Goal: Task Accomplishment & Management: Use online tool/utility

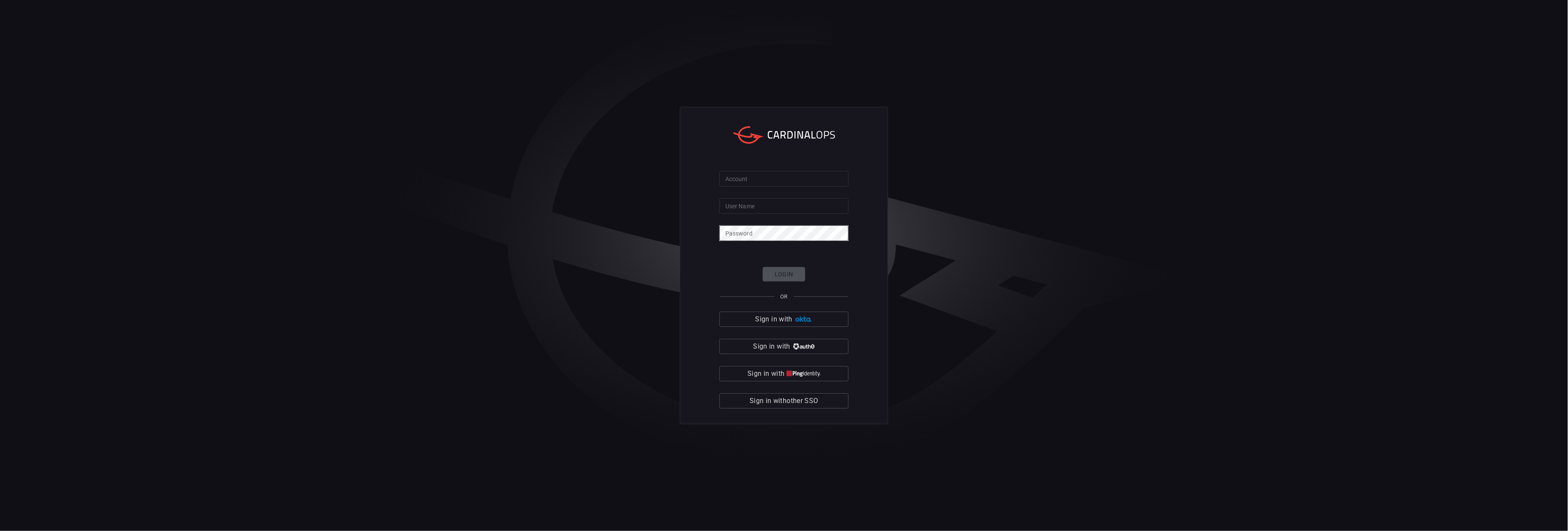
type input "[PERSON_NAME].[PERSON_NAME]"
click at [780, 181] on input "Account" at bounding box center [784, 179] width 129 height 16
type input "avalara"
click button "Login" at bounding box center [784, 274] width 43 height 15
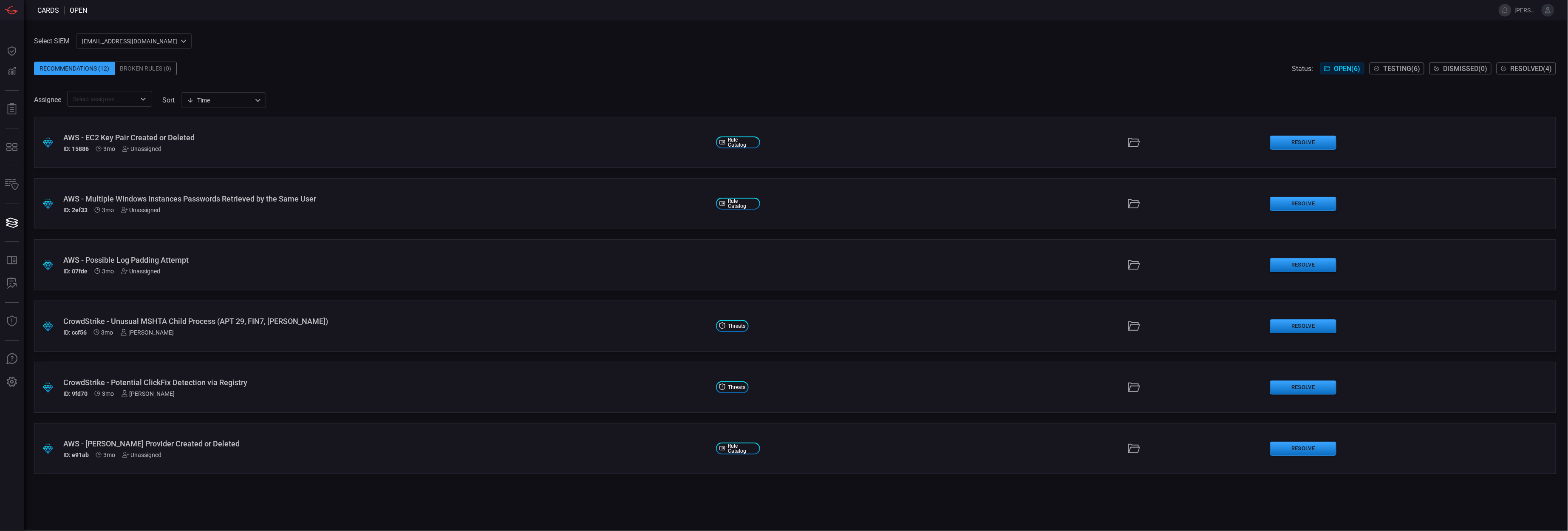
click at [1404, 69] on span "Testing ( 6 )" at bounding box center [1402, 68] width 37 height 8
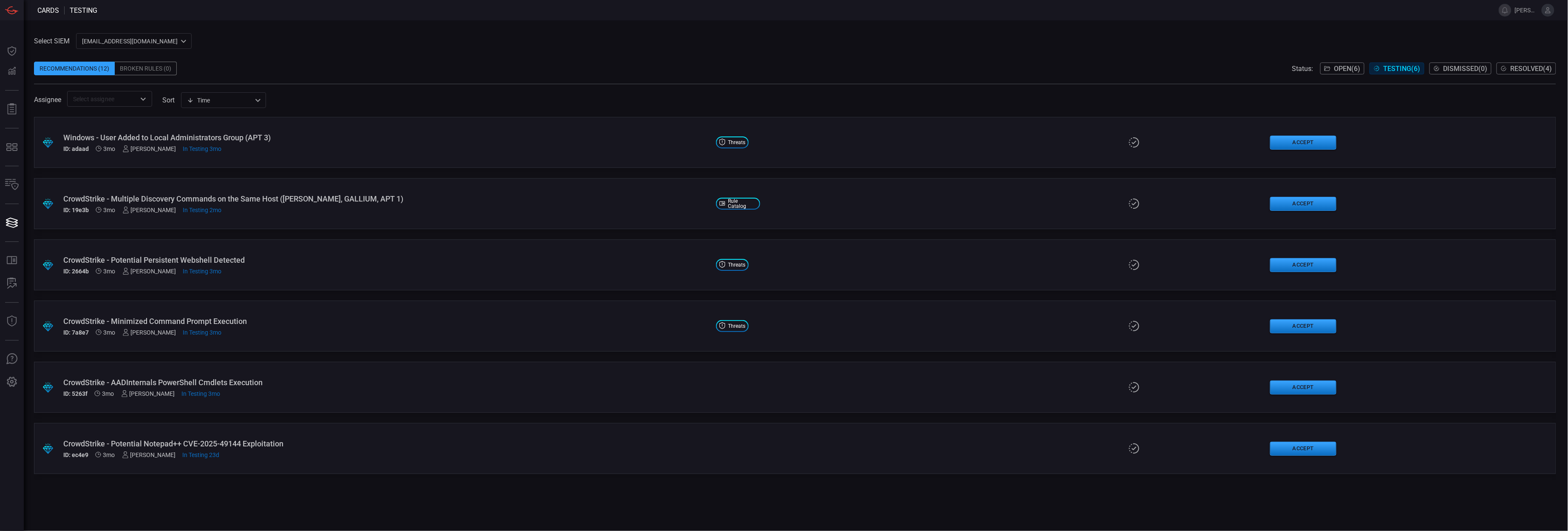
click at [149, 382] on div "CrowdStrike - AADInternals PowerShell Cmdlets Execution" at bounding box center [386, 382] width 646 height 9
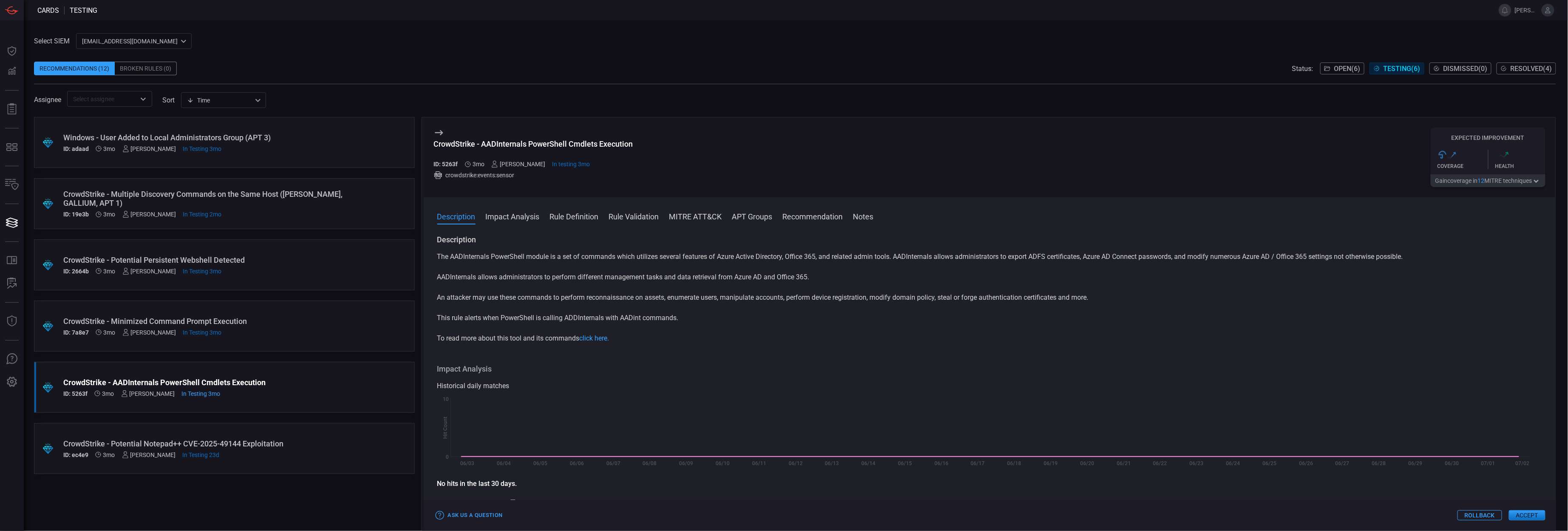
click at [519, 167] on div "[PERSON_NAME]" at bounding box center [518, 164] width 54 height 7
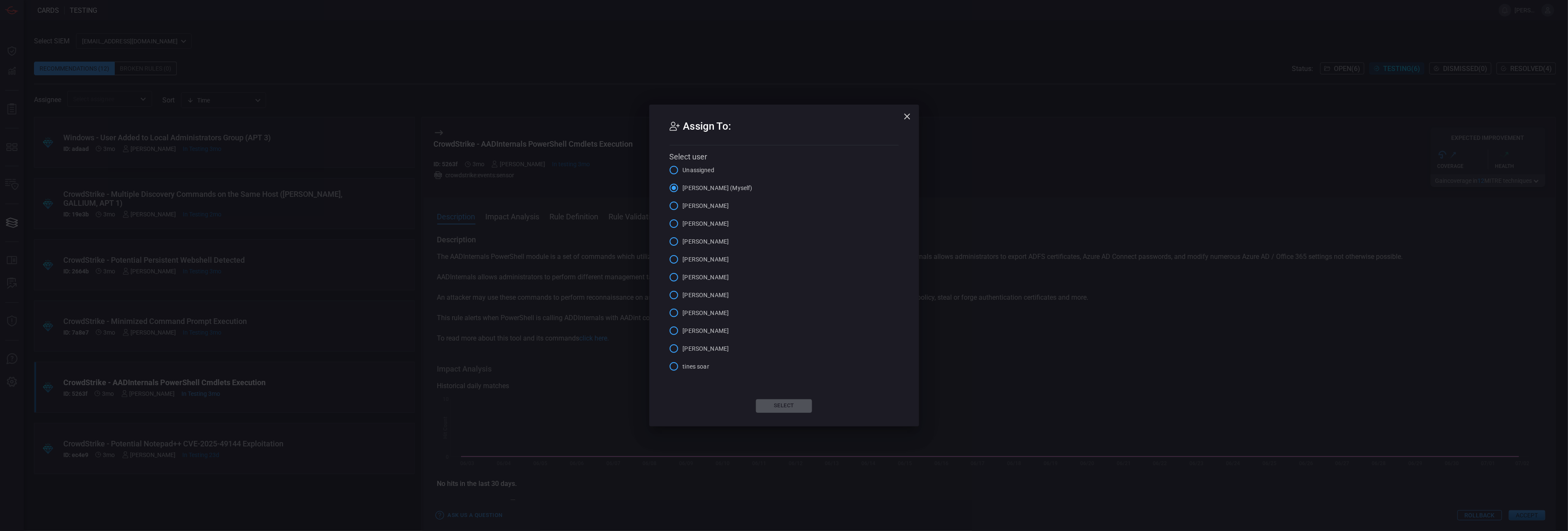
click at [674, 327] on input "saujas jadhav" at bounding box center [674, 330] width 18 height 18
click at [785, 401] on button "Select" at bounding box center [784, 406] width 56 height 13
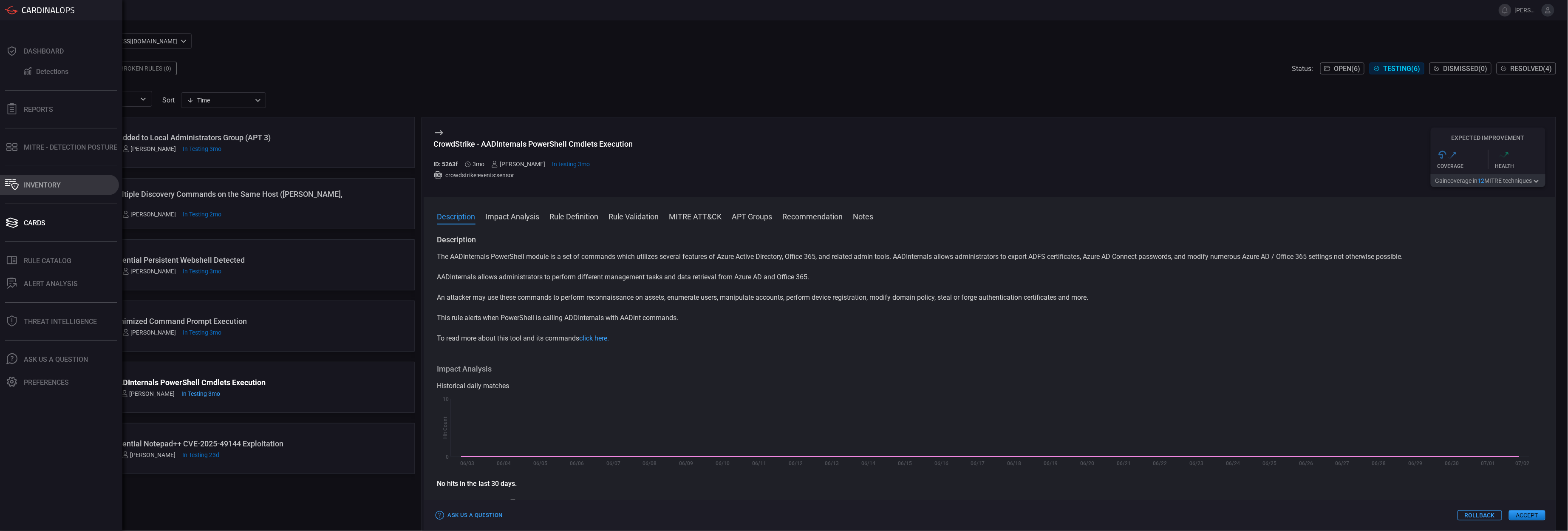
click at [43, 184] on div "Inventory" at bounding box center [42, 185] width 37 height 8
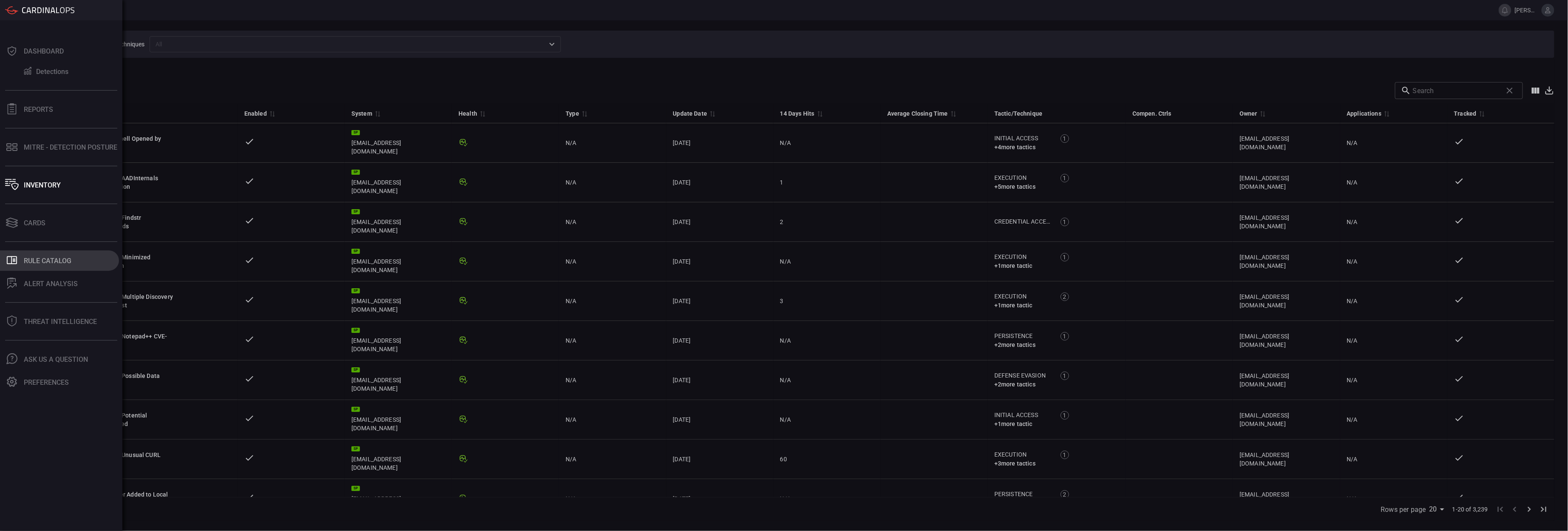
click at [11, 256] on icon ".st0_rule_catalog_icon{fill: currentColor;}" at bounding box center [12, 260] width 11 height 11
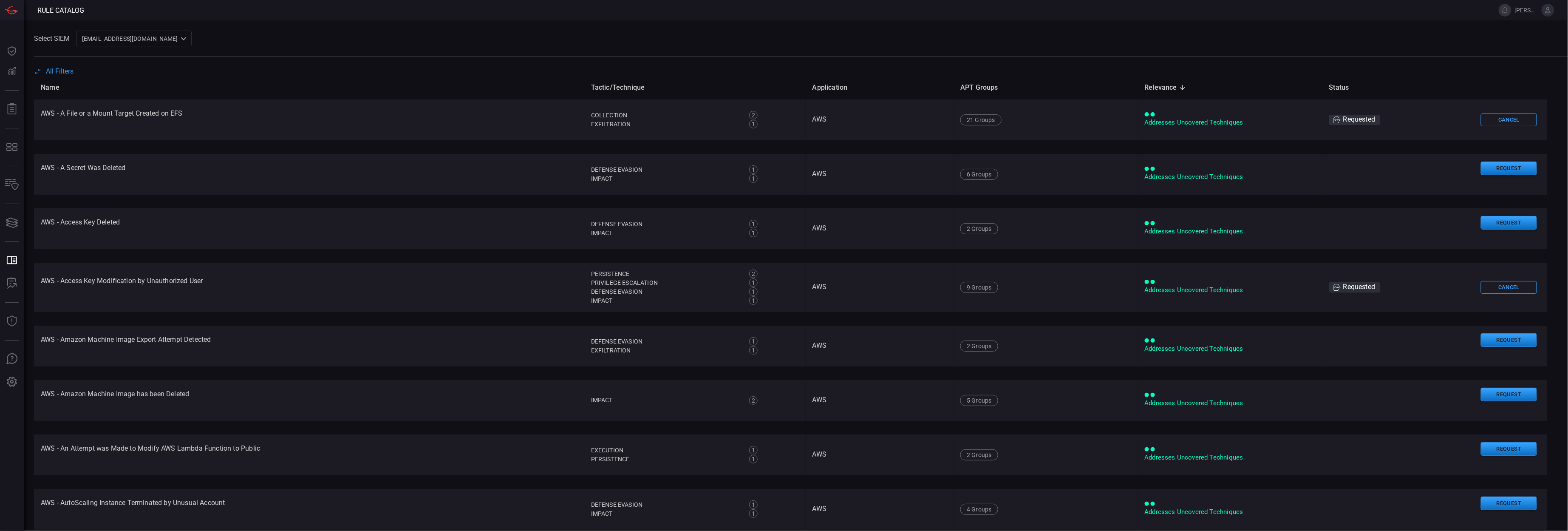
click at [58, 69] on span "All Filters" at bounding box center [59, 71] width 27 height 8
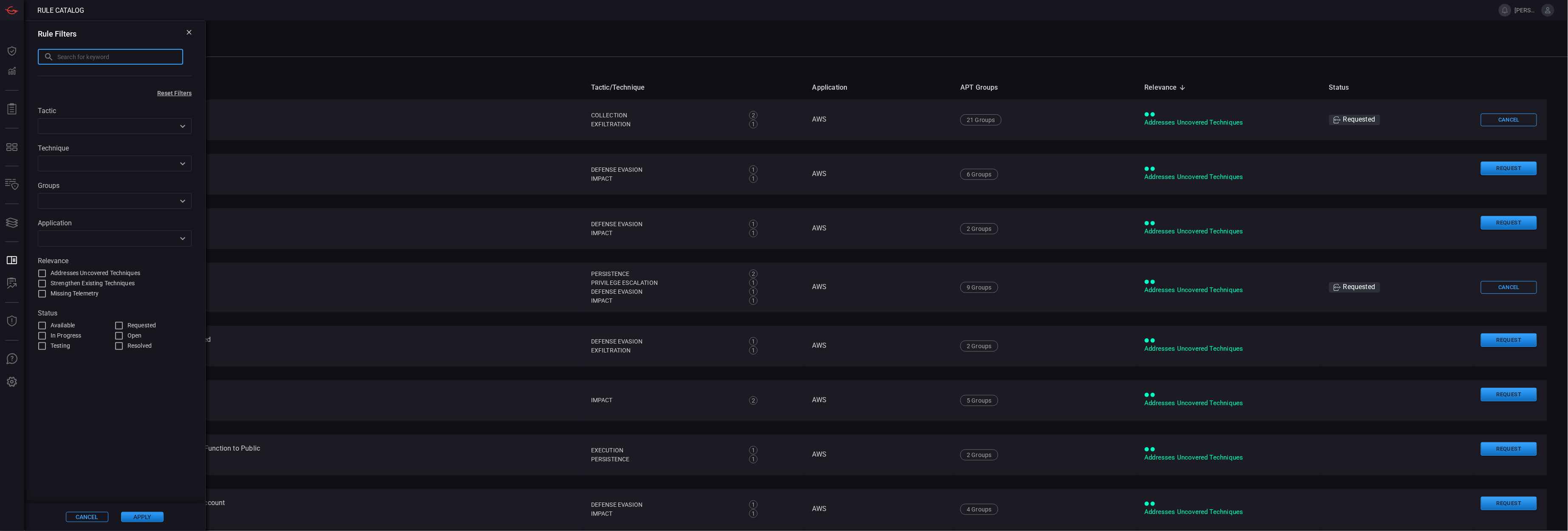
click at [80, 56] on input "text" at bounding box center [120, 57] width 126 height 16
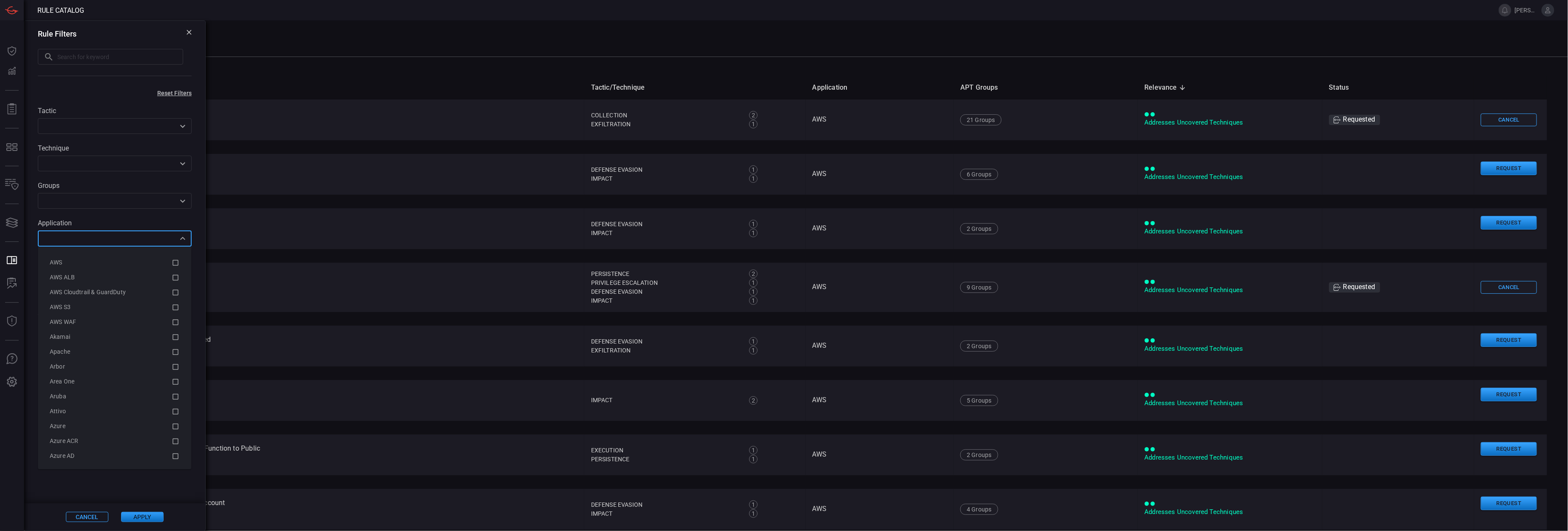
click at [84, 237] on input "text" at bounding box center [107, 238] width 135 height 10
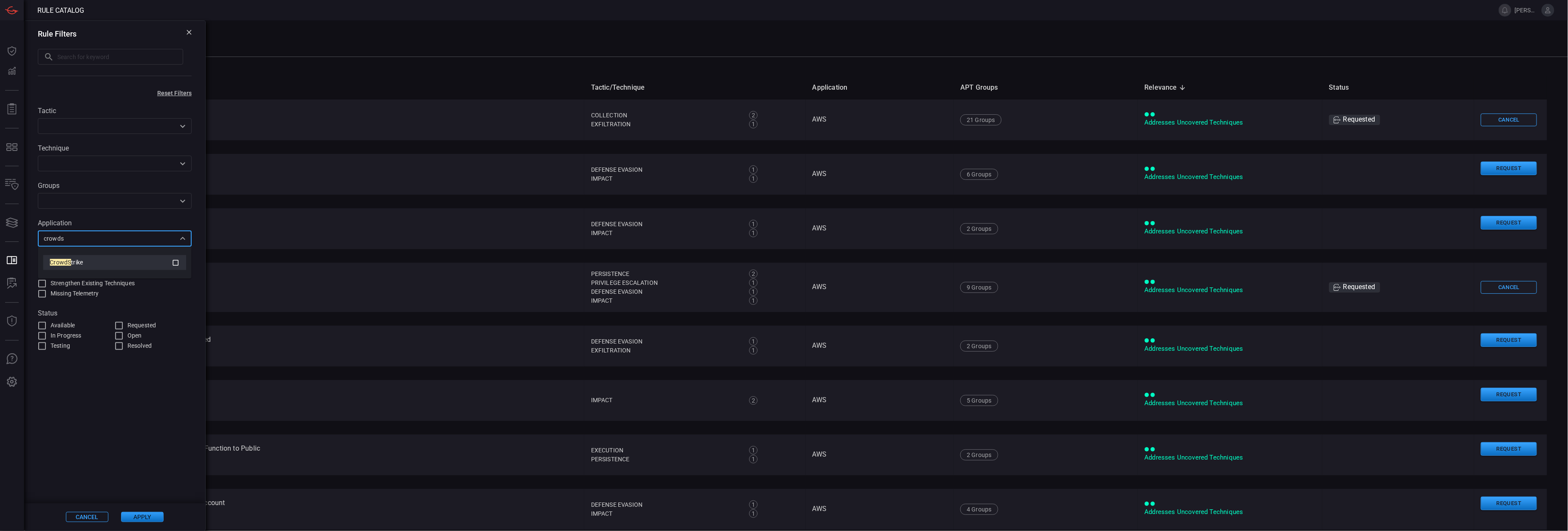
click at [173, 264] on icon at bounding box center [175, 262] width 8 height 10
type input "crowds"
click at [109, 484] on span at bounding box center [114, 427] width 181 height 153
click at [141, 518] on button "Apply" at bounding box center [142, 517] width 43 height 10
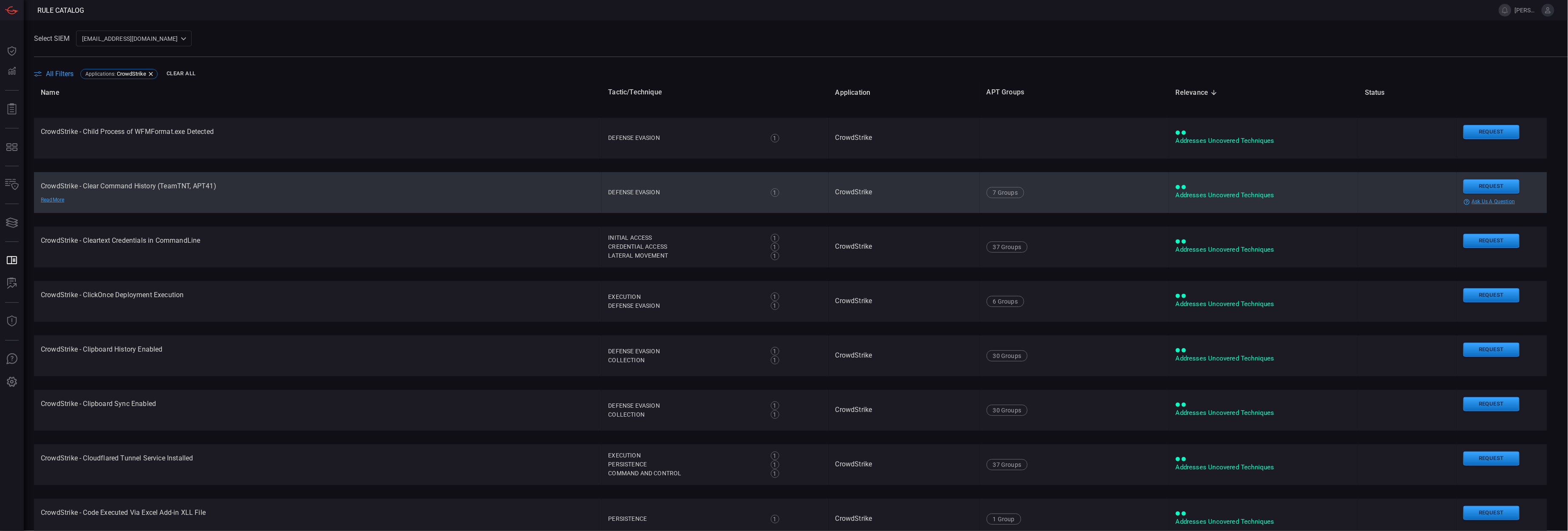
scroll to position [871, 0]
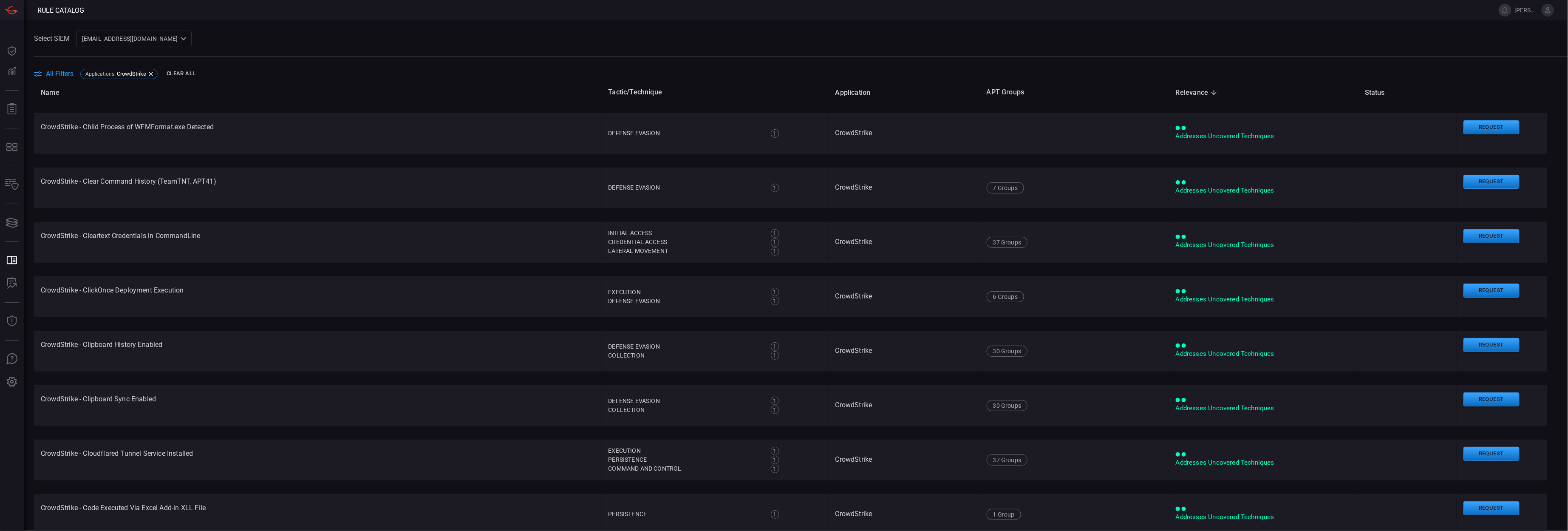
click at [311, 89] on th "Name" at bounding box center [318, 93] width 568 height 24
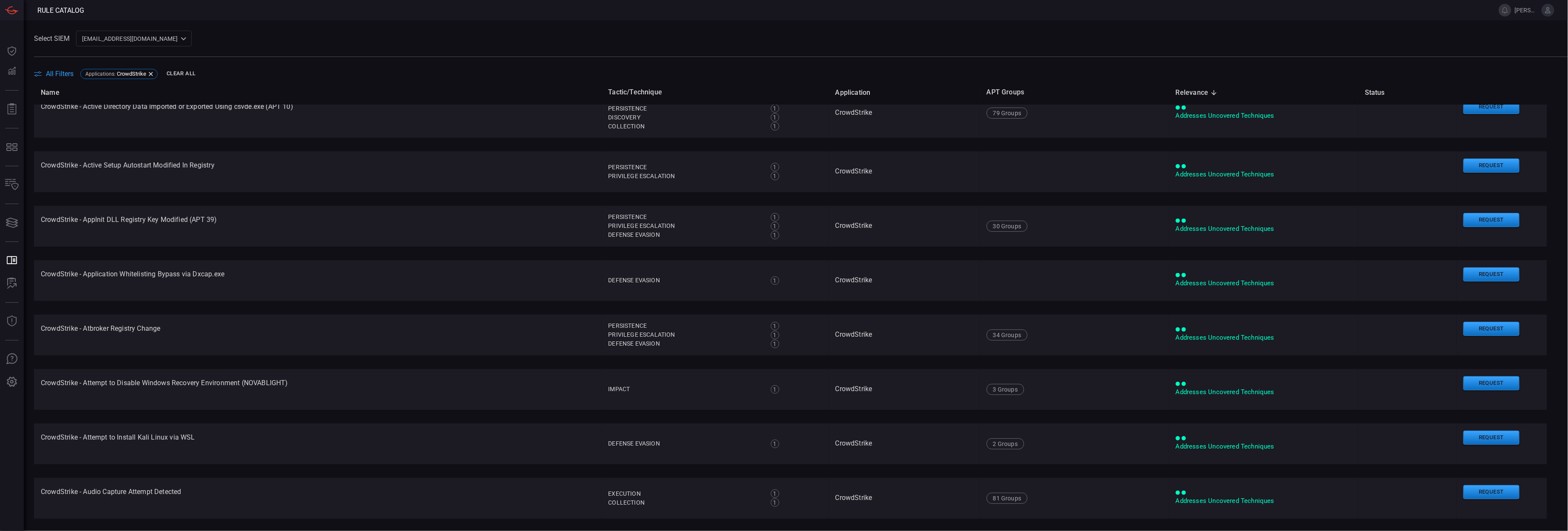
scroll to position [0, 0]
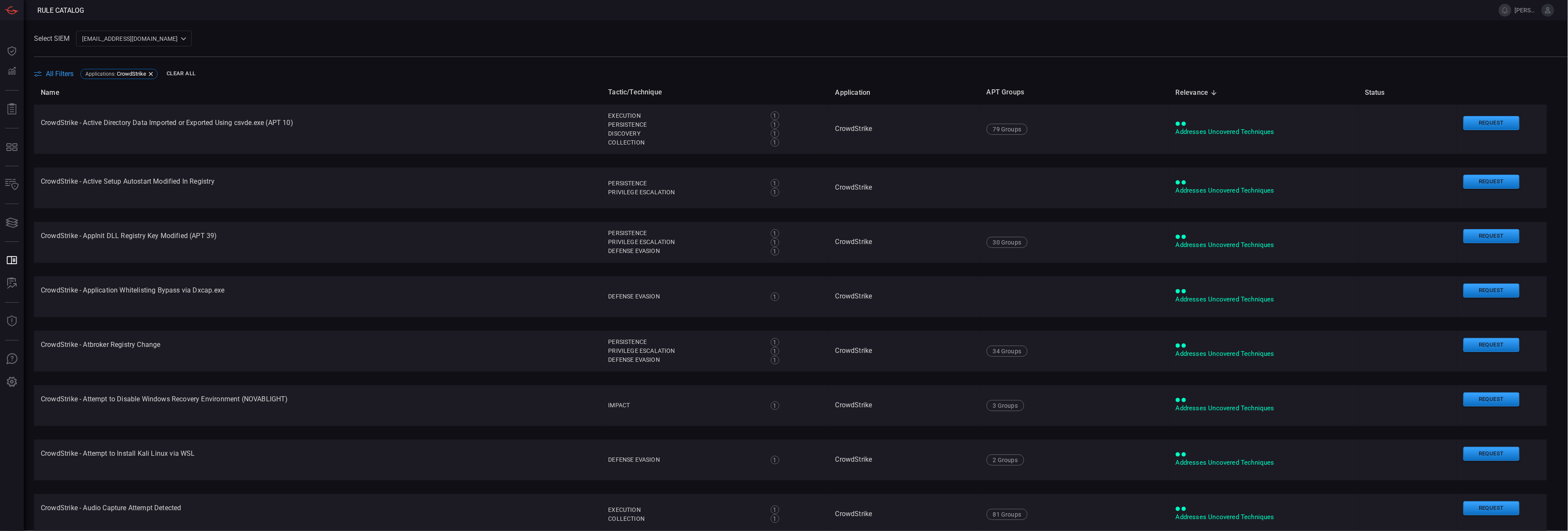
click at [1211, 93] on icon at bounding box center [1214, 93] width 5 height 5
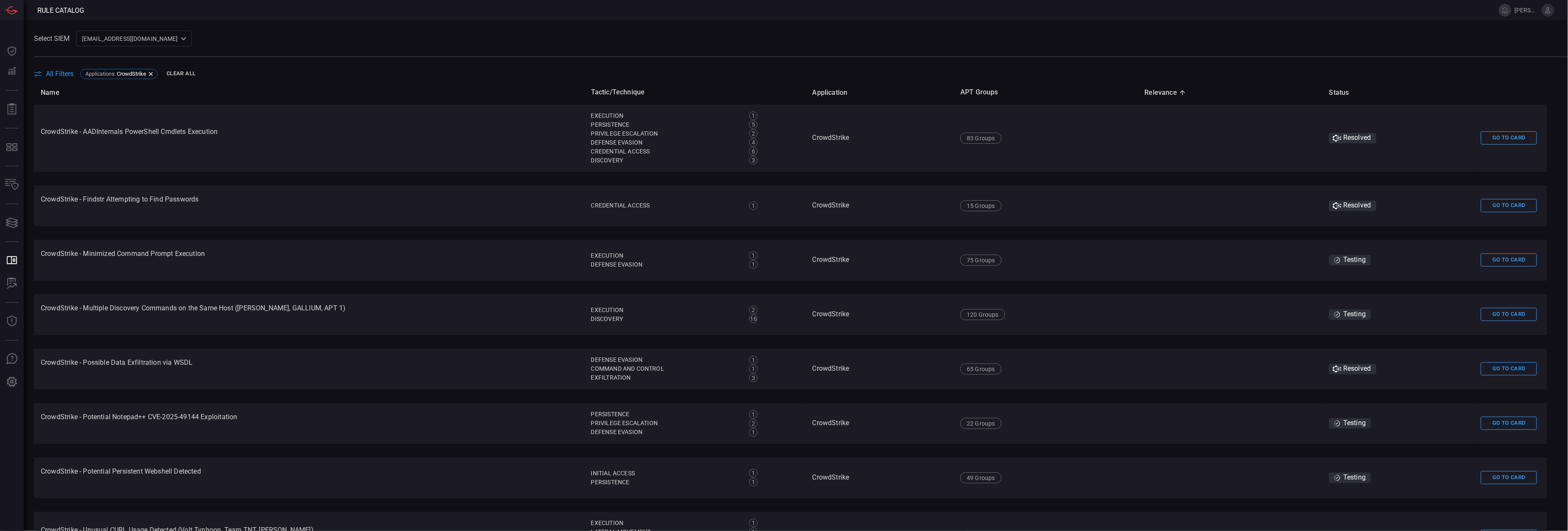
click at [1179, 91] on icon at bounding box center [1183, 93] width 8 height 8
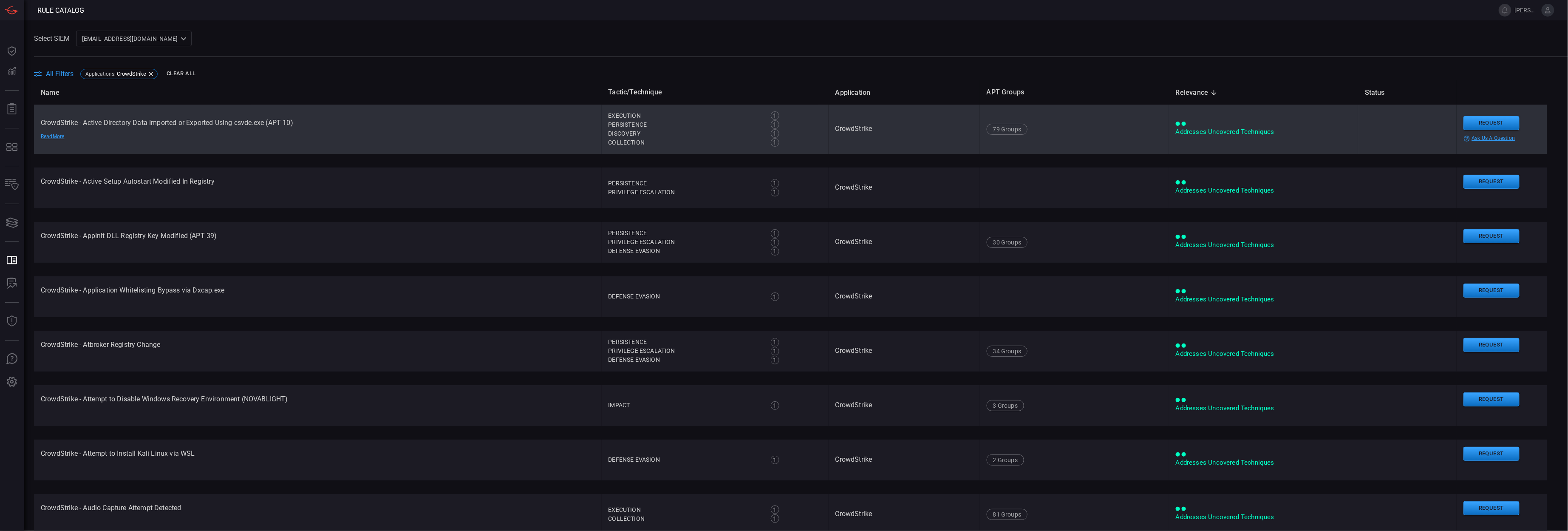
click at [1194, 127] on div "Addresses Uncovered Techniques" at bounding box center [1264, 132] width 175 height 9
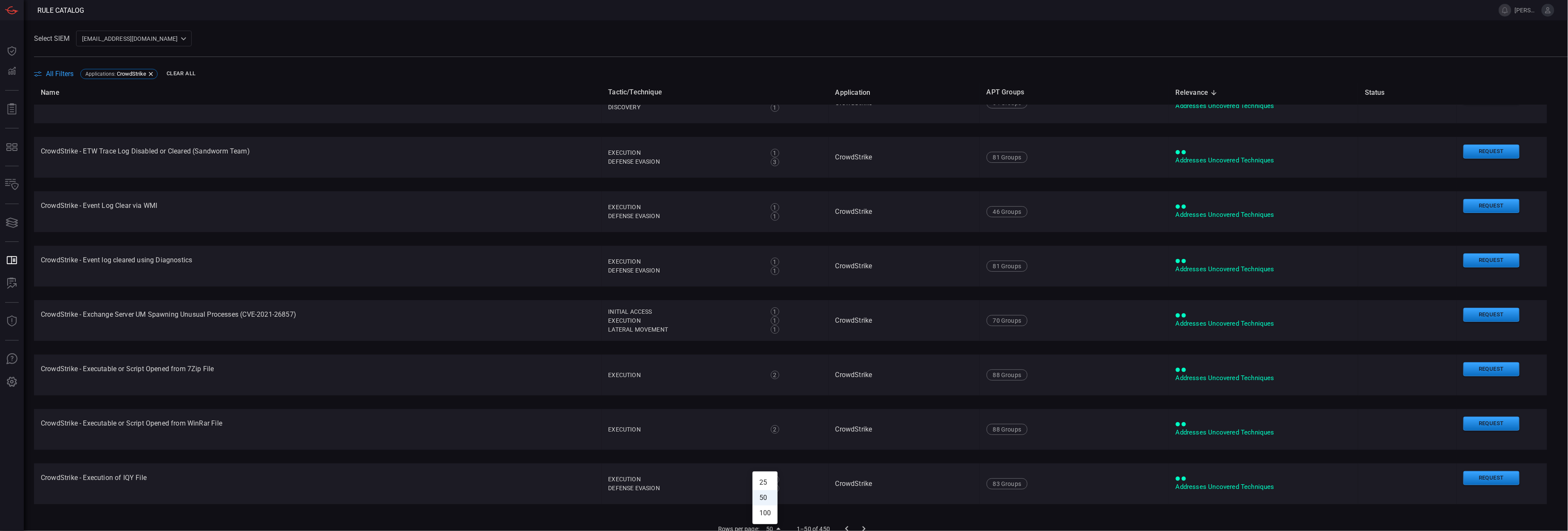
scroll to position [4, 0]
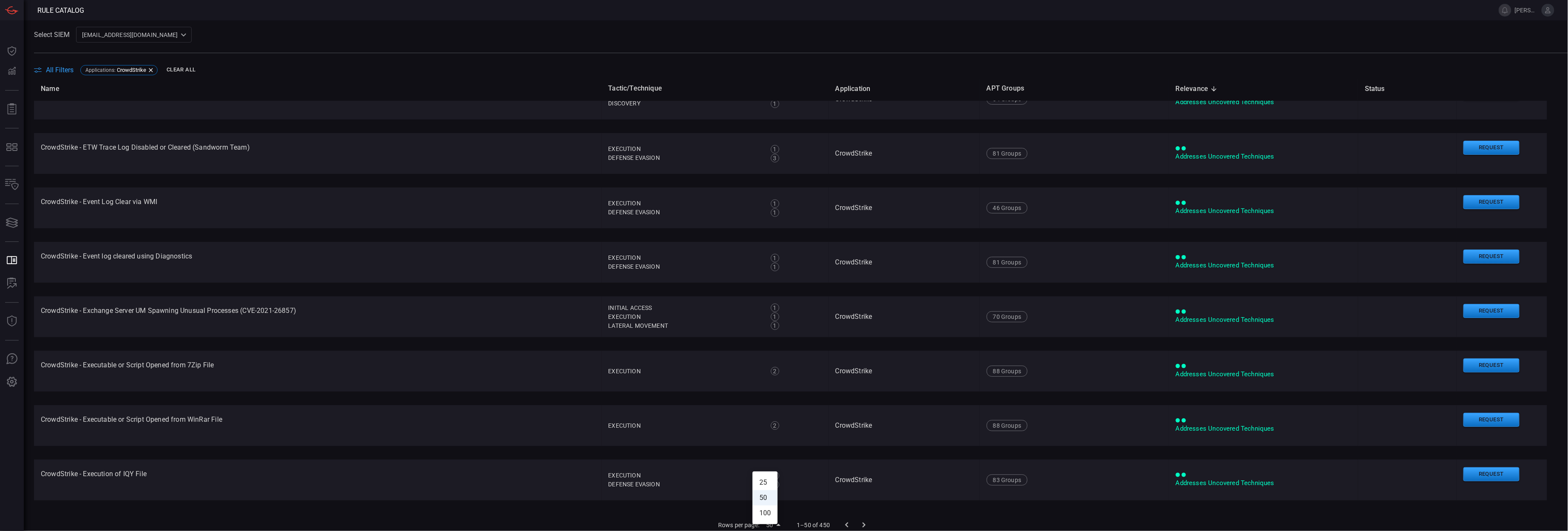
click at [765, 527] on body "Rule Catalog adam.carson Dashboard Dashboard Detections Detections Reports Repo…" at bounding box center [784, 266] width 1568 height 531
click at [770, 516] on li "100" at bounding box center [765, 513] width 25 height 15
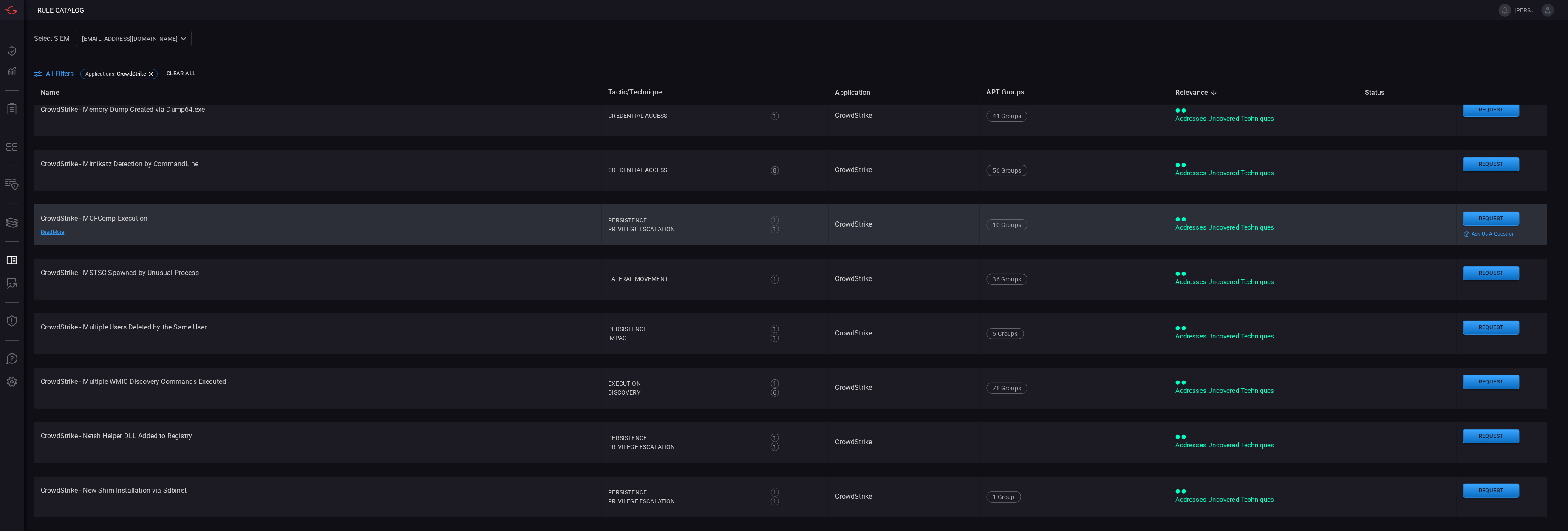
scroll to position [5036, 0]
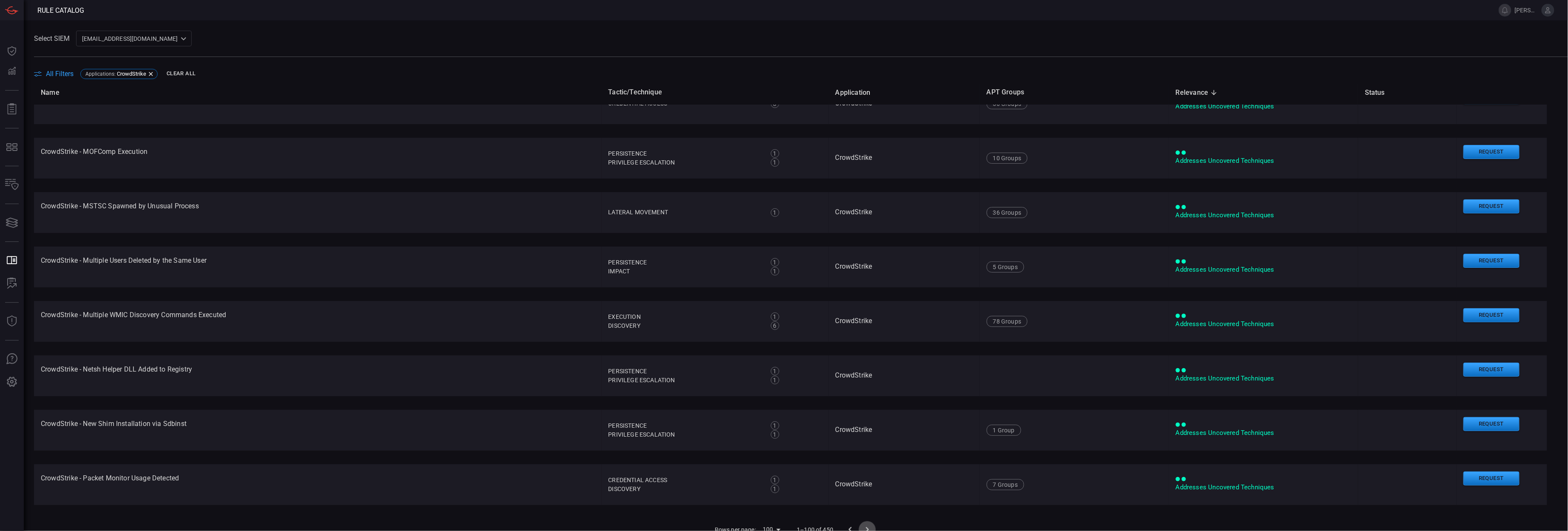
click at [862, 527] on icon "Go to next page" at bounding box center [867, 529] width 10 height 10
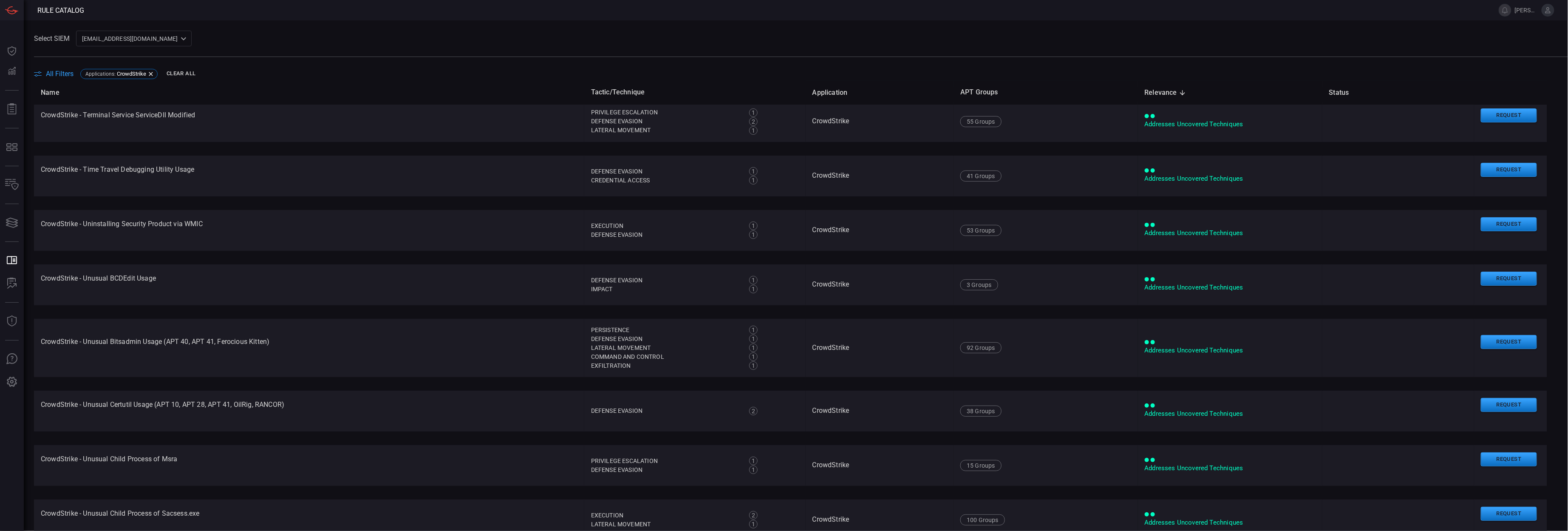
scroll to position [4434, 0]
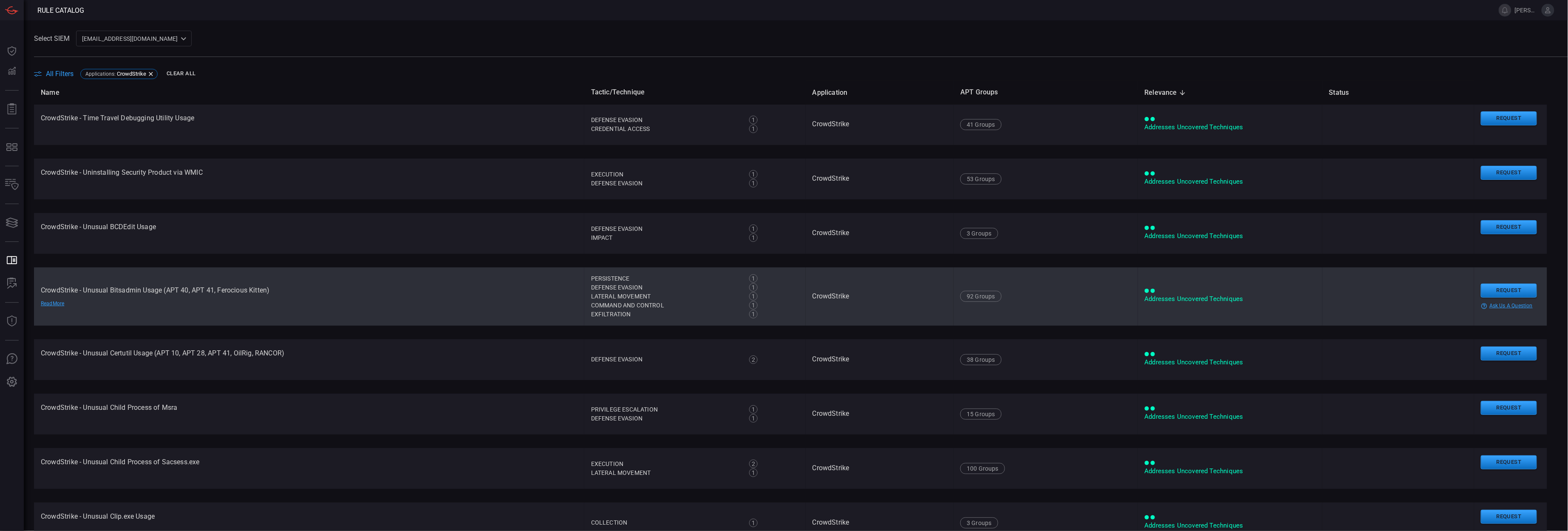
click at [835, 300] on td "CrowdStrike" at bounding box center [880, 297] width 149 height 58
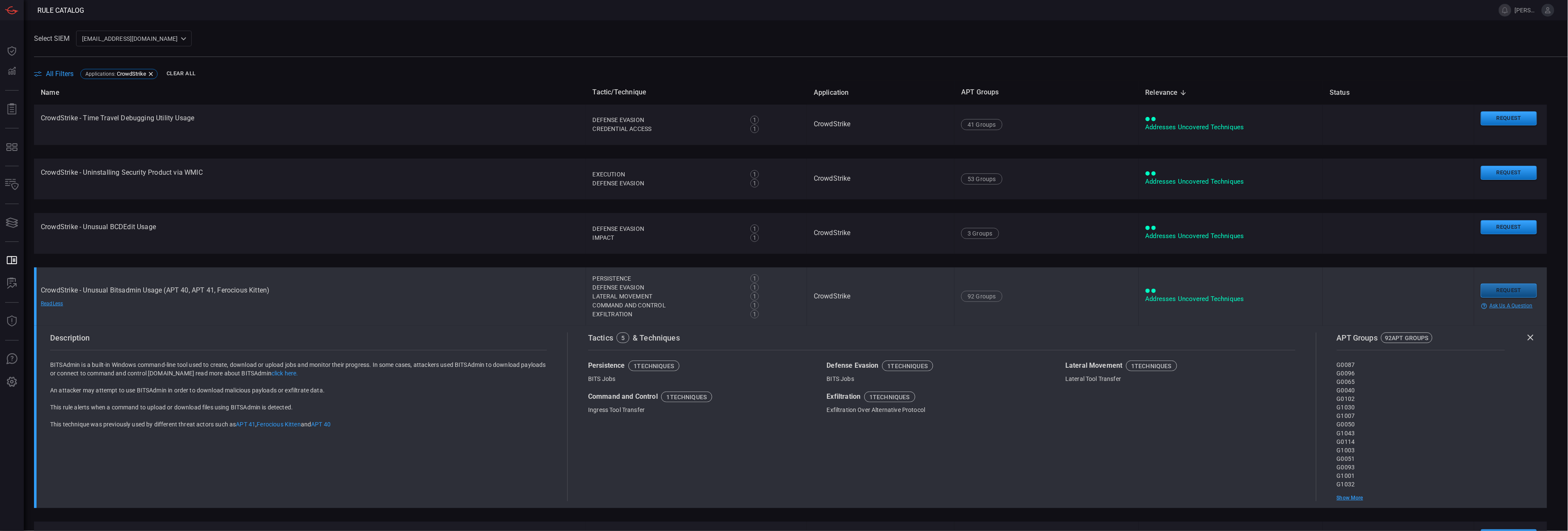
click at [1496, 293] on button "Request" at bounding box center [1509, 290] width 56 height 14
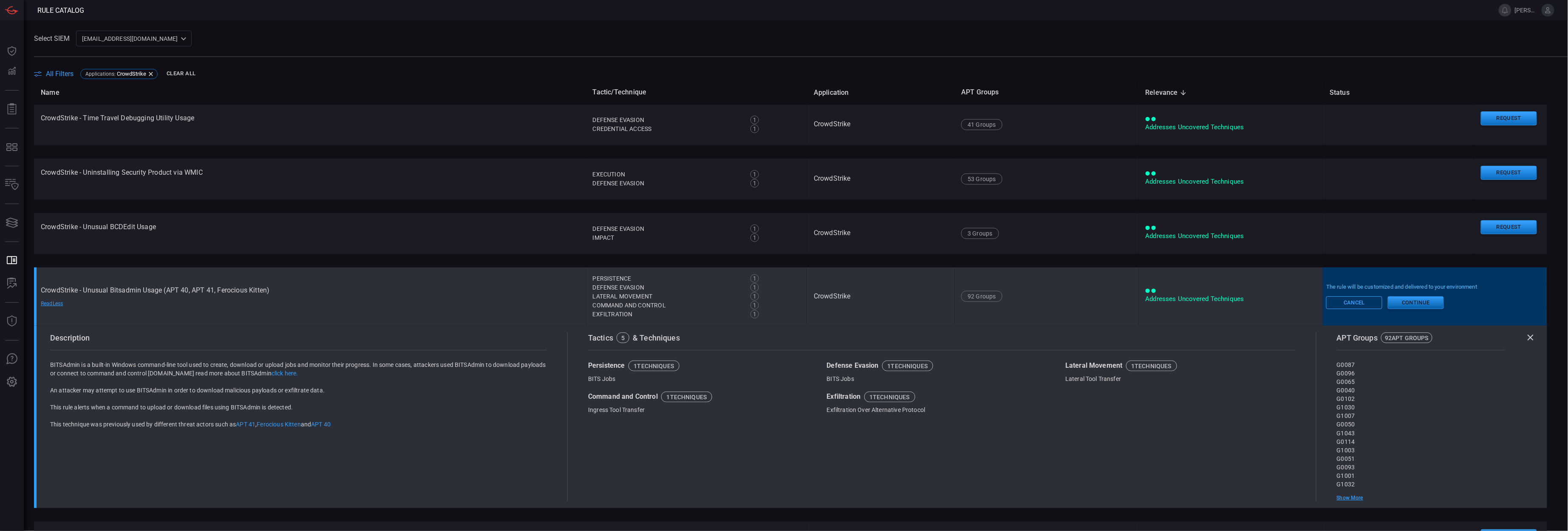
click at [1388, 304] on button "Continue" at bounding box center [1416, 303] width 56 height 13
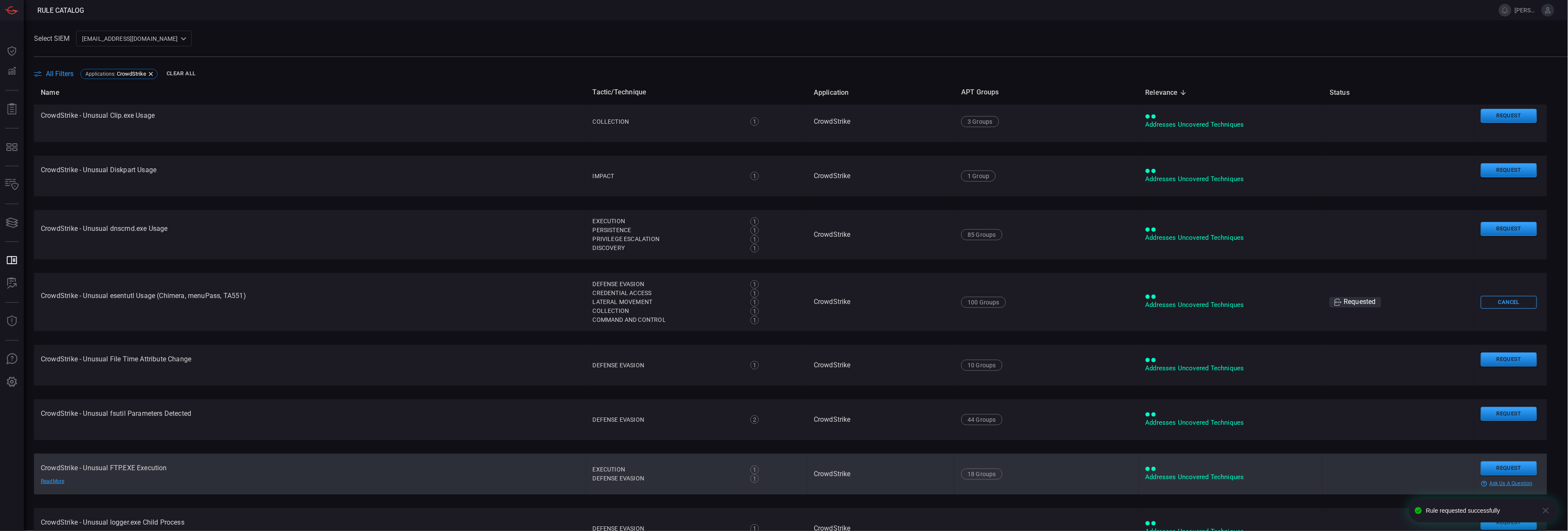
scroll to position [5067, 0]
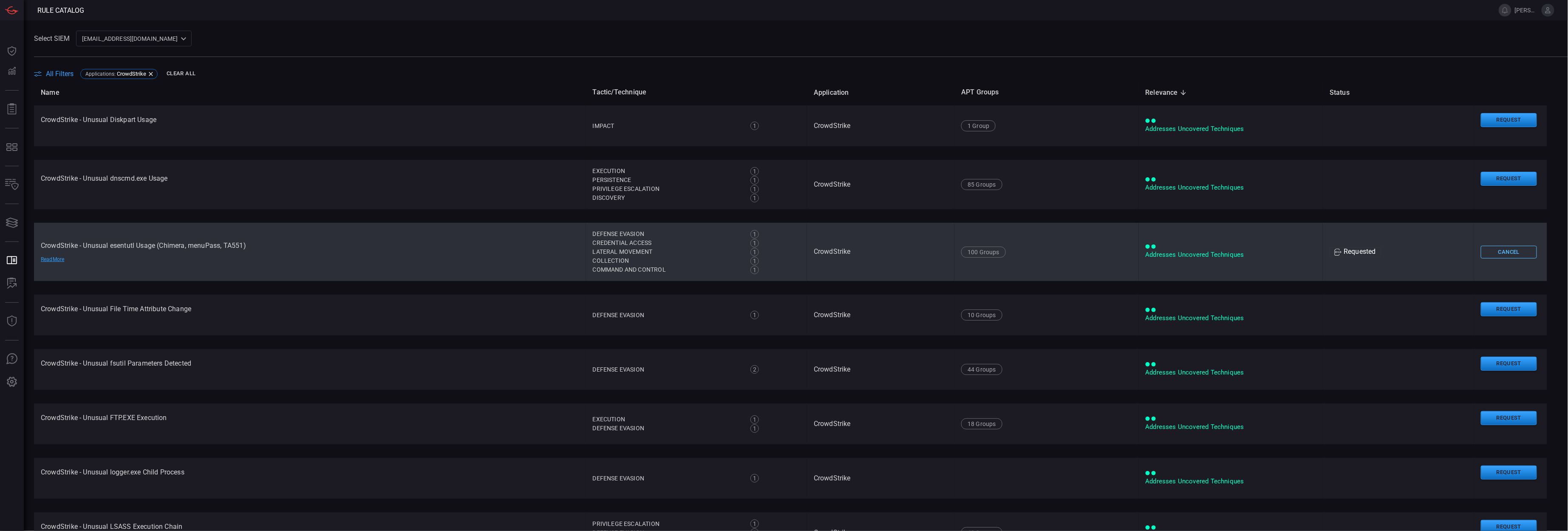
click at [1488, 250] on button "Cancel" at bounding box center [1509, 253] width 56 height 13
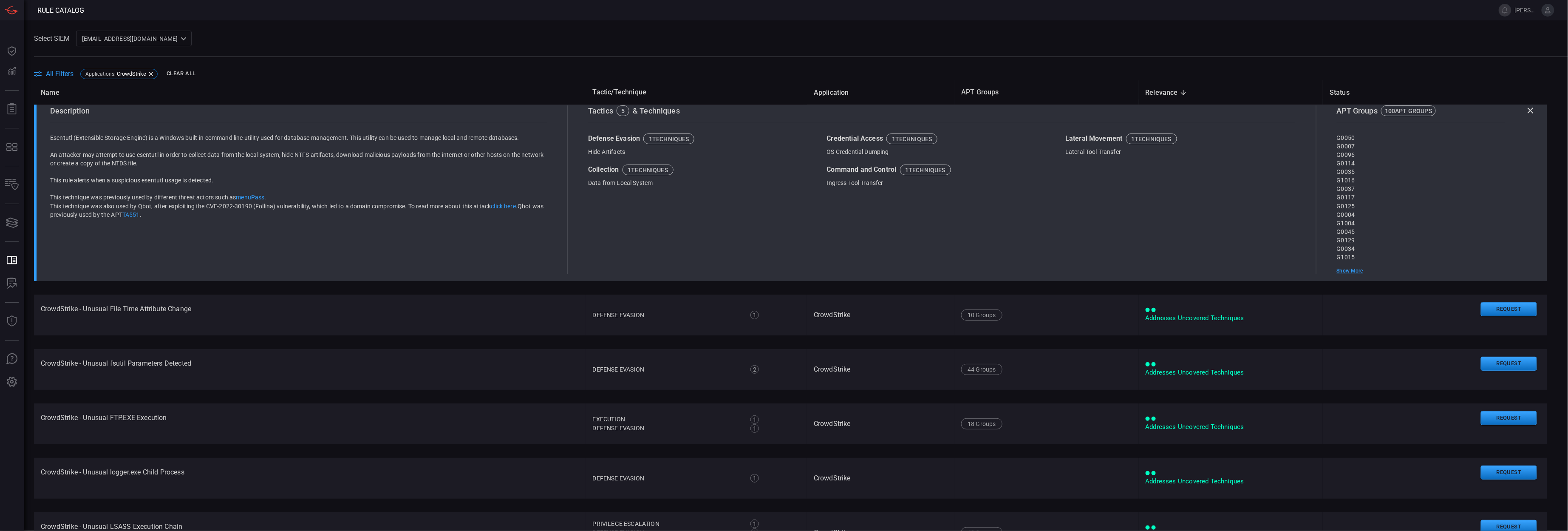
scroll to position [4884, 0]
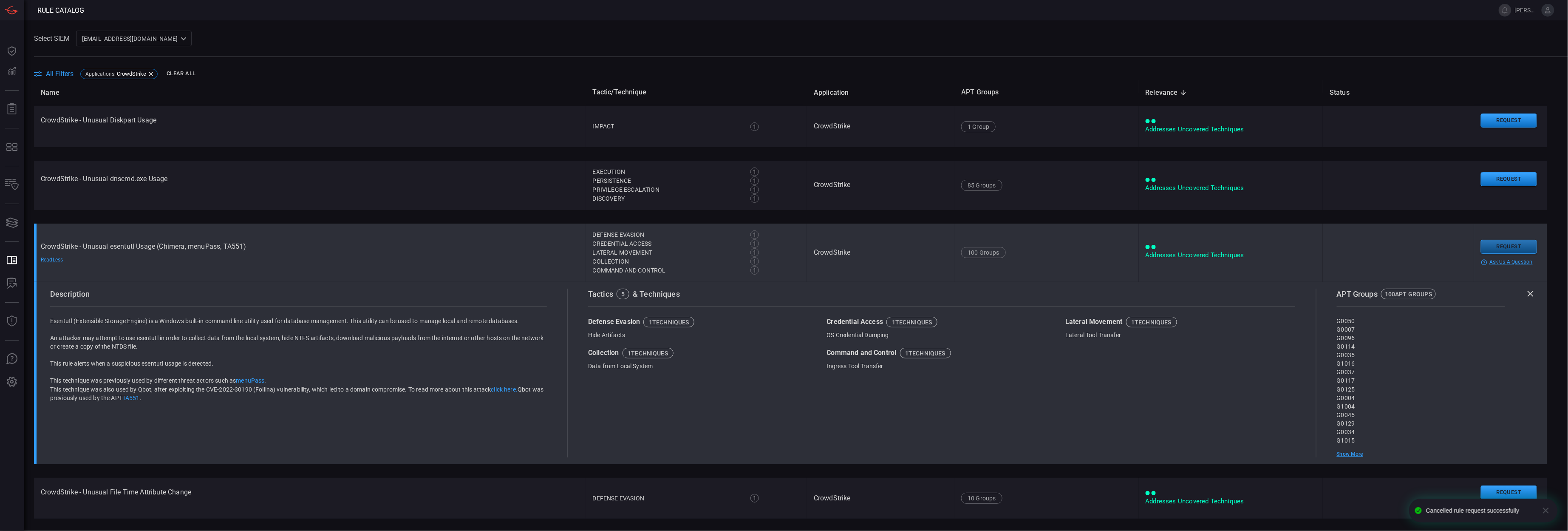
click at [1490, 248] on button "Request" at bounding box center [1509, 247] width 56 height 14
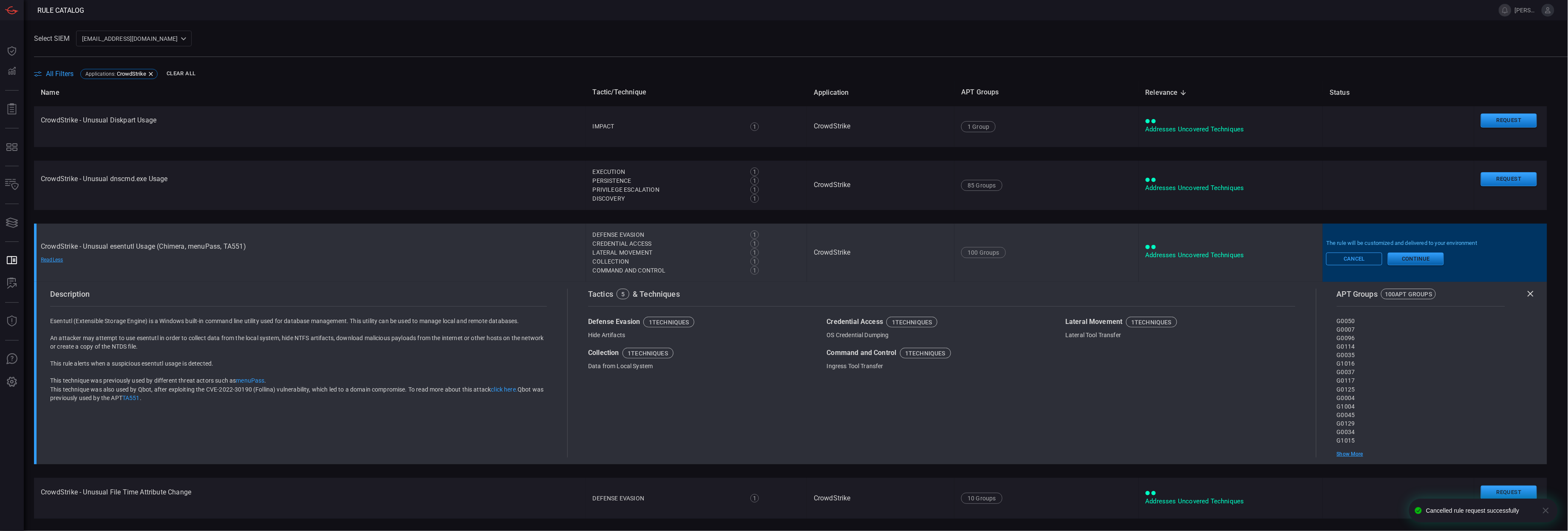
click at [1414, 261] on button "Continue" at bounding box center [1416, 259] width 56 height 13
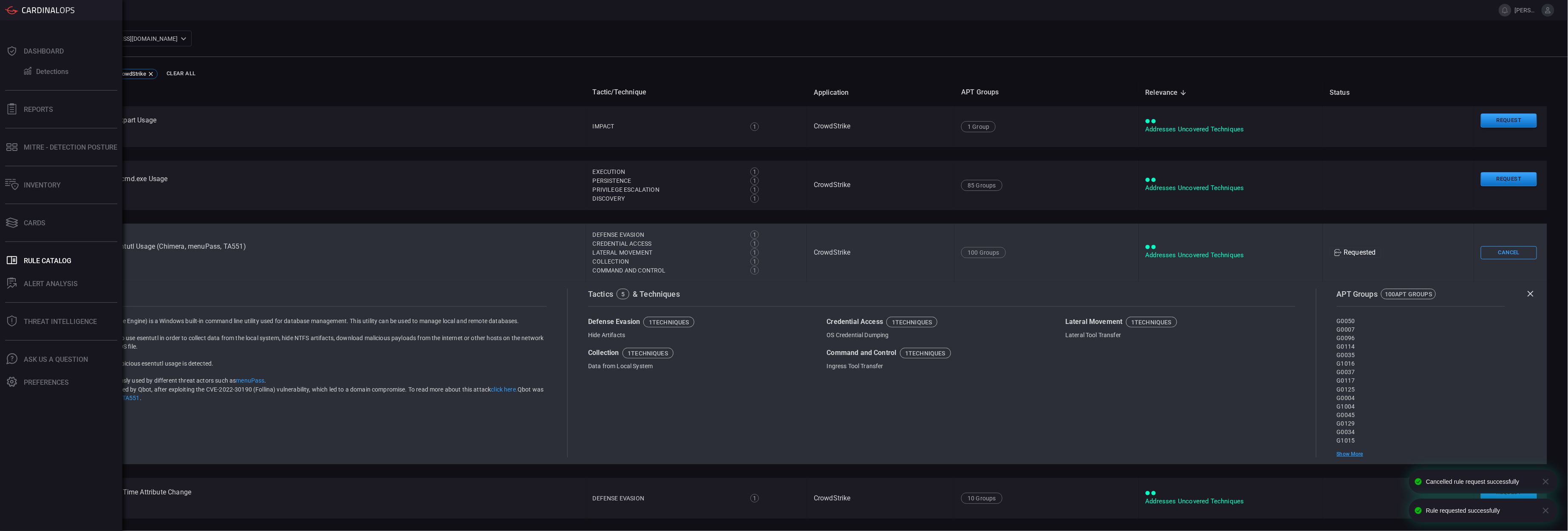
click at [961, 290] on div "Tactics 5 & Techniques" at bounding box center [942, 294] width 707 height 11
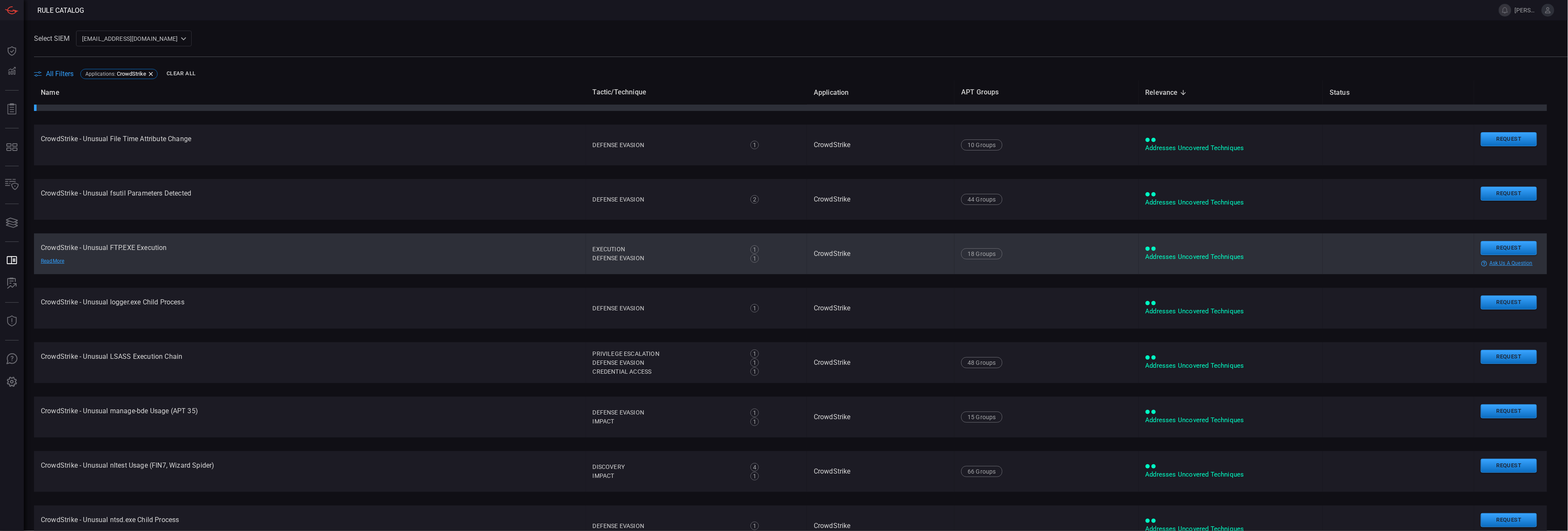
scroll to position [5279, 0]
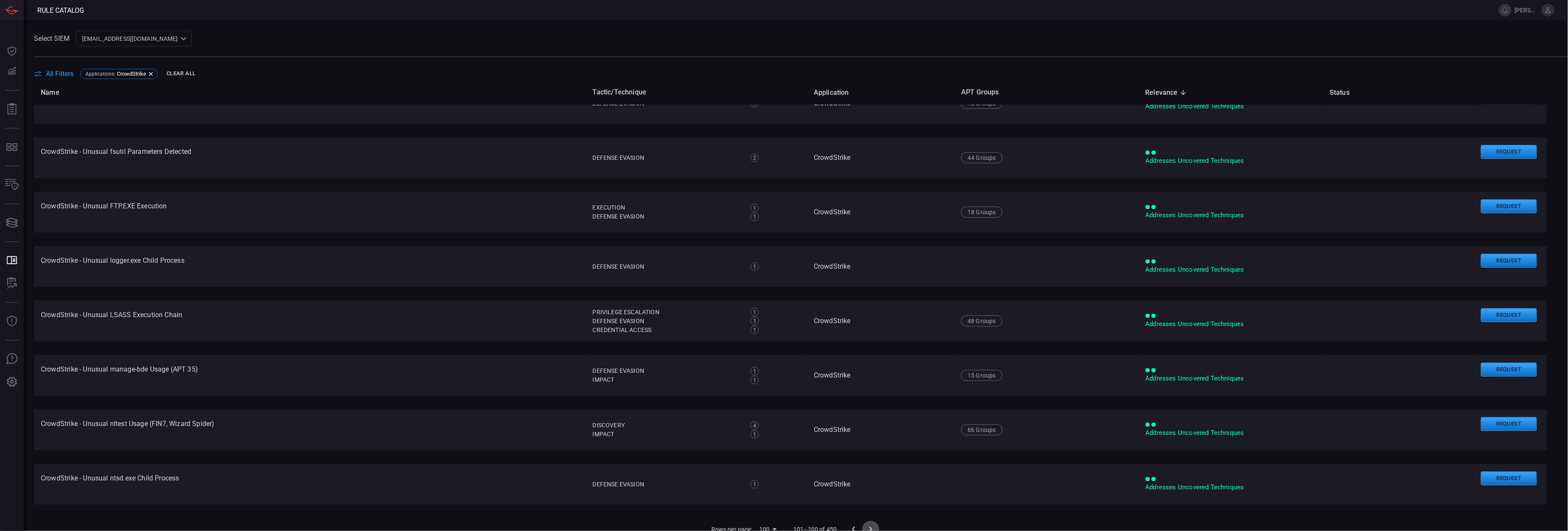
click at [866, 526] on icon "Go to next page" at bounding box center [870, 529] width 10 height 10
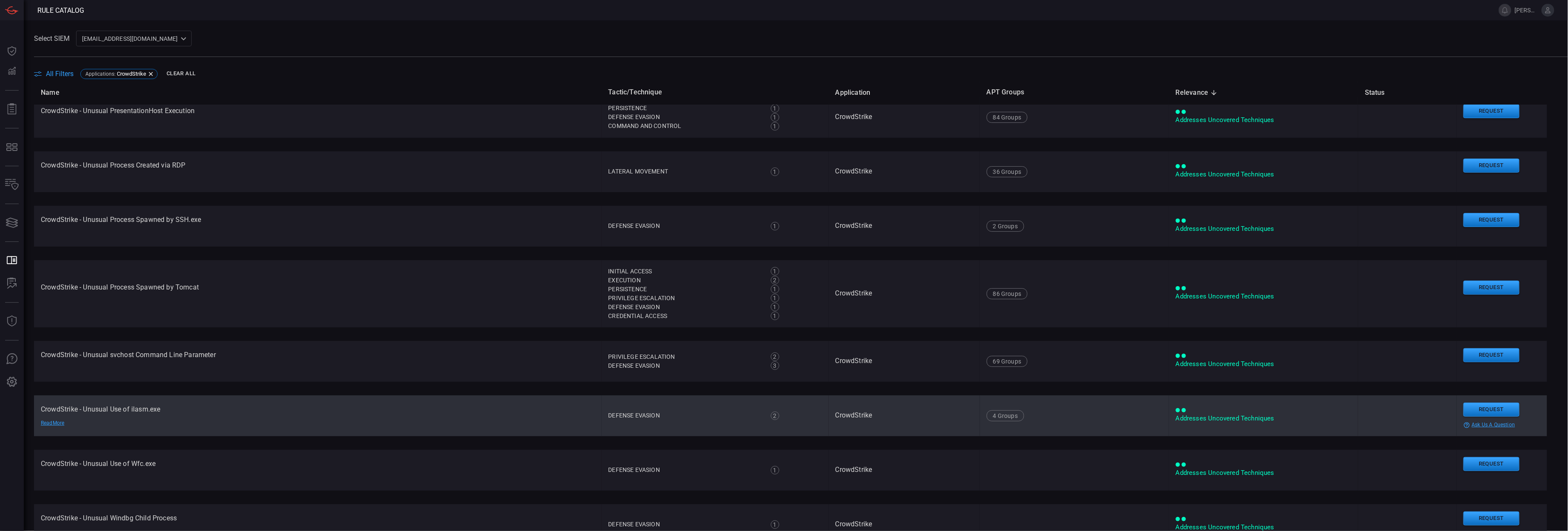
scroll to position [153, 0]
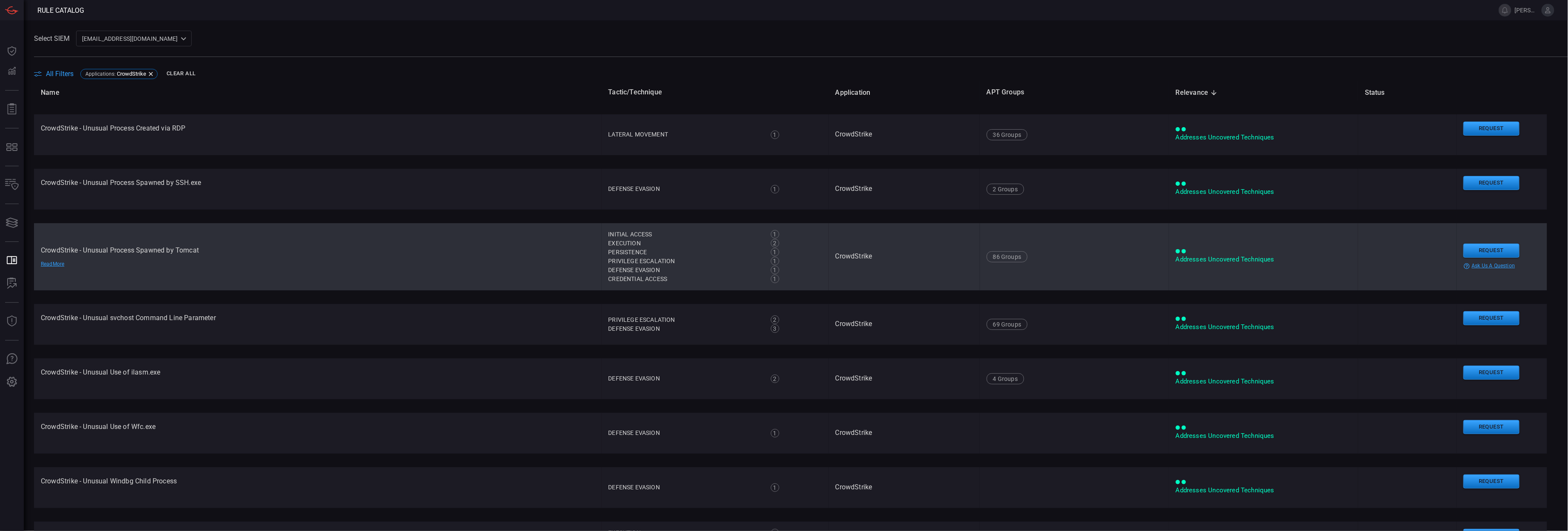
click at [490, 267] on td "CrowdStrike - Unusual Process Spawned by Tomcat Read More" at bounding box center [318, 257] width 568 height 67
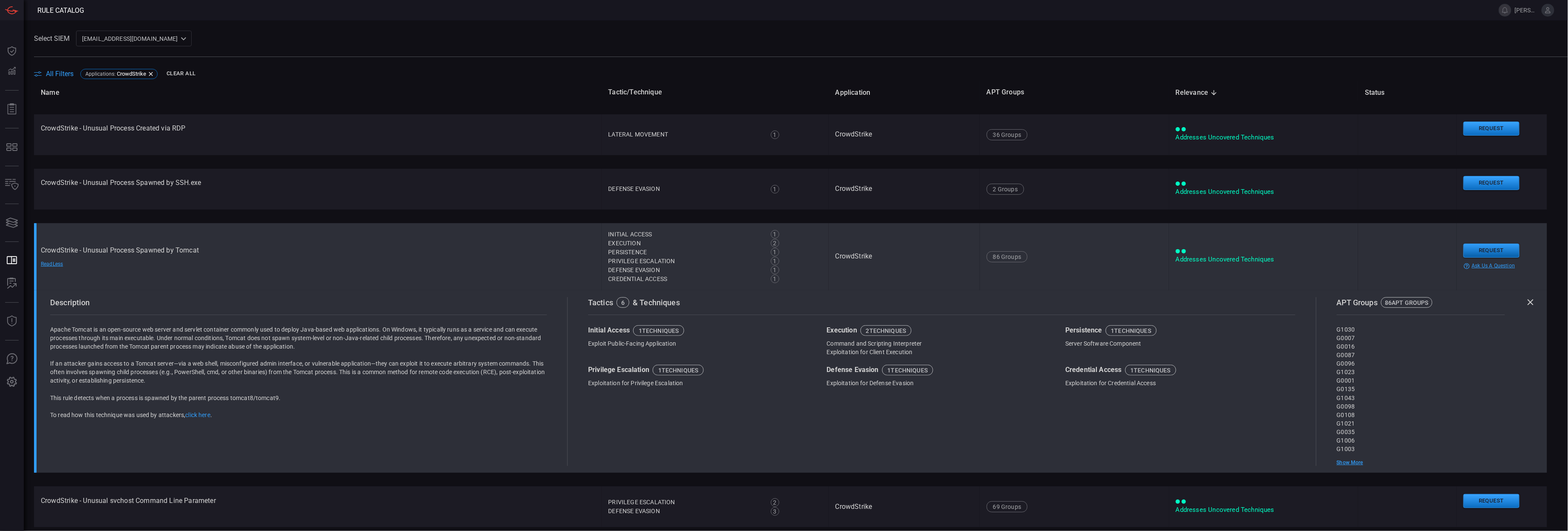
click at [1479, 250] on button "Request" at bounding box center [1491, 250] width 56 height 14
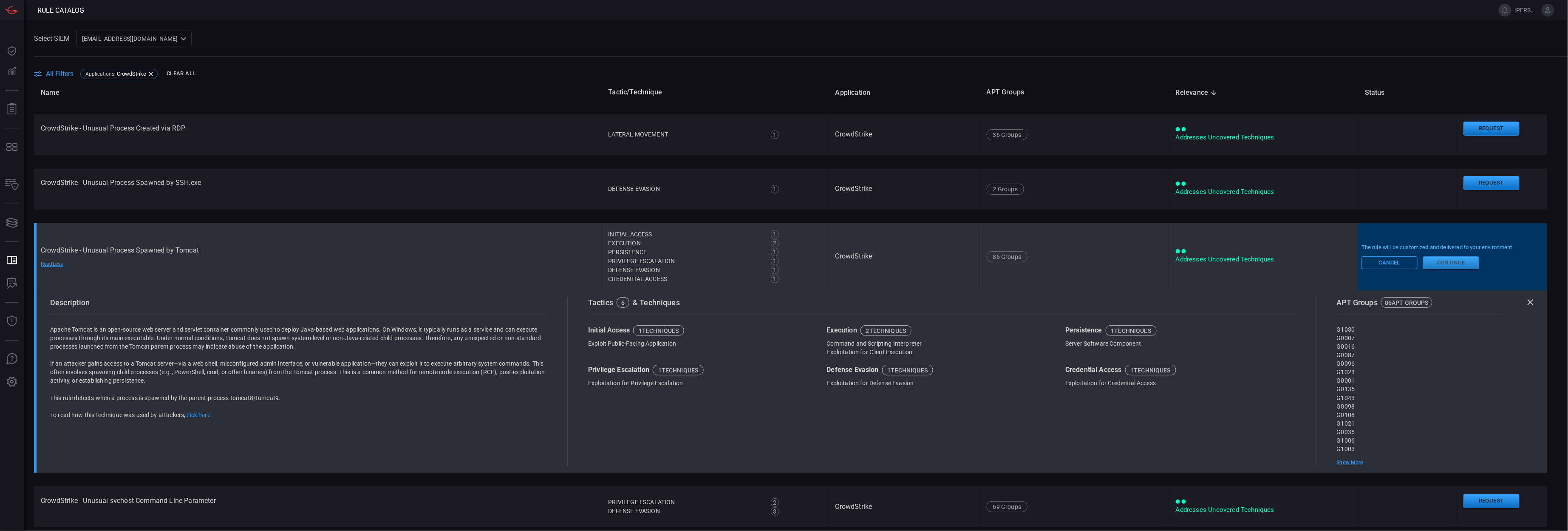
click at [1449, 257] on button "Continue" at bounding box center [1451, 262] width 56 height 13
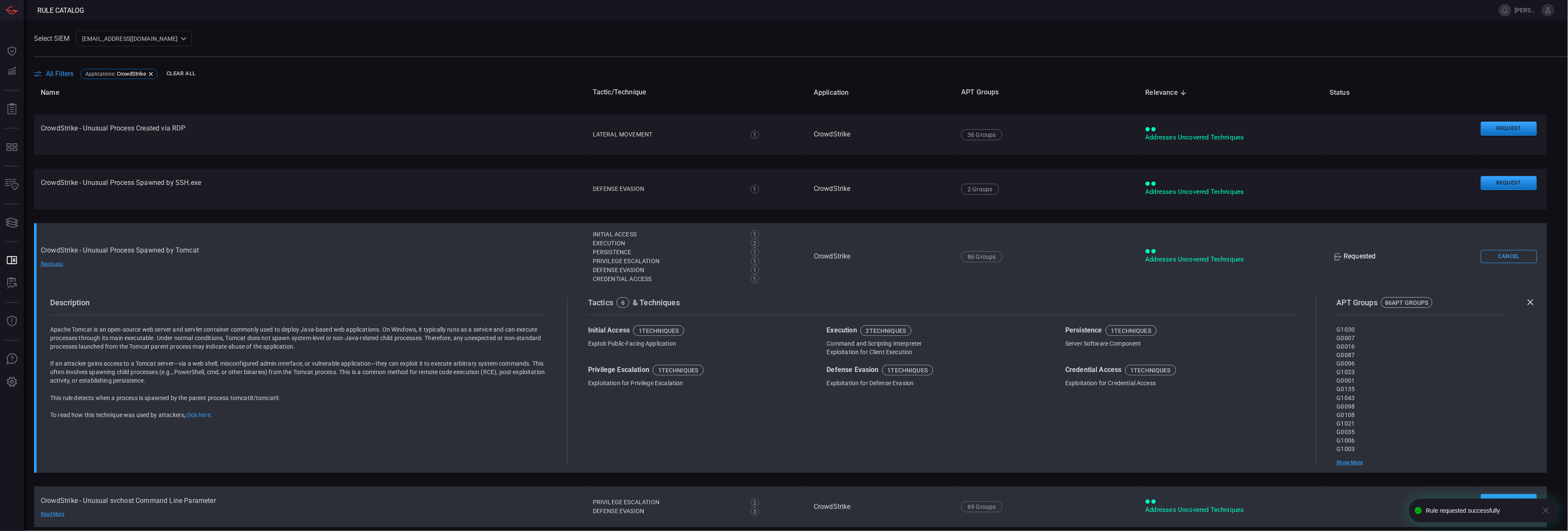
click at [904, 260] on td "CrowdStrike" at bounding box center [881, 257] width 147 height 67
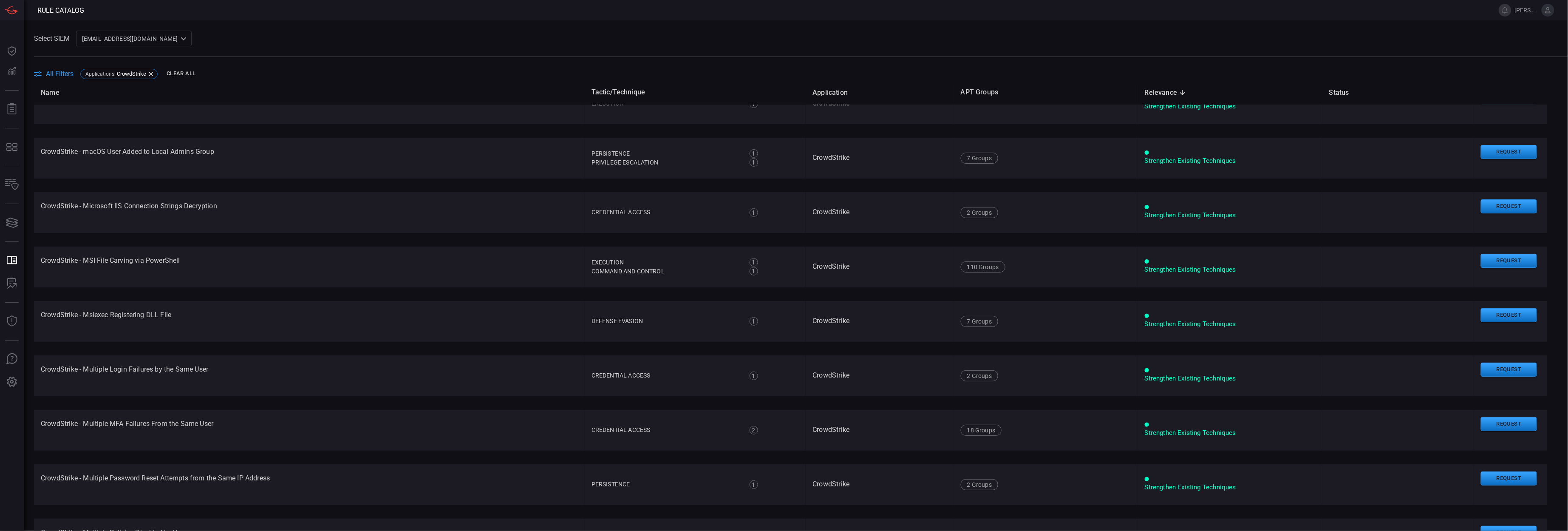
scroll to position [5151, 0]
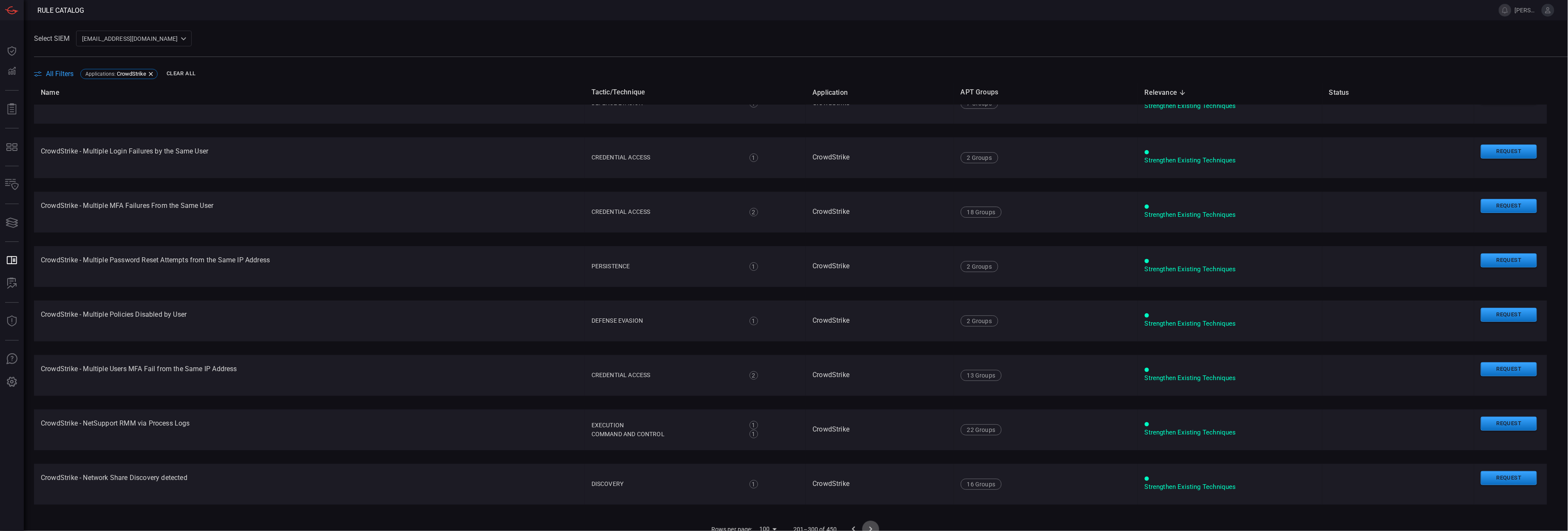
click at [862, 523] on button "Go to next page" at bounding box center [870, 529] width 17 height 17
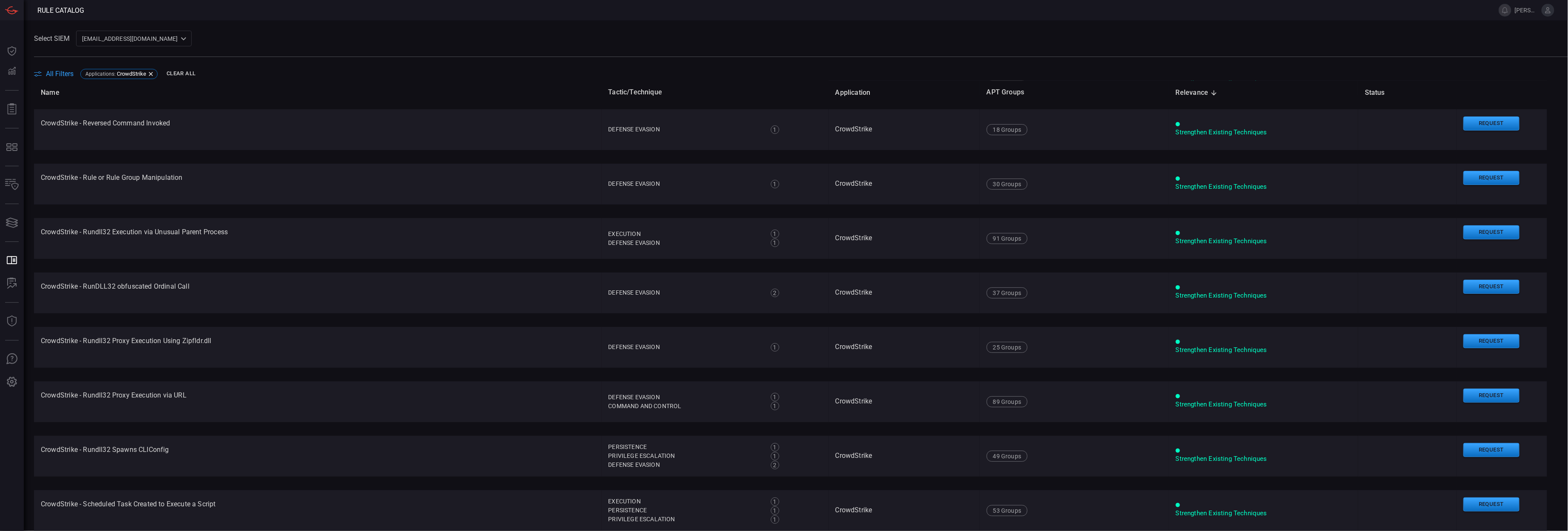
scroll to position [4330, 0]
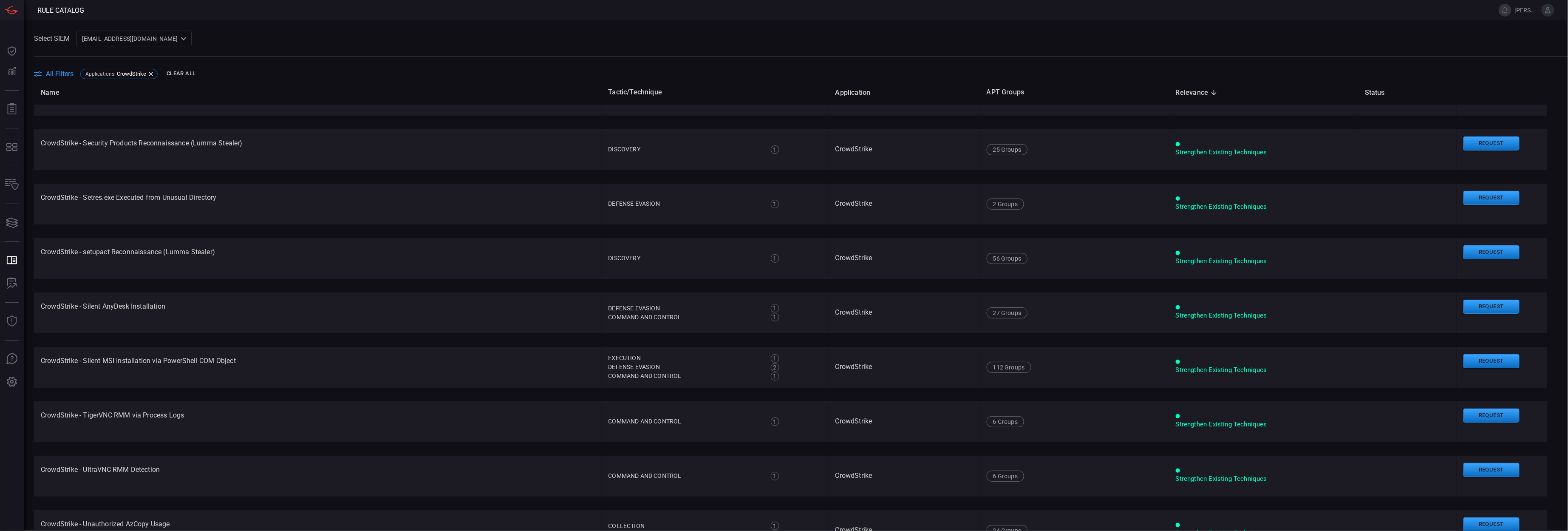
scroll to position [5053, 0]
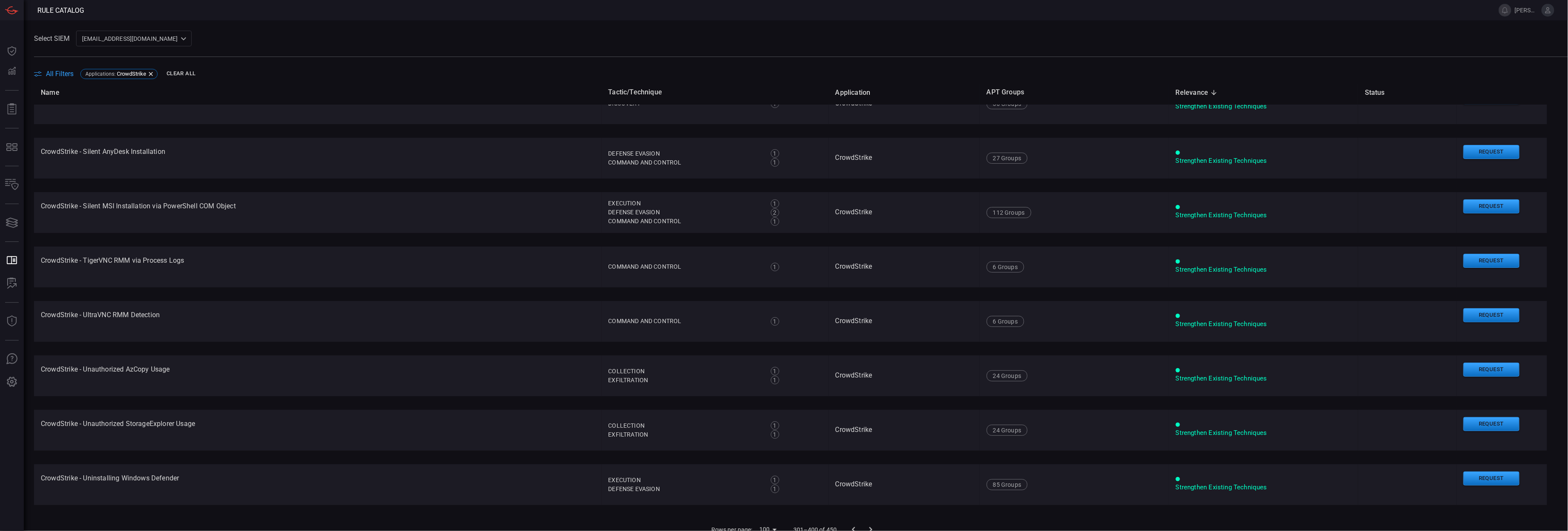
click at [866, 527] on icon "Go to next page" at bounding box center [870, 529] width 10 height 10
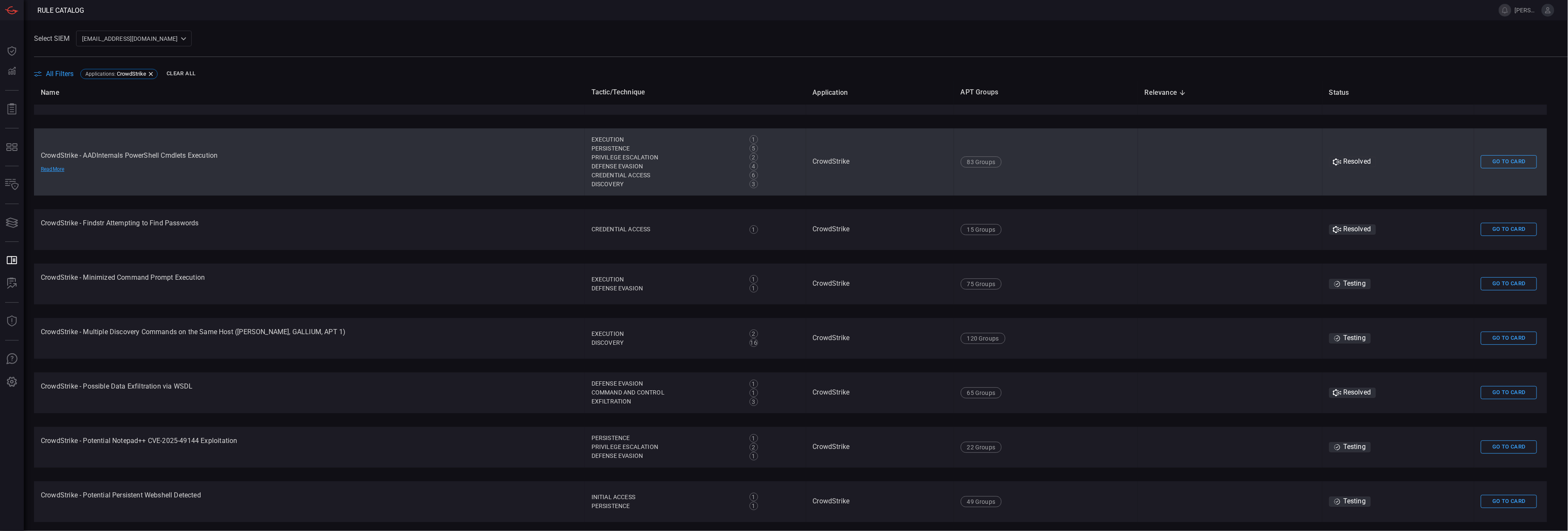
scroll to position [2388, 0]
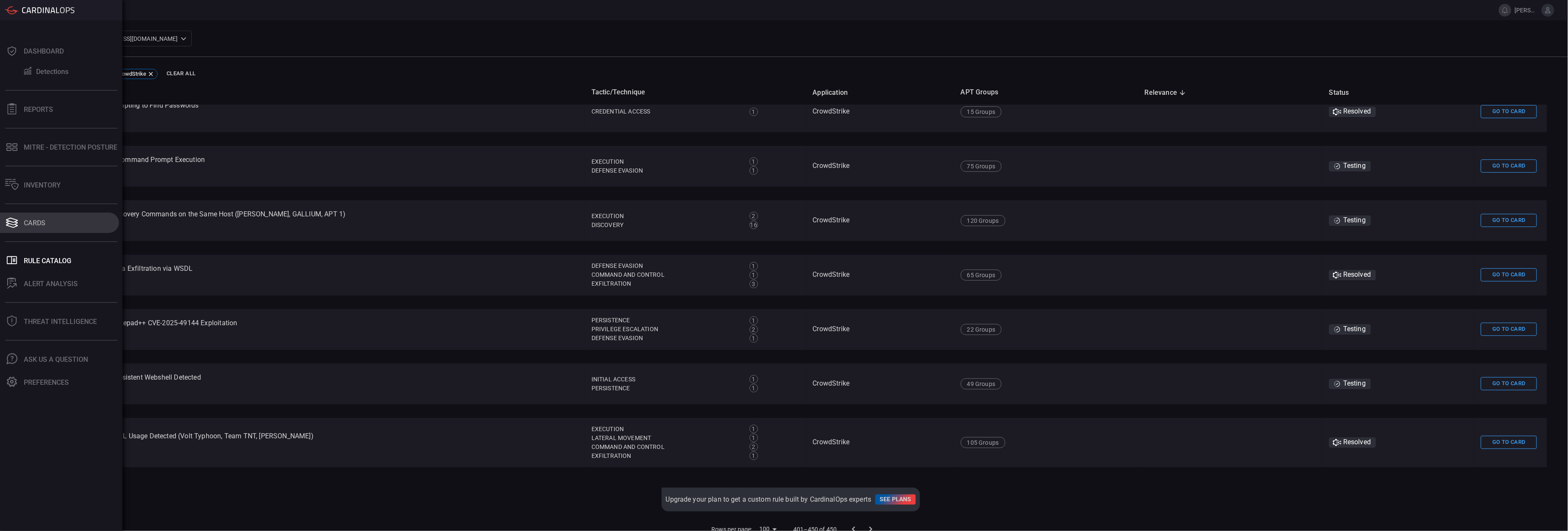
click at [41, 225] on div "Cards" at bounding box center [35, 223] width 22 height 8
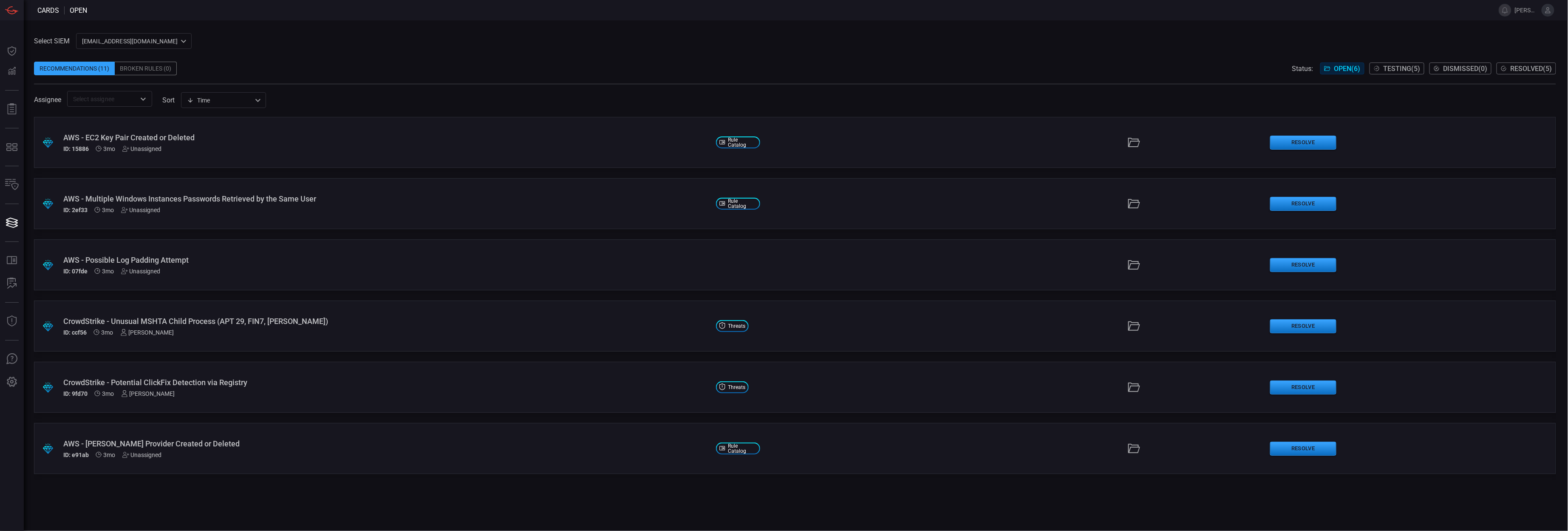
click at [156, 67] on div "Broken Rules (0)" at bounding box center [145, 68] width 62 height 13
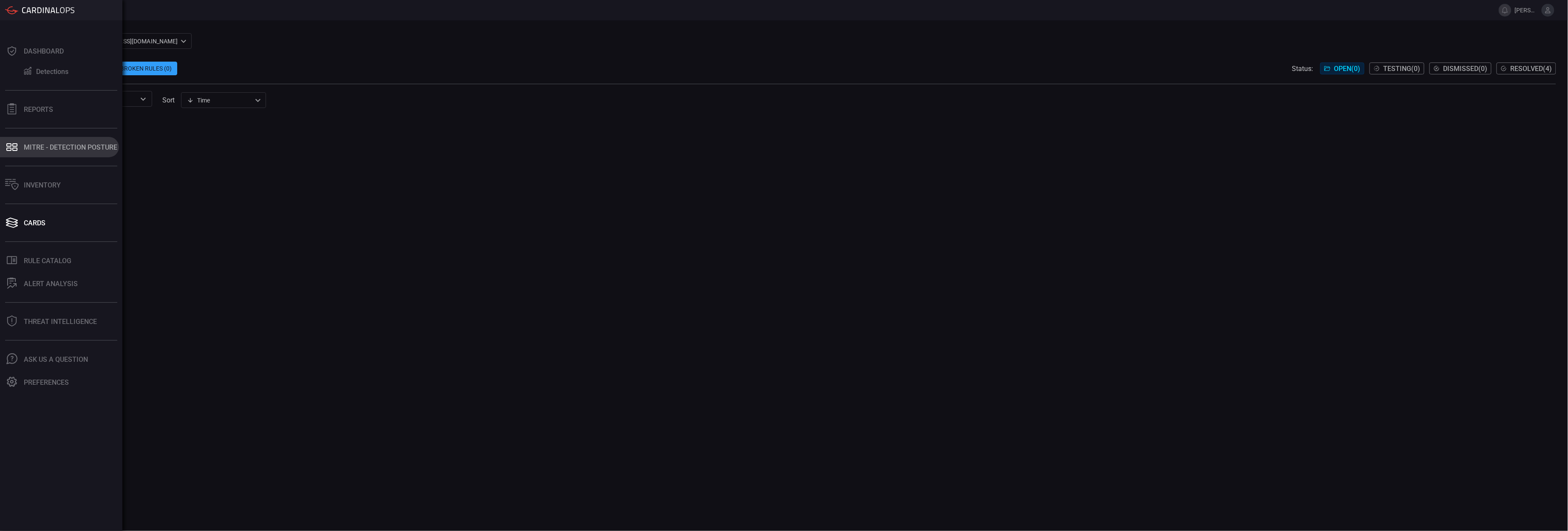
click at [35, 143] on div "MITRE - Detection Posture" at bounding box center [71, 147] width 94 height 8
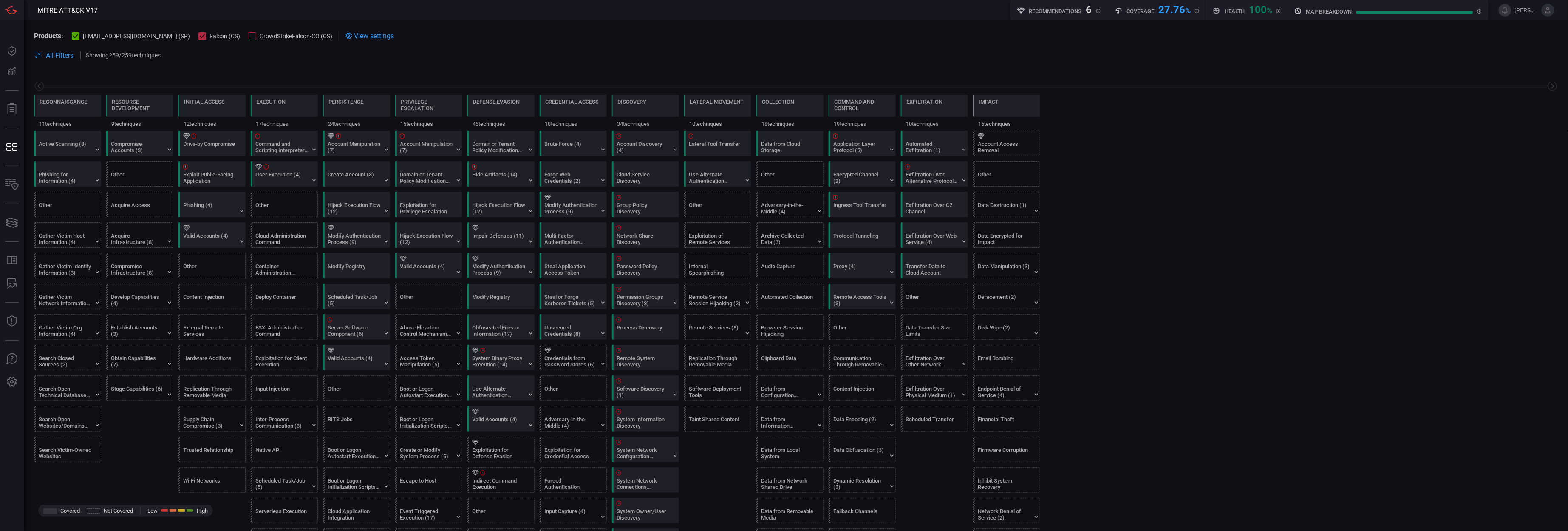
click at [222, 40] on div "Products: app@cardinalsops.com (SP) Falcon (CS) CrowdStrikeFalcon-CO (CS)" at bounding box center [183, 35] width 298 height 10
click at [248, 39] on div at bounding box center [252, 36] width 8 height 8
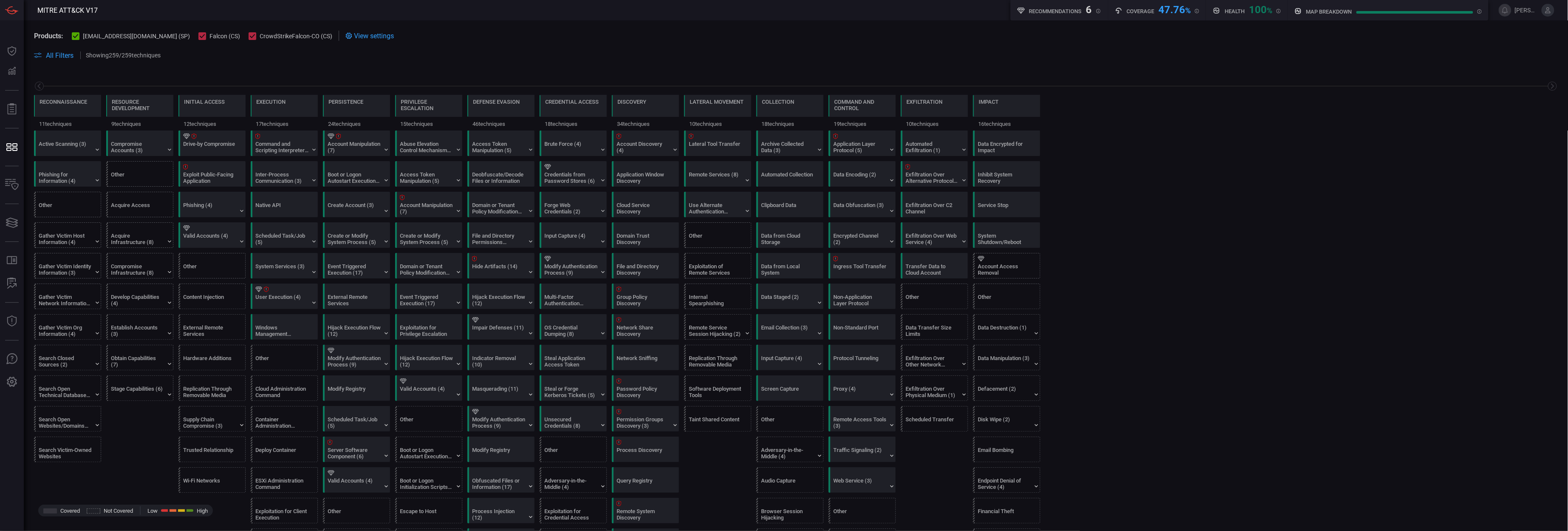
click at [1171, 12] on div "47.76 %" at bounding box center [1175, 9] width 32 height 10
click at [1176, 12] on div "47.76 %" at bounding box center [1175, 9] width 32 height 10
click at [1047, 13] on h5 "Recommendations" at bounding box center [1055, 11] width 53 height 6
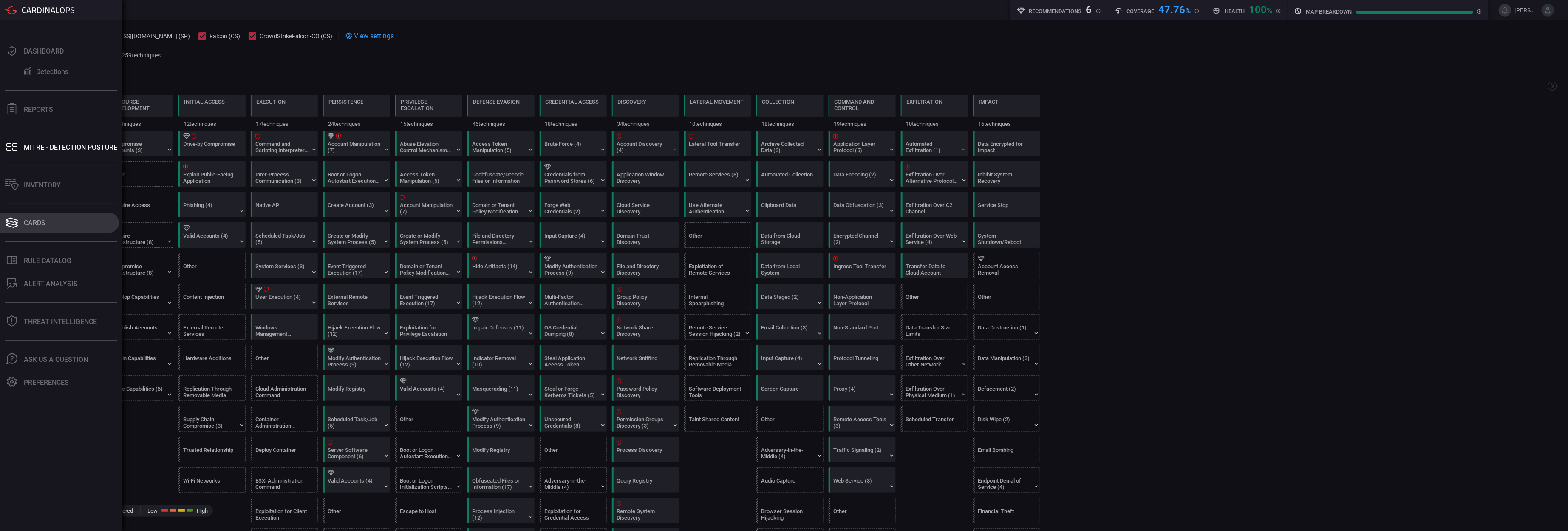
click at [13, 225] on icon at bounding box center [12, 223] width 12 height 4
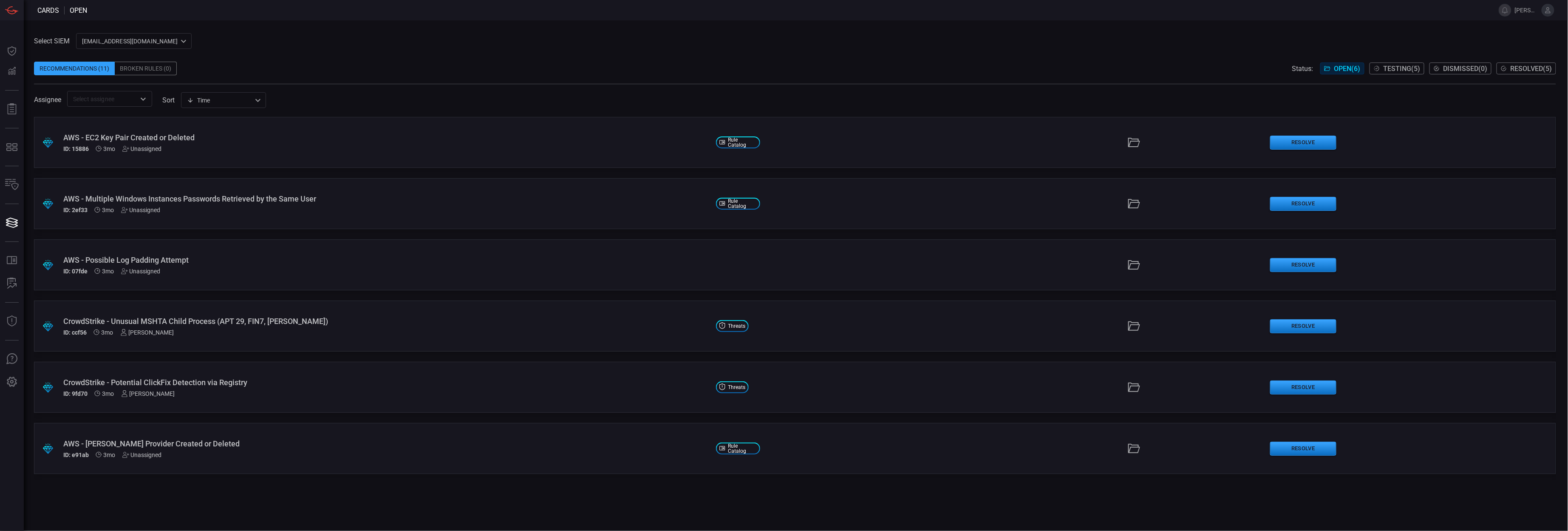
click at [178, 265] on div "AWS - Possible Log Padding Attempt ID: 07fde 3mo Unassigned" at bounding box center [386, 265] width 646 height 19
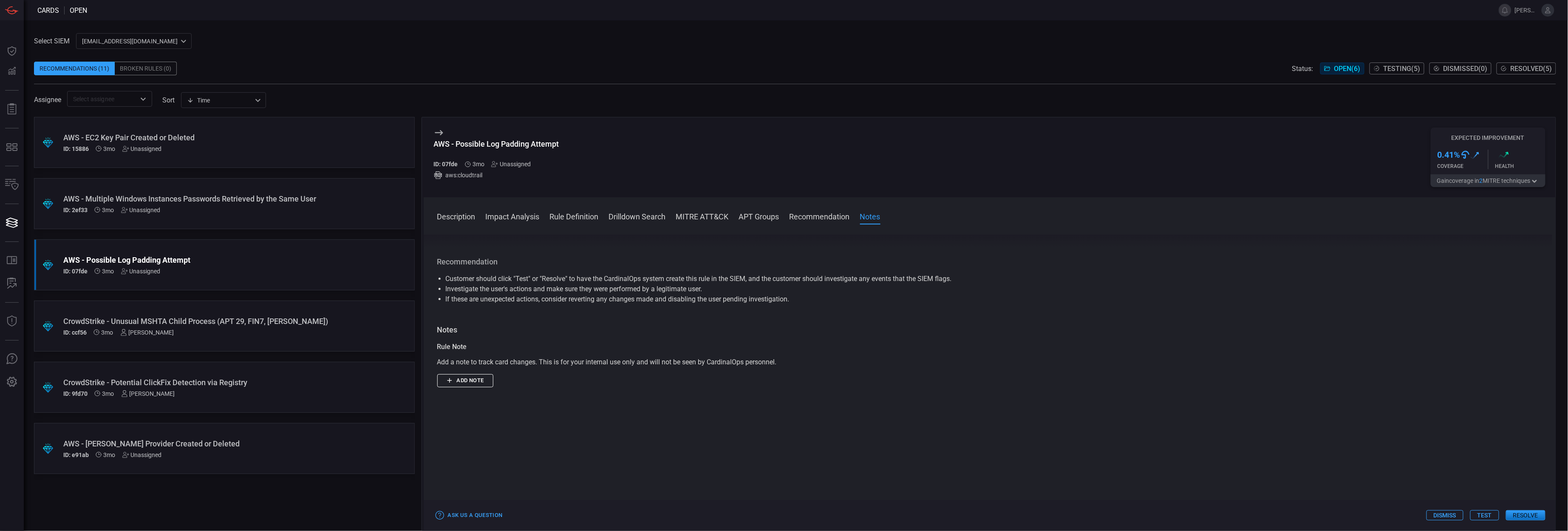
scroll to position [868, 0]
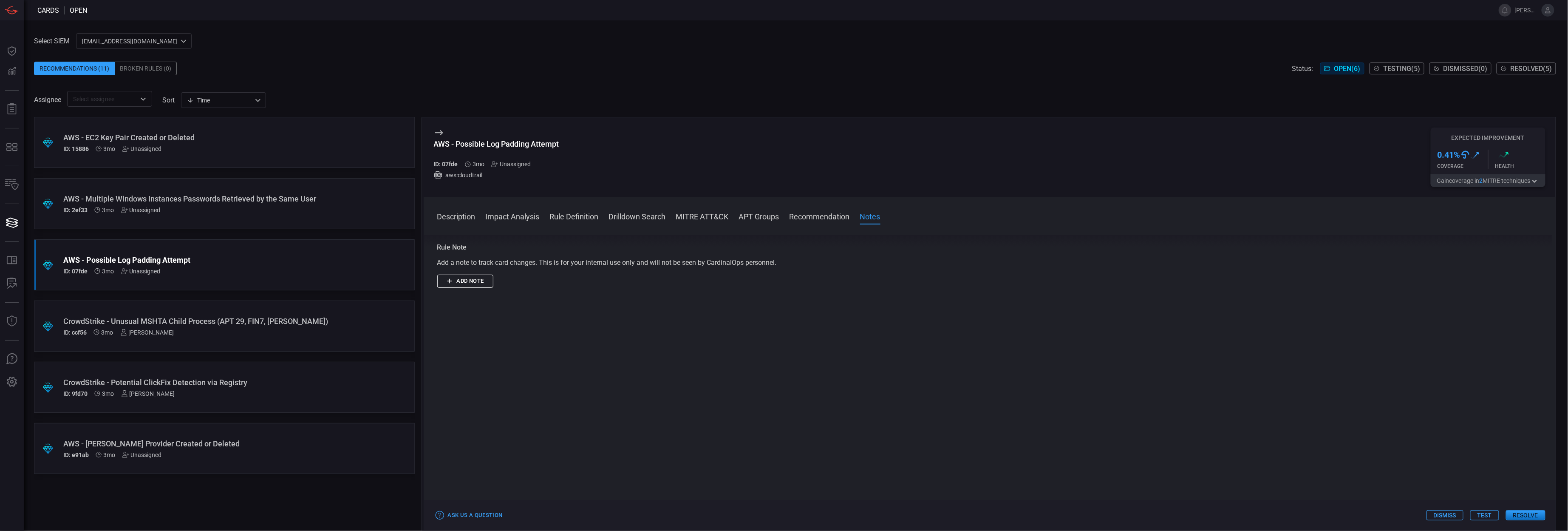
click at [245, 440] on div "AWS - SAML Provider Created or Deleted" at bounding box center [208, 443] width 290 height 9
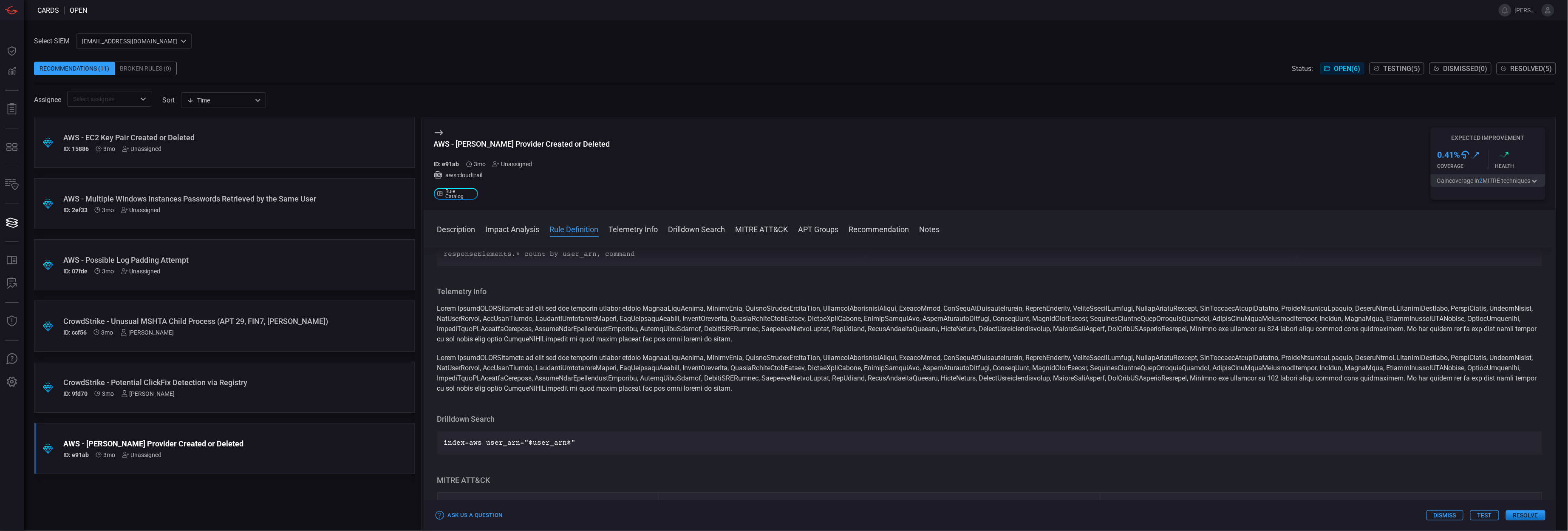
scroll to position [459, 0]
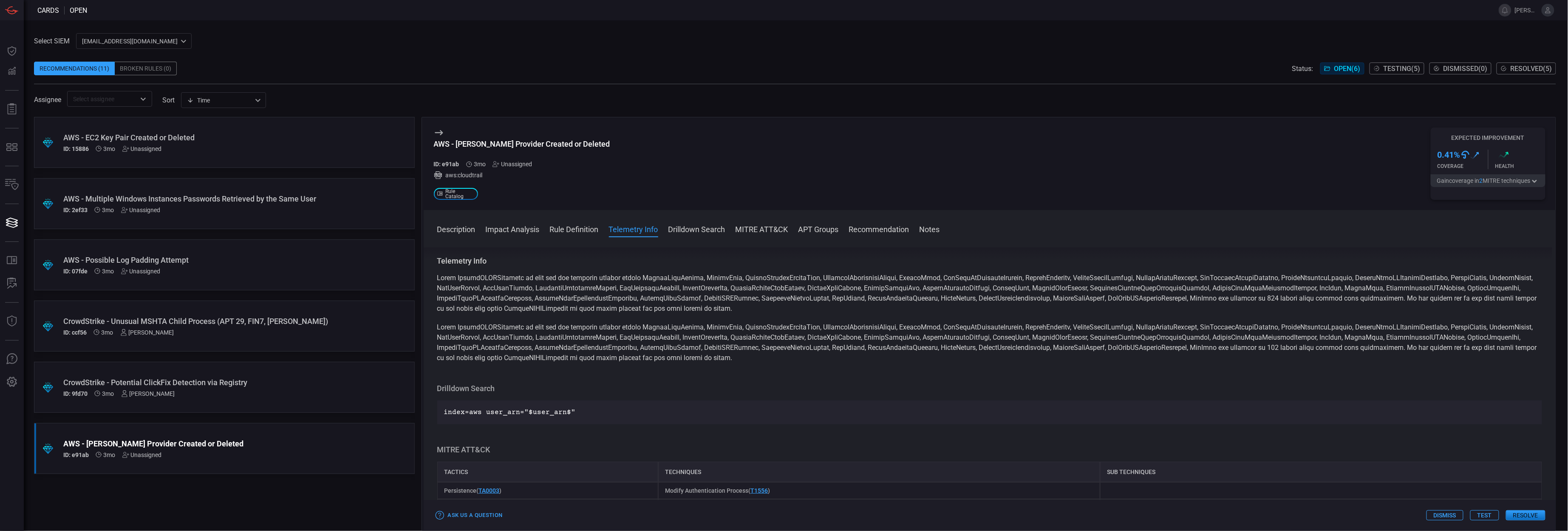
click at [533, 311] on span at bounding box center [987, 294] width 1100 height 39
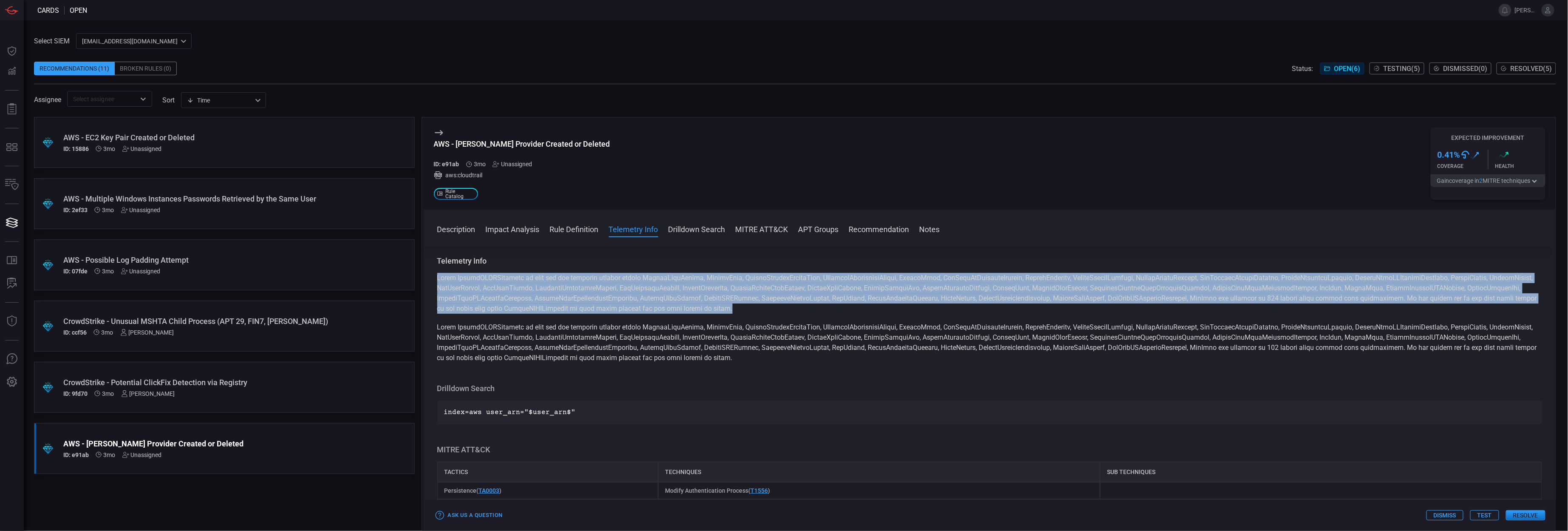
click at [533, 311] on span at bounding box center [987, 294] width 1100 height 39
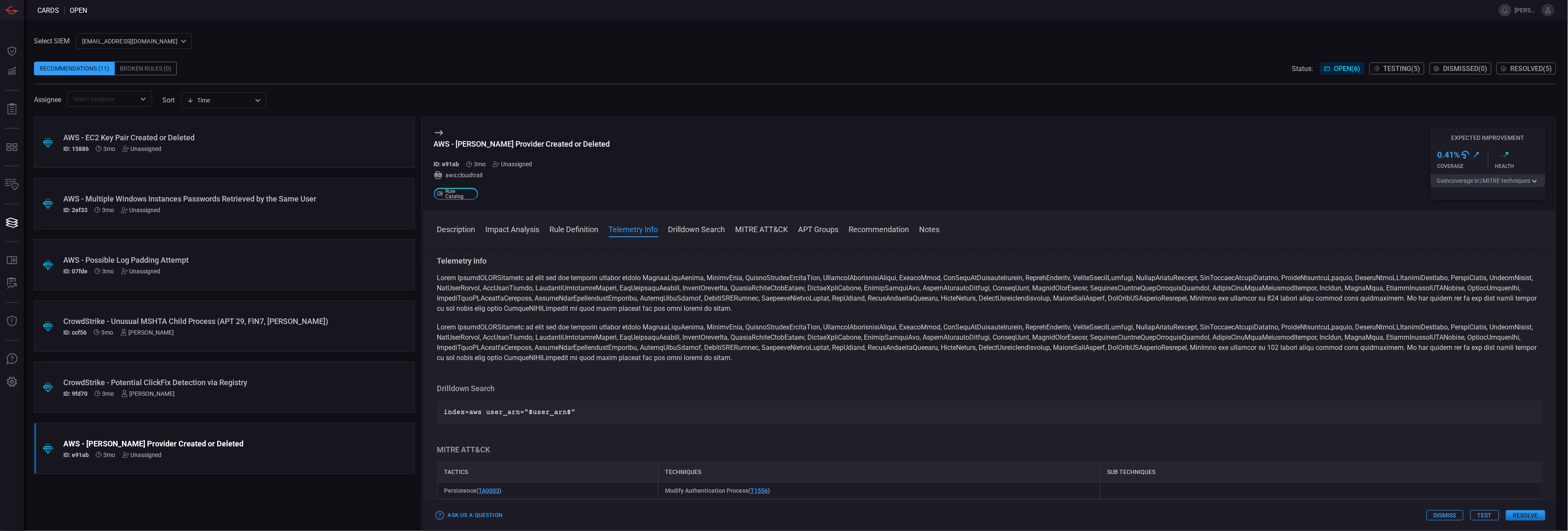
click at [513, 350] on span at bounding box center [987, 343] width 1100 height 39
click at [1249, 194] on div "AWS - SAML Provider Created or Deleted ID: e91ab 3mo Unassigned aws:cloudtrail …" at bounding box center [990, 164] width 1132 height 93
click at [1511, 69] on span "Resolved ( 5 )" at bounding box center [1531, 68] width 41 height 8
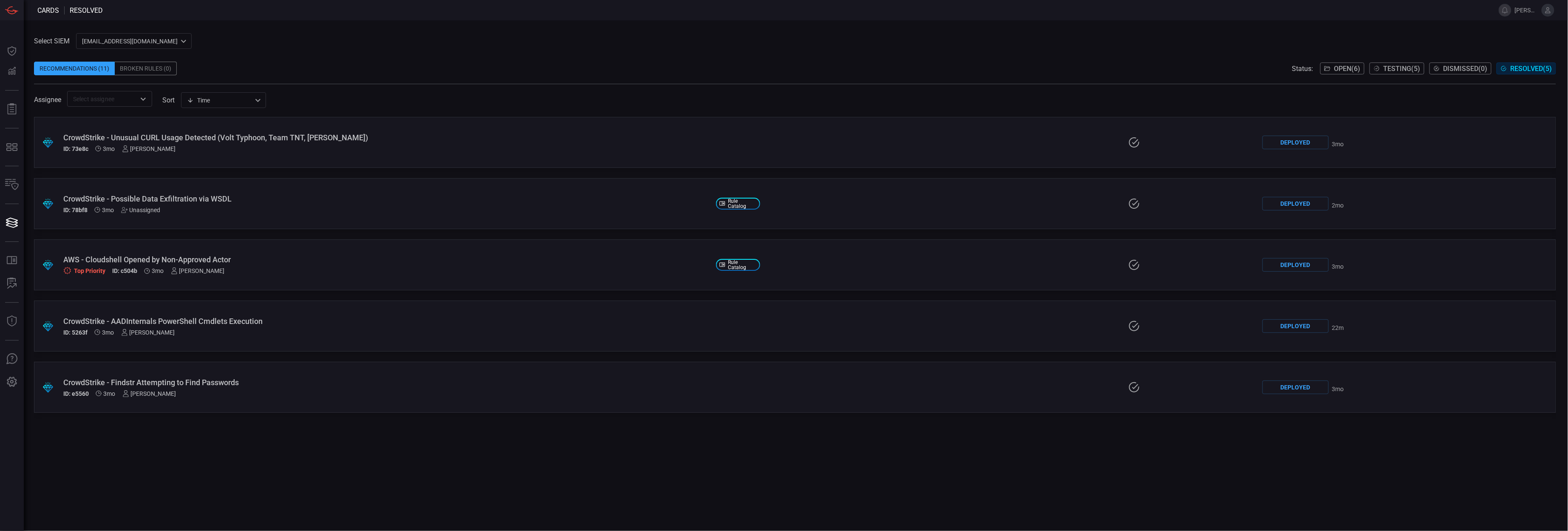
click at [1411, 69] on span "Testing ( 5 )" at bounding box center [1402, 68] width 37 height 8
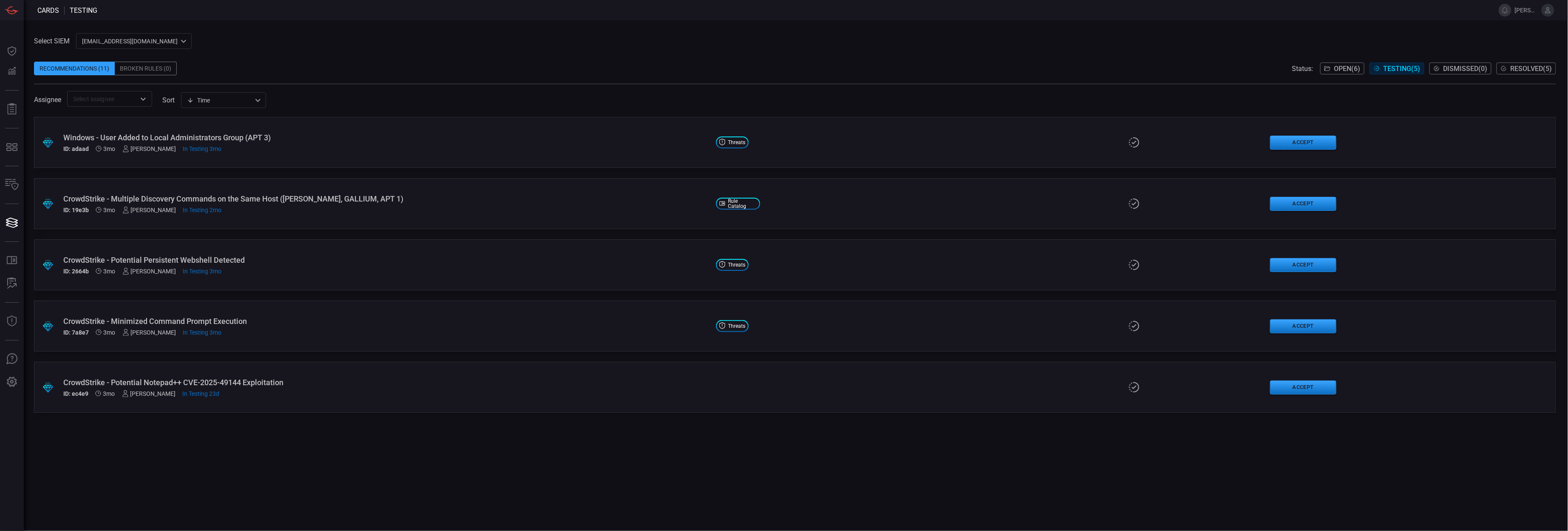
click at [1528, 70] on span "Resolved ( 5 )" at bounding box center [1531, 68] width 41 height 8
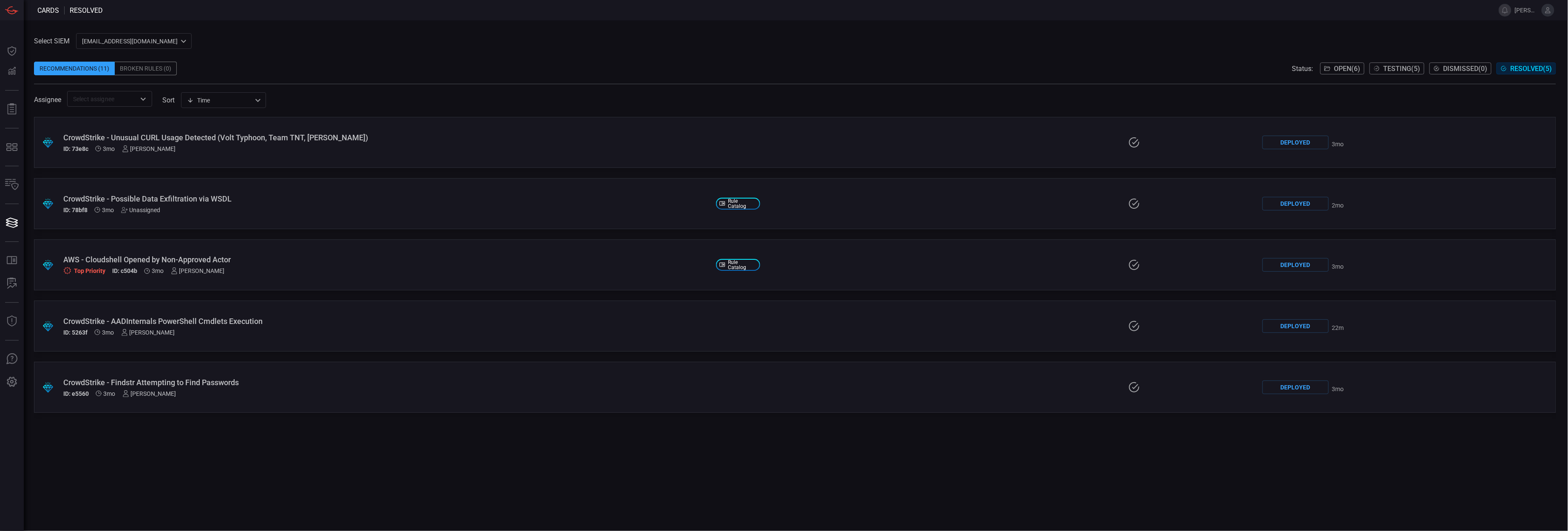
click at [279, 334] on div "ID: 5263f 3mo saujas jadhav" at bounding box center [386, 332] width 646 height 7
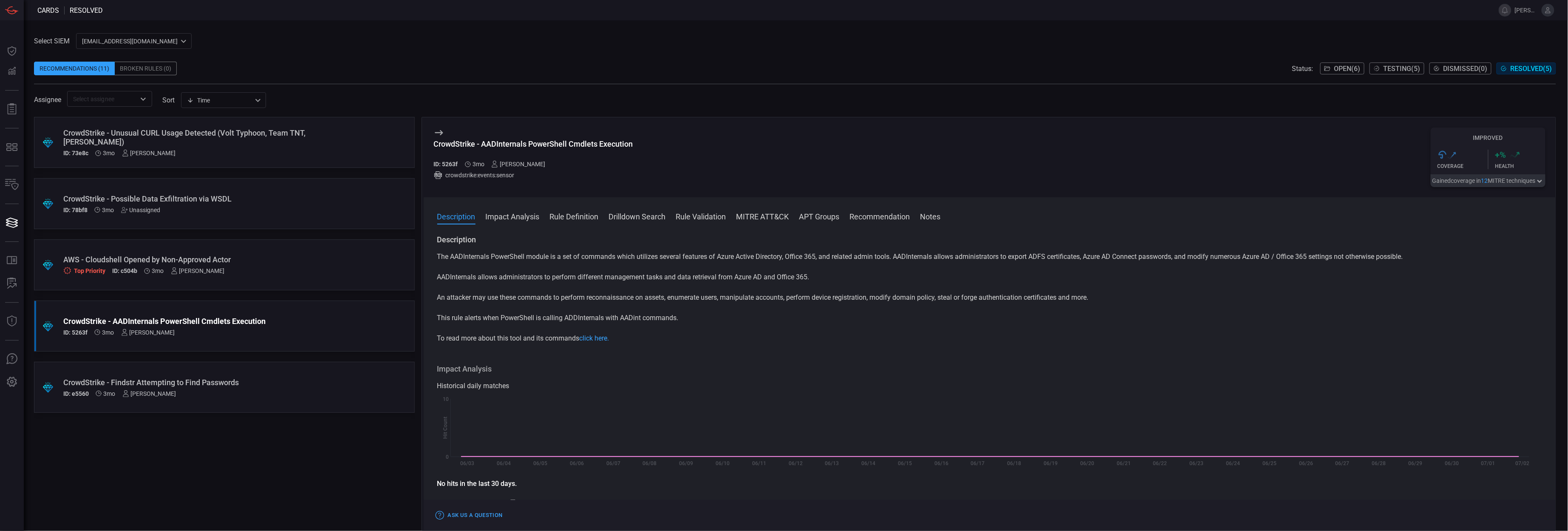
click at [1482, 187] on div "Improved .st0{fill:url(#Path_29490_00000117647961598309353970000014330017195461…" at bounding box center [1488, 157] width 114 height 60
click at [1536, 185] on icon "button" at bounding box center [1540, 181] width 9 height 7
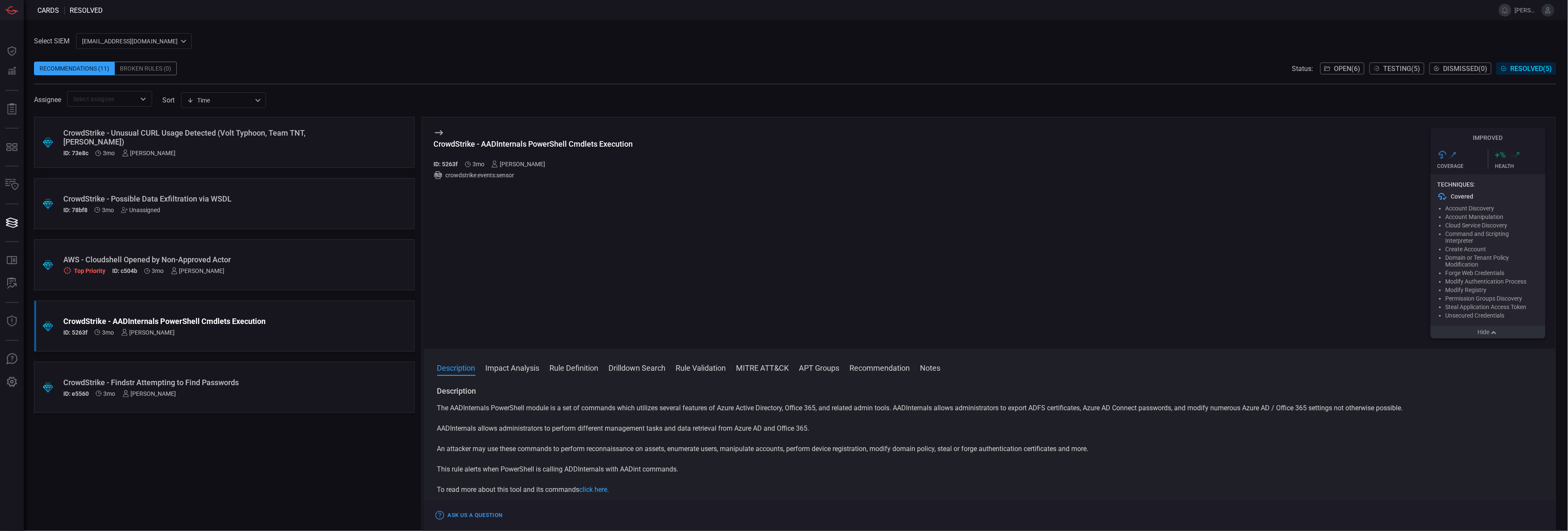
click at [1504, 158] on h3 "+ %" at bounding box center [1501, 155] width 11 height 10
click at [1500, 156] on h3 "+ %" at bounding box center [1501, 155] width 11 height 10
click at [1451, 156] on icon ".st0{fill:url(#Path_29490_00000117647961598309353970000014330017195461122950_);}" at bounding box center [1452, 156] width 9 height 9
click at [180, 364] on div ".suggested_cards_icon{fill:url(#suggested_cards_icon);} CrowdStrike - Findstr A…" at bounding box center [225, 387] width 381 height 51
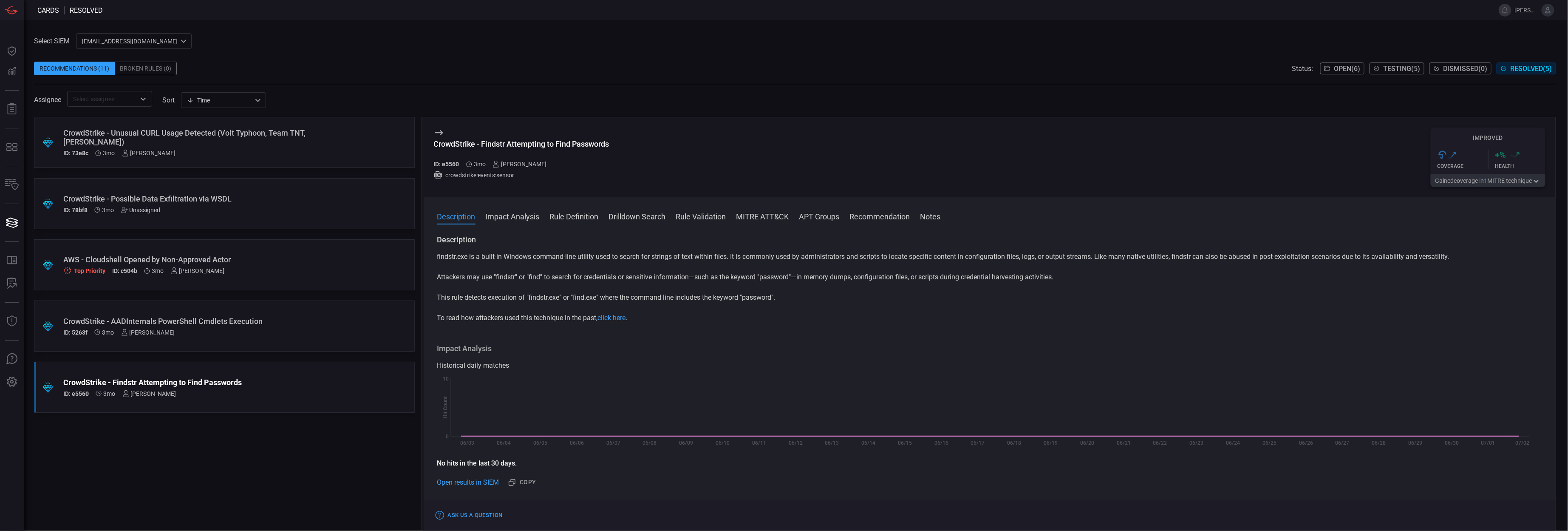
click at [223, 216] on div ".suggested_cards_icon{fill:url(#suggested_cards_icon);} CrowdStrike - Possible …" at bounding box center [225, 204] width 381 height 51
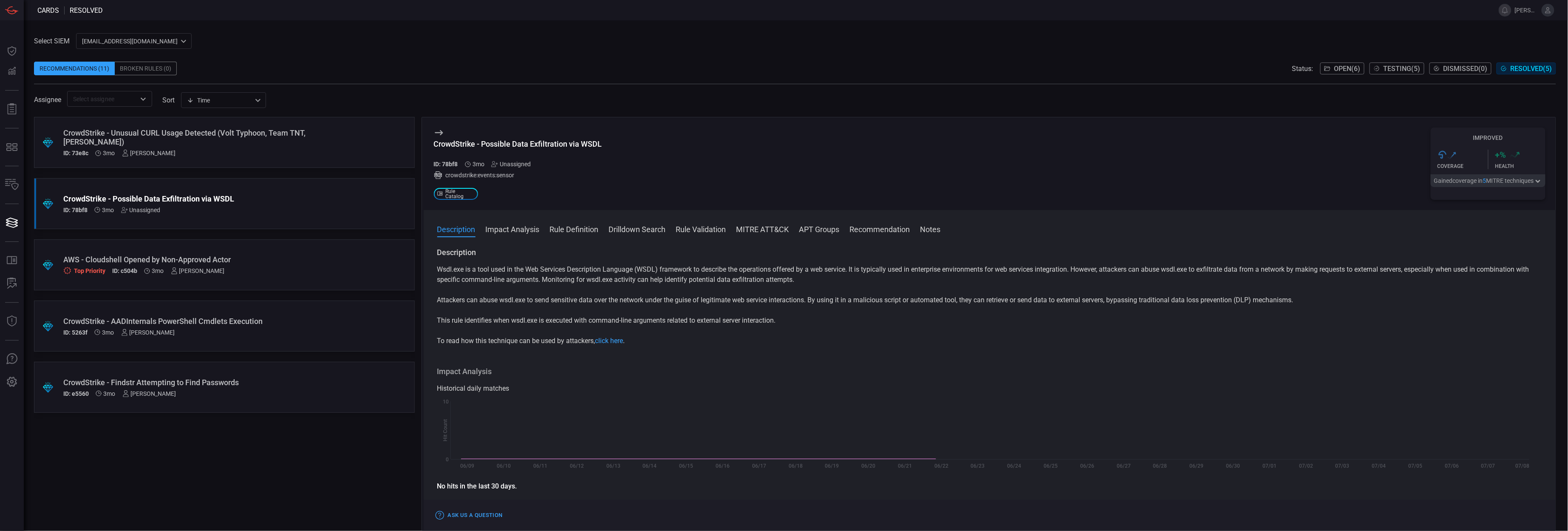
click at [251, 157] on div ".suggested_cards_icon{fill:url(#suggested_cards_icon);} CrowdStrike - Unusual C…" at bounding box center [225, 142] width 381 height 51
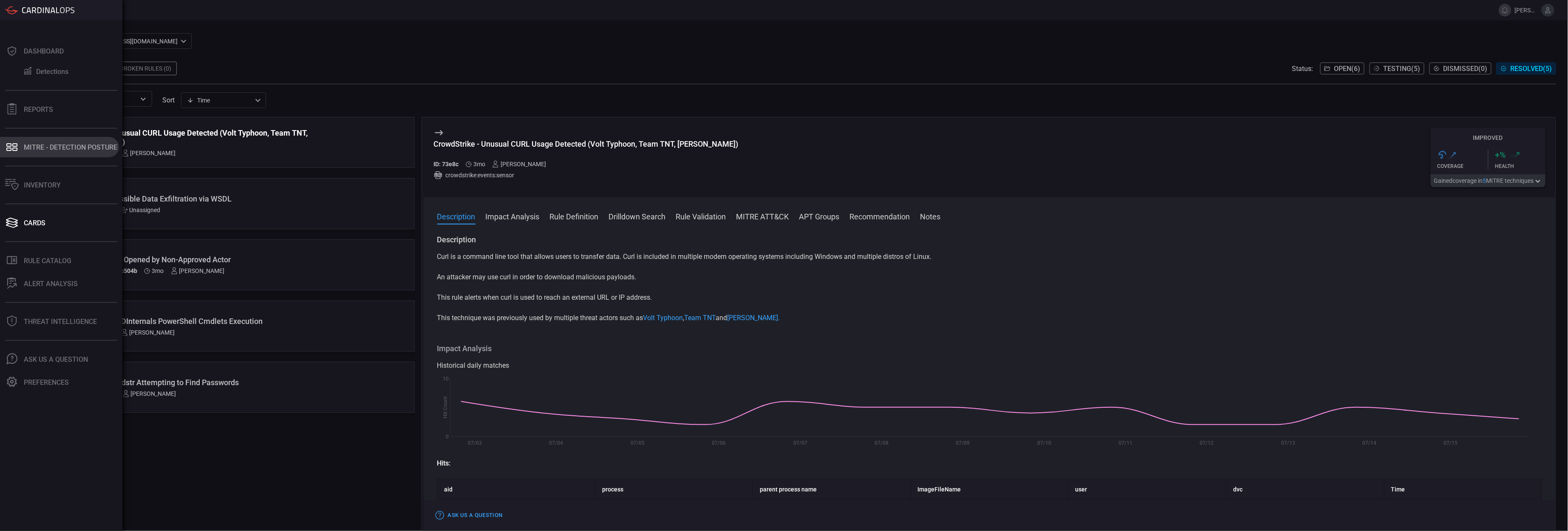
click at [34, 147] on div "MITRE - Detection Posture" at bounding box center [71, 147] width 94 height 8
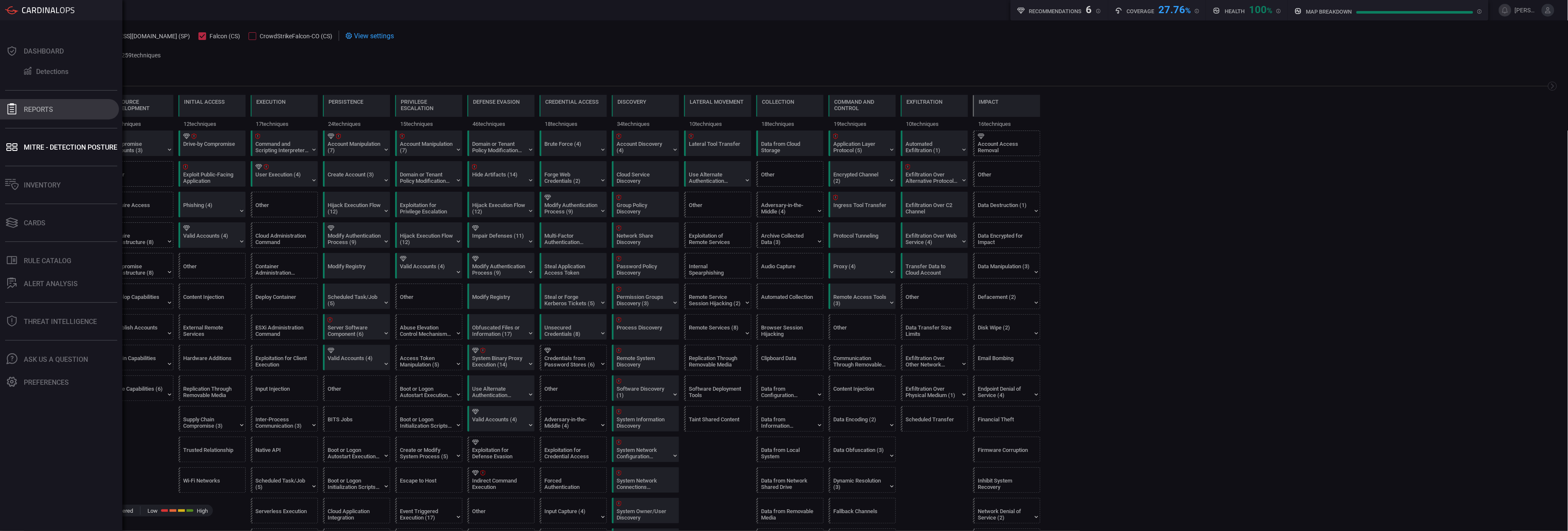
click at [15, 114] on icon at bounding box center [12, 109] width 9 height 11
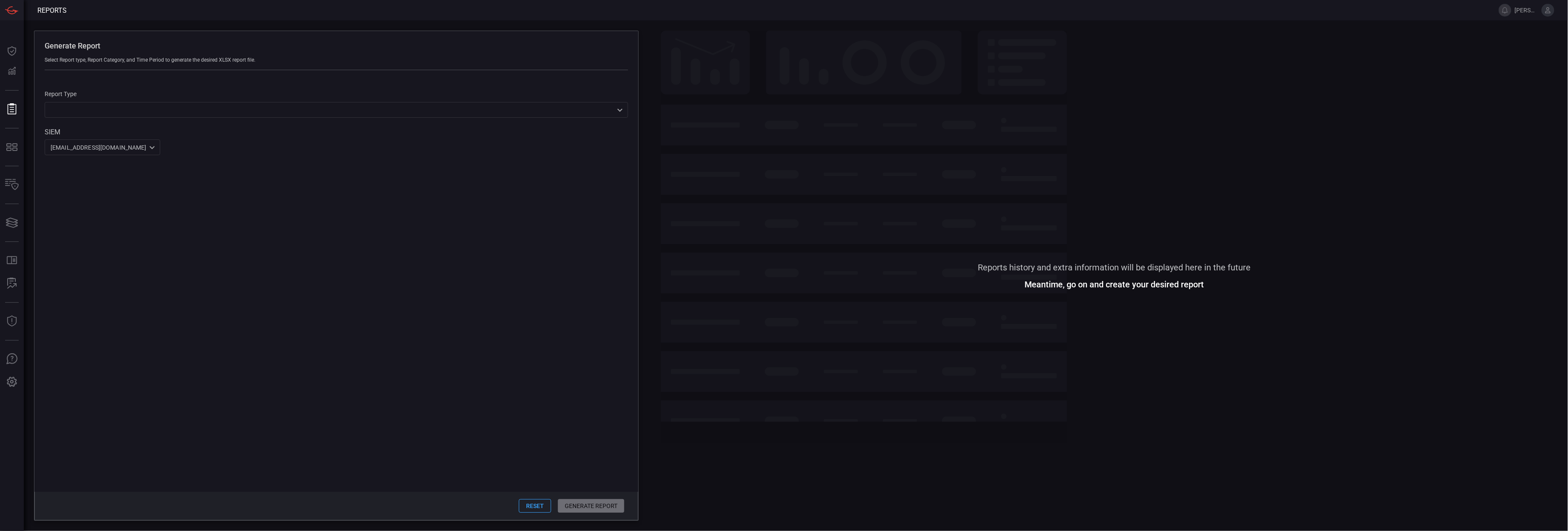
click at [83, 119] on div "Report Type ​ ​ SIEM app@cardinalsops.com ce81084e-d69a-4826-8c7e-b83218b2d3dc ​" at bounding box center [337, 113] width 604 height 85
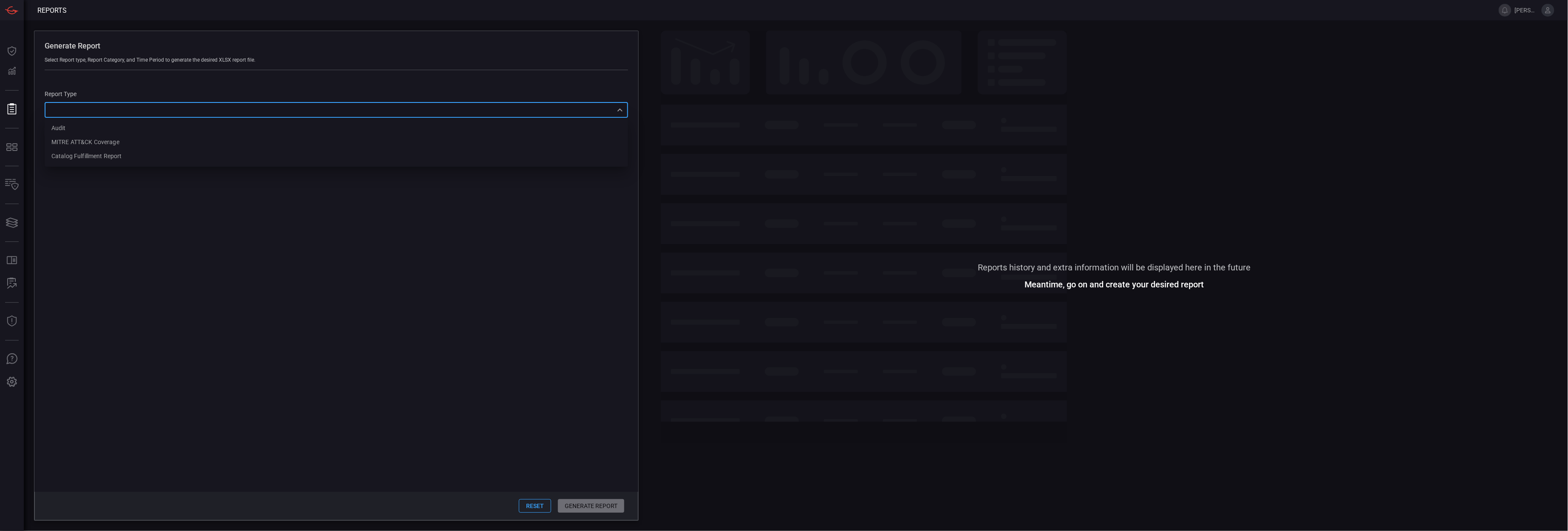
click at [81, 111] on div "​ Audit MITRE ATT&CK Coverage Catalog fulfillment report ​" at bounding box center [336, 110] width 583 height 16
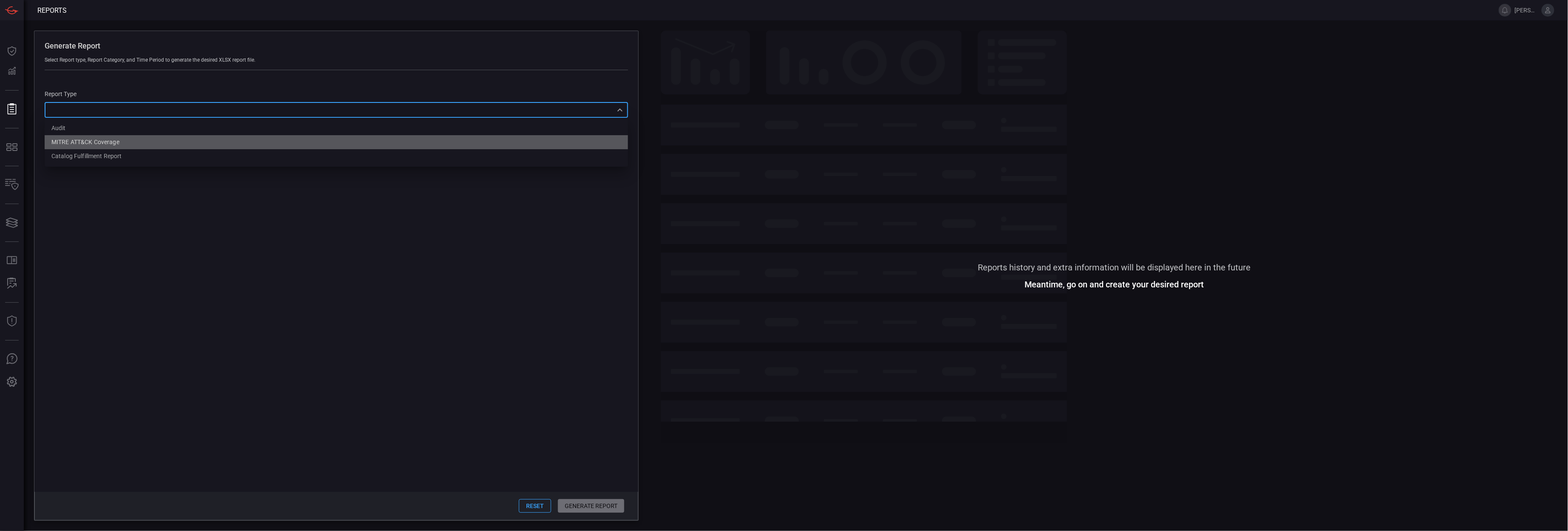
click at [86, 136] on li "MITRE ATT&CK Coverage" at bounding box center [336, 142] width 583 height 14
type input "mitreCoverage"
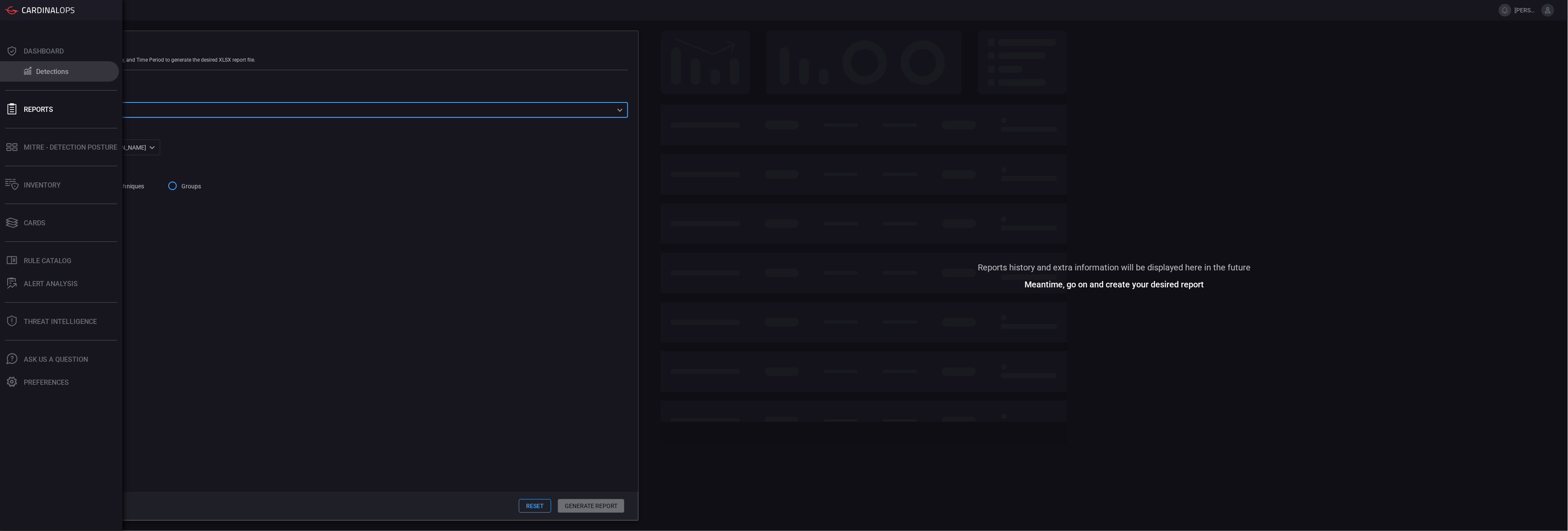
click at [29, 78] on button "Detections" at bounding box center [59, 72] width 119 height 21
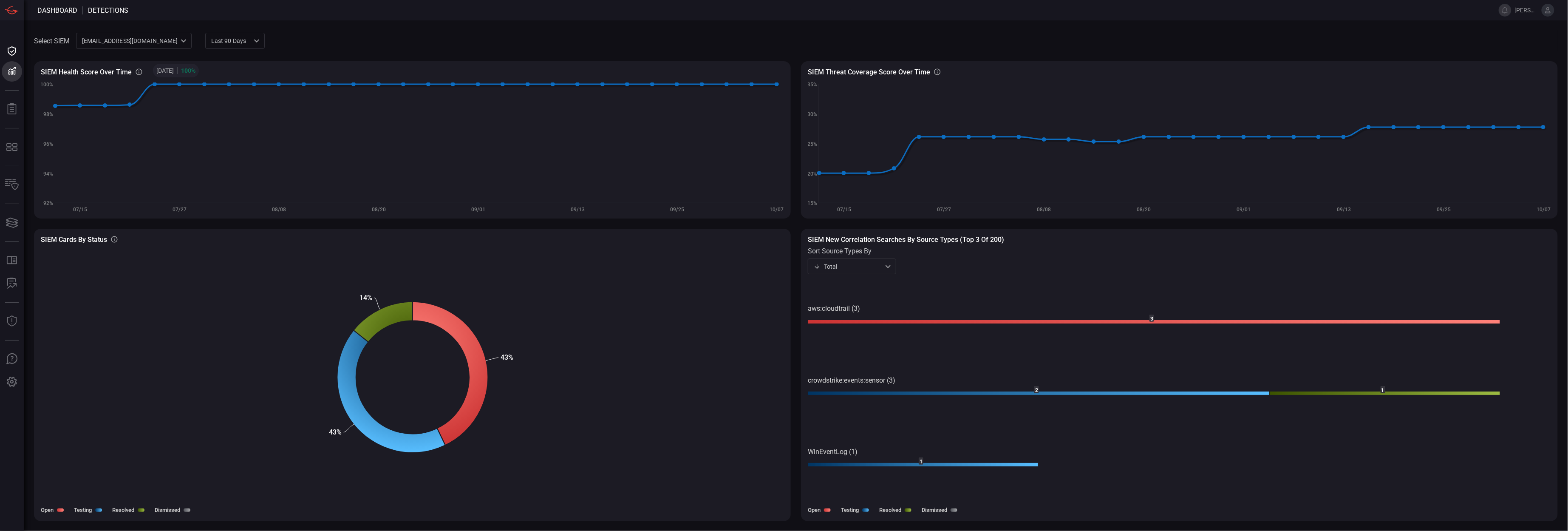
click at [144, 45] on div "app@cardinalsops.com ce81084e-d69a-4826-8c7e-b83218b2d3dc ​" at bounding box center [134, 41] width 116 height 16
click at [100, 76] on div "Falcon" at bounding box center [93, 73] width 18 height 9
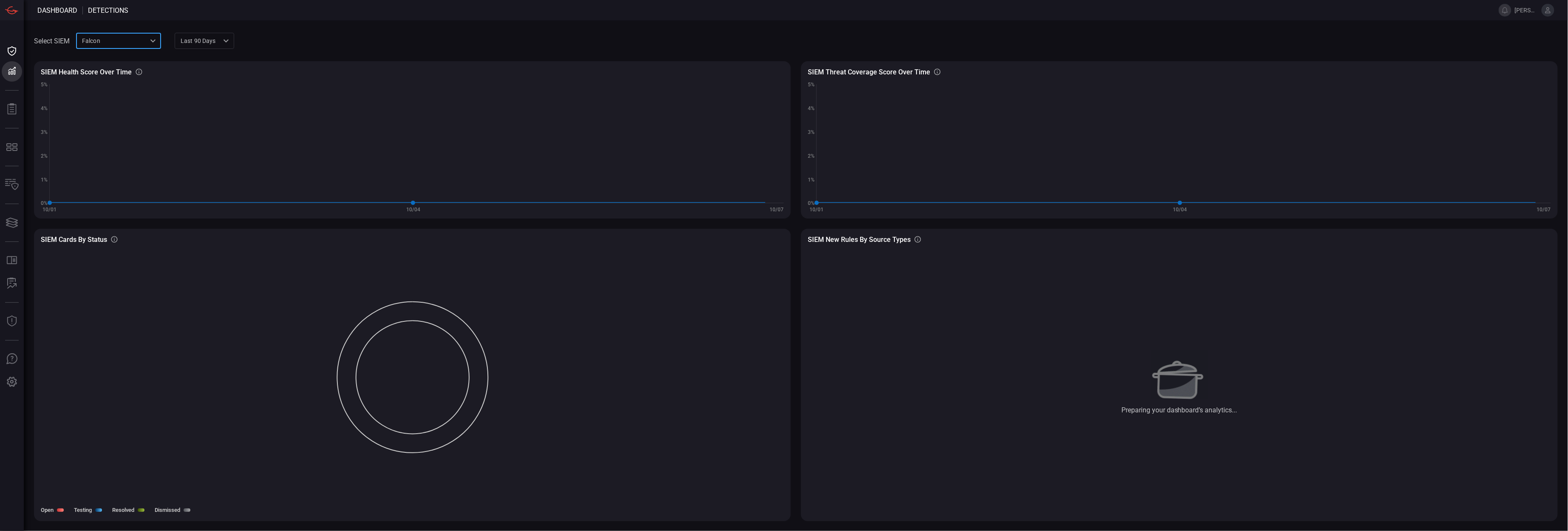
click at [127, 44] on div "Falcon 77ba4c31-4619-4977-bc73-6d23c3657212 ​" at bounding box center [119, 41] width 85 height 16
click at [127, 54] on li "[EMAIL_ADDRESS][DOMAIN_NAME]" at bounding box center [131, 59] width 110 height 14
type input "ce81084e-d69a-4826-8c7e-b83218b2d3dc"
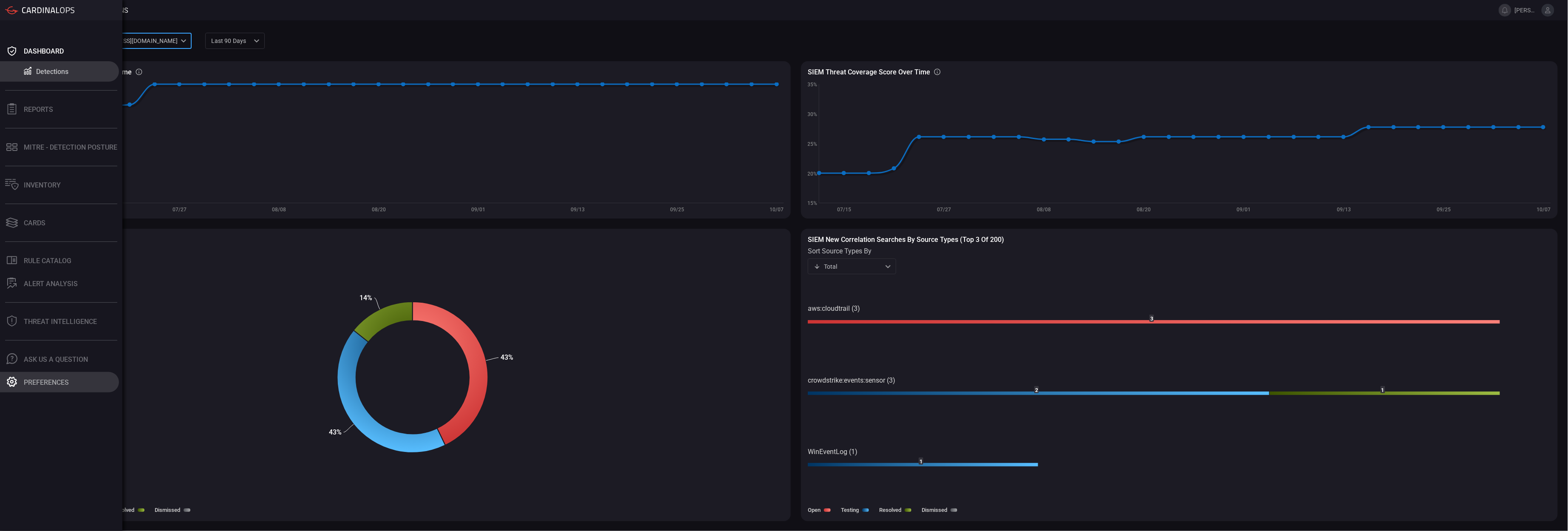
click at [55, 390] on button "Preferences" at bounding box center [59, 382] width 119 height 21
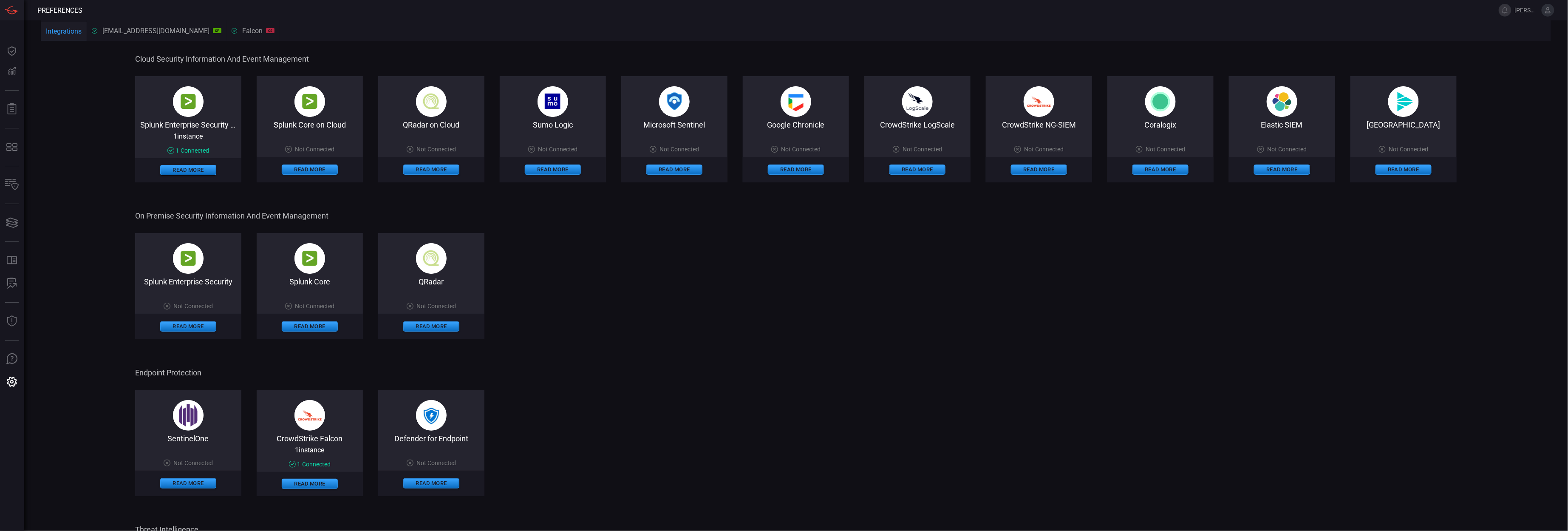
click at [1520, 12] on span "[PERSON_NAME].[PERSON_NAME]" at bounding box center [1527, 10] width 23 height 7
click at [1545, 13] on icon at bounding box center [1548, 10] width 8 height 8
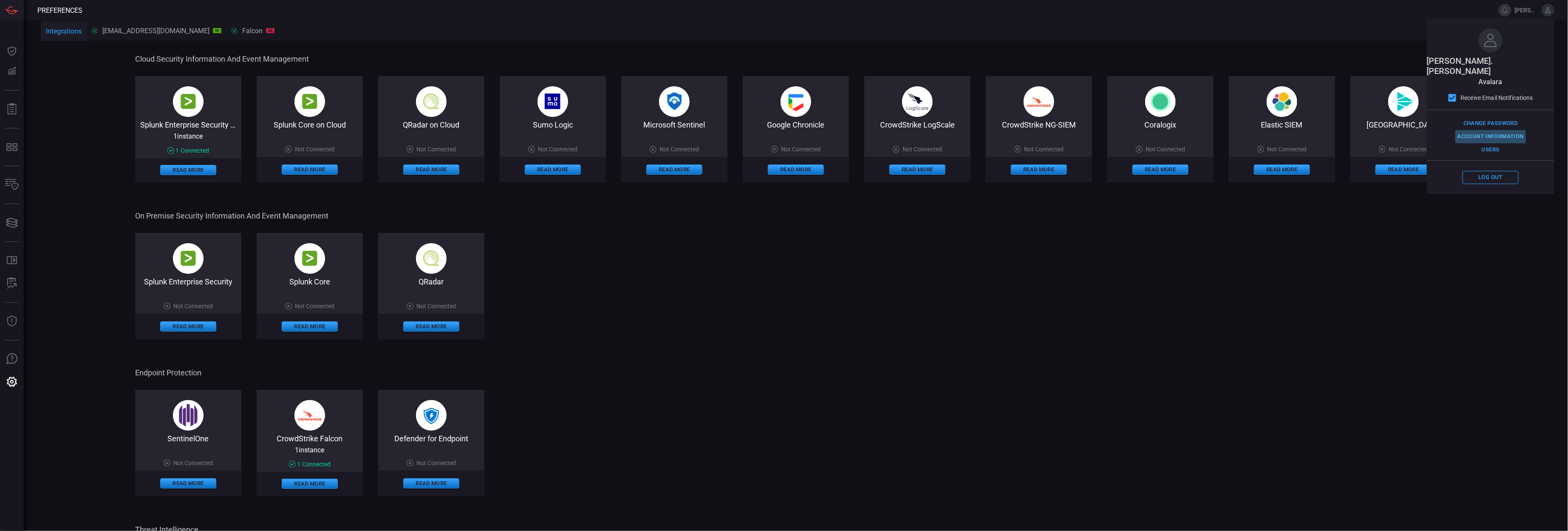
click at [1508, 130] on button "Account Information" at bounding box center [1491, 137] width 71 height 13
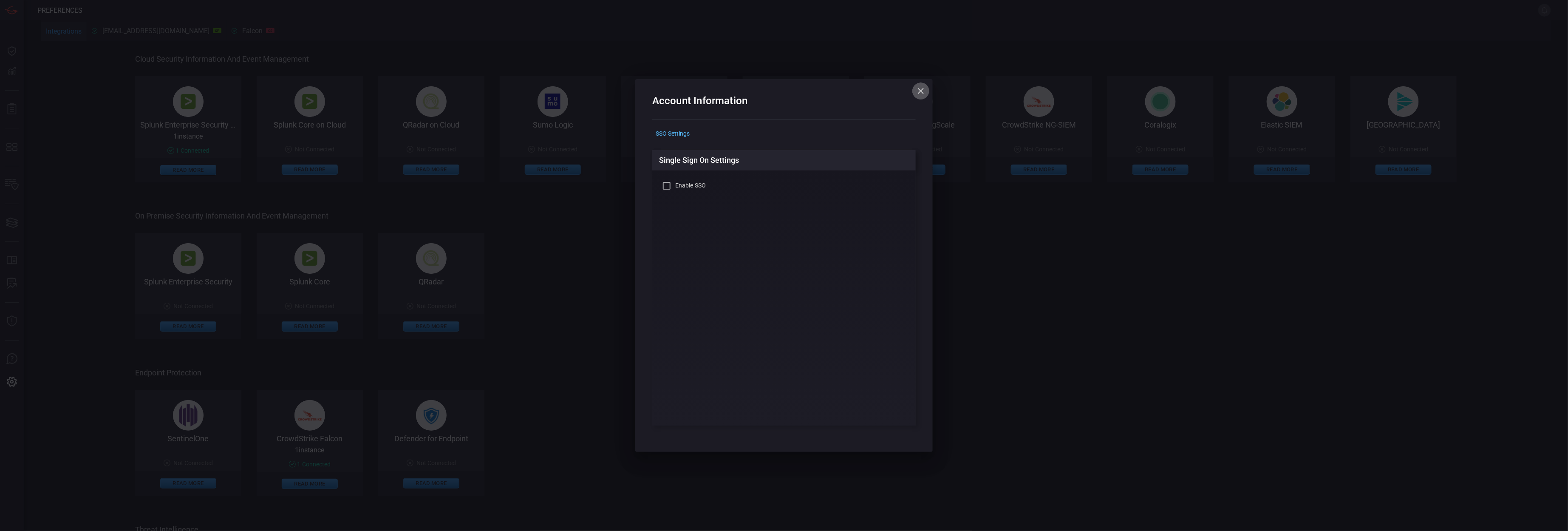
click at [920, 88] on icon "button" at bounding box center [920, 91] width 10 height 10
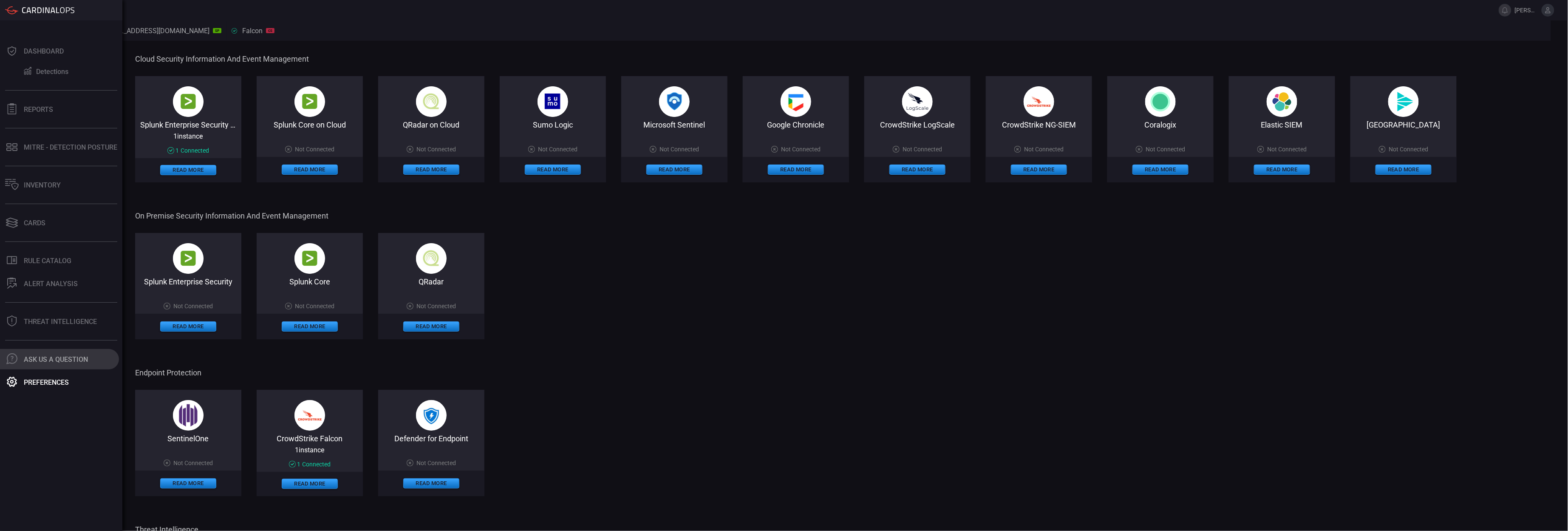
click at [51, 365] on button ".cls-1 { fill: #6d6d74; } .cls-2 { clip-path: url(#clippath); } .cls-3 { fill: …" at bounding box center [59, 359] width 119 height 21
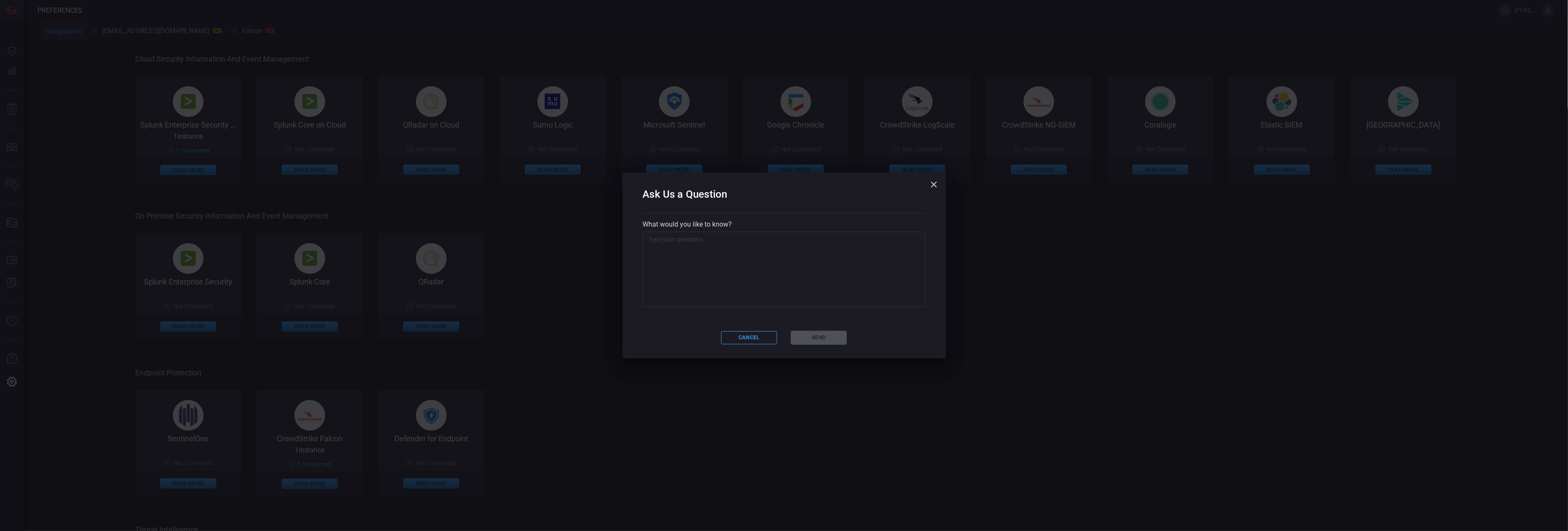
click at [934, 182] on icon "button" at bounding box center [934, 185] width 10 height 10
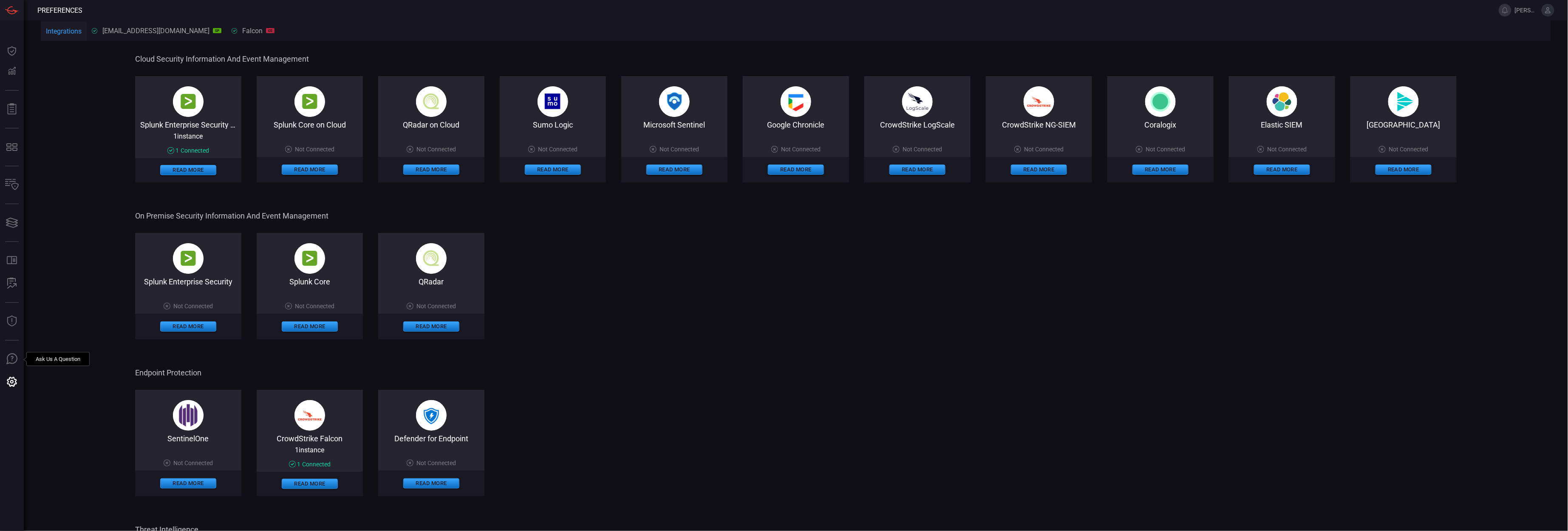
click at [1342, 264] on div "Splunk Enterprise Security Not Connected Read More Splunk Core Not Connected Re…" at bounding box center [796, 286] width 1321 height 107
click at [1508, 10] on button at bounding box center [1505, 10] width 13 height 13
click at [1349, 61] on p "No new notifications" at bounding box center [1416, 60] width 171 height 8
click at [1356, 42] on h2 "Notifications 0" at bounding box center [1416, 42] width 171 height 15
click at [1524, 10] on span "[PERSON_NAME].[PERSON_NAME]" at bounding box center [1527, 10] width 23 height 7
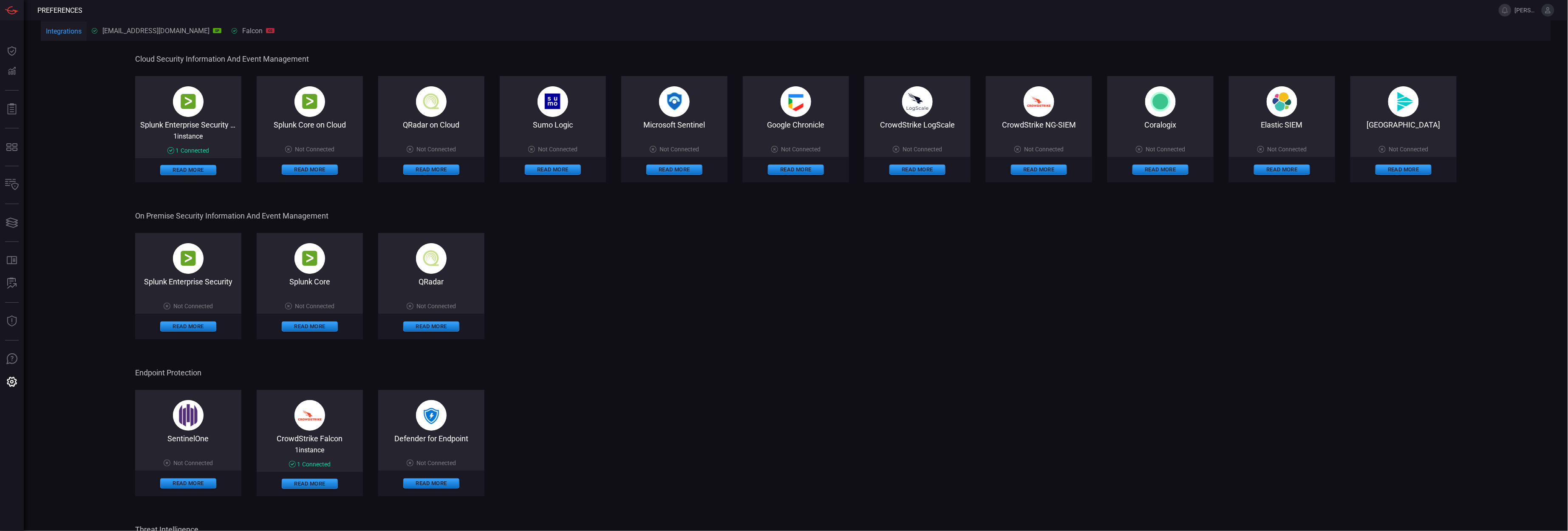
click at [663, 328] on div "Splunk Enterprise Security Not Connected Read More Splunk Core Not Connected Re…" at bounding box center [796, 286] width 1321 height 107
click at [592, 425] on div "SentinelOne Not Connected Read More CrowdStrike Falcon 1 instance 1 Connected R…" at bounding box center [796, 443] width 1321 height 107
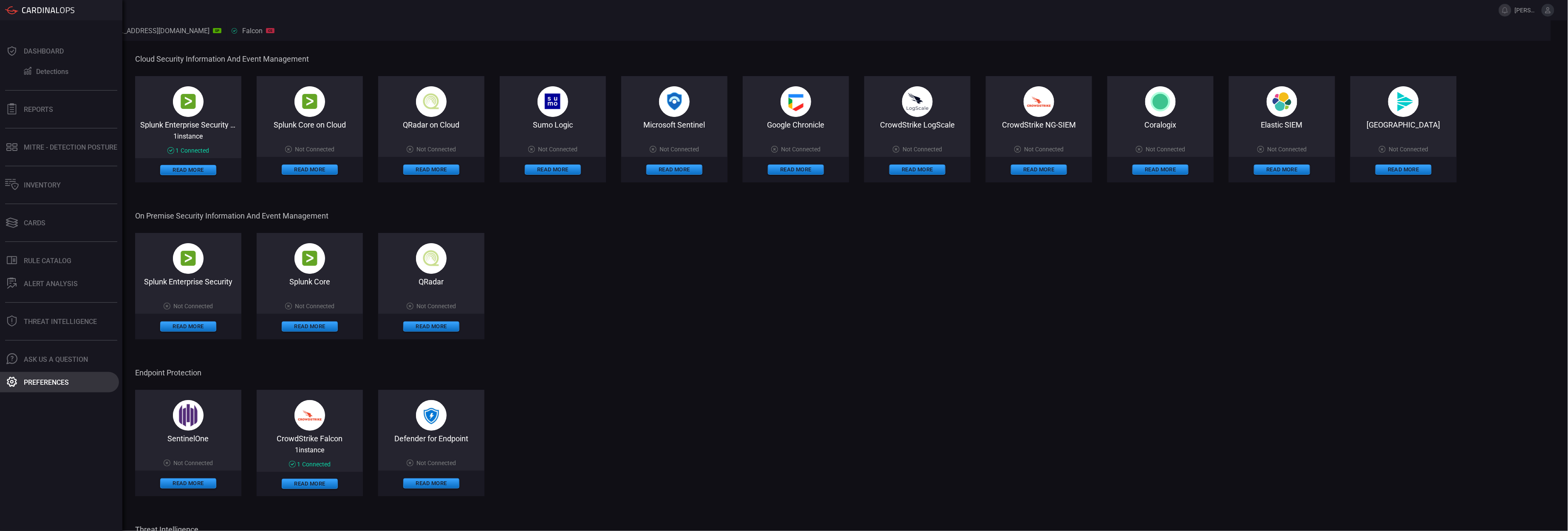
click at [29, 379] on div "Preferences" at bounding box center [46, 382] width 45 height 8
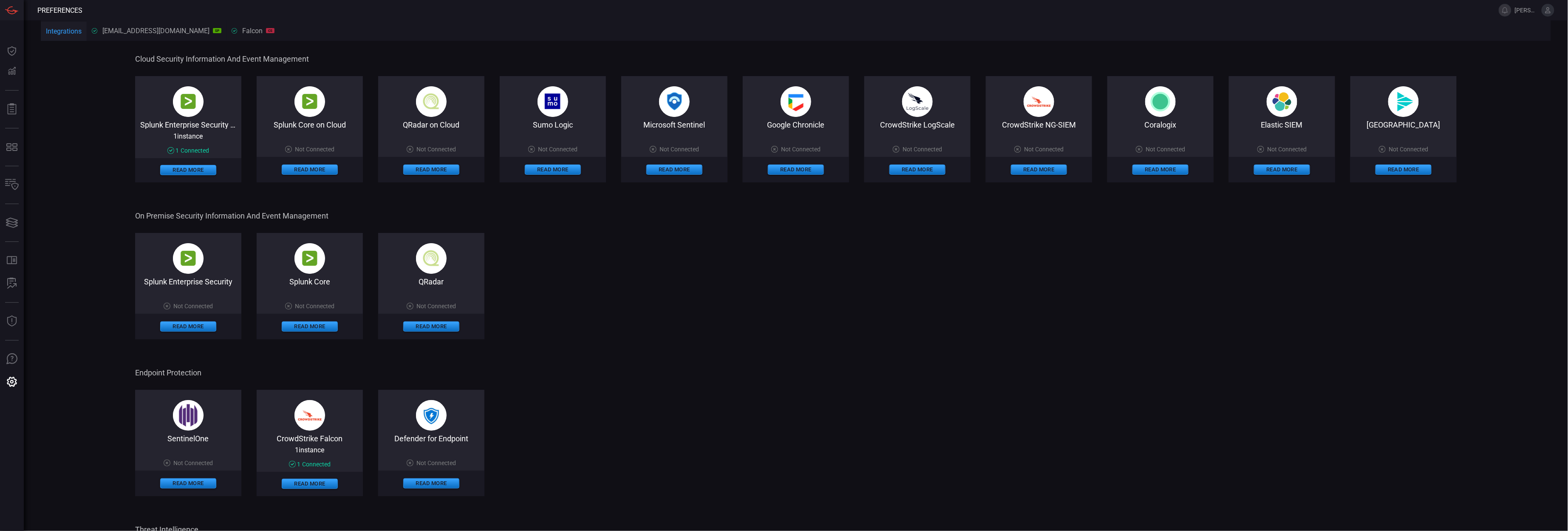
click at [1551, 12] on icon at bounding box center [1548, 10] width 8 height 8
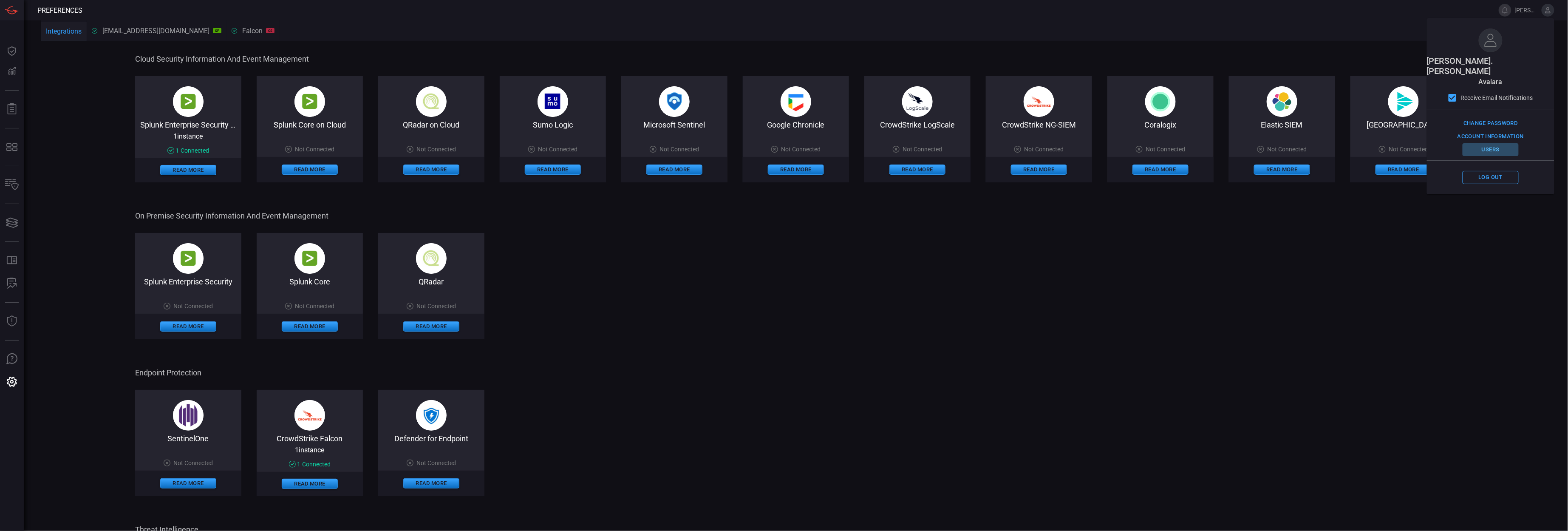
click at [1501, 143] on button "Users" at bounding box center [1491, 150] width 56 height 13
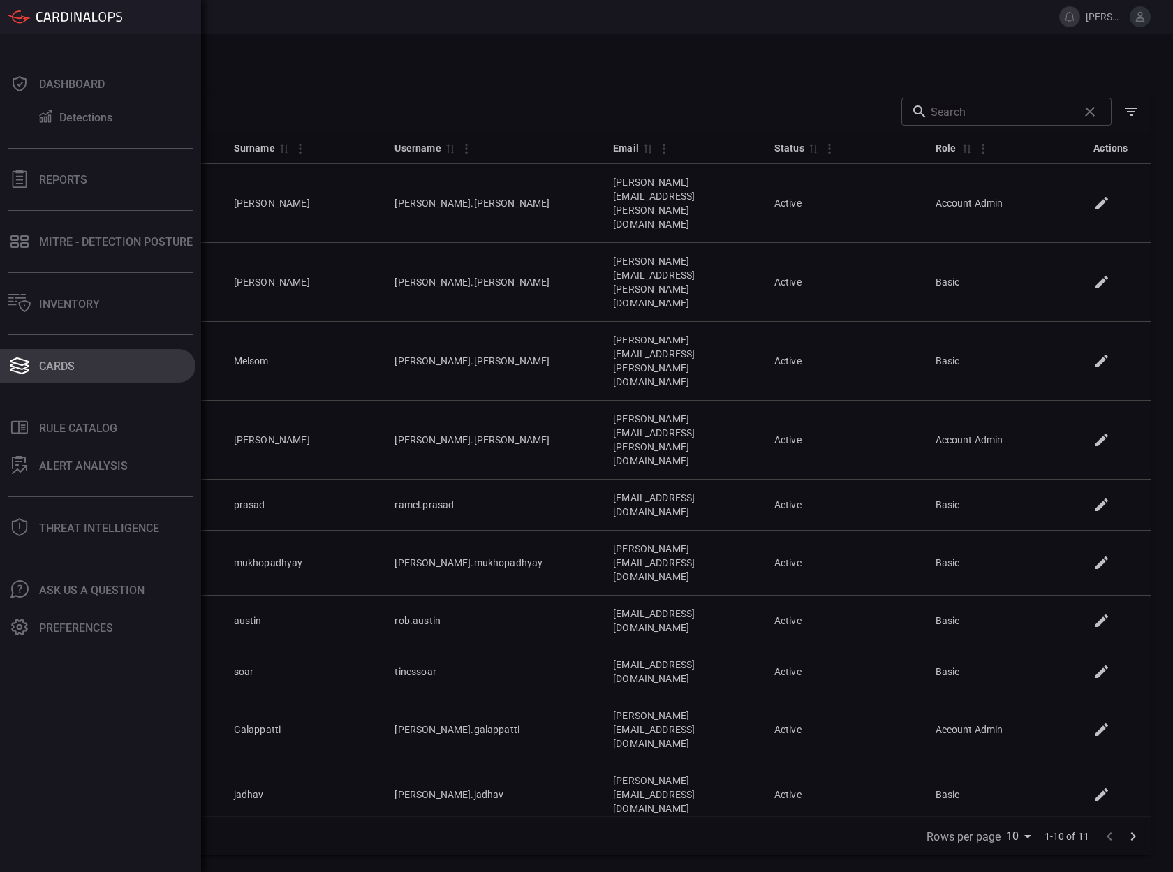
click at [36, 362] on button "Cards" at bounding box center [97, 366] width 195 height 34
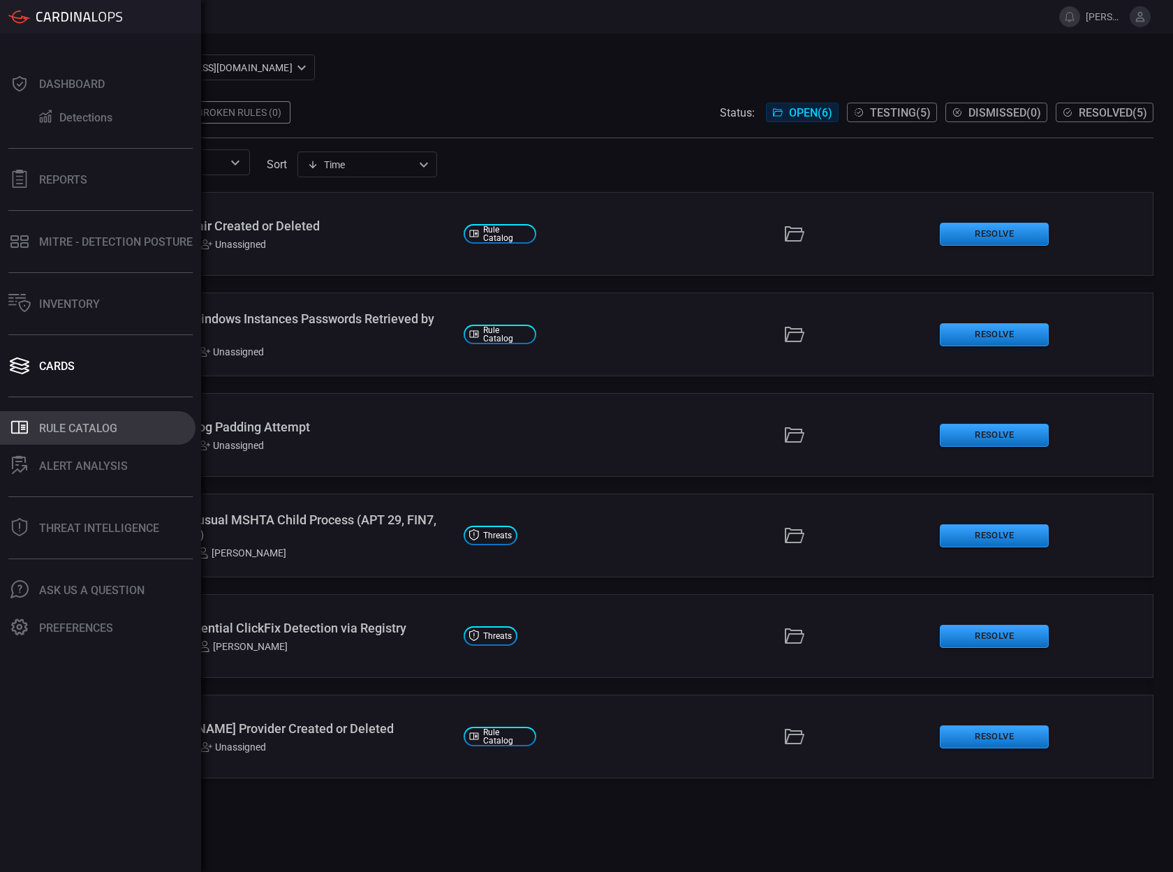
click at [18, 423] on icon at bounding box center [19, 427] width 17 height 13
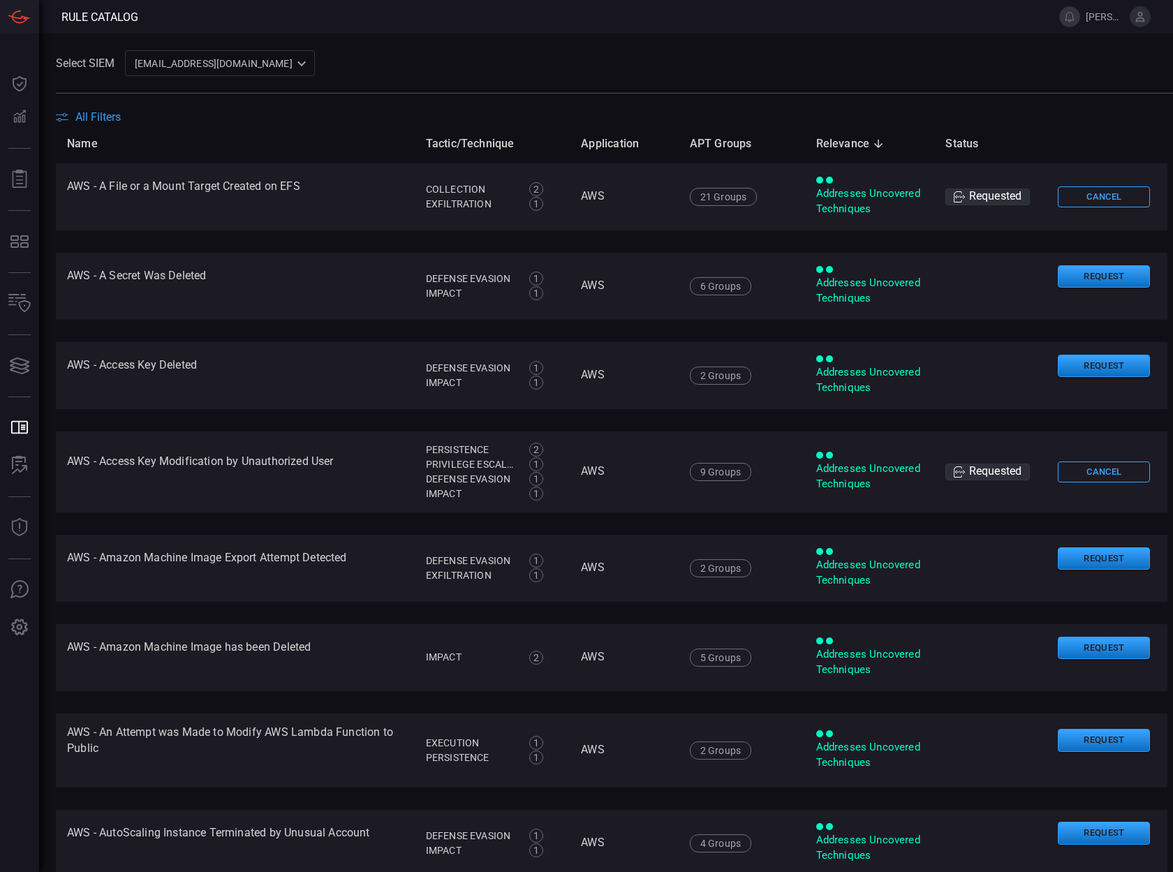
click at [109, 113] on span "All Filters" at bounding box center [97, 116] width 45 height 13
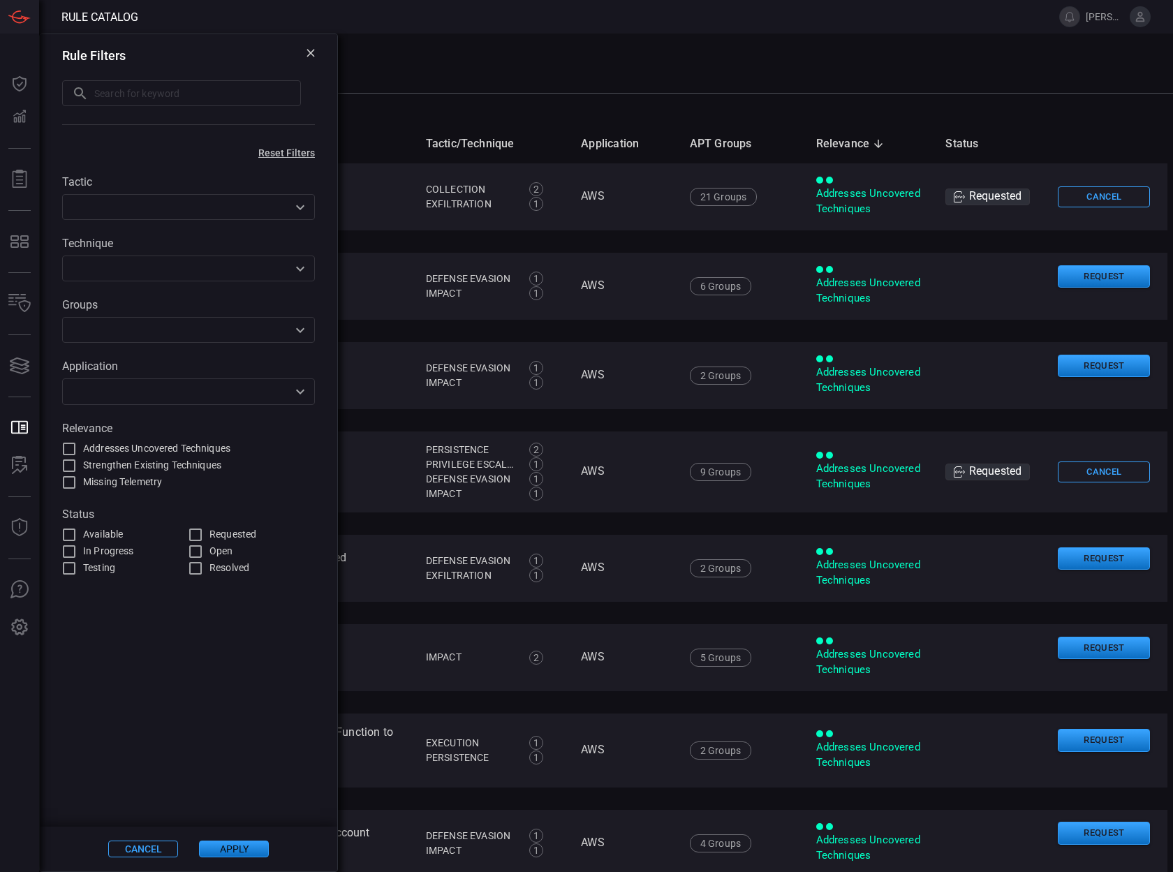
click at [102, 387] on input "text" at bounding box center [176, 391] width 221 height 17
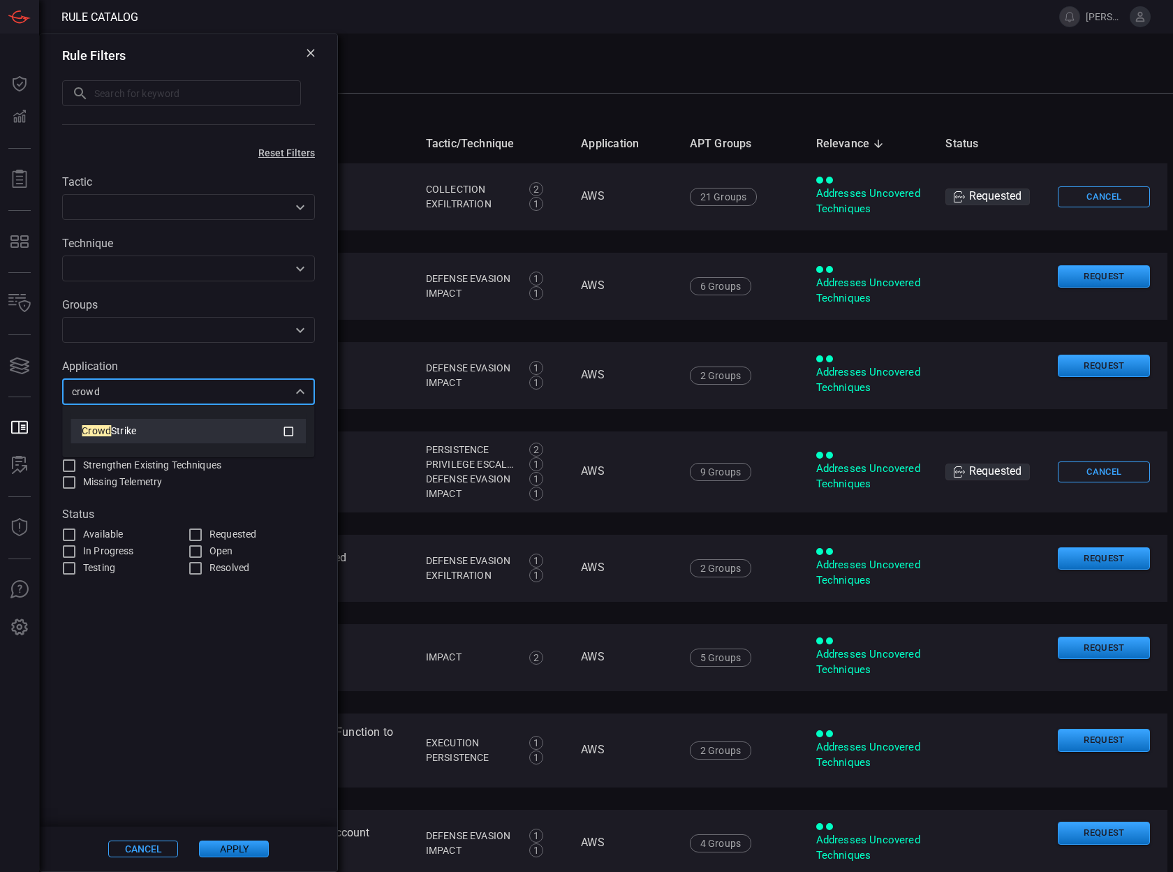
click at [286, 429] on icon at bounding box center [288, 431] width 13 height 17
type input "crowd"
click at [230, 822] on span at bounding box center [188, 702] width 297 height 251
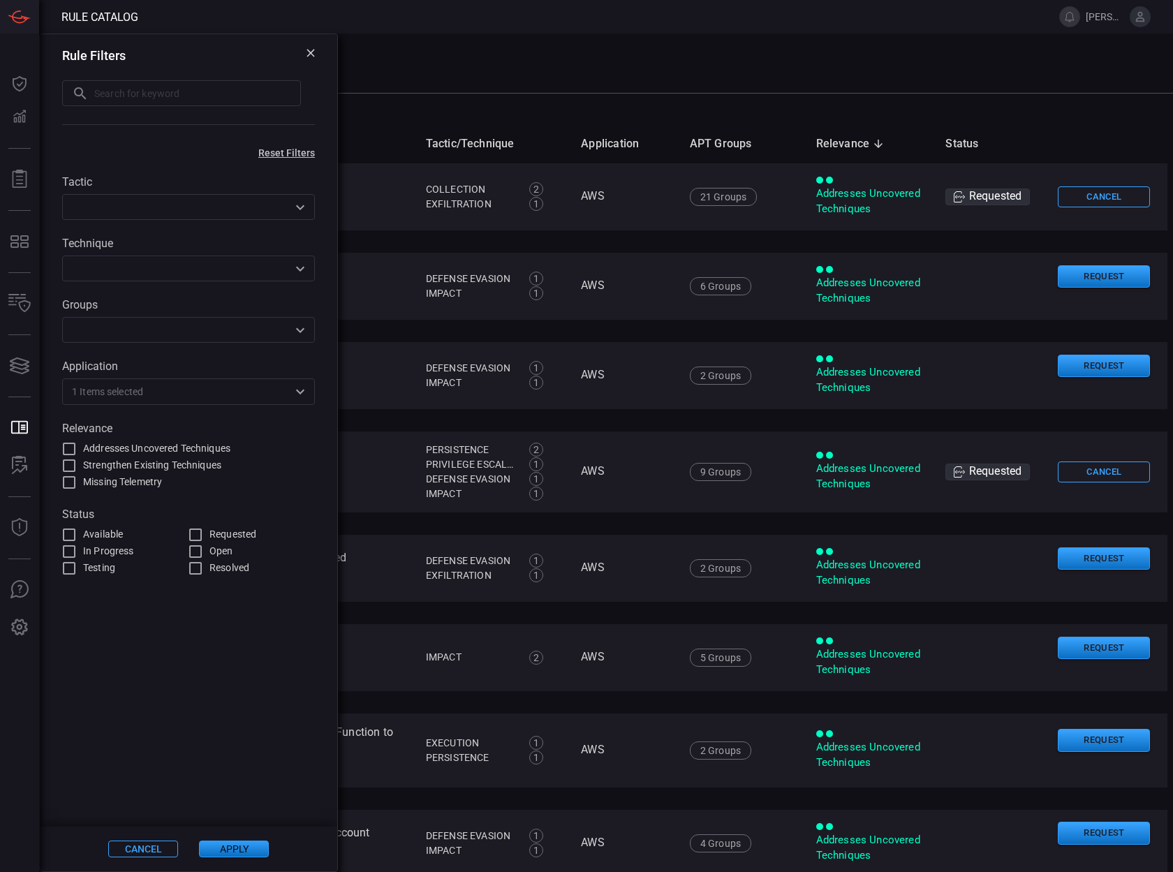
click at [233, 839] on div "Cancel Apply" at bounding box center [188, 849] width 297 height 45
click at [233, 843] on button "Apply" at bounding box center [234, 849] width 70 height 17
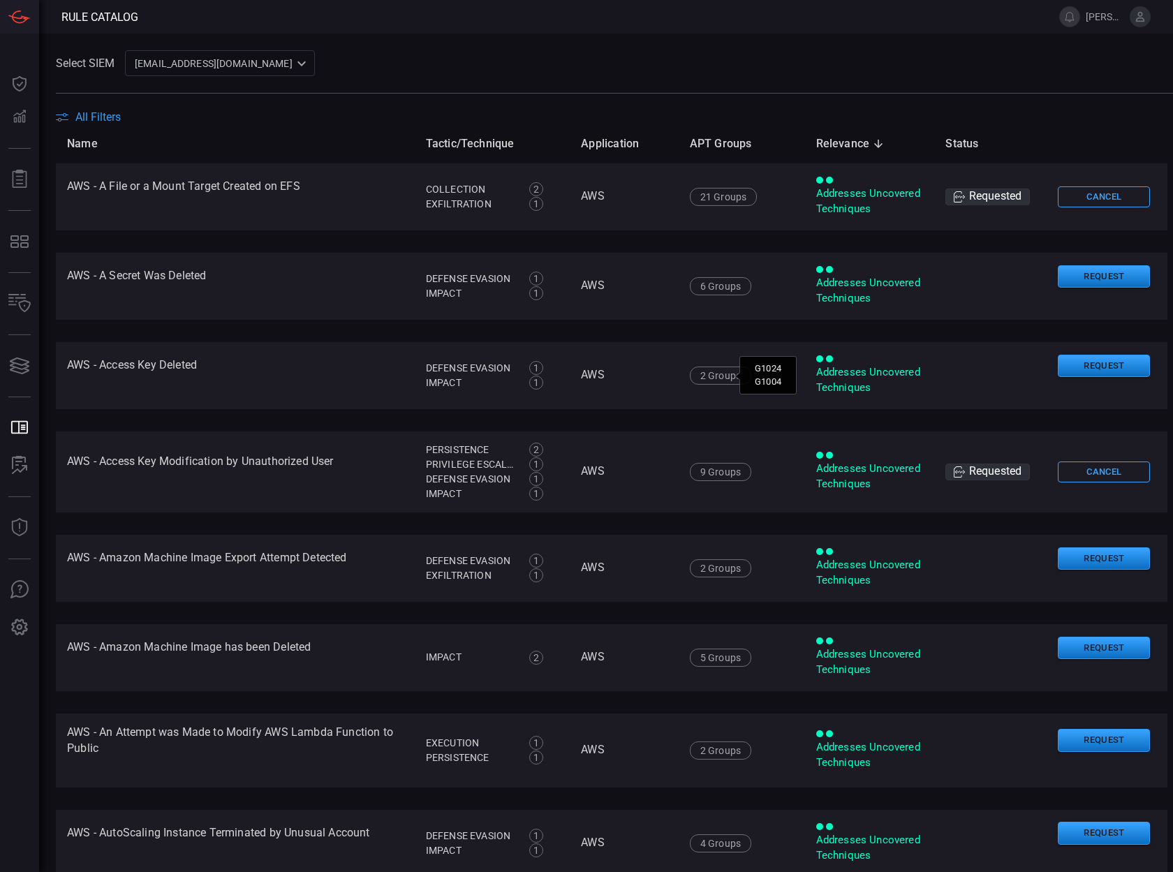
click at [77, 108] on span at bounding box center [614, 102] width 1117 height 17
click at [79, 117] on span "All Filters" at bounding box center [97, 116] width 45 height 13
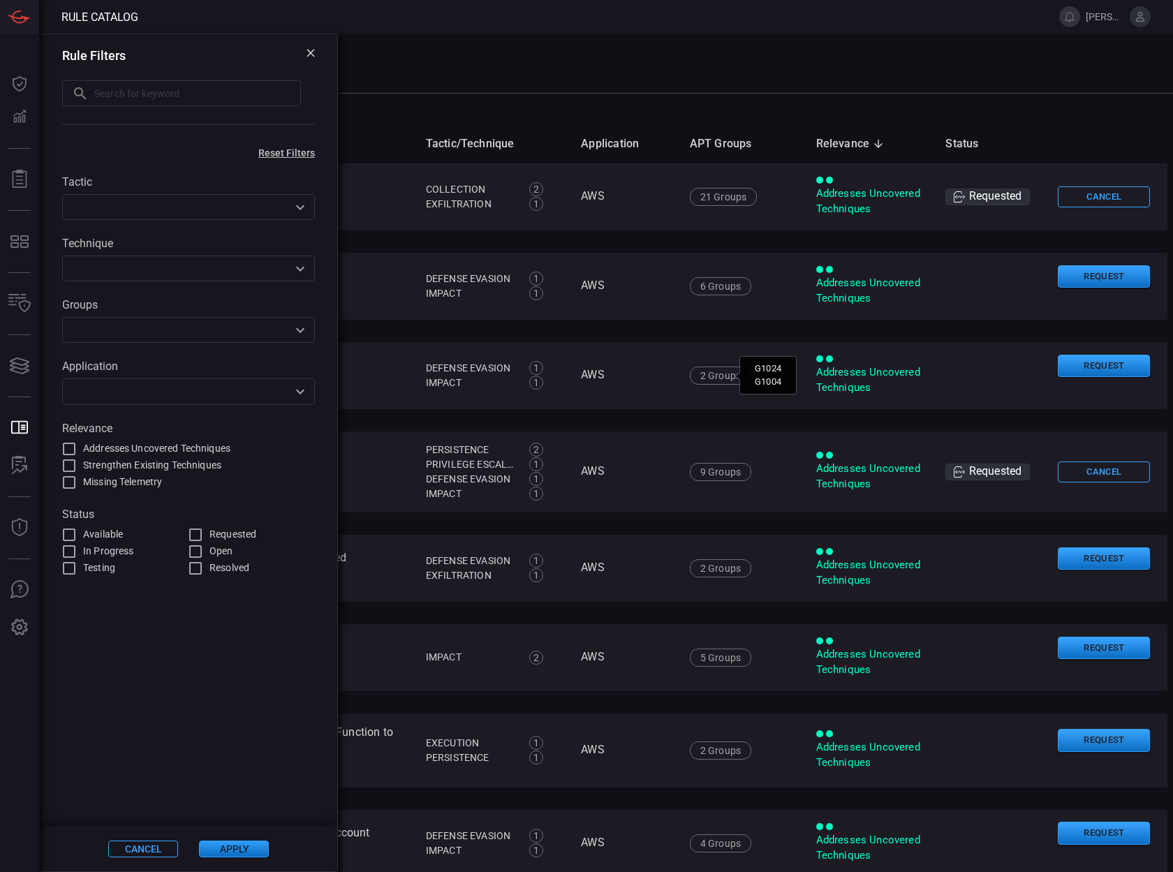
click at [103, 395] on input "text" at bounding box center [176, 391] width 221 height 17
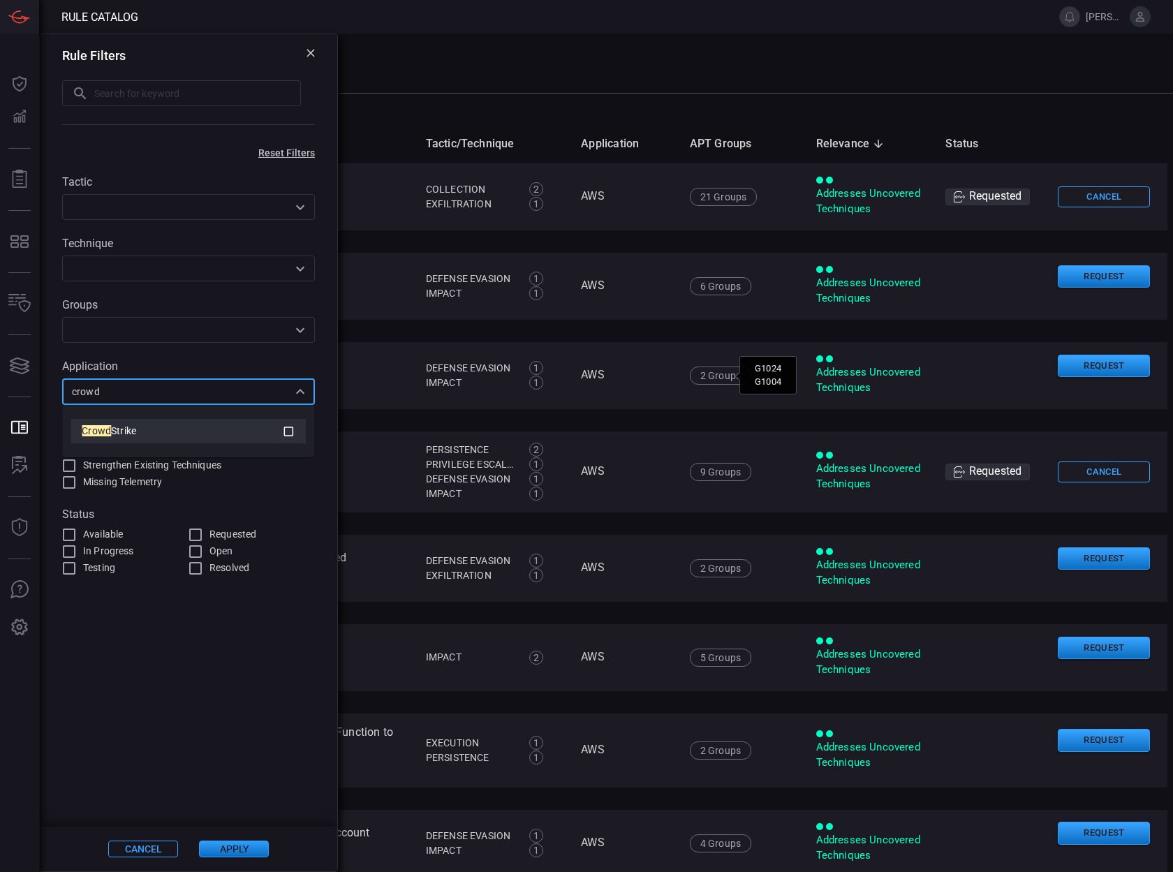
click at [288, 434] on icon at bounding box center [289, 432] width 10 height 10
type input "crowd"
click at [243, 852] on button "Apply" at bounding box center [234, 849] width 70 height 17
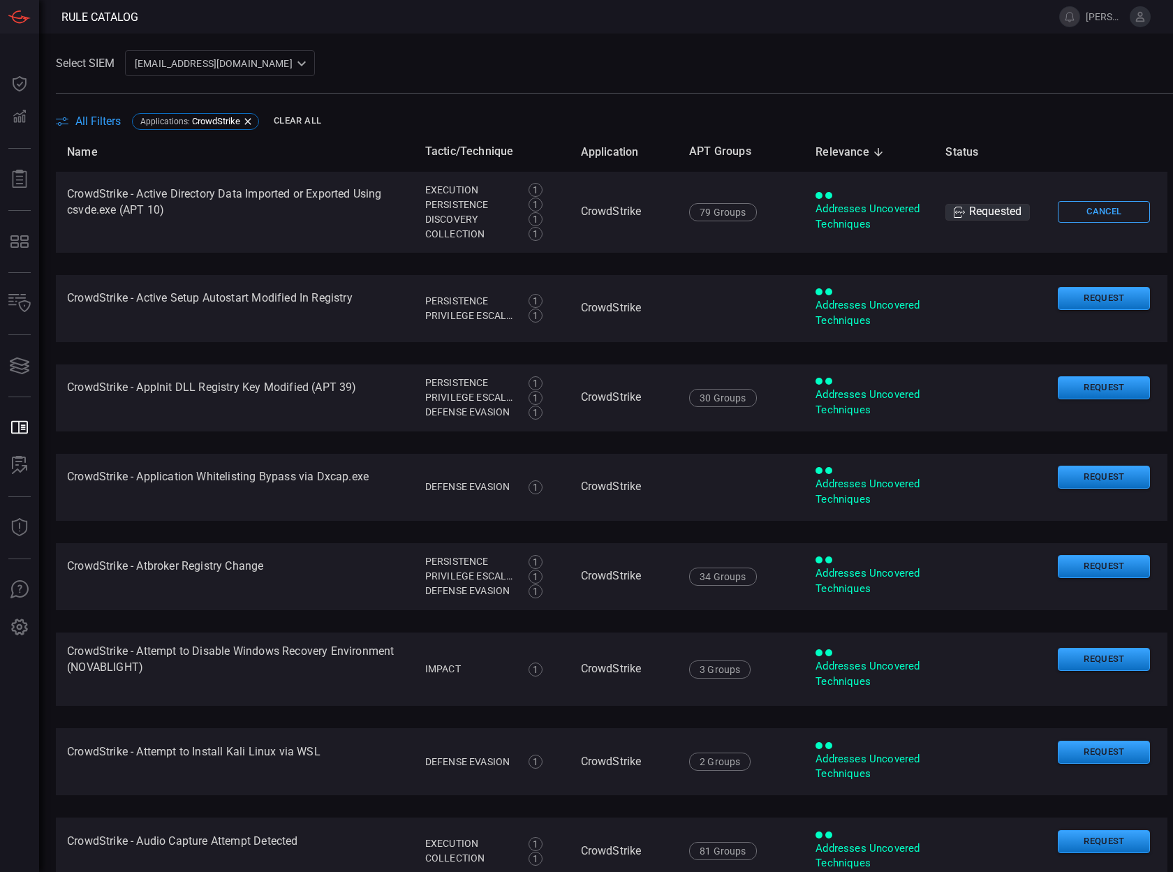
click at [88, 112] on div "All Filters Applications : CrowdStrike Clear All" at bounding box center [614, 121] width 1117 height 22
click at [87, 122] on span "All Filters" at bounding box center [97, 120] width 45 height 13
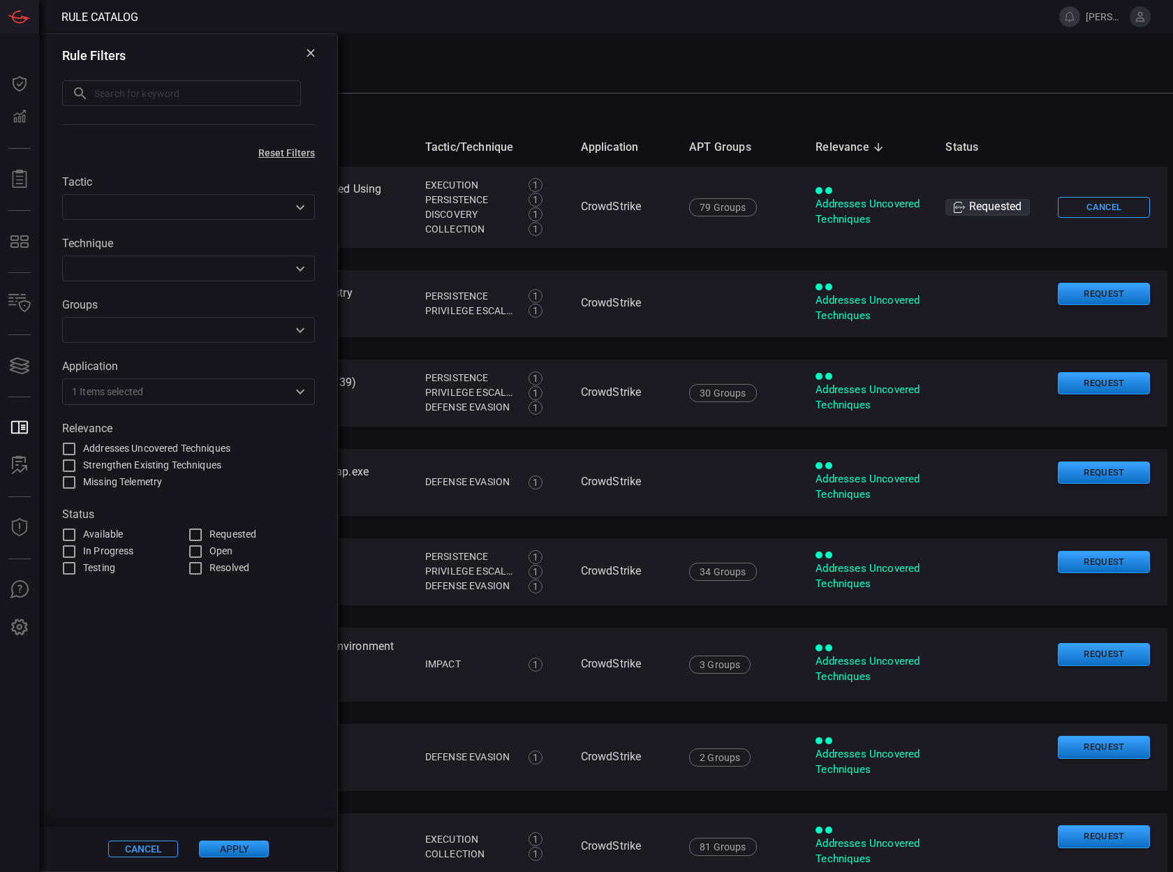
click at [193, 537] on input "Requested" at bounding box center [195, 534] width 17 height 17
checkbox input "true"
click at [227, 845] on button "Apply" at bounding box center [234, 849] width 70 height 17
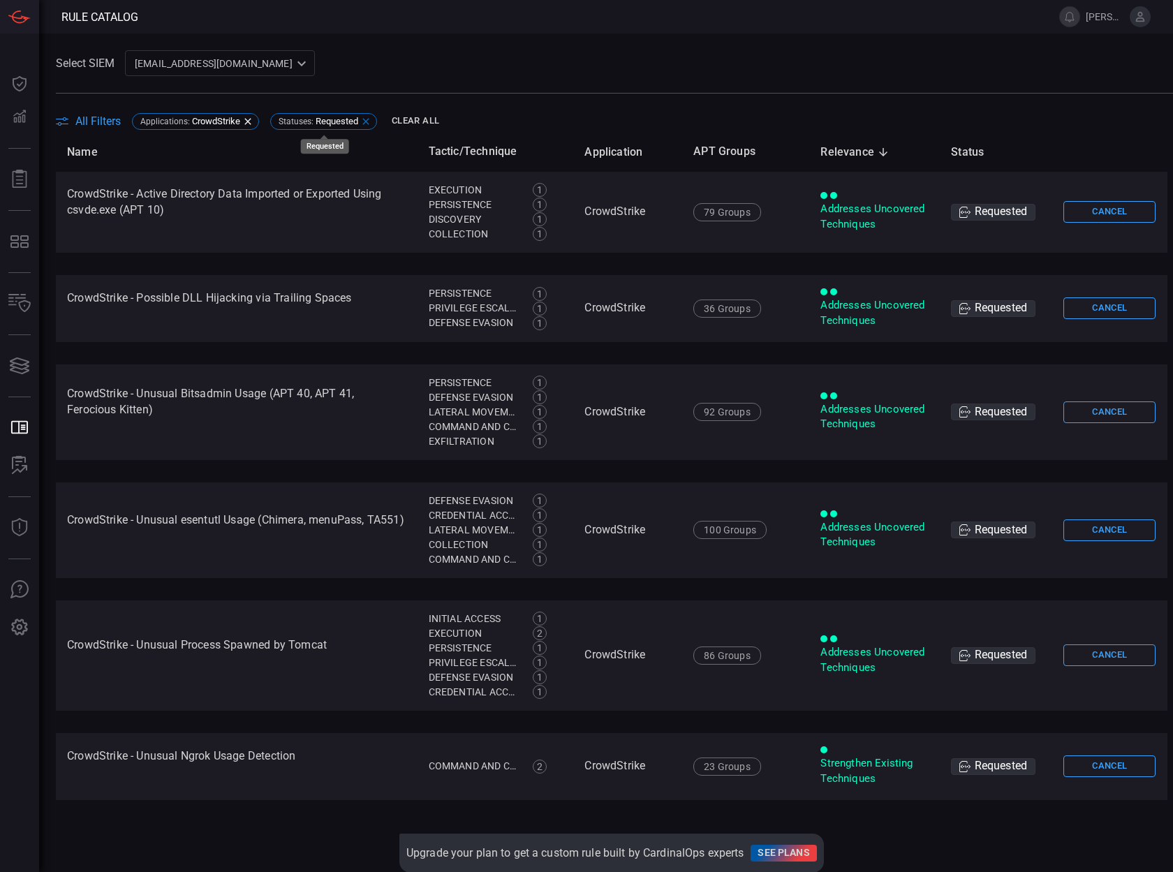
click at [370, 118] on icon at bounding box center [365, 121] width 11 height 11
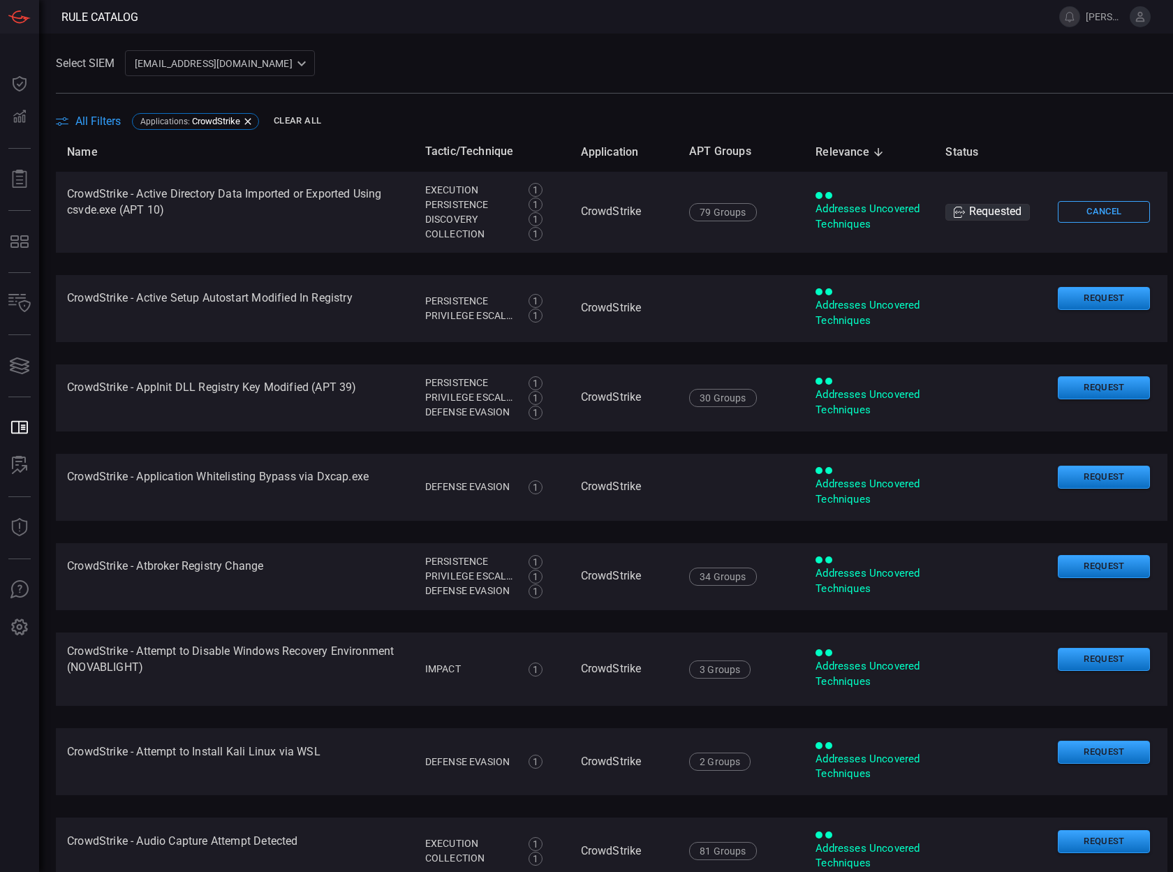
click at [113, 126] on span "All Filters" at bounding box center [97, 120] width 45 height 13
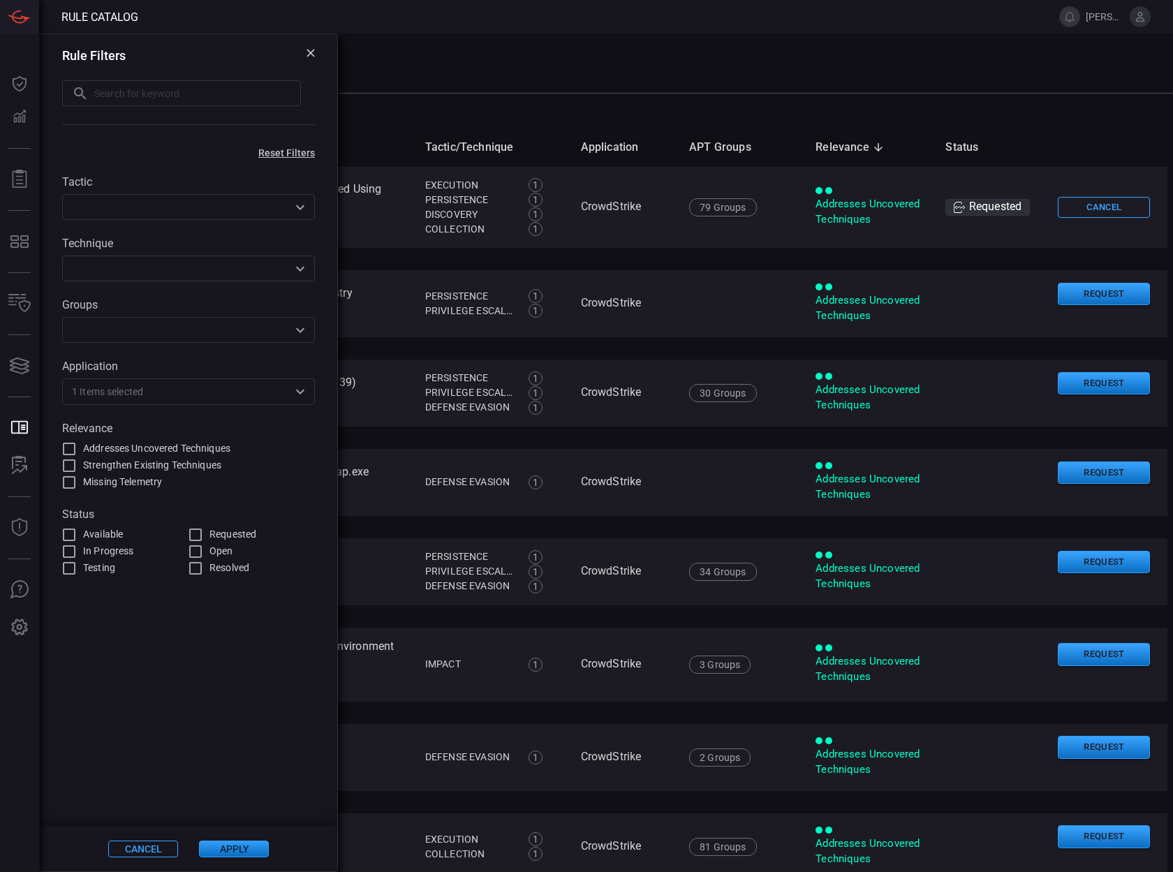
click at [198, 533] on input "Requested" at bounding box center [195, 534] width 17 height 17
checkbox input "true"
click at [234, 841] on button "Apply" at bounding box center [234, 849] width 70 height 17
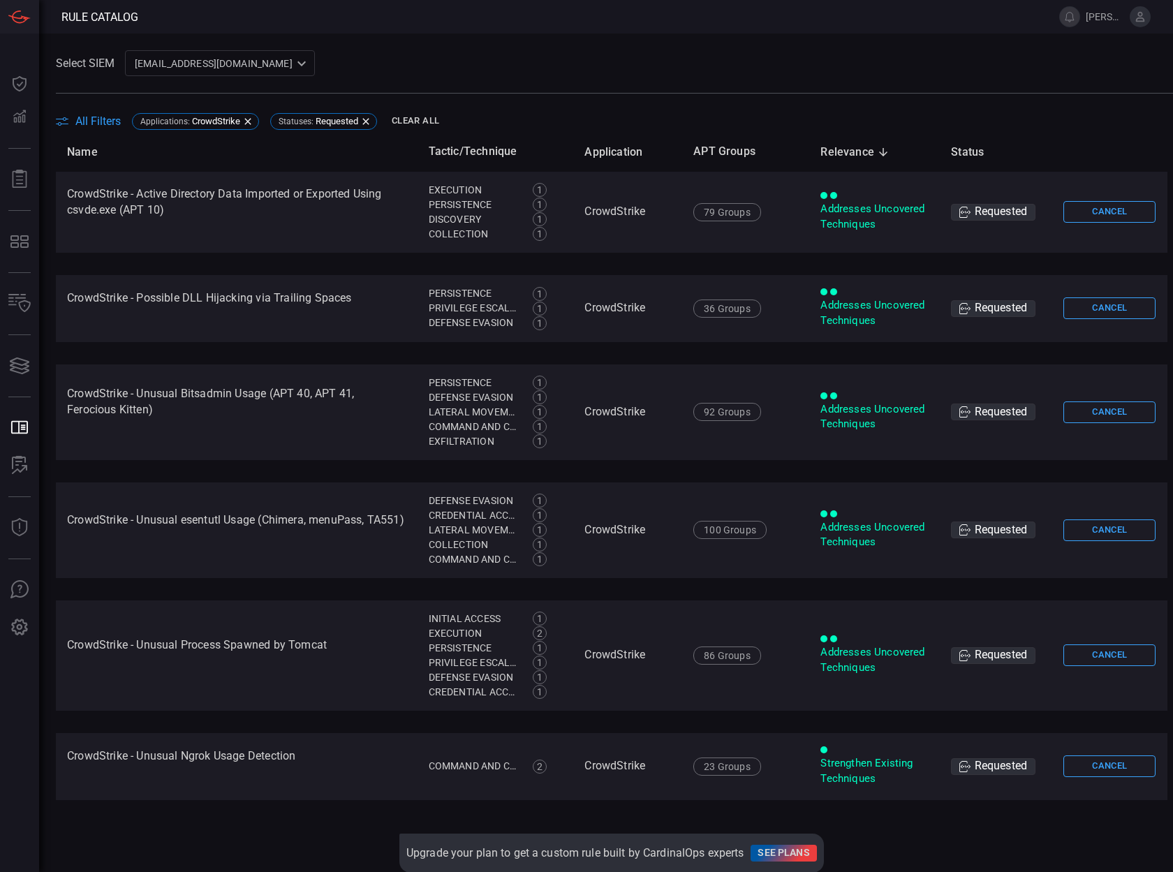
click at [105, 118] on span "All Filters" at bounding box center [97, 120] width 45 height 13
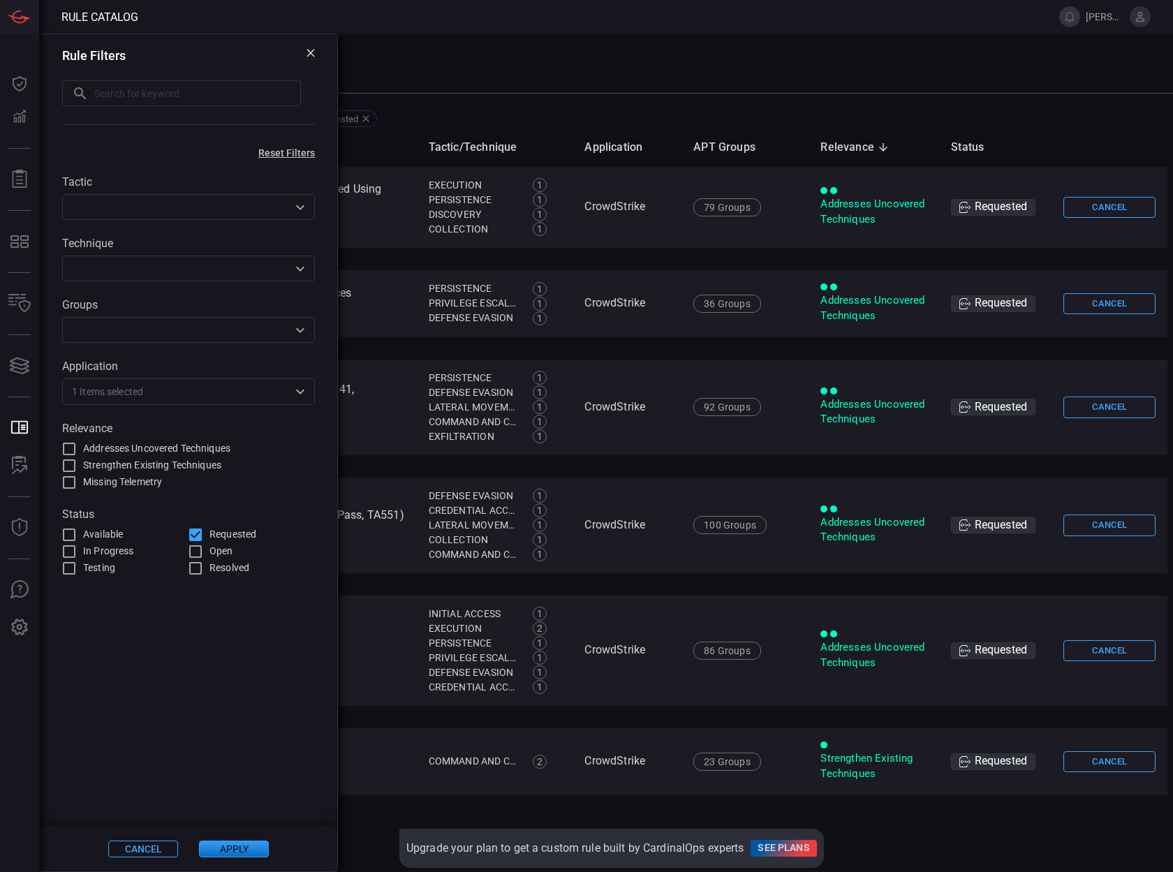
click at [78, 390] on span "1 Items selected" at bounding box center [107, 392] width 71 height 14
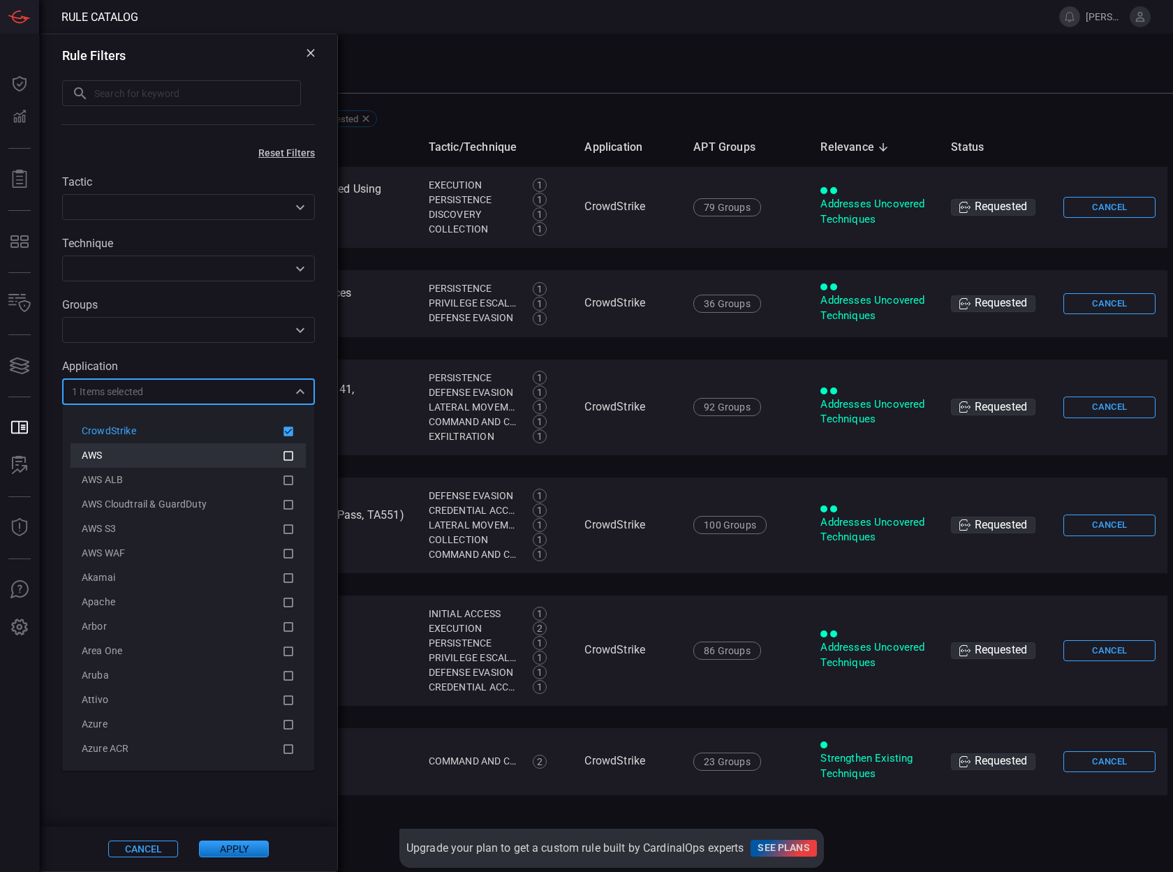
click at [263, 454] on div "AWS" at bounding box center [182, 455] width 200 height 15
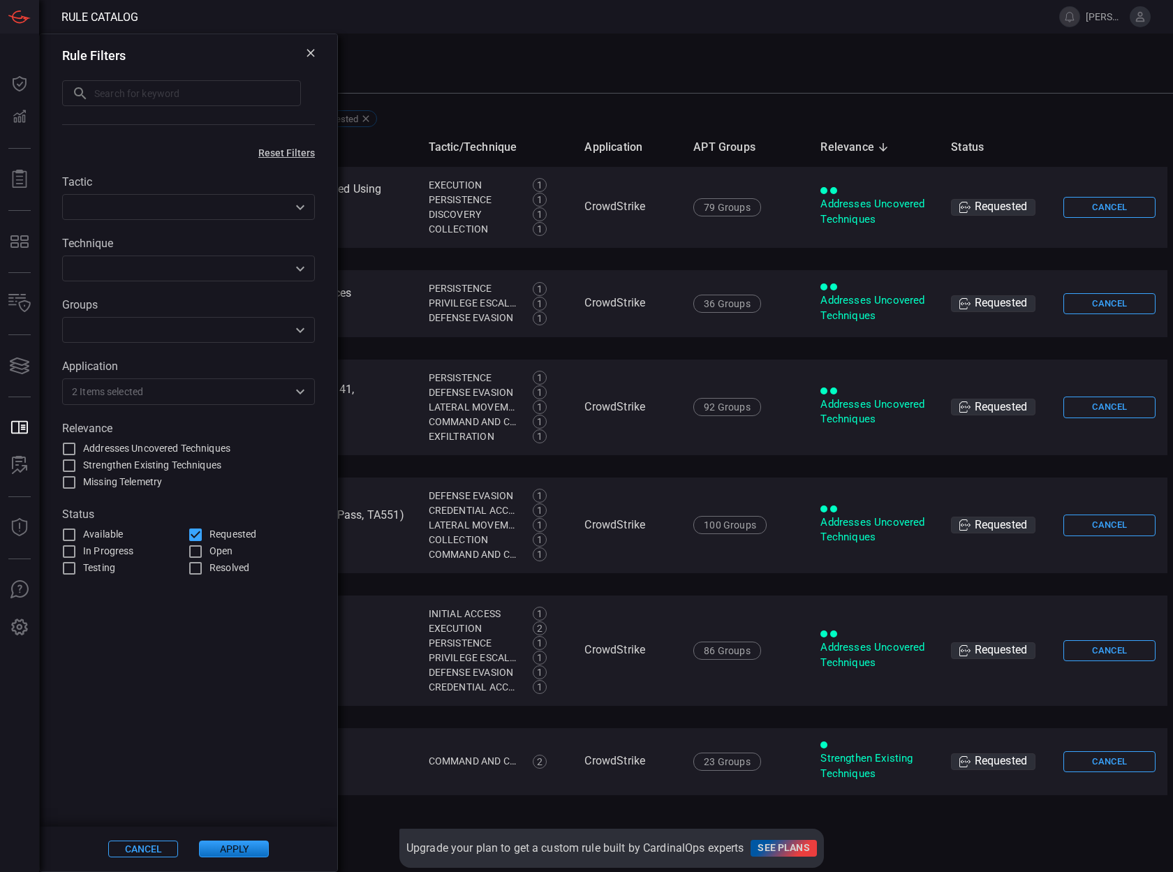
click at [255, 851] on button "Apply" at bounding box center [234, 849] width 70 height 17
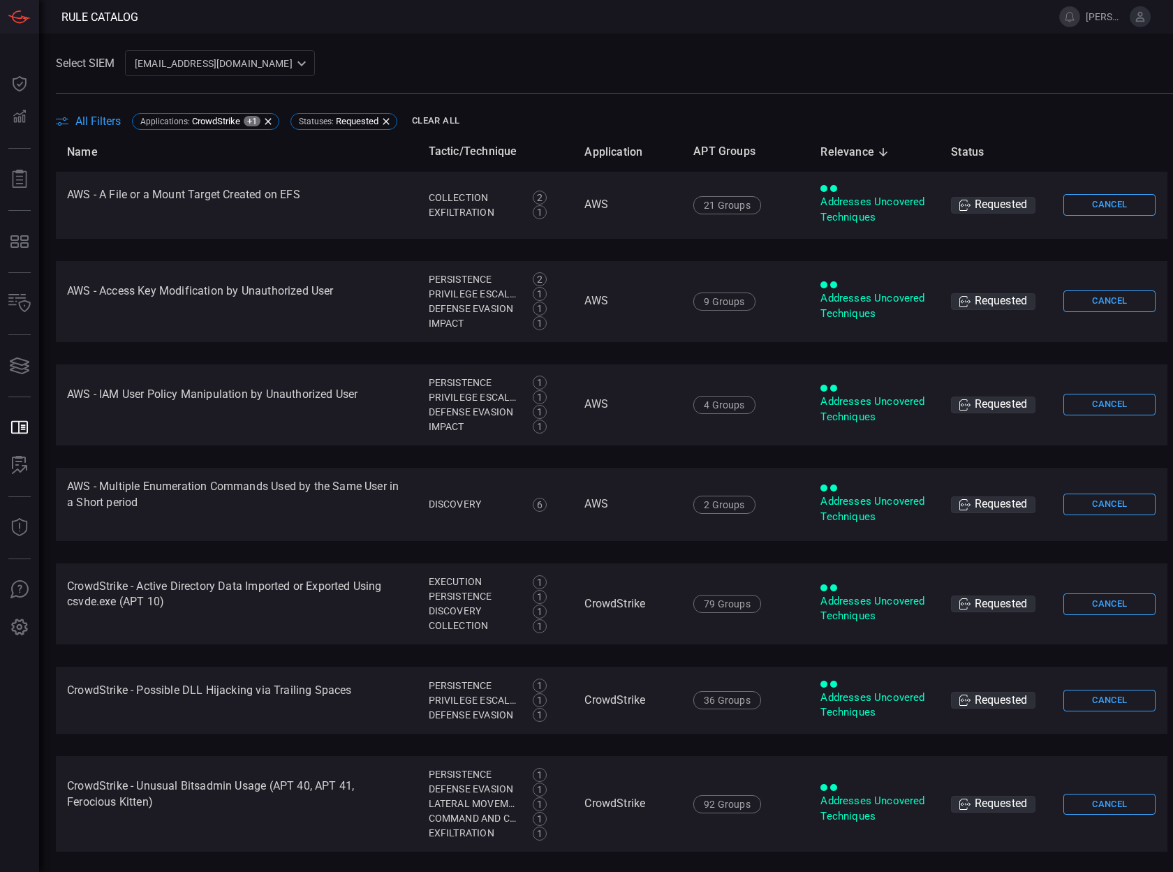
click at [636, 91] on span at bounding box center [614, 84] width 1117 height 17
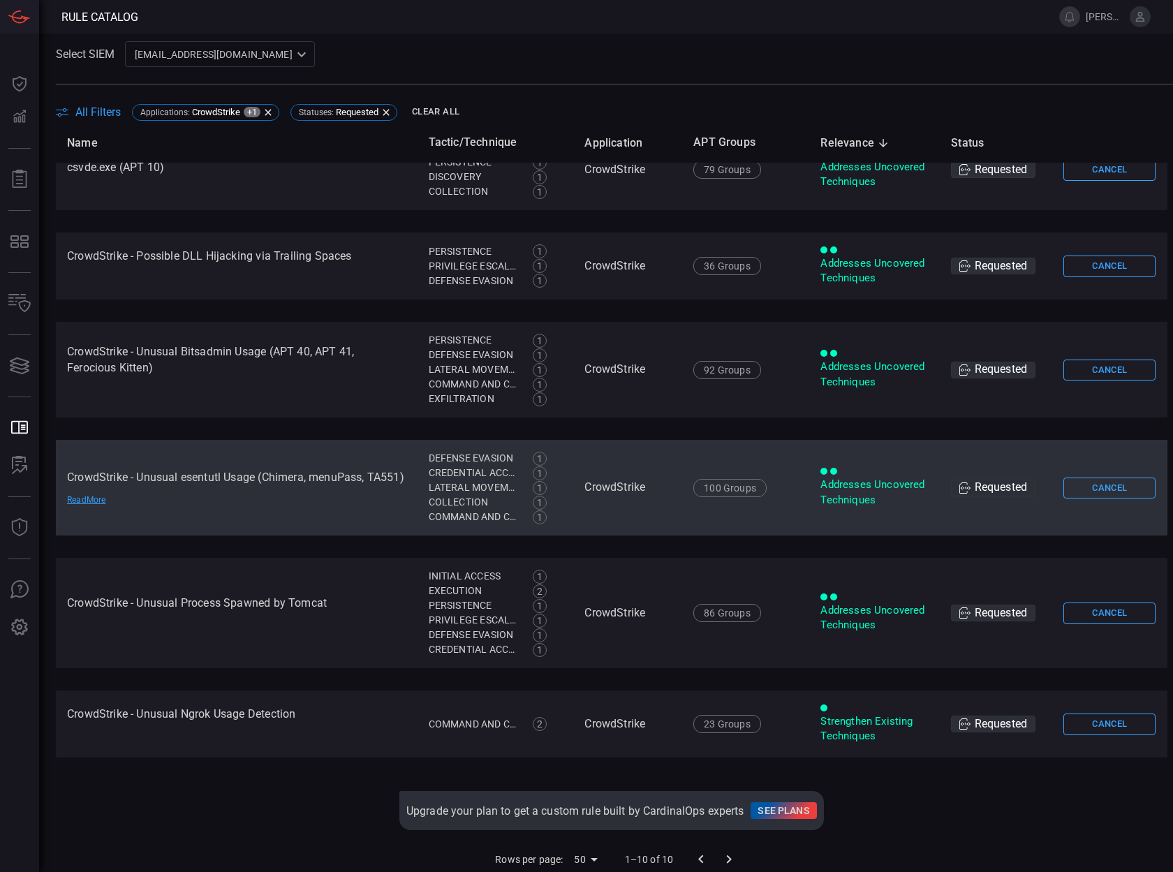
scroll to position [15, 0]
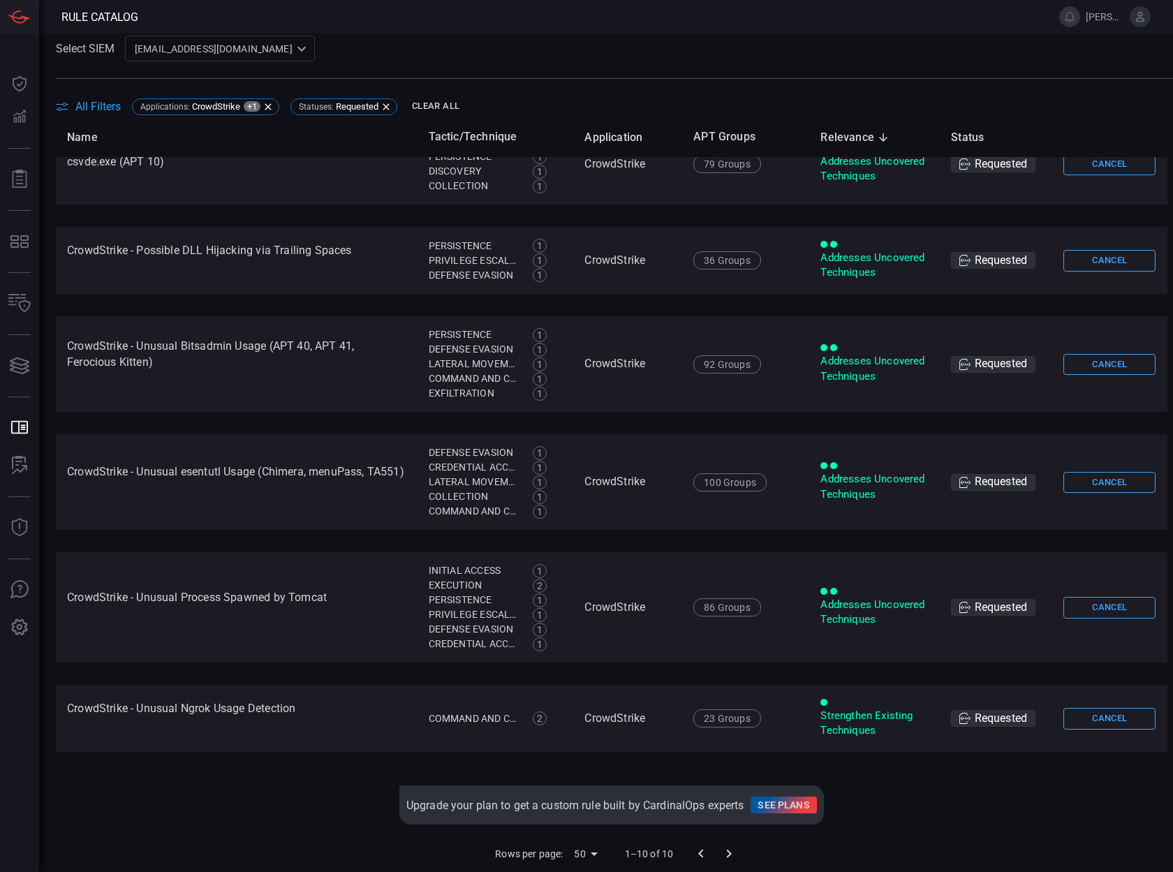
click at [717, 852] on div at bounding box center [715, 854] width 56 height 28
click at [716, 854] on div at bounding box center [715, 854] width 56 height 28
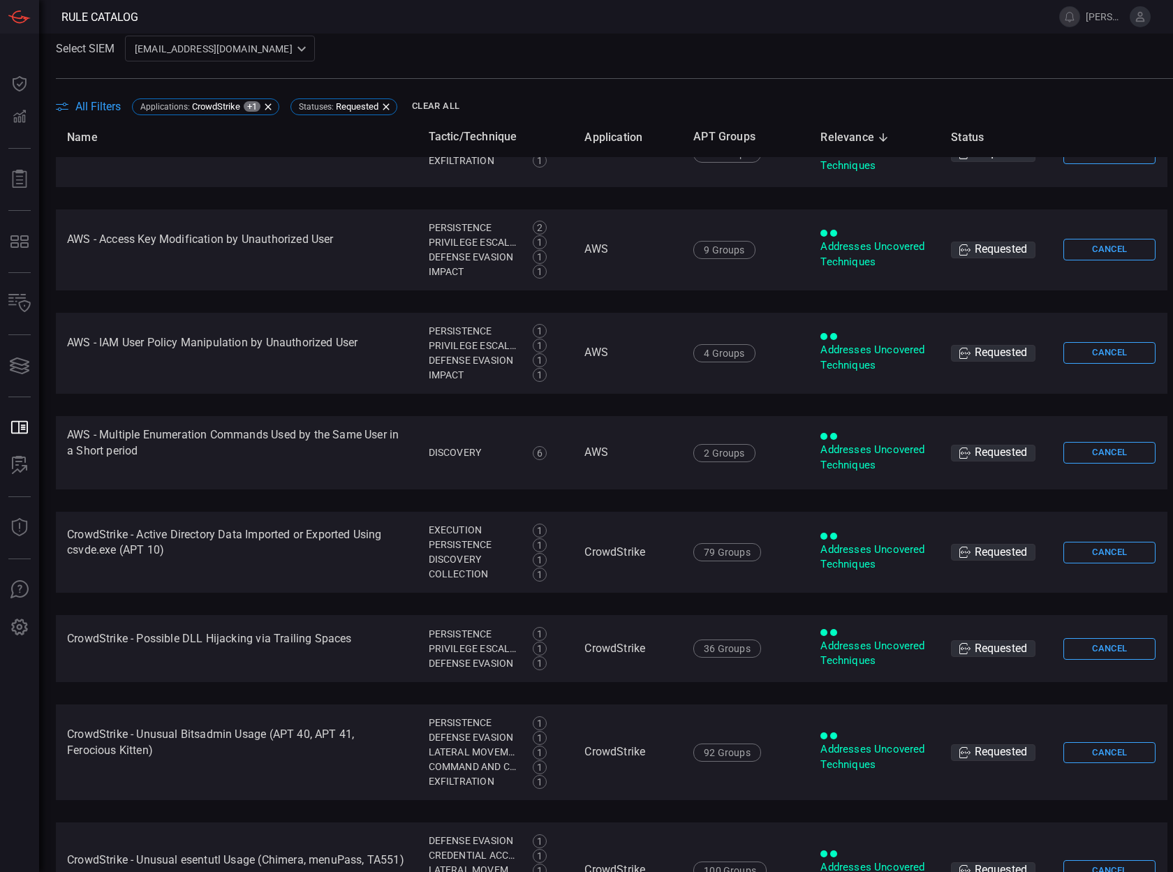
scroll to position [0, 0]
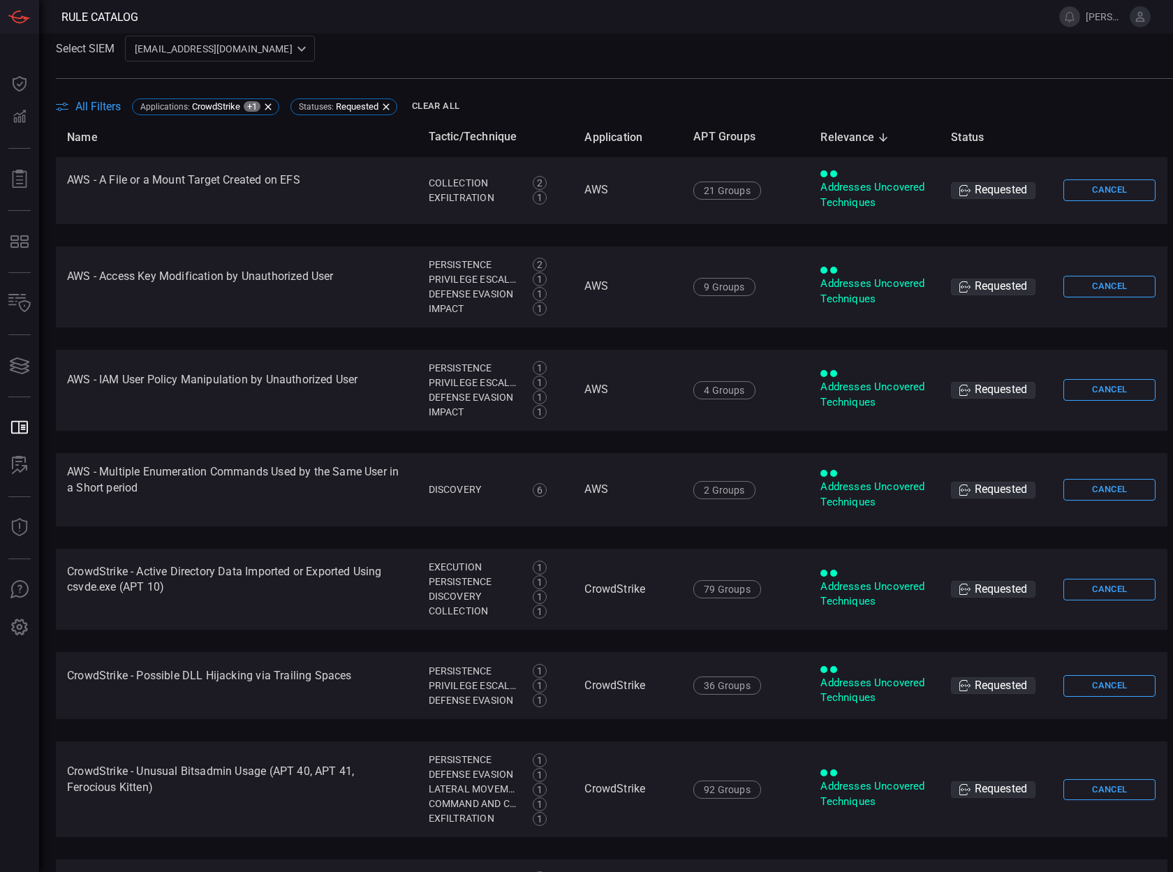
click at [79, 103] on span "All Filters" at bounding box center [97, 106] width 45 height 13
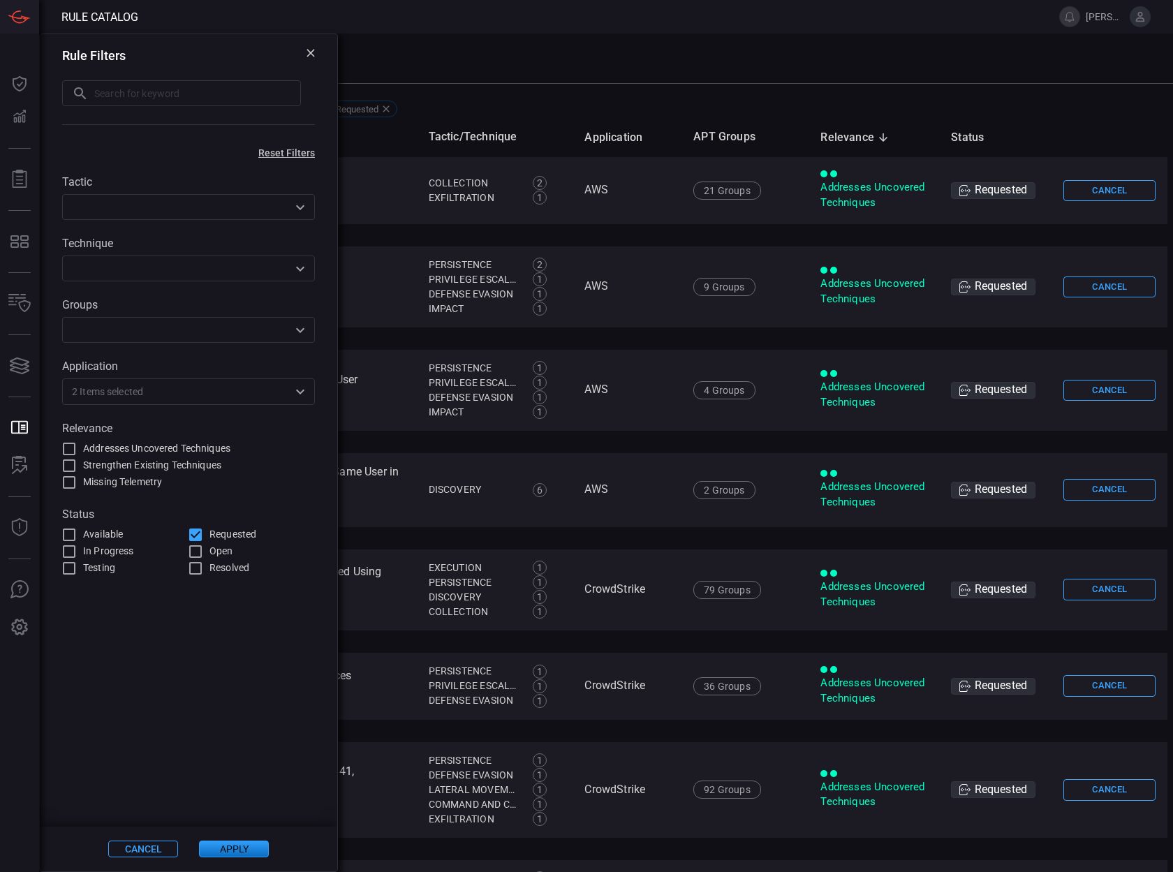
scroll to position [9, 0]
click at [170, 387] on input "text" at bounding box center [215, 391] width 145 height 17
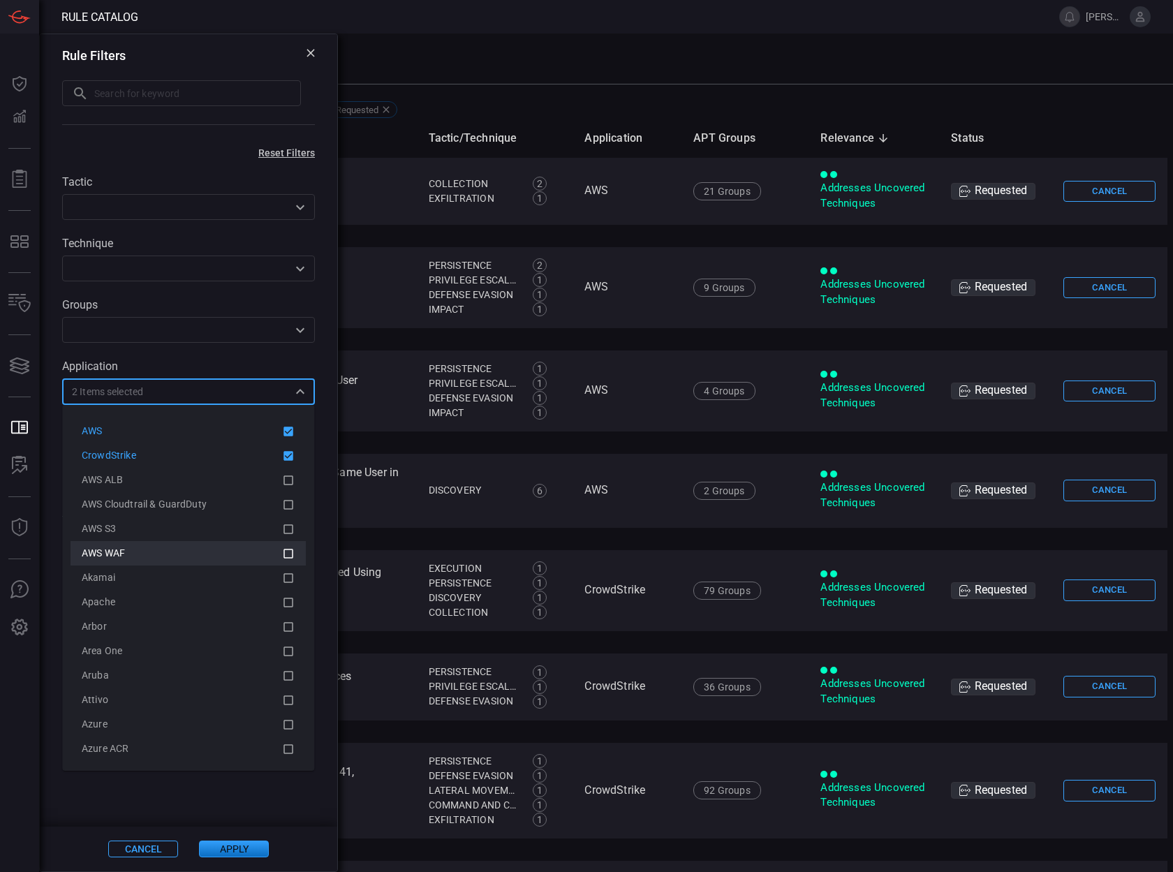
click at [282, 554] on icon at bounding box center [288, 553] width 13 height 17
click at [249, 851] on button "Apply" at bounding box center [234, 849] width 70 height 17
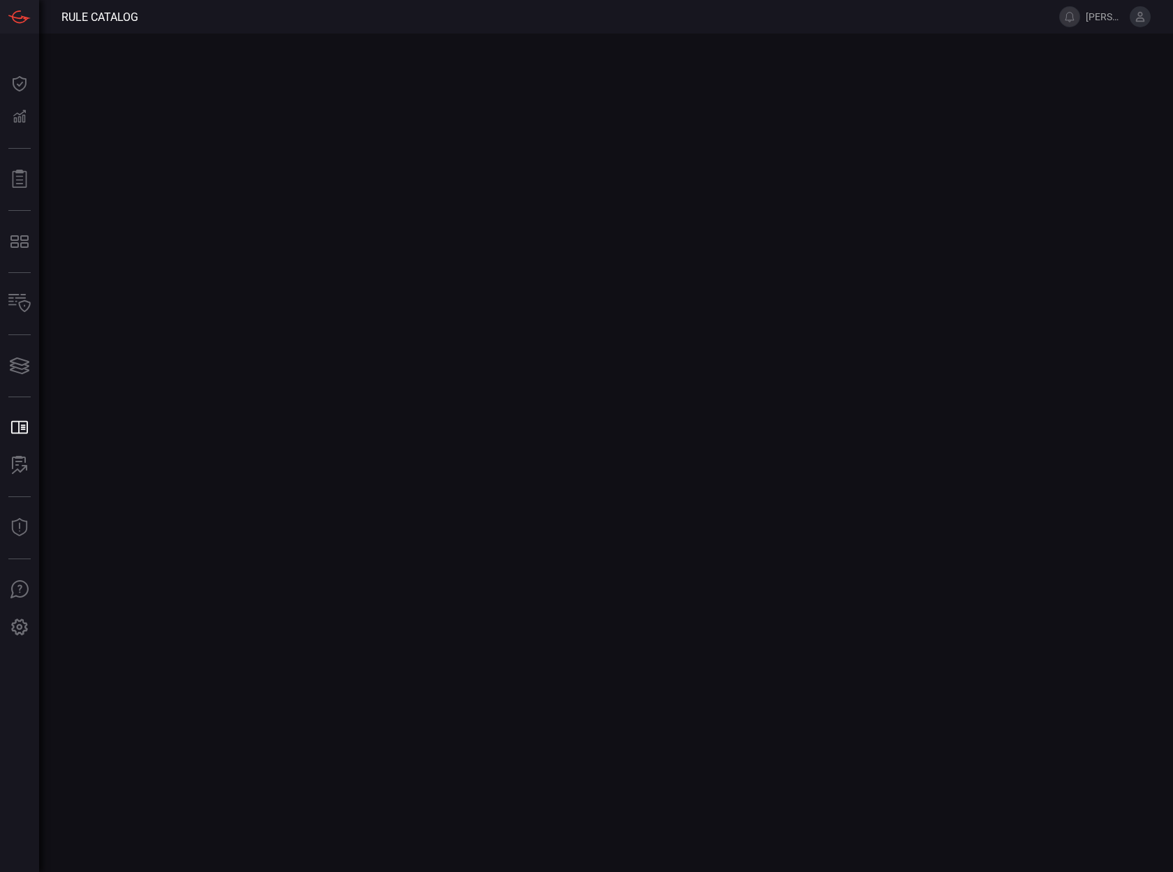
scroll to position [0, 0]
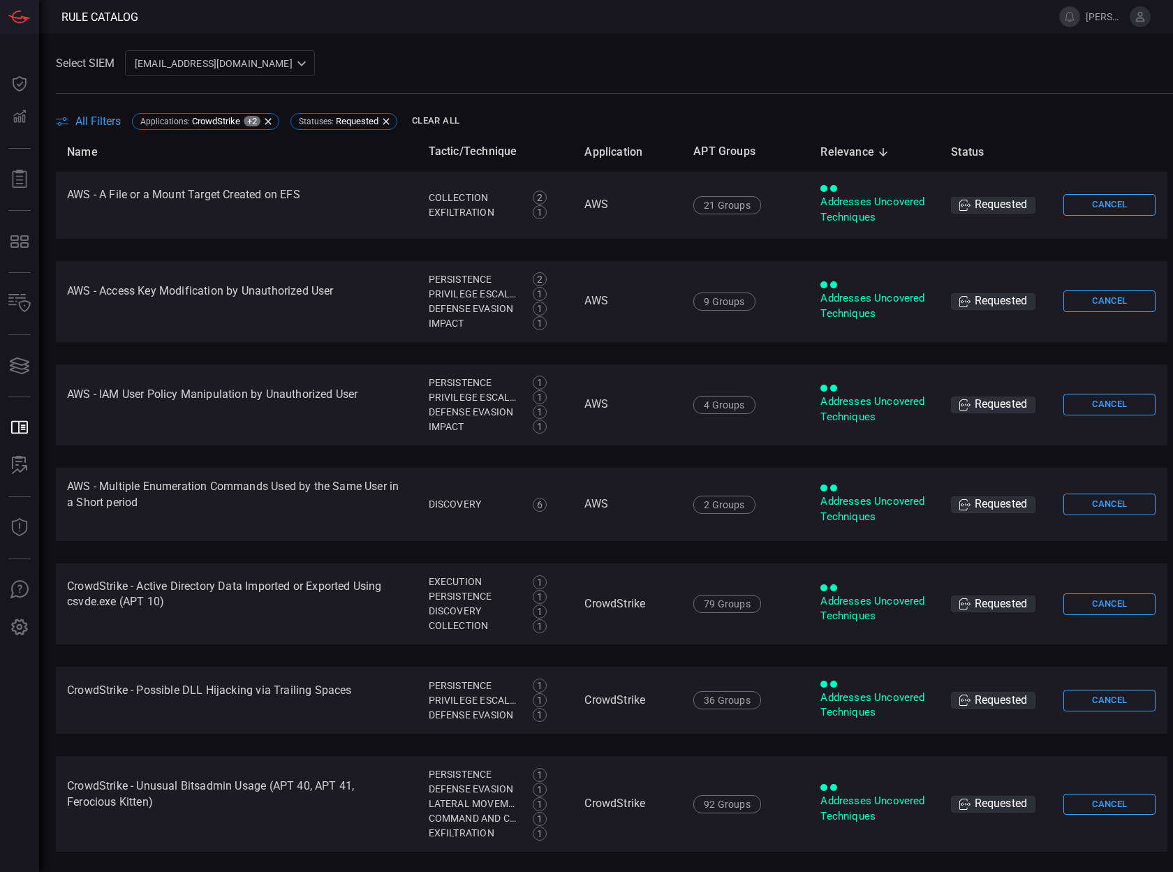
click at [87, 117] on span "All Filters" at bounding box center [97, 120] width 45 height 13
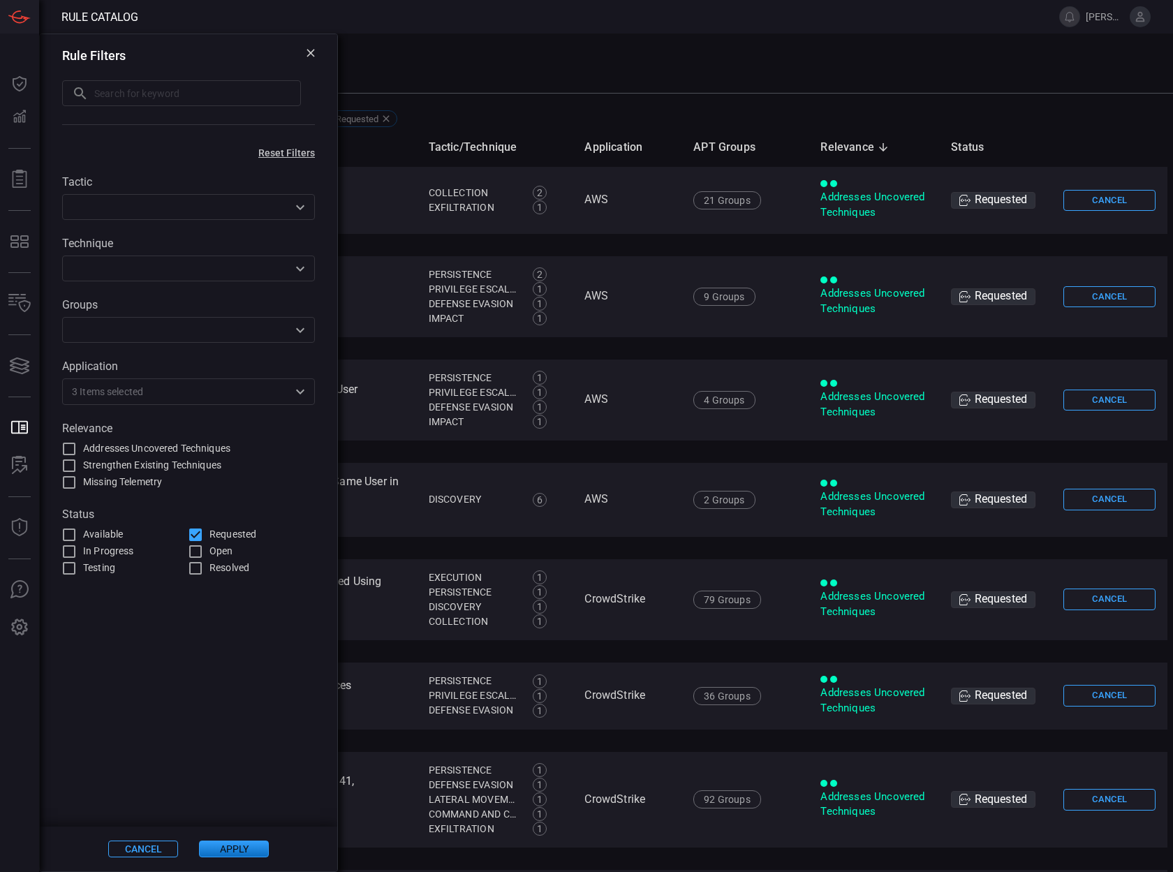
click at [145, 401] on div "3 Items selected ​" at bounding box center [188, 391] width 253 height 26
click at [817, 94] on span at bounding box center [614, 102] width 1117 height 17
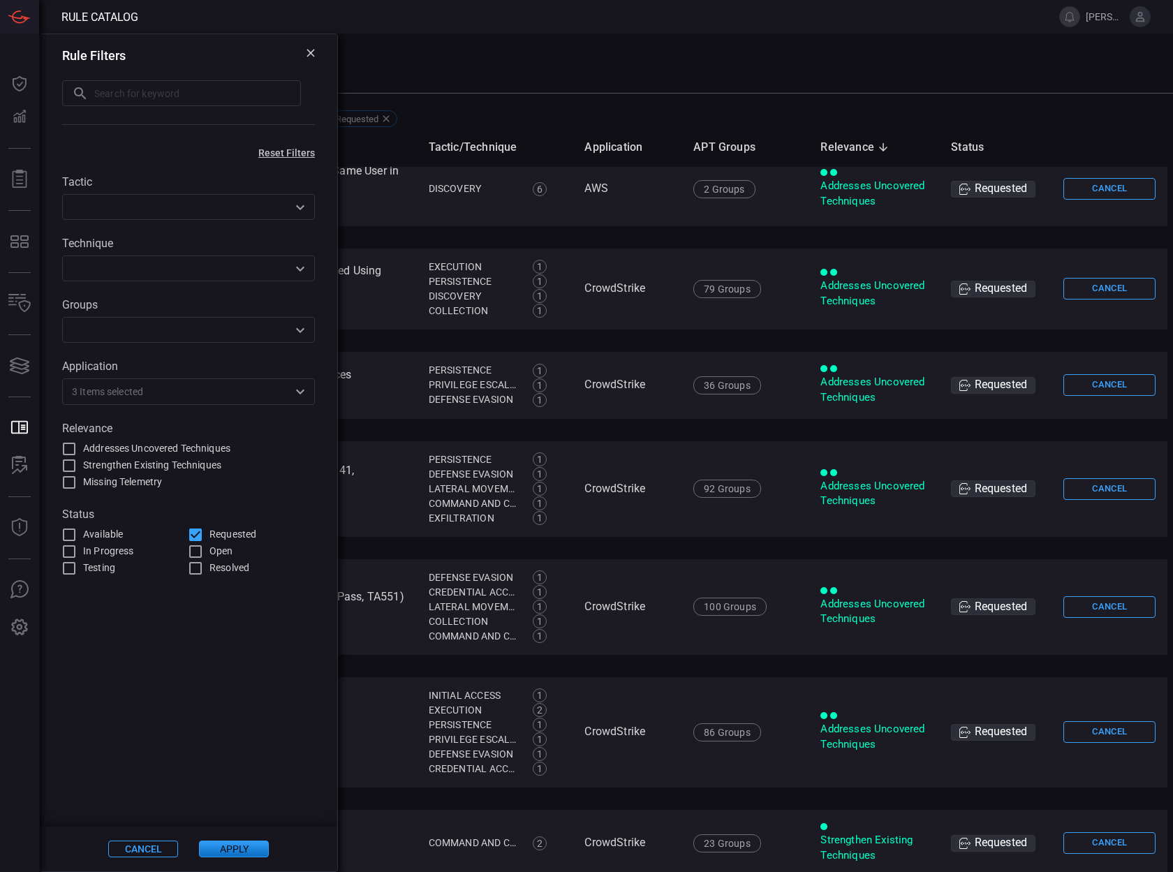
scroll to position [425, 0]
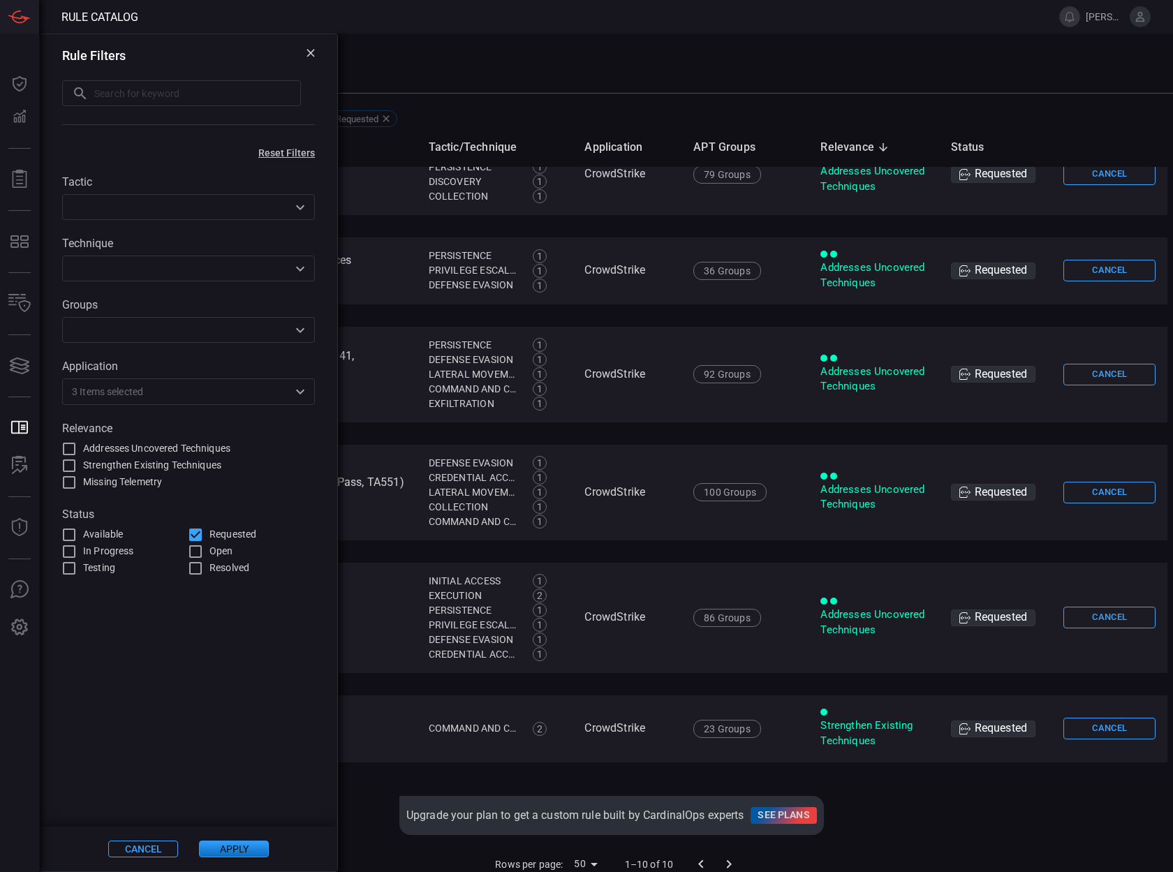
click at [133, 845] on button "Cancel" at bounding box center [143, 849] width 70 height 17
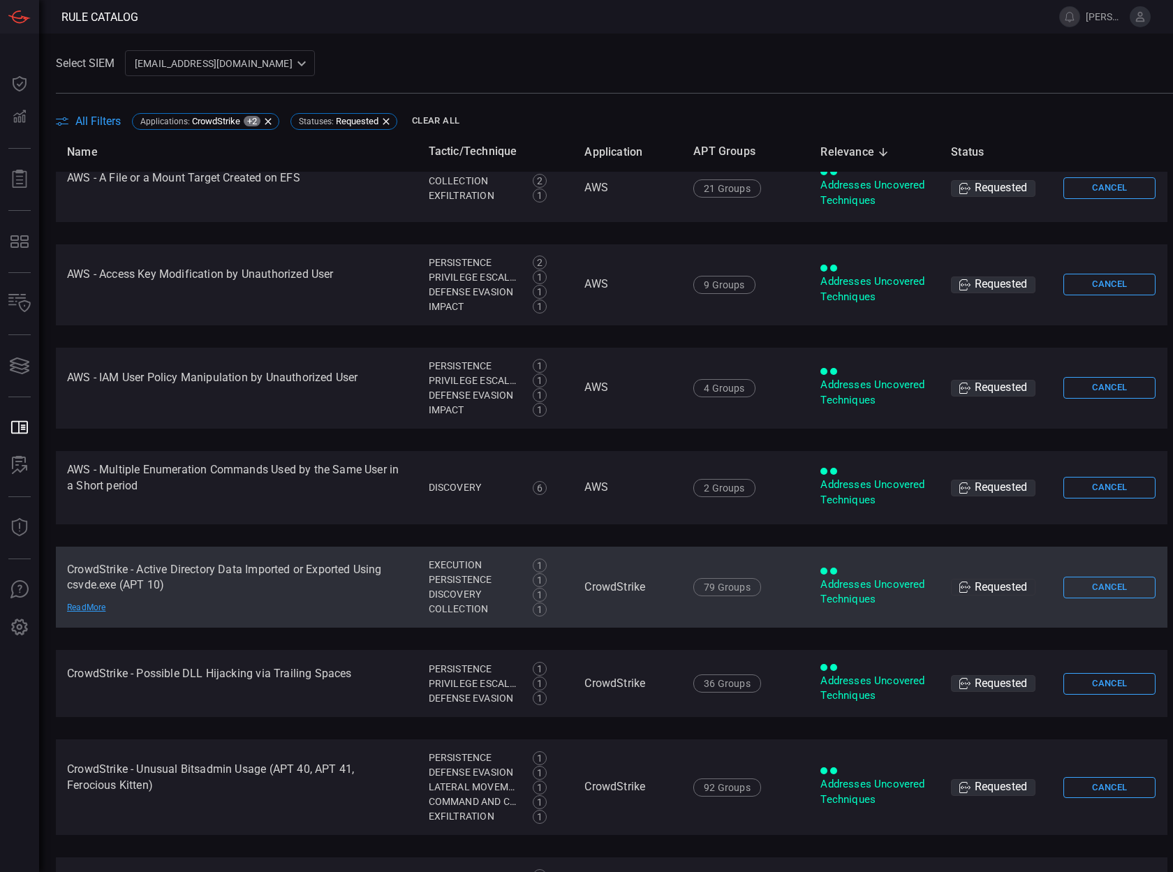
scroll to position [0, 0]
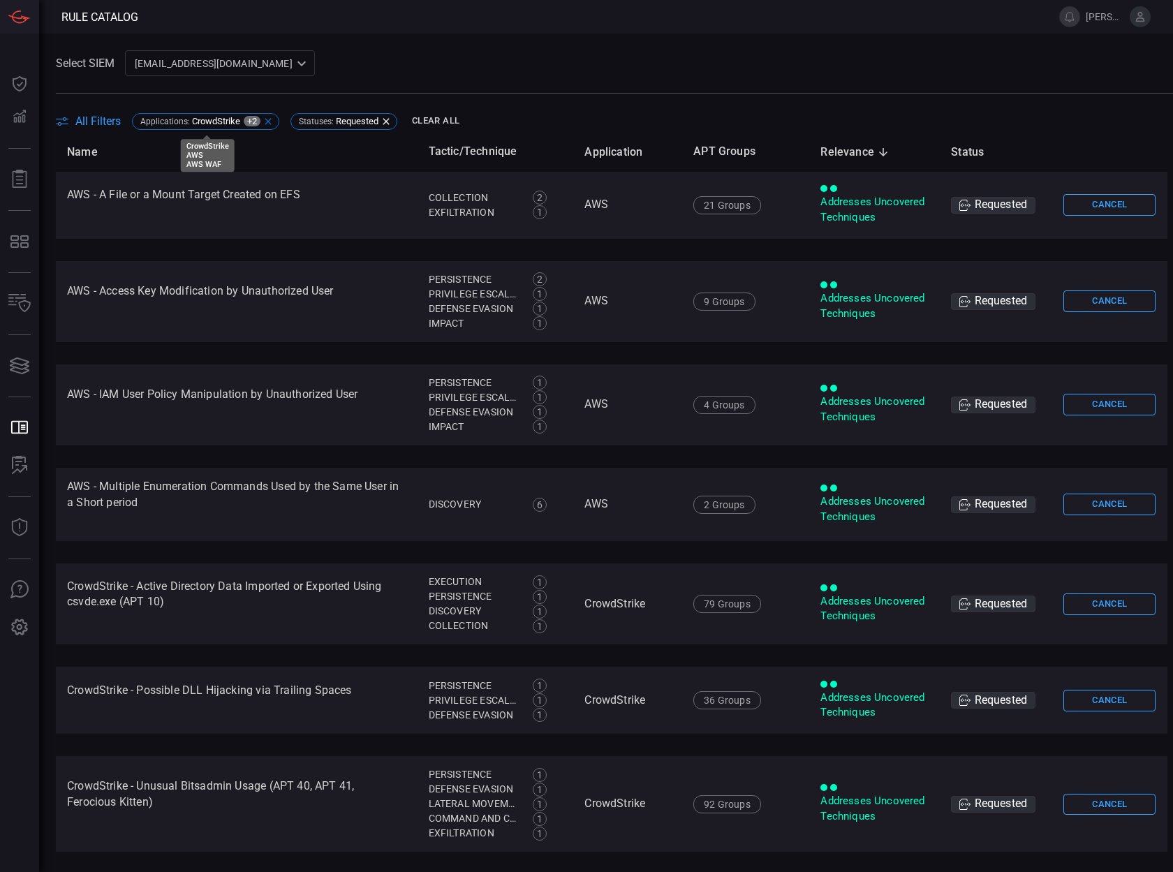
click at [232, 124] on span "CrowdStrike" at bounding box center [216, 121] width 48 height 10
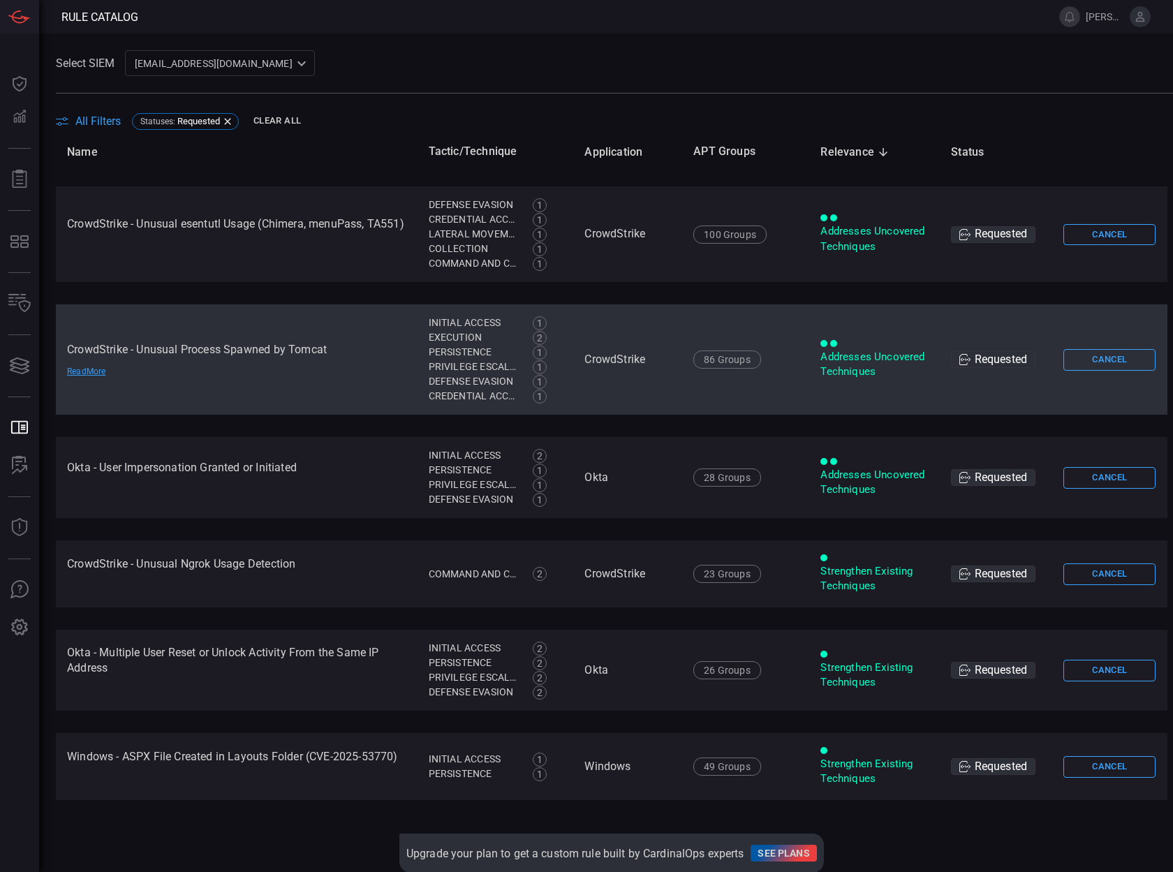
scroll to position [186, 0]
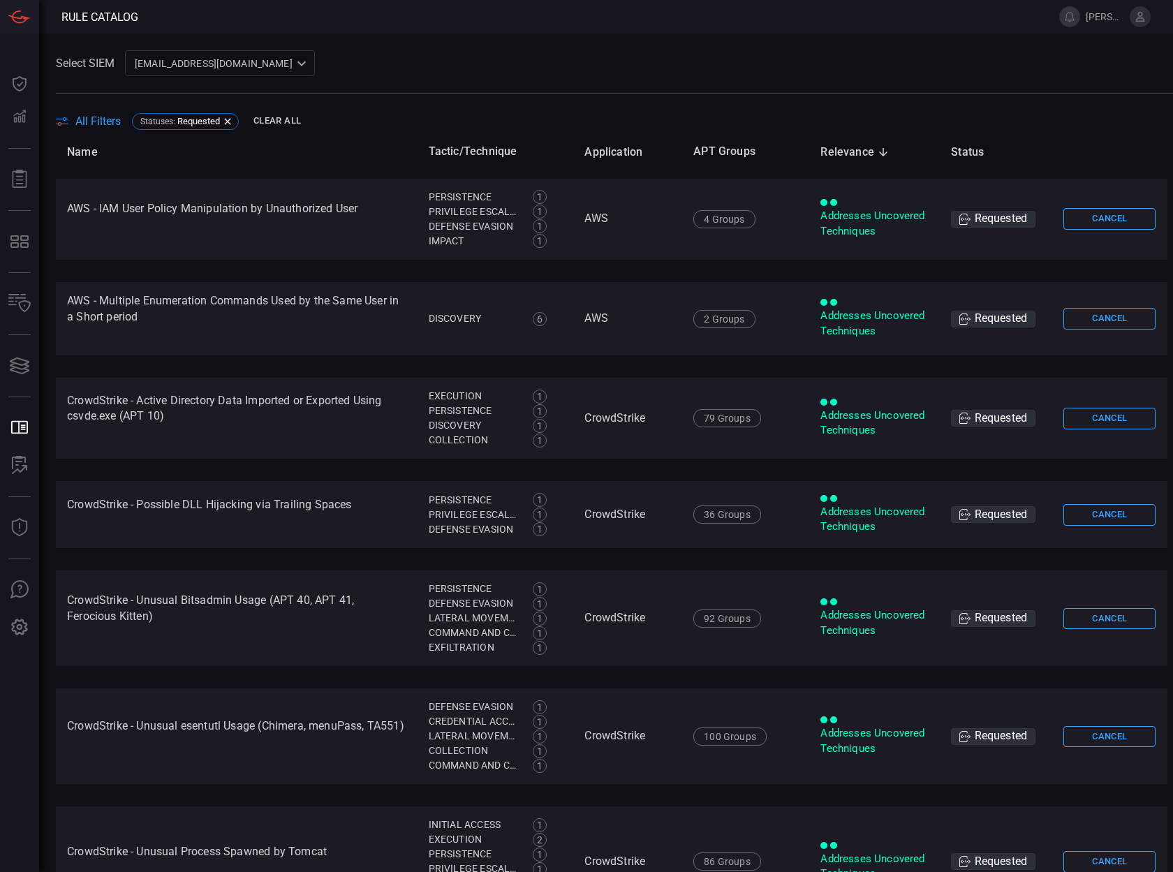
click at [88, 114] on span "All Filters" at bounding box center [97, 120] width 45 height 13
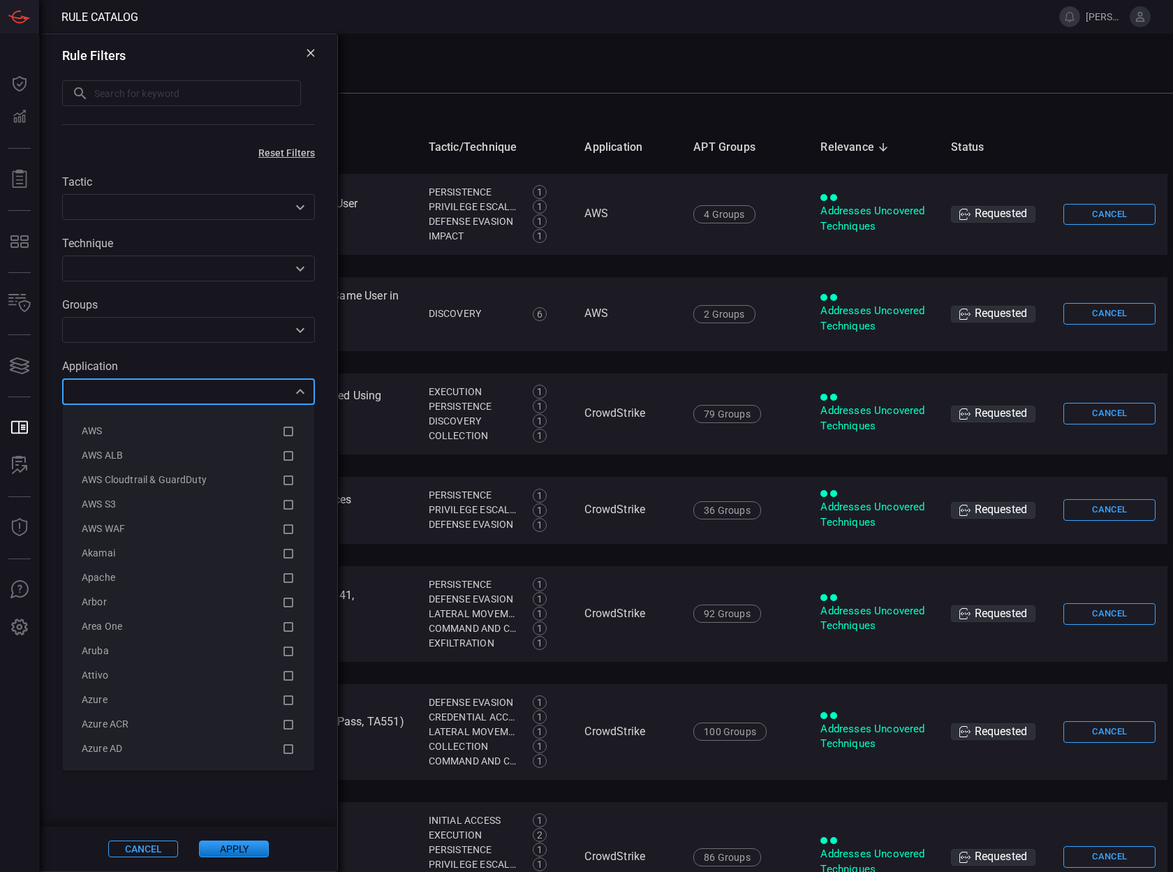
click at [117, 387] on input "text" at bounding box center [176, 391] width 221 height 17
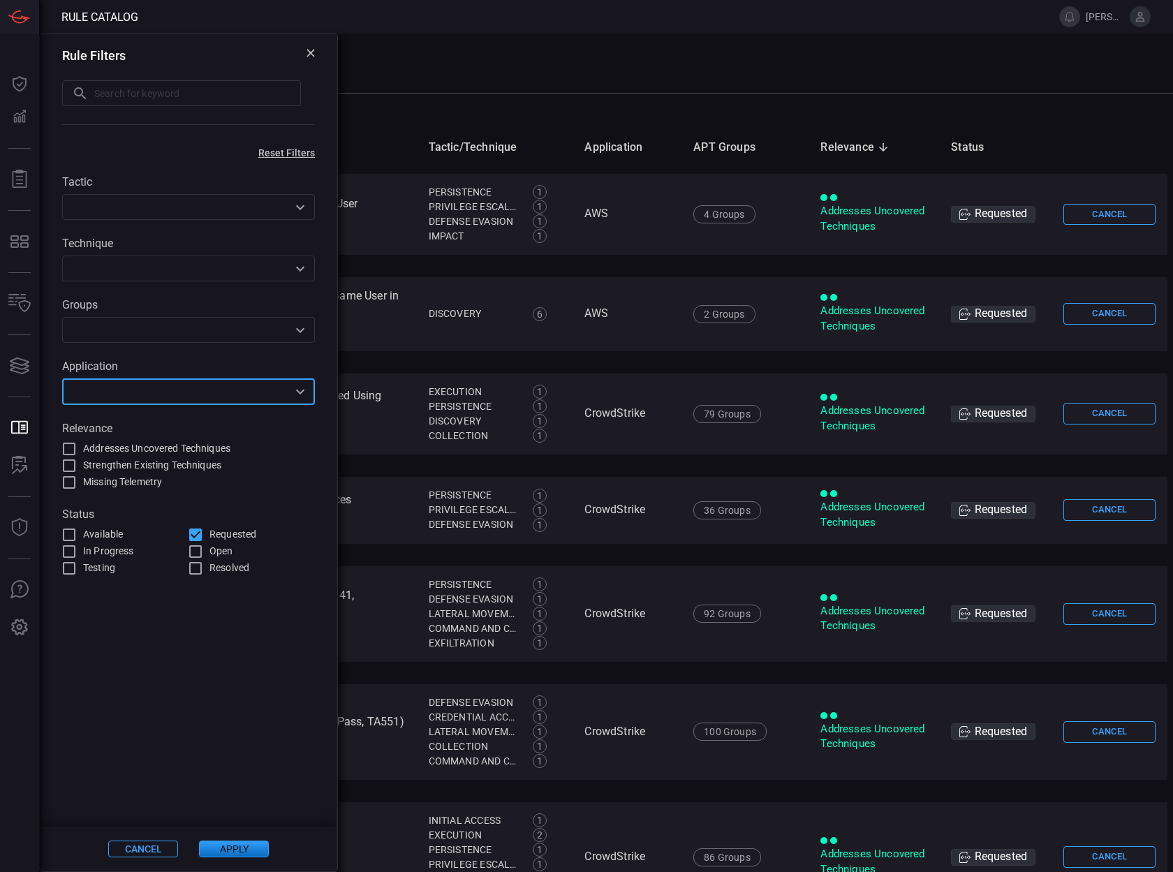
click at [246, 387] on input "text" at bounding box center [176, 391] width 221 height 17
click at [299, 389] on icon "Open" at bounding box center [300, 391] width 17 height 17
click at [236, 387] on input "text" at bounding box center [176, 391] width 221 height 17
click at [298, 393] on icon "Open" at bounding box center [300, 392] width 8 height 5
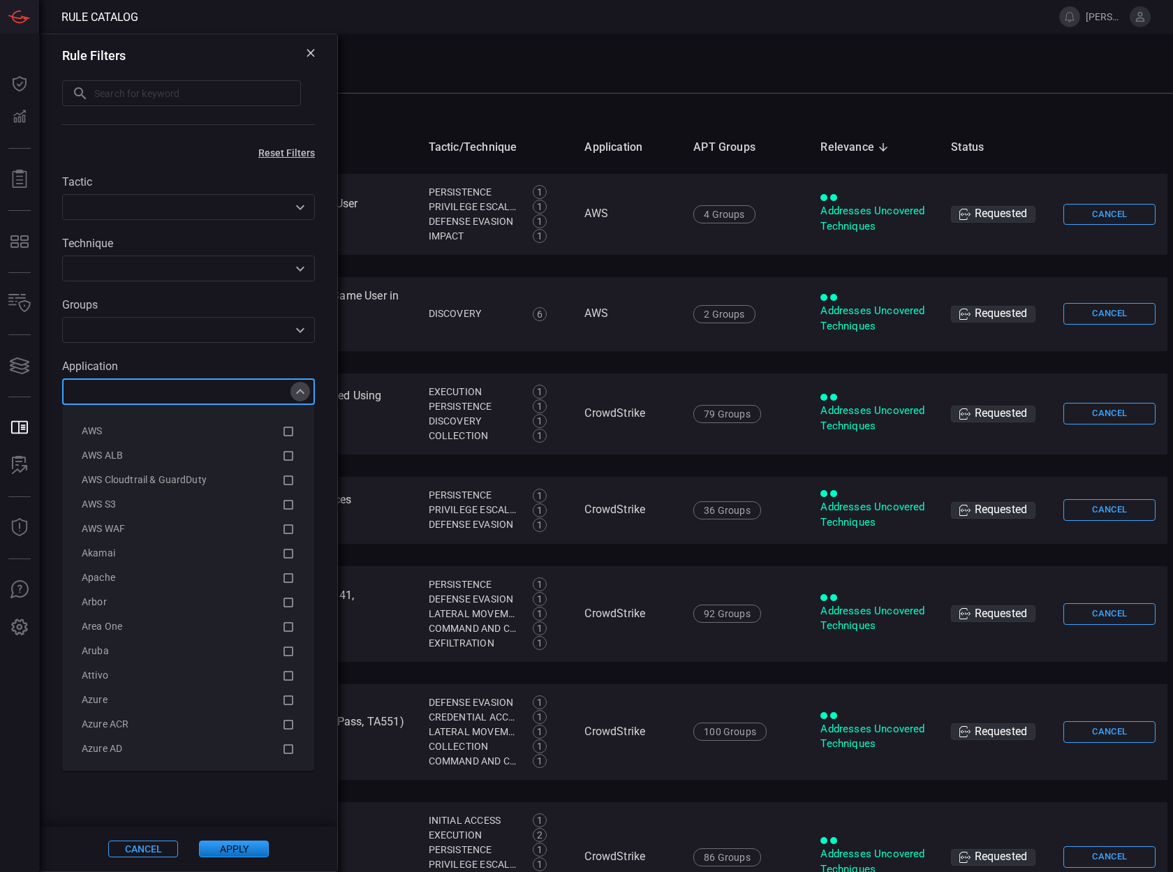
click at [298, 393] on icon "Close" at bounding box center [300, 391] width 17 height 17
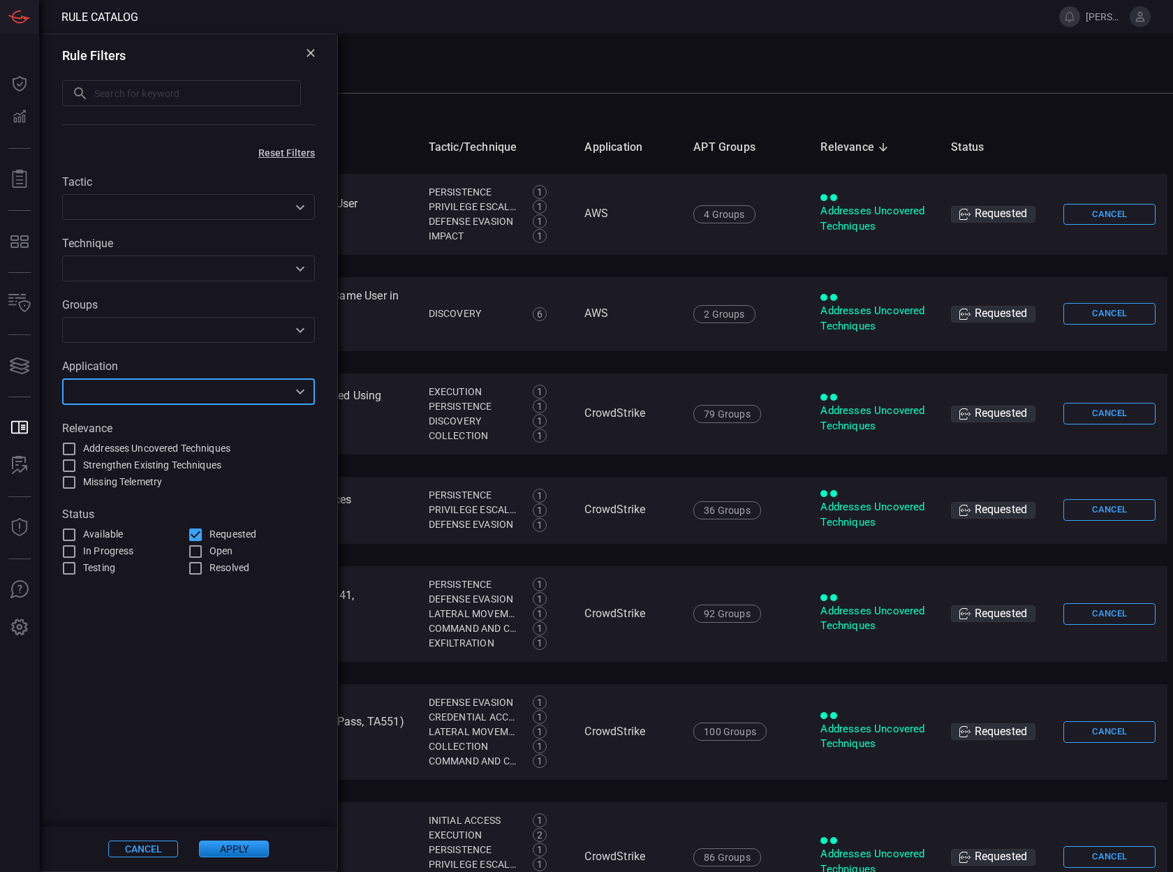
click at [298, 393] on icon "Open" at bounding box center [300, 392] width 8 height 5
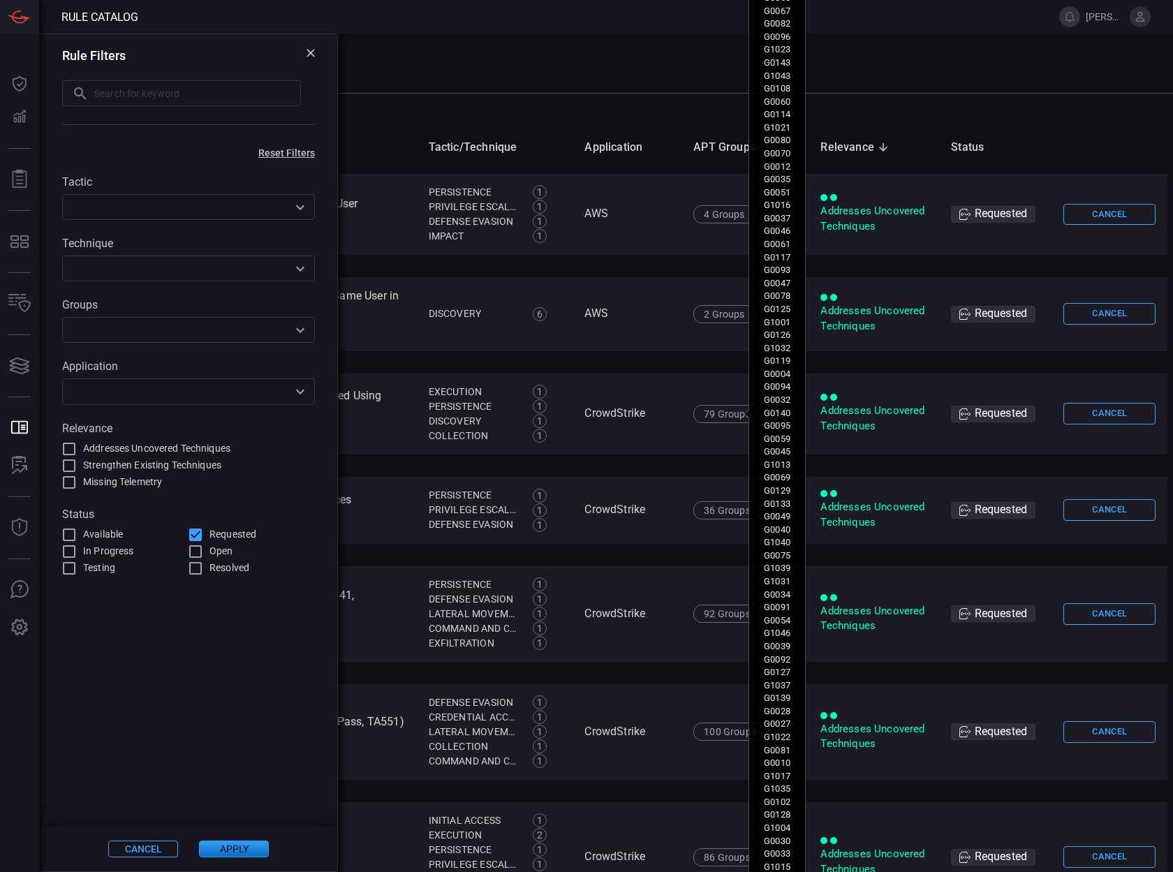
click at [242, 393] on input "text" at bounding box center [176, 391] width 221 height 17
click at [297, 399] on icon "Open" at bounding box center [300, 391] width 17 height 17
click at [216, 401] on div "​" at bounding box center [188, 391] width 253 height 26
click at [295, 397] on icon "Open" at bounding box center [300, 391] width 17 height 17
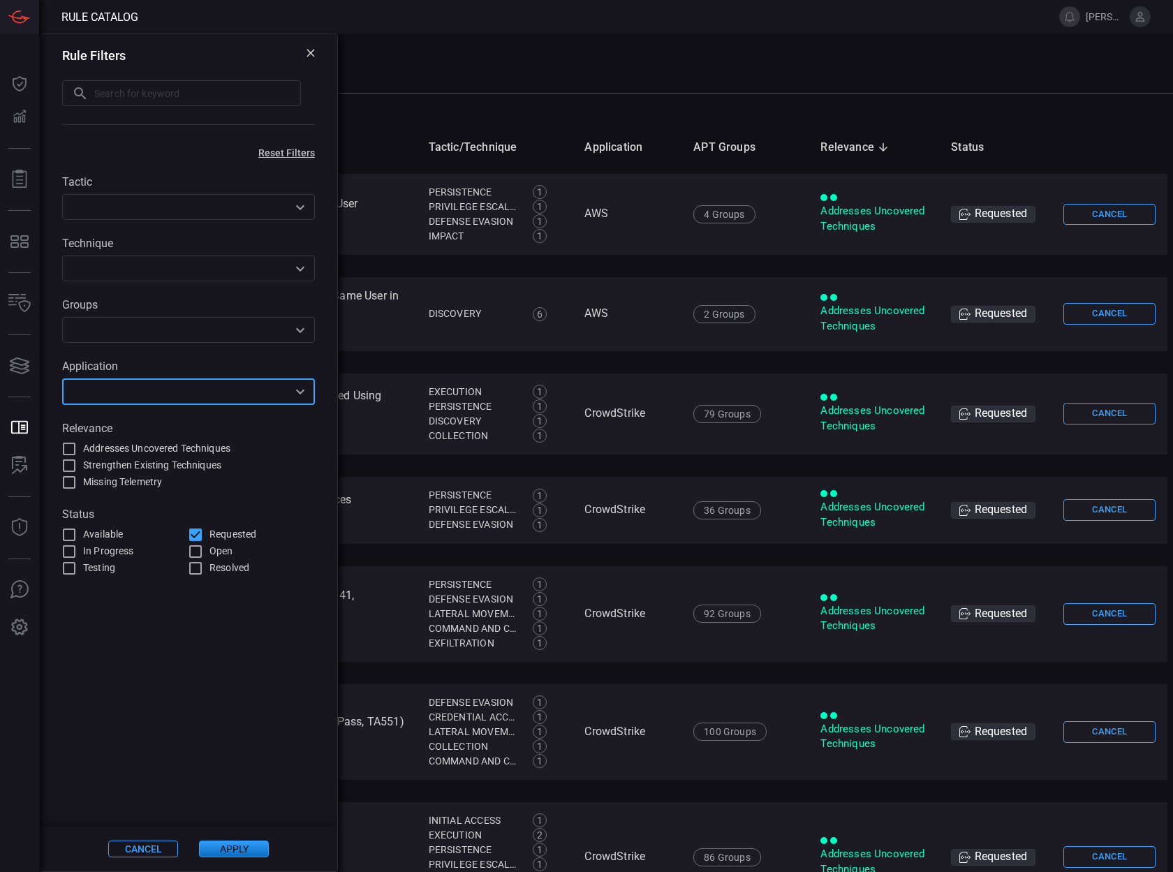
click at [108, 393] on input "text" at bounding box center [176, 391] width 221 height 17
click at [121, 394] on input "text" at bounding box center [176, 391] width 221 height 17
click at [305, 394] on icon "Open" at bounding box center [300, 391] width 17 height 17
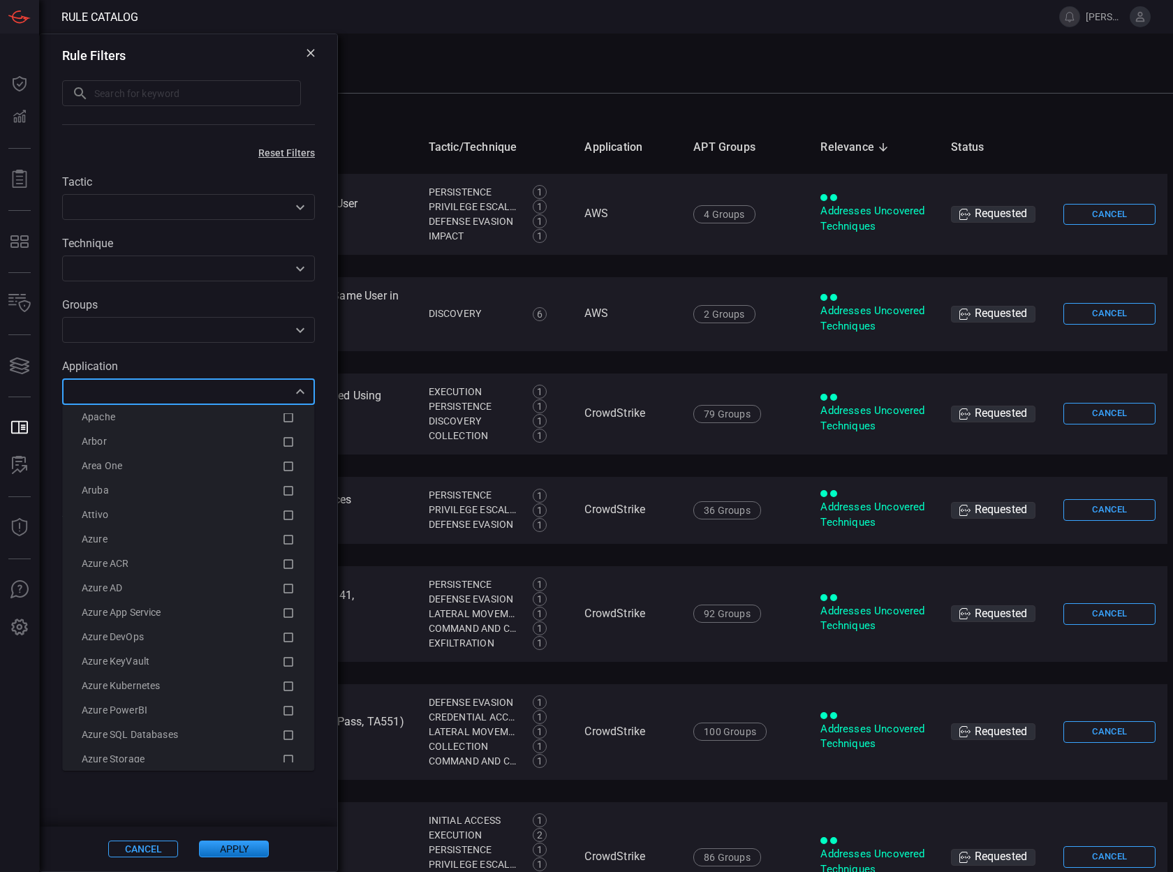
scroll to position [246, 0]
click at [131, 525] on span "Azure App Service" at bounding box center [122, 526] width 80 height 11
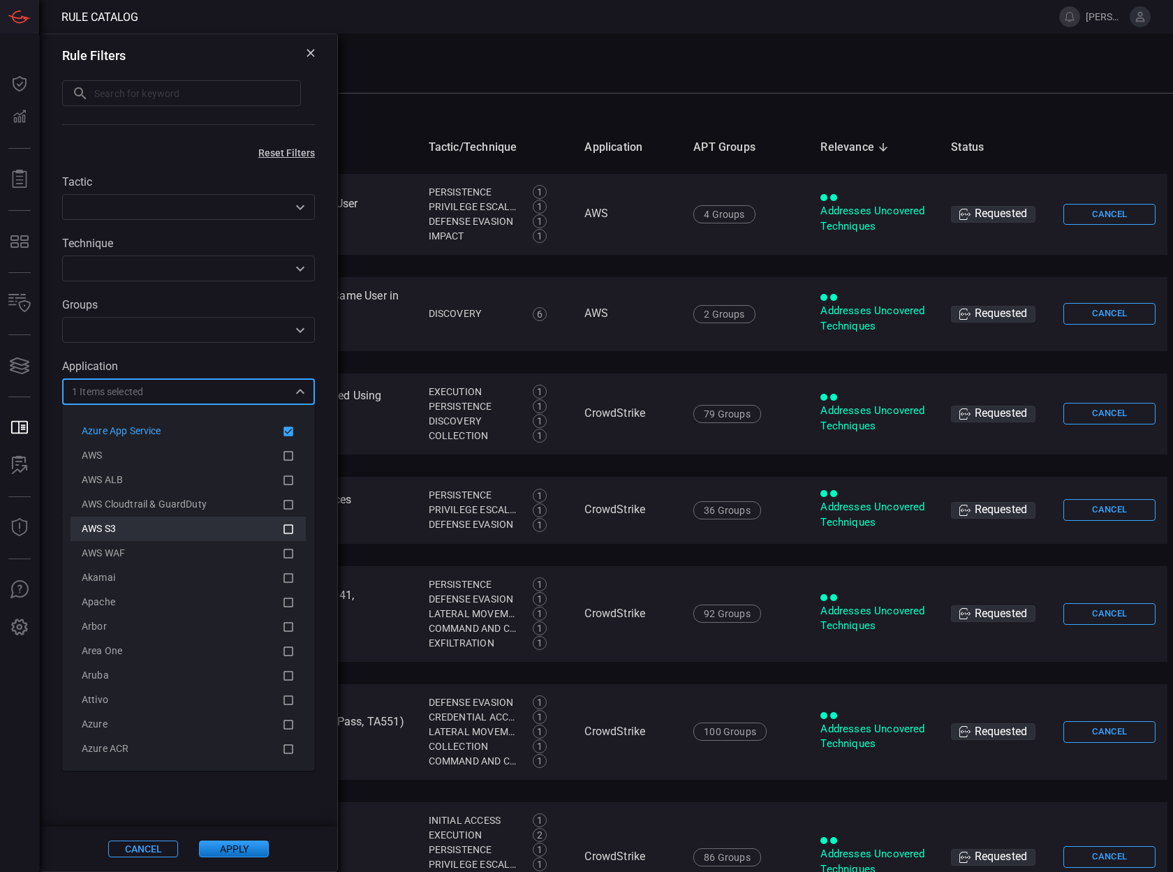
click at [199, 526] on div "AWS S3" at bounding box center [182, 528] width 200 height 15
click at [188, 542] on li "AWS WAF" at bounding box center [188, 553] width 235 height 24
click at [282, 504] on icon at bounding box center [288, 504] width 13 height 17
click at [282, 521] on icon at bounding box center [288, 529] width 13 height 17
click at [282, 550] on icon at bounding box center [288, 553] width 13 height 17
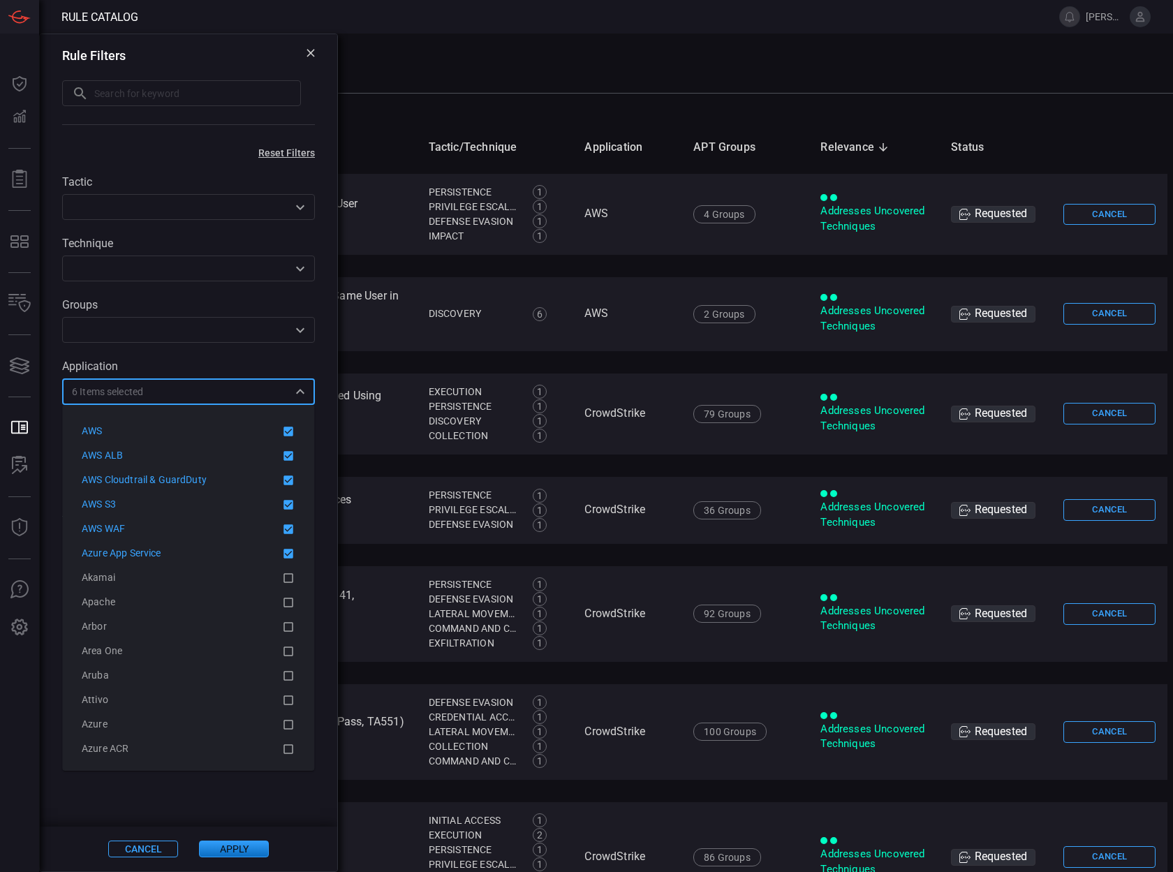
drag, startPoint x: 271, startPoint y: 570, endPoint x: 269, endPoint y: 586, distance: 16.1
click at [282, 570] on icon at bounding box center [288, 578] width 13 height 17
drag, startPoint x: 269, startPoint y: 596, endPoint x: 270, endPoint y: 607, distance: 10.5
click at [282, 596] on icon at bounding box center [288, 602] width 13 height 17
click at [284, 623] on icon at bounding box center [289, 627] width 10 height 10
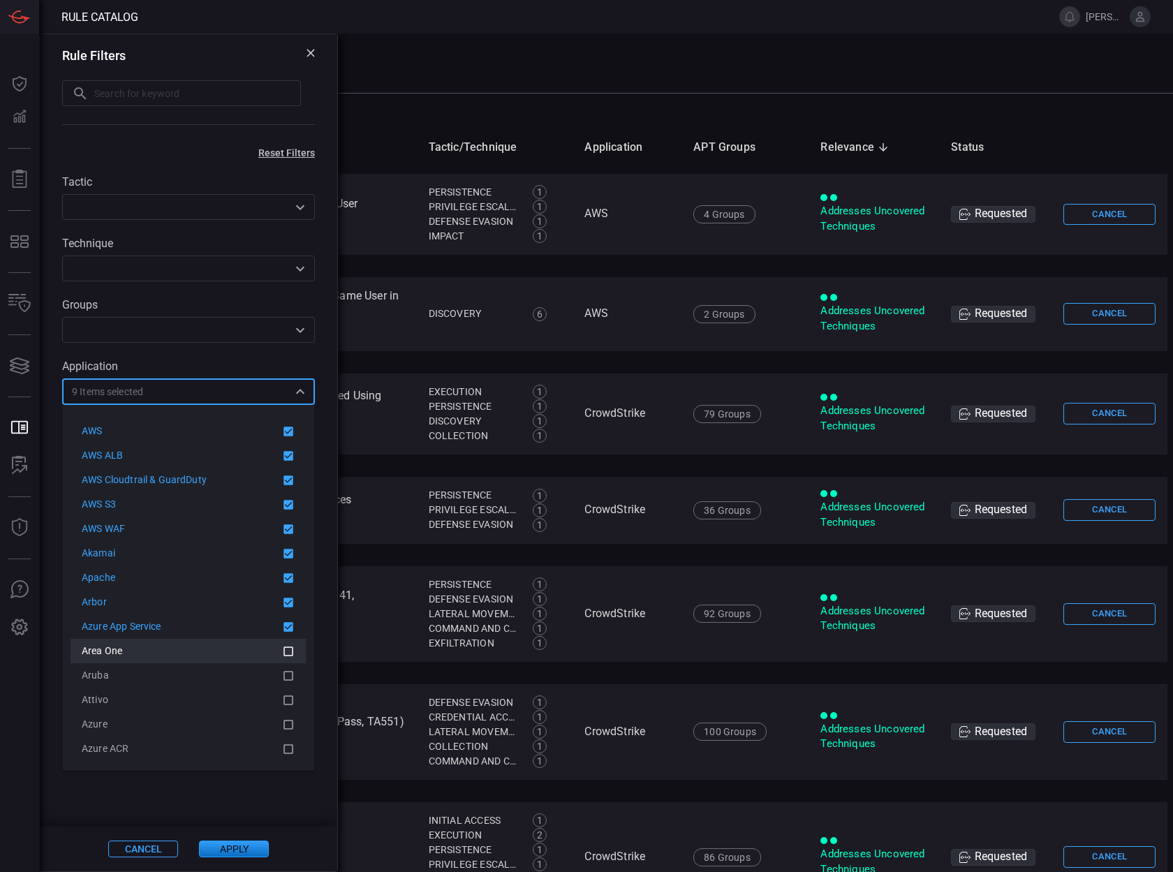
click at [282, 646] on icon at bounding box center [288, 651] width 13 height 17
click at [284, 672] on icon at bounding box center [289, 676] width 10 height 10
click at [282, 706] on icon at bounding box center [288, 700] width 13 height 17
click at [282, 725] on icon at bounding box center [288, 724] width 13 height 17
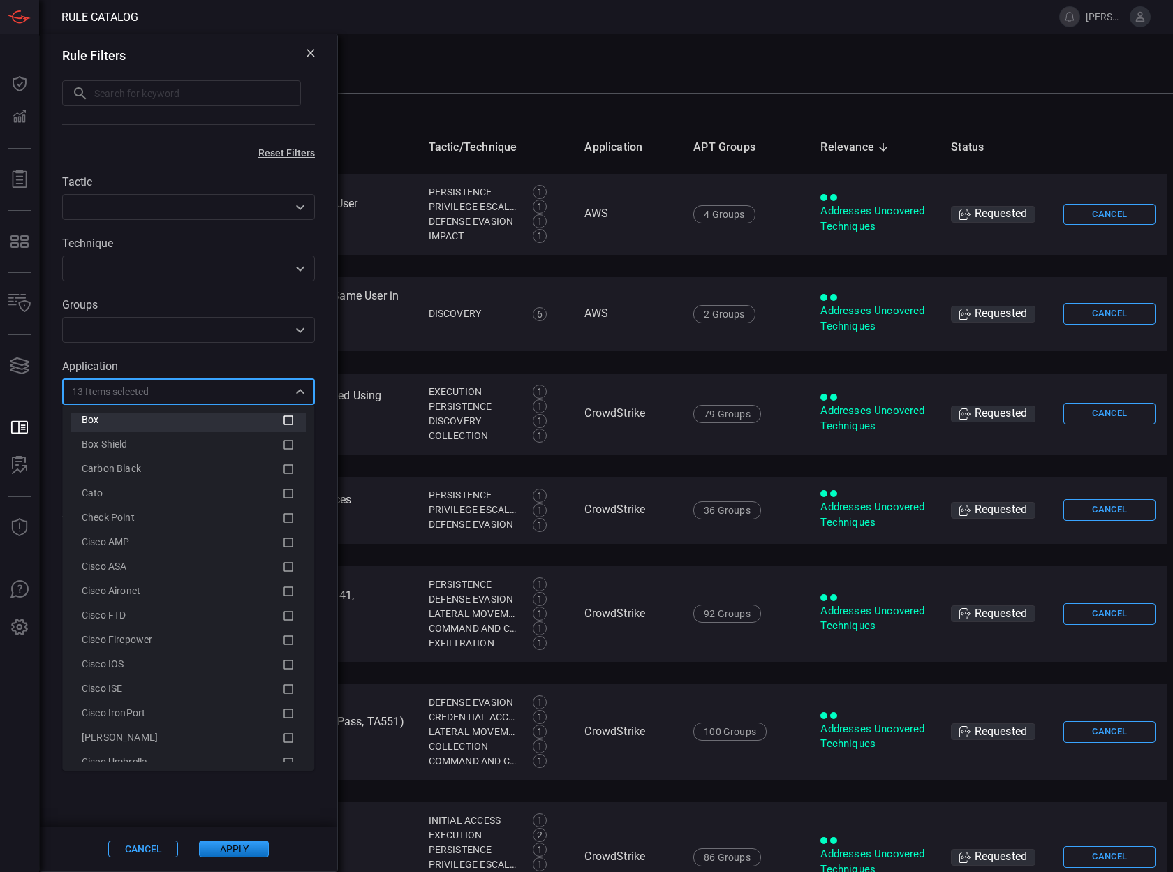
click at [280, 430] on li "Box" at bounding box center [188, 420] width 235 height 24
click at [277, 454] on li "Azure ACR" at bounding box center [188, 443] width 235 height 24
drag, startPoint x: 274, startPoint y: 474, endPoint x: 272, endPoint y: 491, distance: 16.9
click at [274, 478] on li "Azure App Service" at bounding box center [188, 469] width 235 height 24
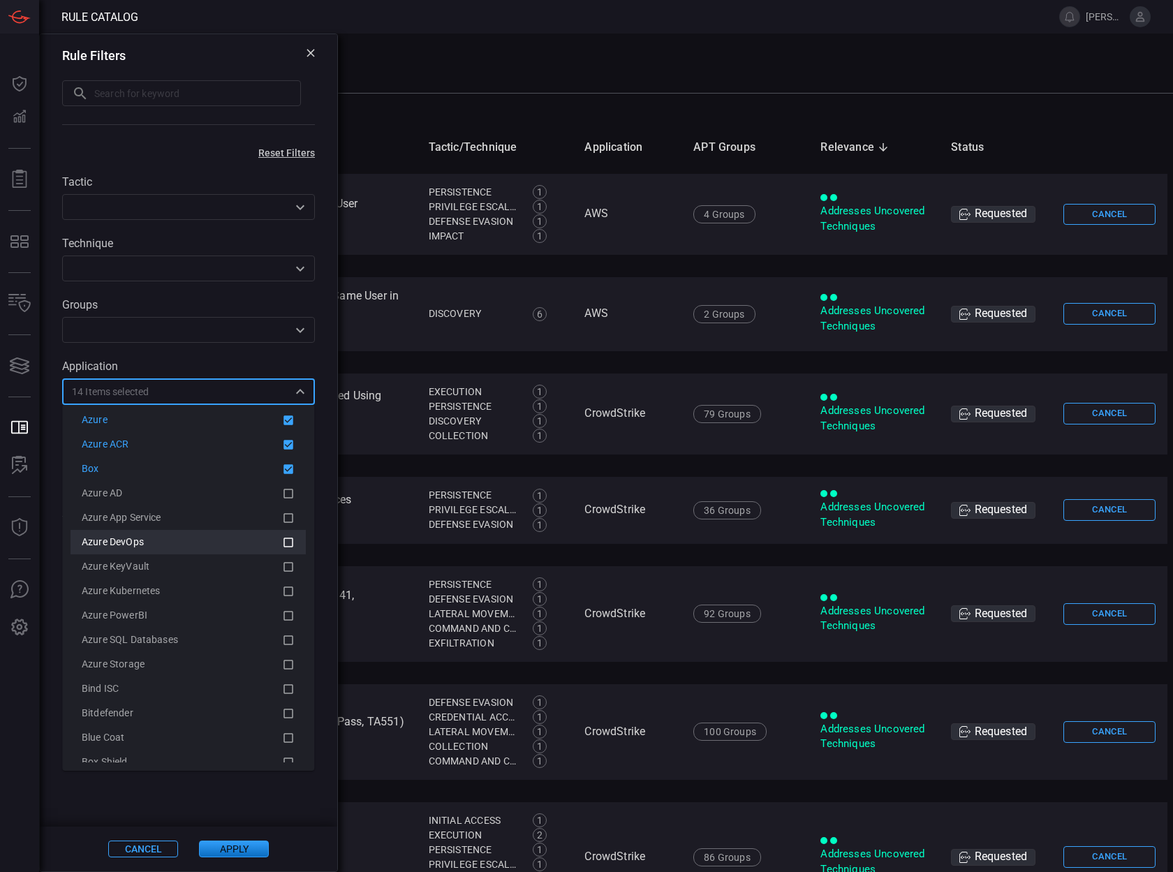
drag, startPoint x: 272, startPoint y: 506, endPoint x: 273, endPoint y: 541, distance: 34.9
drag, startPoint x: 273, startPoint y: 549, endPoint x: 273, endPoint y: 561, distance: 11.9
drag, startPoint x: 273, startPoint y: 575, endPoint x: 272, endPoint y: 589, distance: 13.3
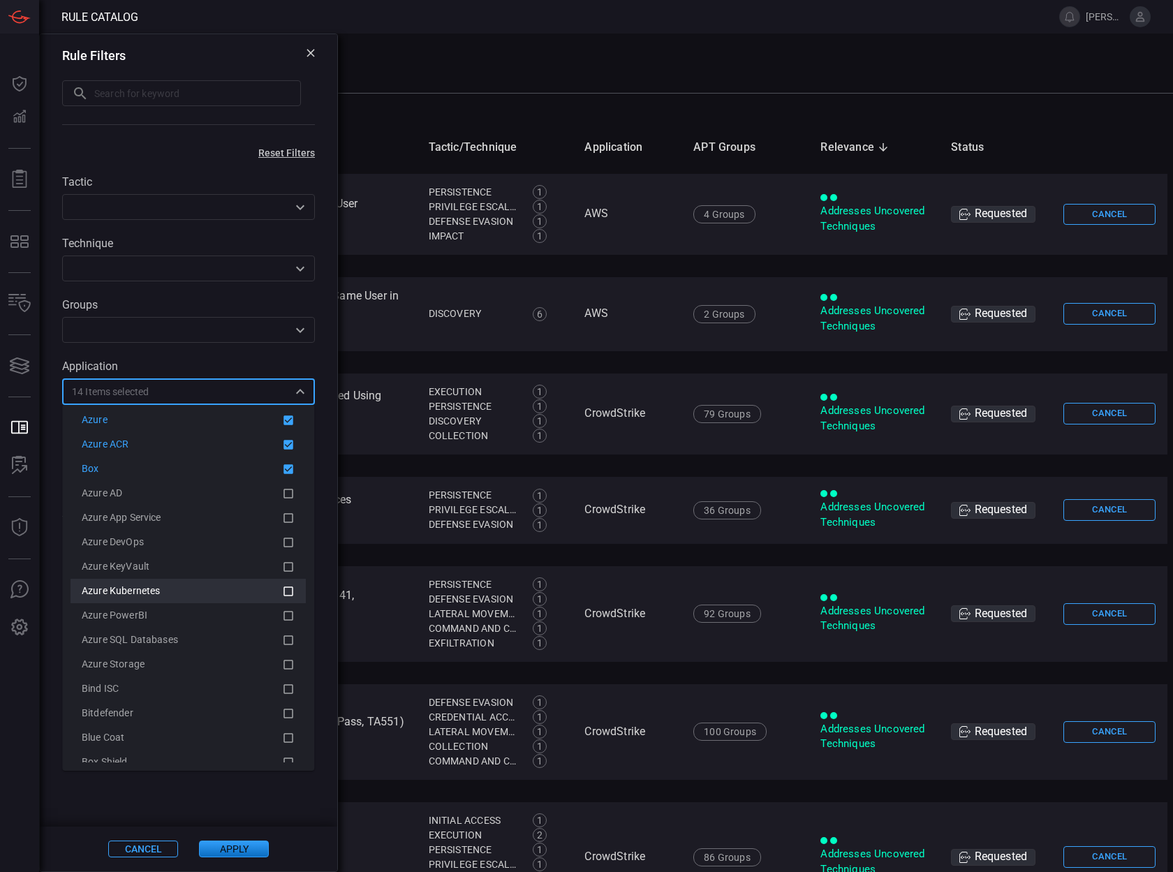
drag, startPoint x: 272, startPoint y: 614, endPoint x: 272, endPoint y: 637, distance: 23.0
click at [272, 626] on li "Azure PowerBI" at bounding box center [188, 615] width 235 height 24
drag, startPoint x: 272, startPoint y: 650, endPoint x: 272, endPoint y: 664, distance: 14.0
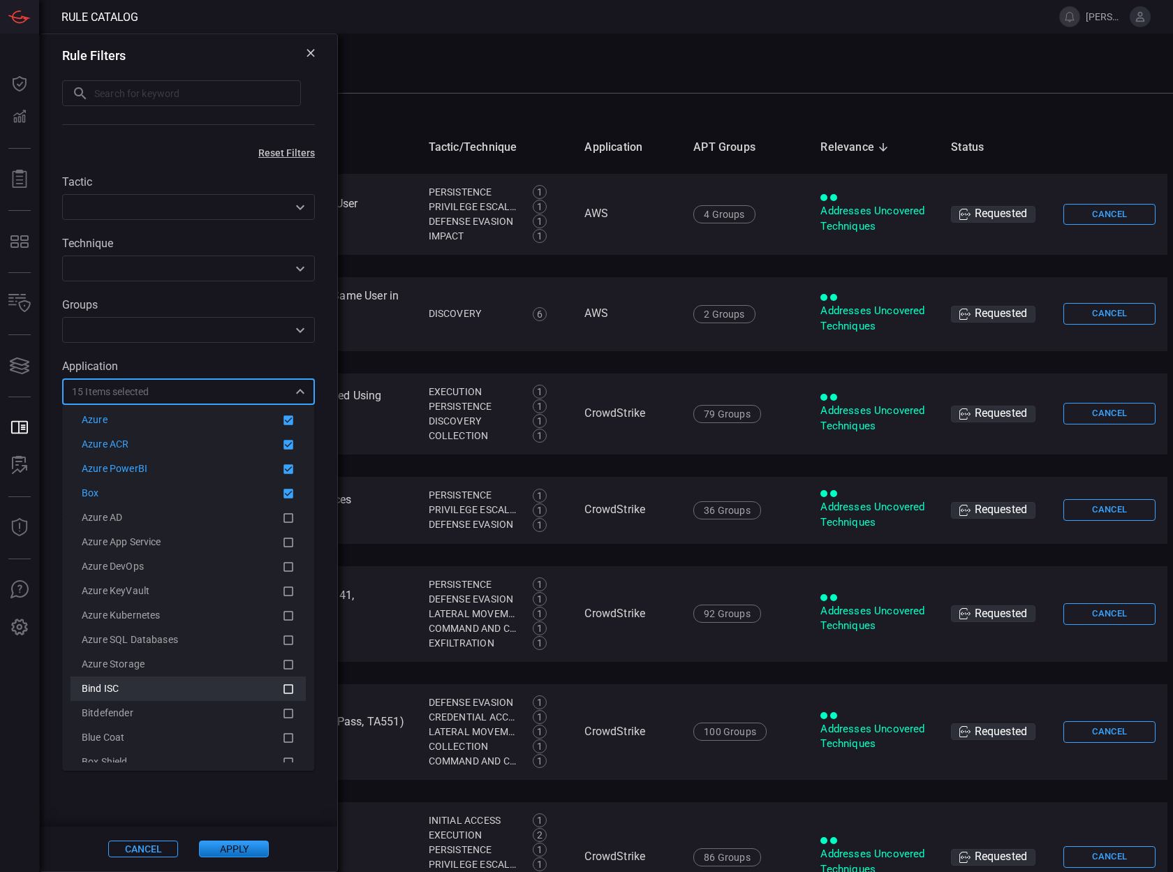
click at [282, 688] on icon at bounding box center [288, 689] width 13 height 17
click at [282, 709] on icon at bounding box center [288, 713] width 13 height 17
click at [276, 678] on li "Azure SQL Databases" at bounding box center [188, 688] width 235 height 24
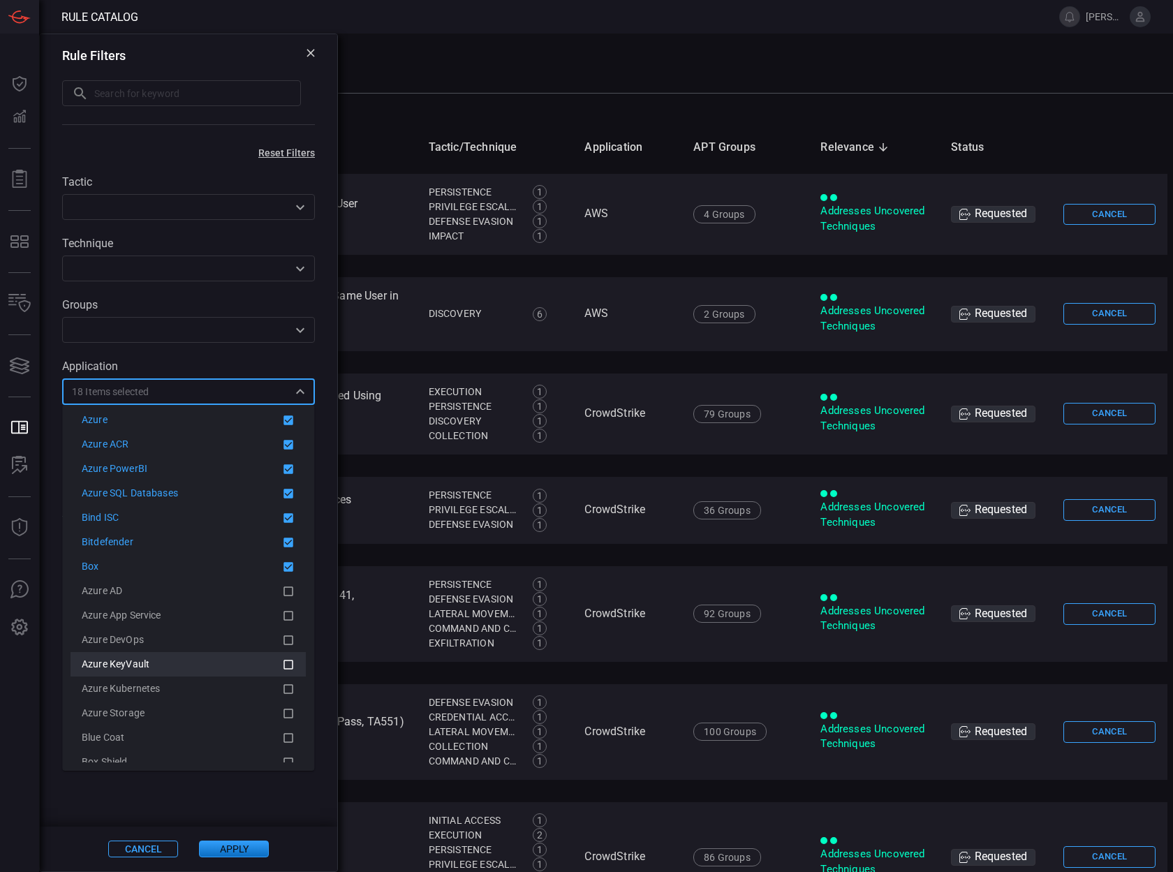
click at [284, 660] on icon at bounding box center [289, 665] width 10 height 10
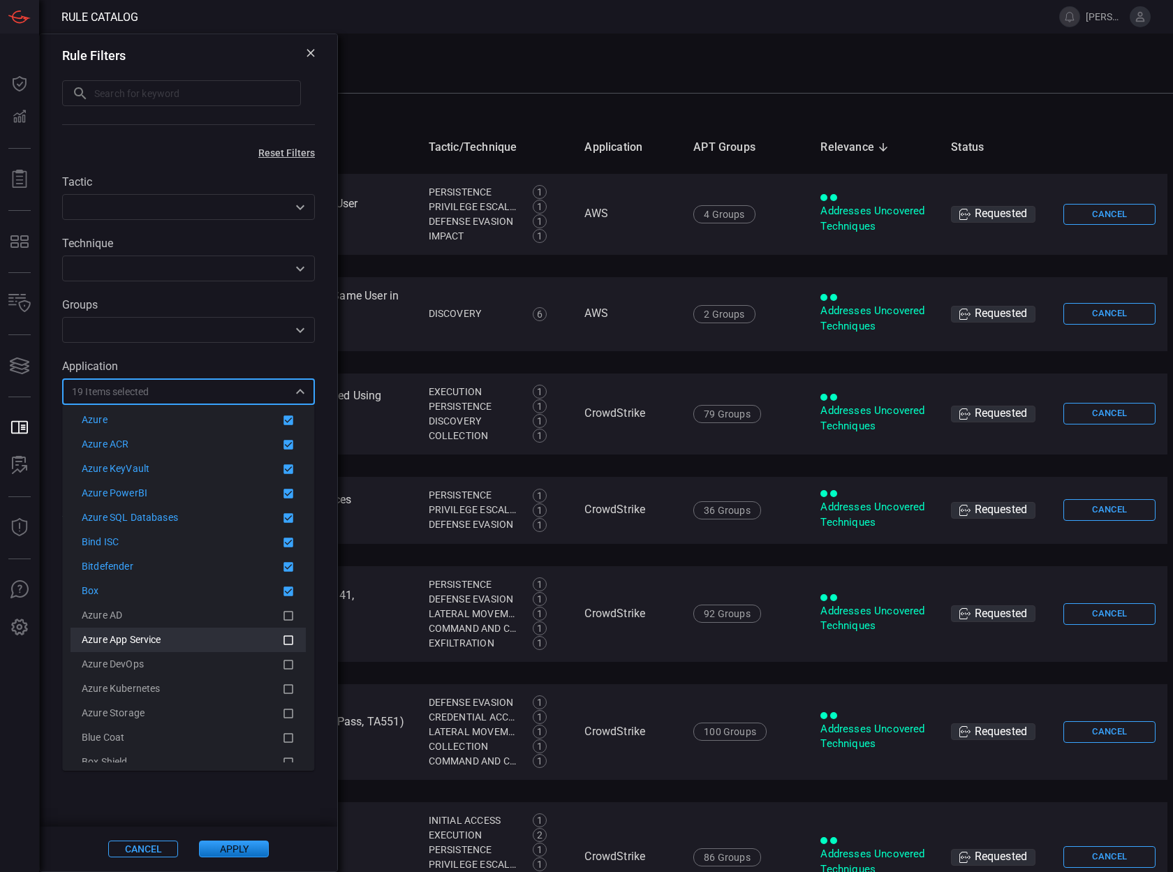
drag, startPoint x: 276, startPoint y: 660, endPoint x: 276, endPoint y: 671, distance: 11.2
click at [282, 665] on icon at bounding box center [288, 664] width 13 height 17
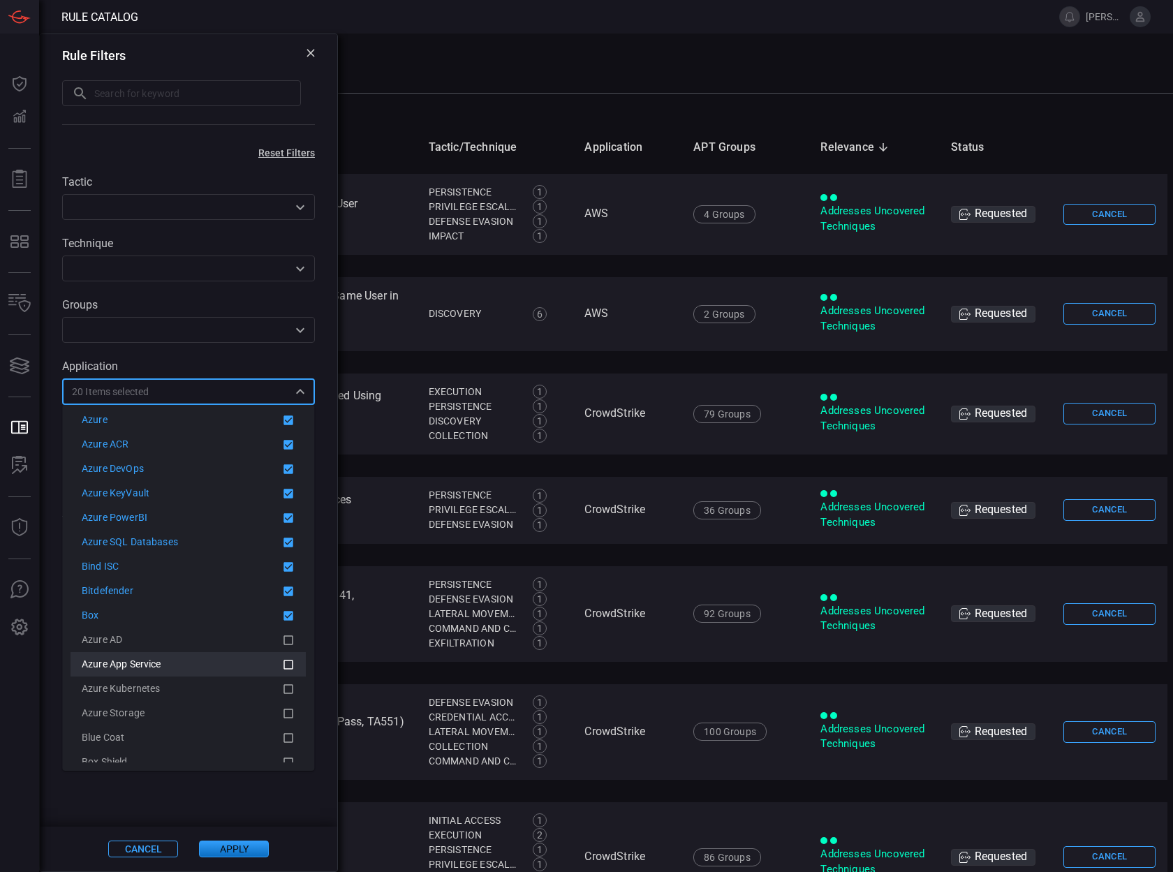
click at [277, 681] on li "Azure Kubernetes" at bounding box center [188, 688] width 235 height 24
click at [282, 689] on icon at bounding box center [288, 689] width 13 height 17
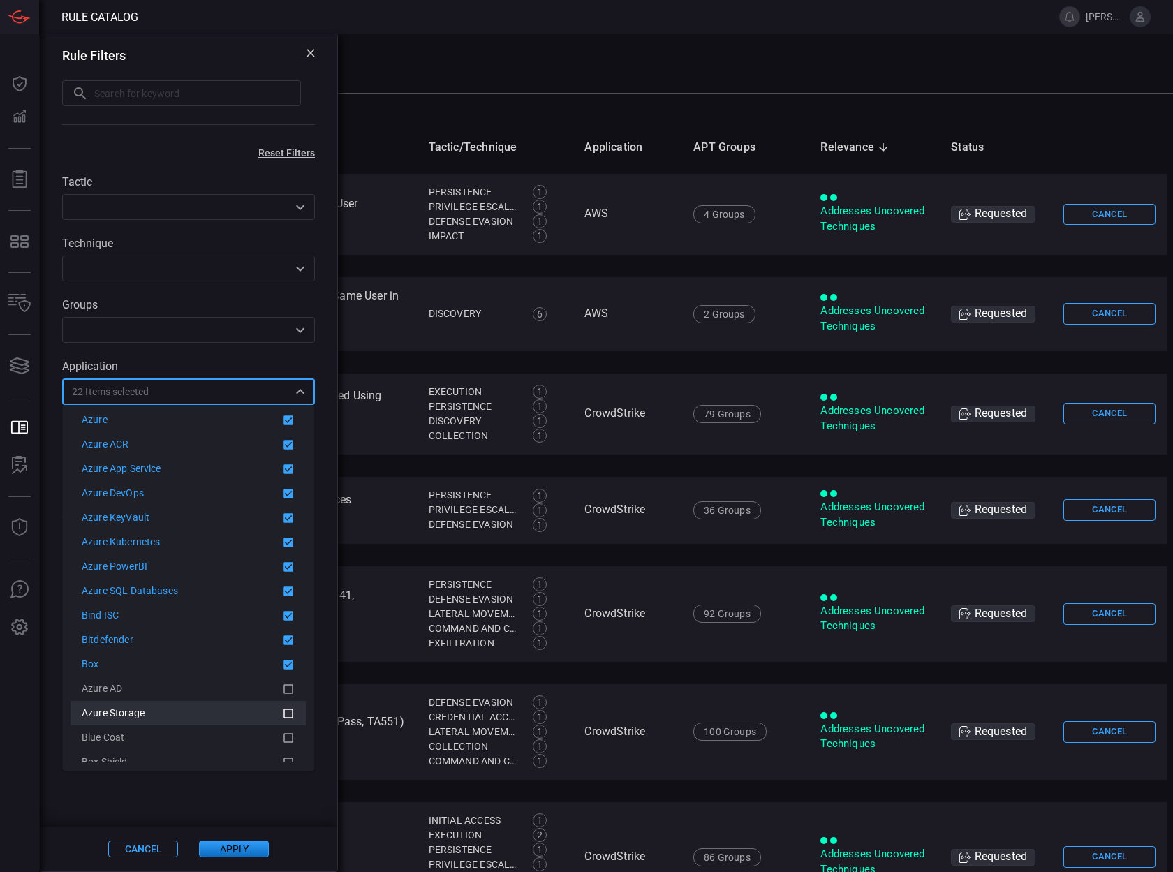
drag, startPoint x: 276, startPoint y: 696, endPoint x: 274, endPoint y: 709, distance: 13.4
click at [276, 698] on li "Azure AD" at bounding box center [188, 688] width 235 height 24
drag, startPoint x: 274, startPoint y: 709, endPoint x: 272, endPoint y: 720, distance: 10.7
click at [282, 716] on icon at bounding box center [288, 713] width 13 height 17
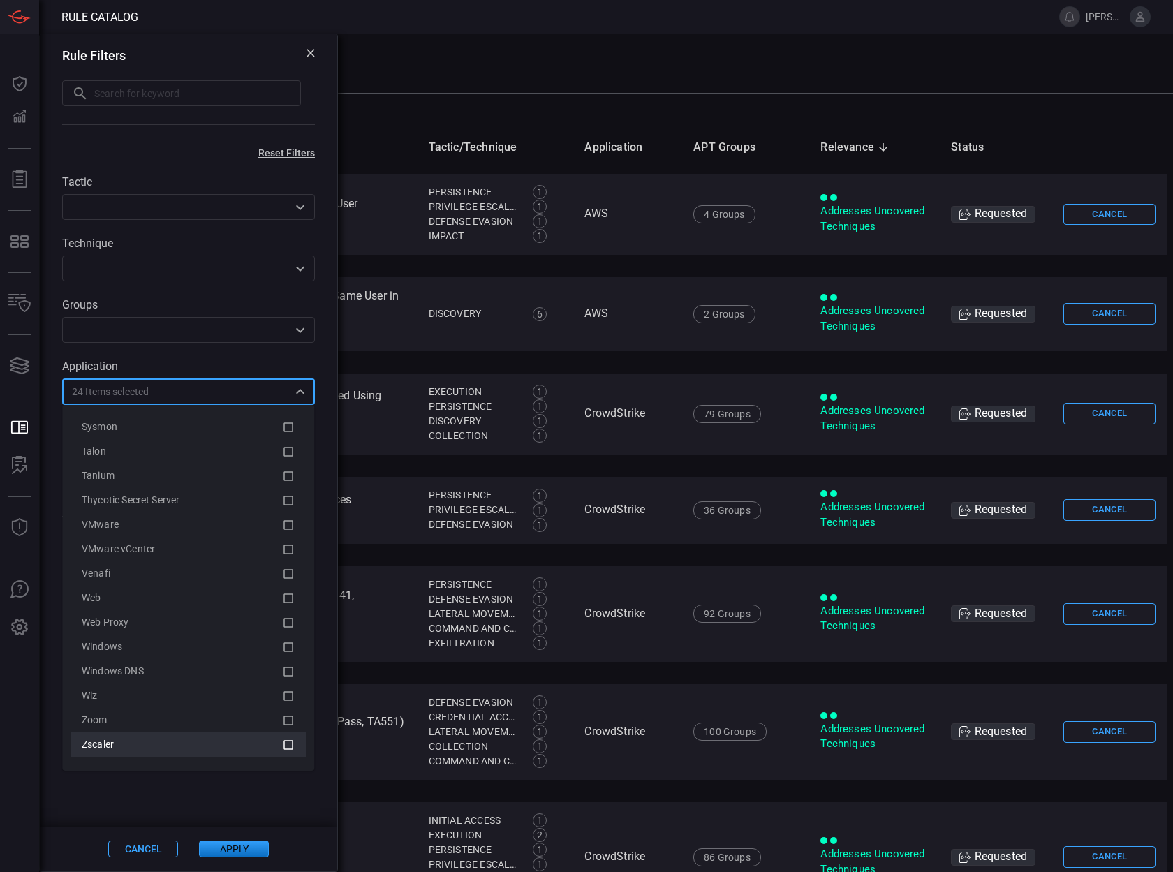
click at [282, 740] on icon at bounding box center [288, 744] width 13 height 17
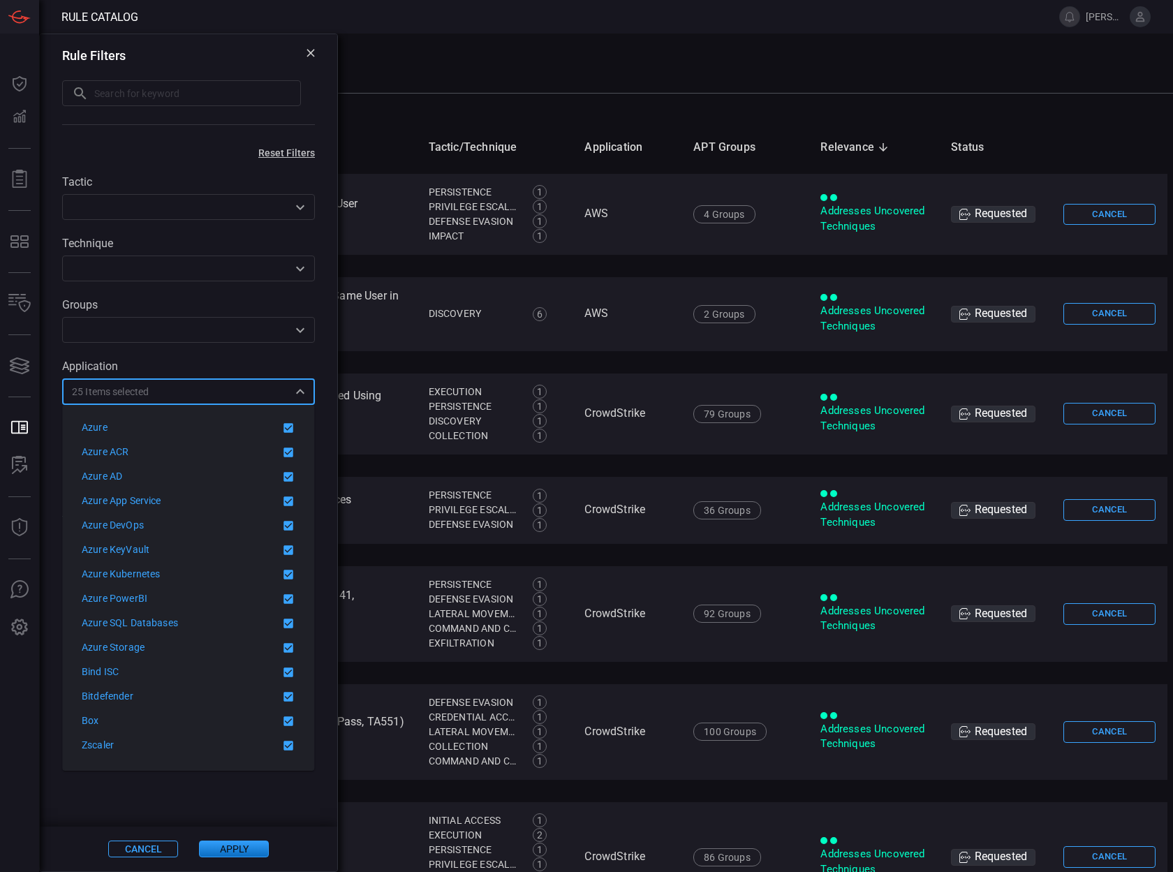
click at [284, 741] on icon at bounding box center [289, 746] width 10 height 10
click at [282, 742] on icon at bounding box center [288, 745] width 13 height 17
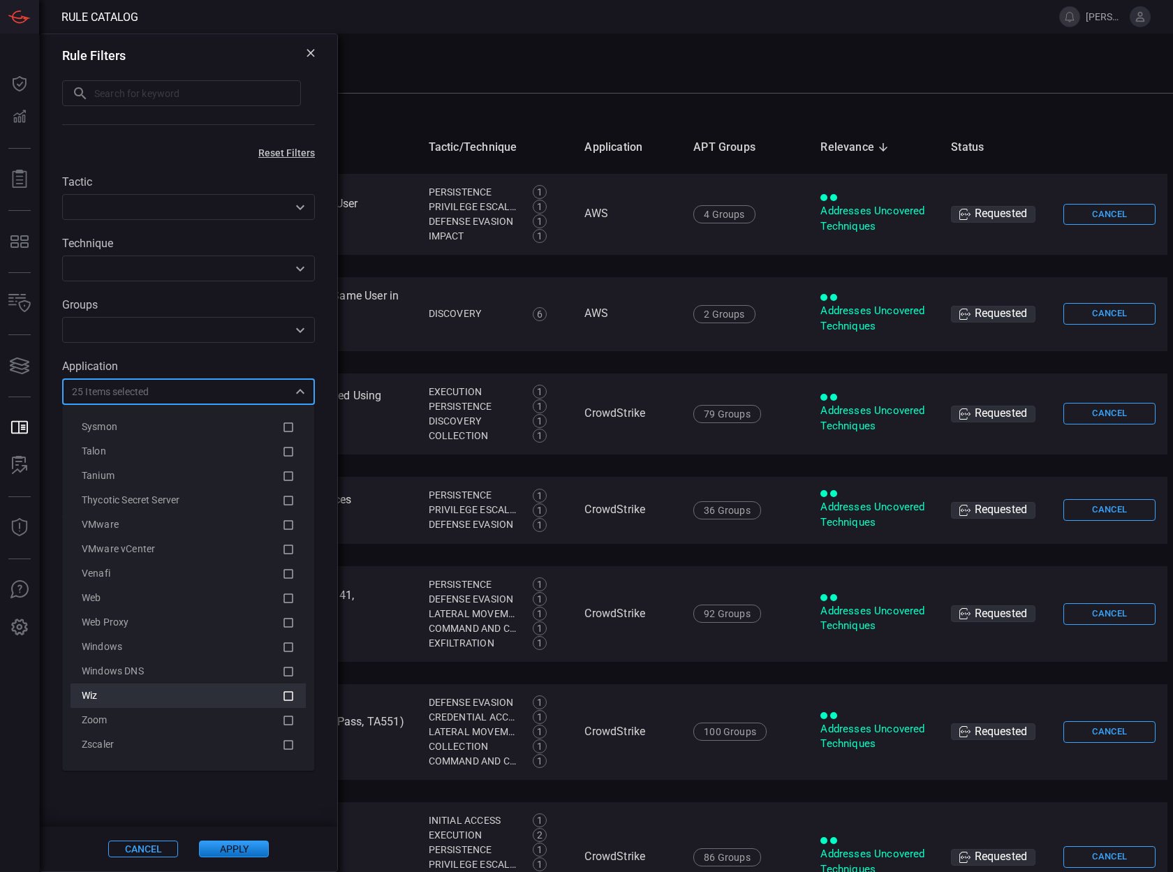
click at [282, 690] on icon at bounding box center [288, 696] width 13 height 17
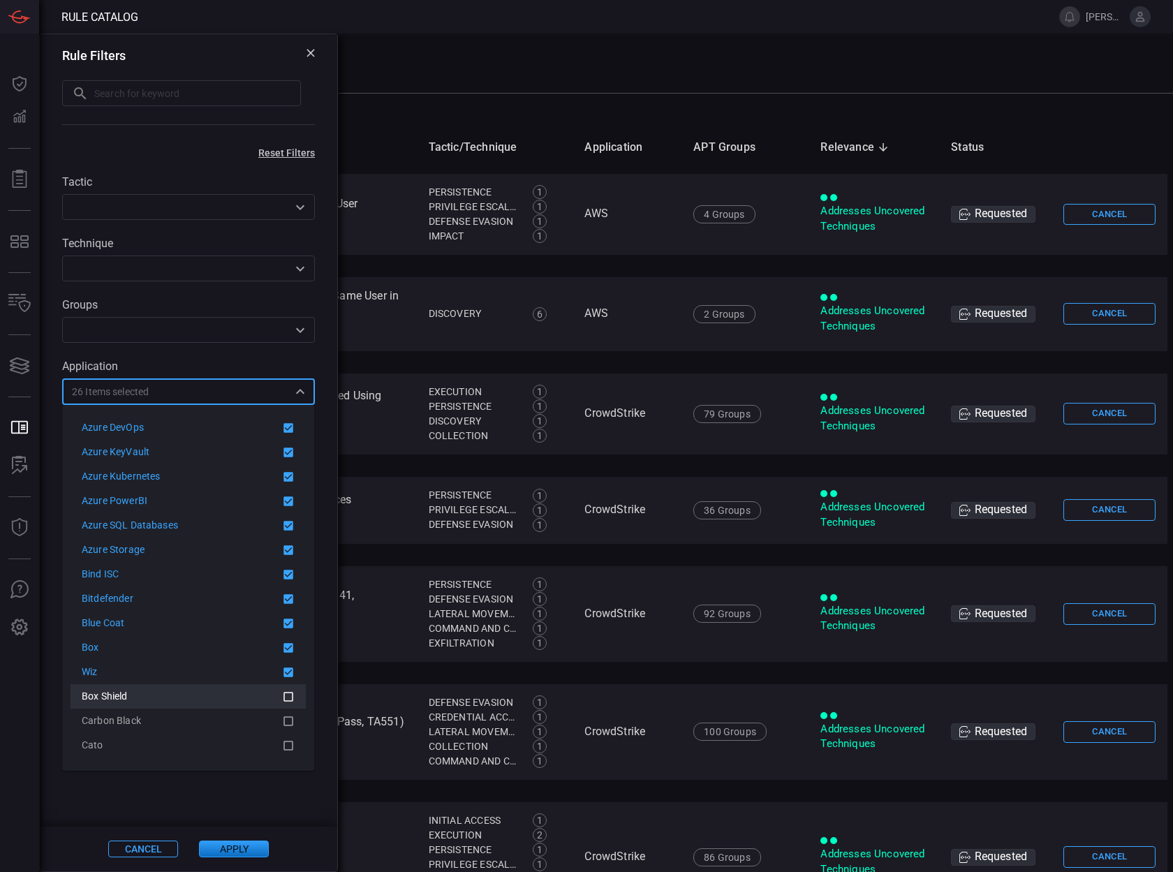
scroll to position [372, 0]
click at [282, 702] on icon at bounding box center [288, 694] width 13 height 17
click at [282, 719] on icon at bounding box center [288, 719] width 13 height 17
click at [282, 742] on icon at bounding box center [288, 743] width 13 height 17
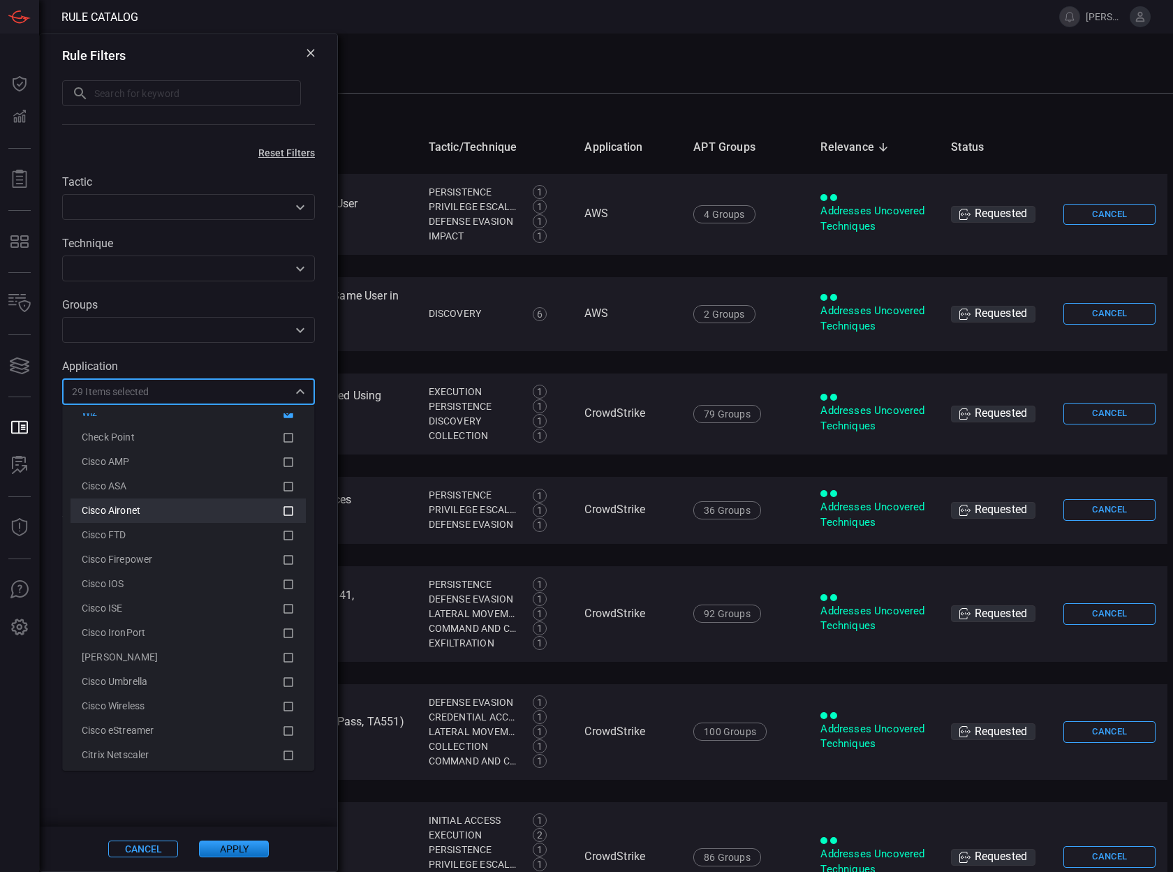
click at [284, 507] on icon at bounding box center [289, 511] width 10 height 10
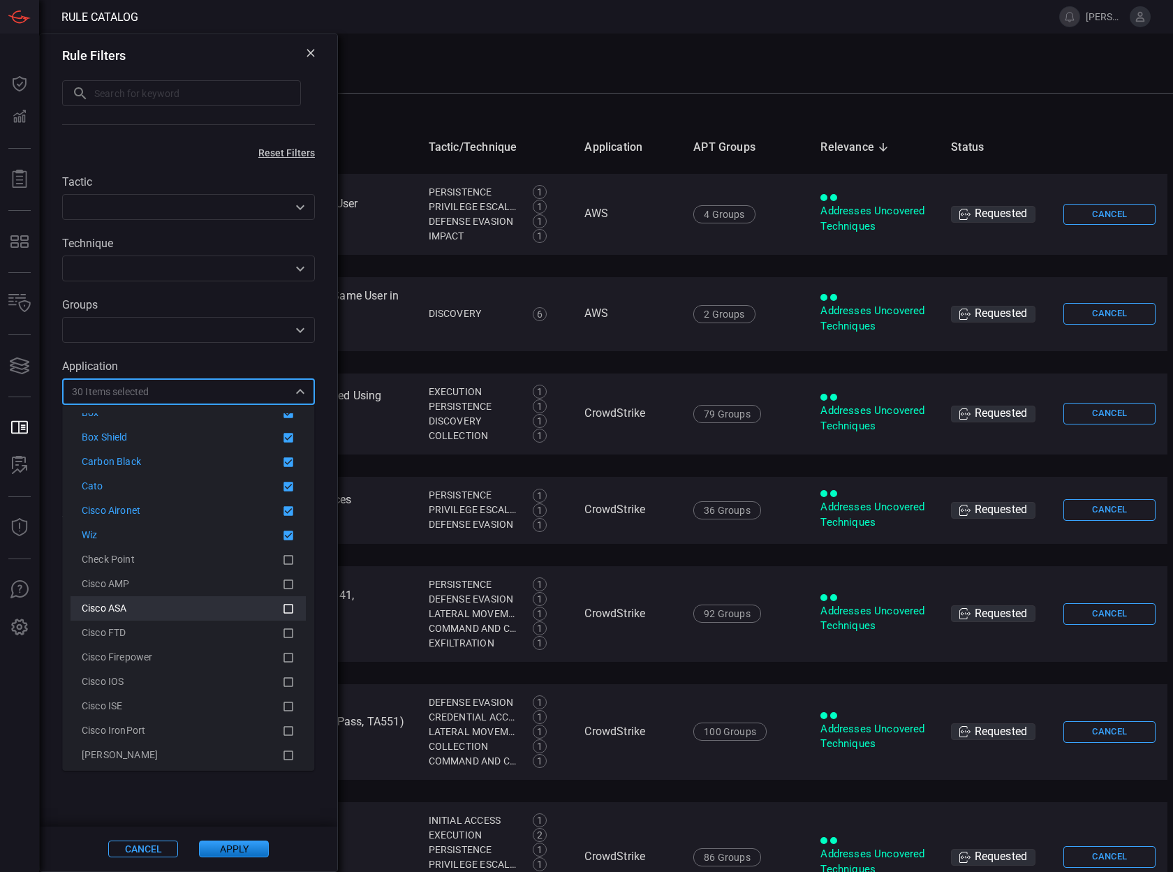
click at [267, 597] on li "Cisco ASA" at bounding box center [188, 608] width 235 height 24
drag, startPoint x: 264, startPoint y: 628, endPoint x: 260, endPoint y: 654, distance: 26.8
click at [263, 635] on div "Cisco FTD" at bounding box center [182, 633] width 200 height 15
click at [258, 669] on li "Cisco IOS" at bounding box center [188, 681] width 235 height 24
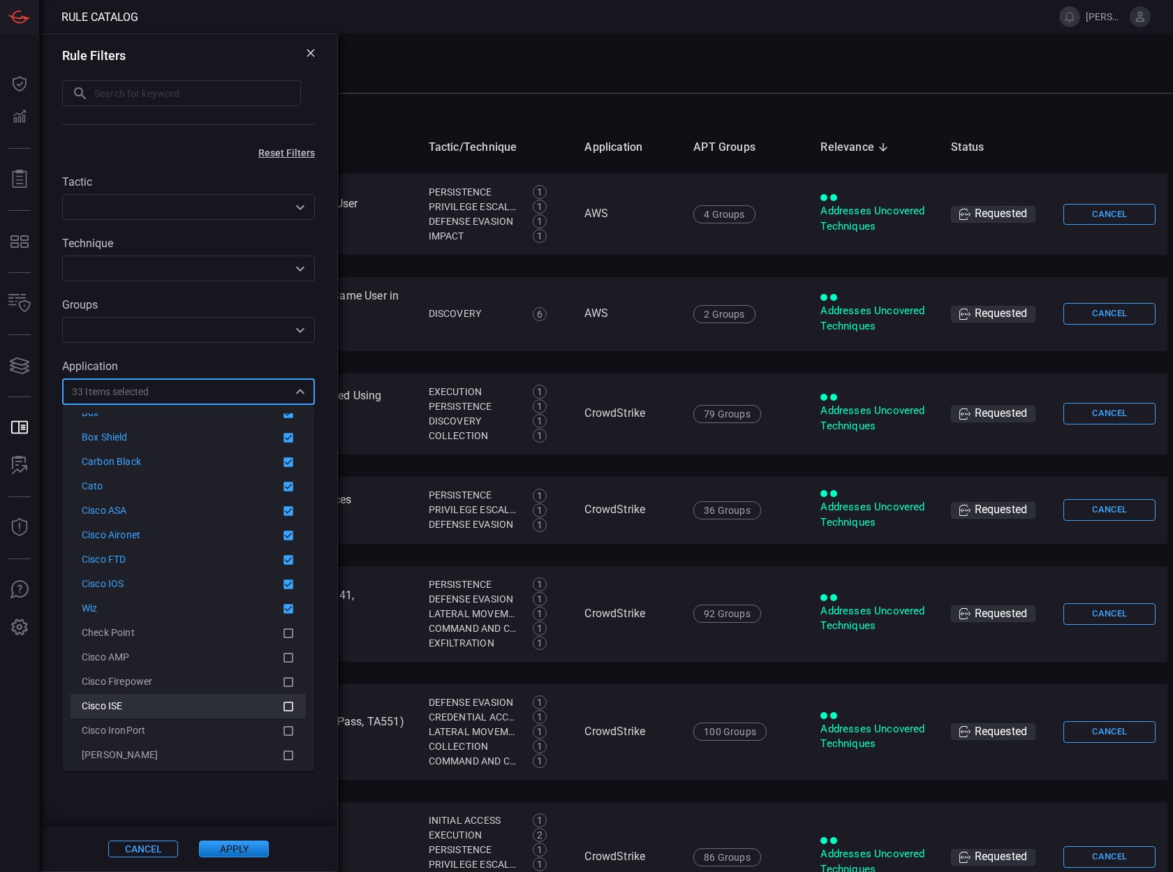
drag, startPoint x: 253, startPoint y: 692, endPoint x: 251, endPoint y: 702, distance: 10.0
click at [248, 711] on div "Cisco ISE" at bounding box center [182, 706] width 200 height 15
click at [239, 738] on div "Cisco IronPort" at bounding box center [188, 731] width 213 height 17
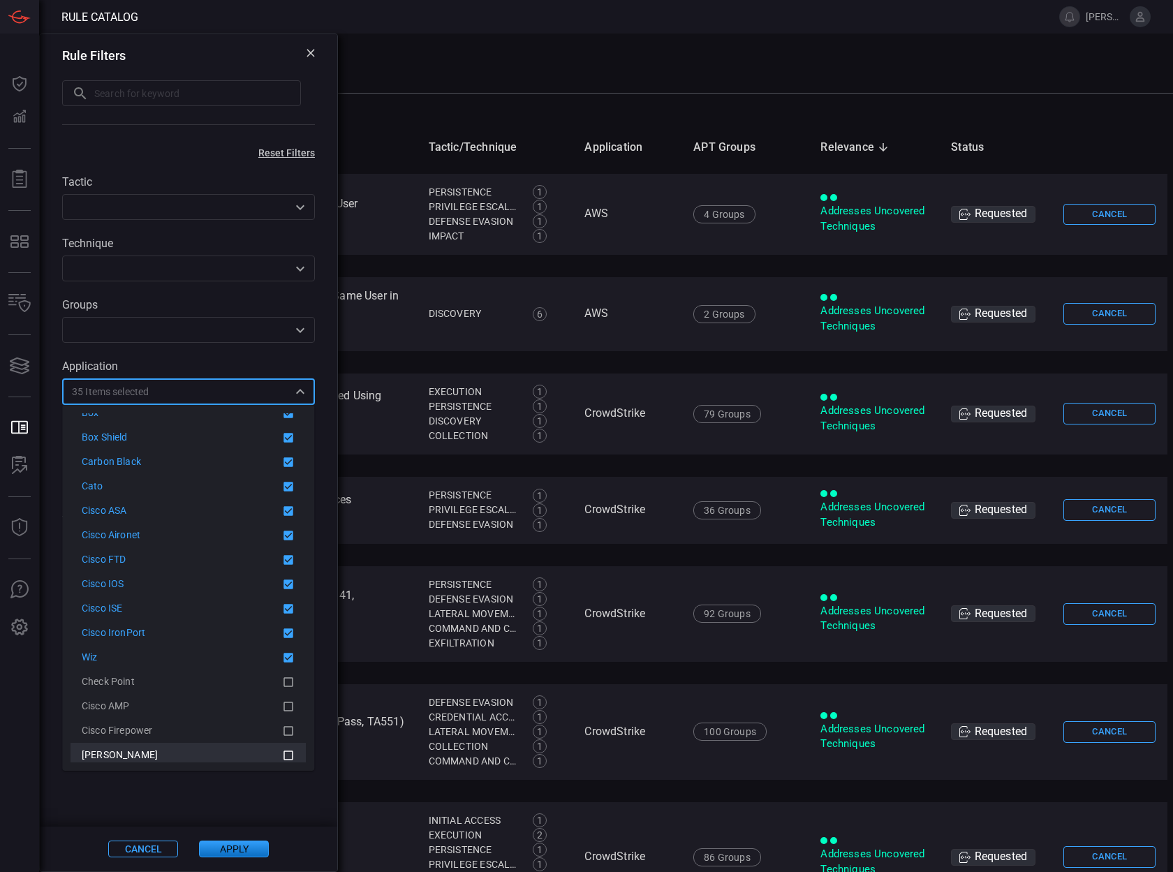
click at [239, 743] on li "[PERSON_NAME]" at bounding box center [188, 755] width 235 height 24
click at [239, 743] on li "Cisco Firepower" at bounding box center [188, 755] width 235 height 24
click at [239, 743] on li "Cisco AMP" at bounding box center [188, 755] width 235 height 24
click at [239, 743] on li "Check Point" at bounding box center [188, 755] width 235 height 24
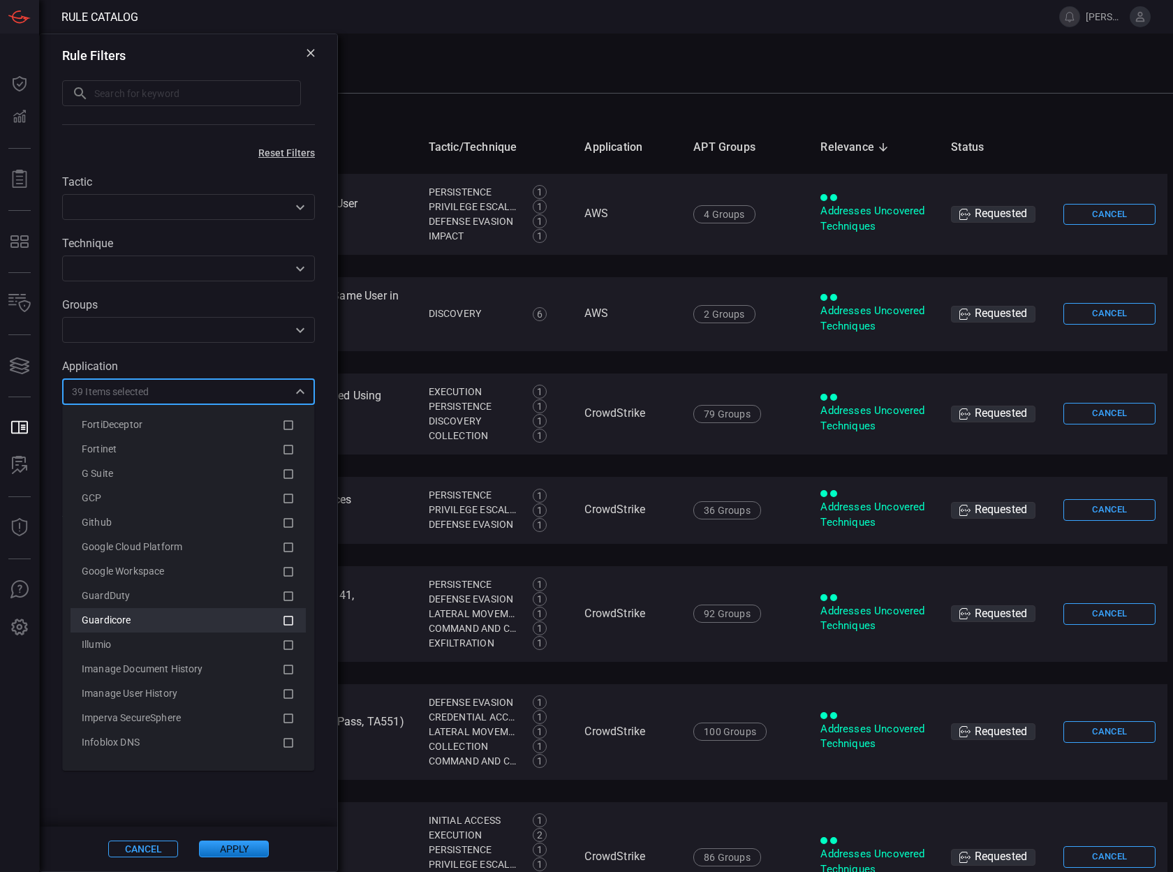
click at [242, 622] on div "Guardicore" at bounding box center [182, 620] width 200 height 15
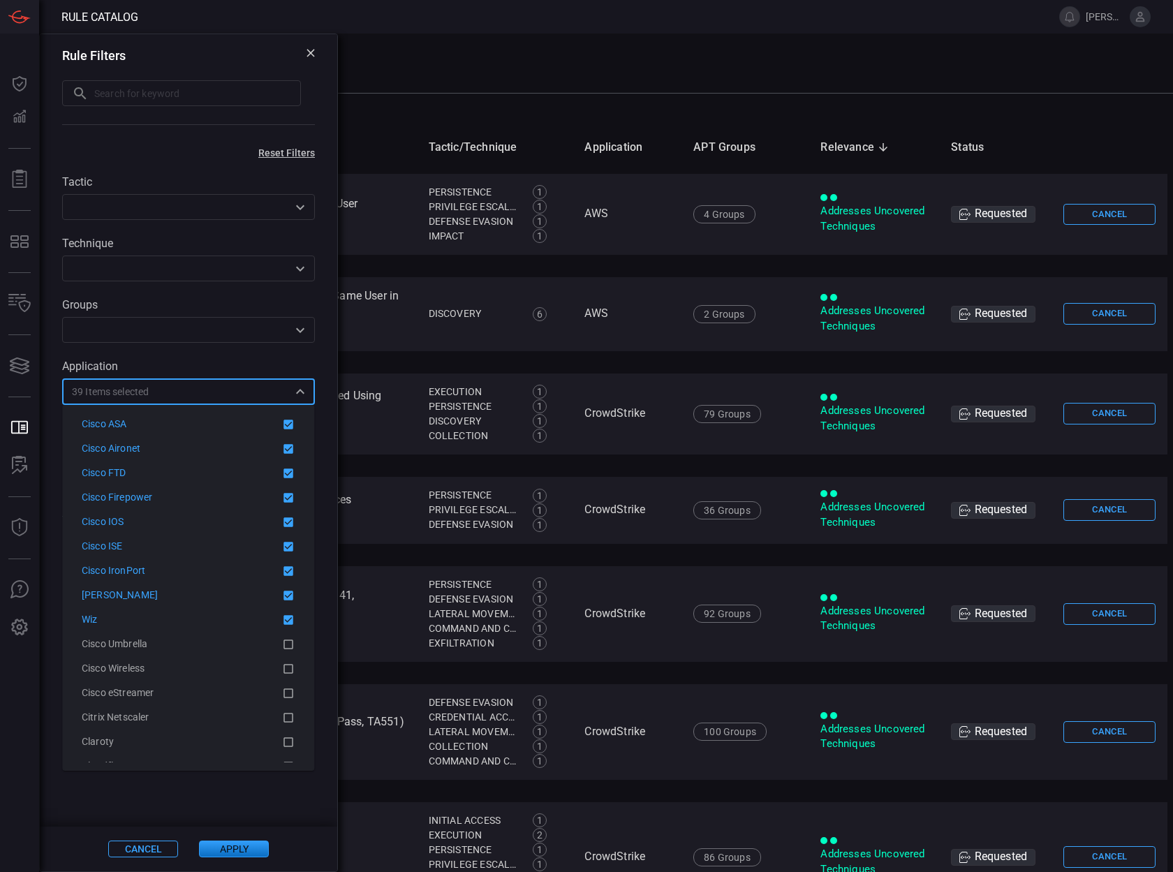
click at [238, 666] on div "Cisco Wireless" at bounding box center [182, 668] width 200 height 15
click at [225, 628] on li "Cisco Wireless" at bounding box center [188, 619] width 235 height 24
click at [228, 648] on div "Cisco Umbrella" at bounding box center [182, 644] width 200 height 15
click at [242, 722] on div "Citrix Netscaler" at bounding box center [182, 717] width 200 height 15
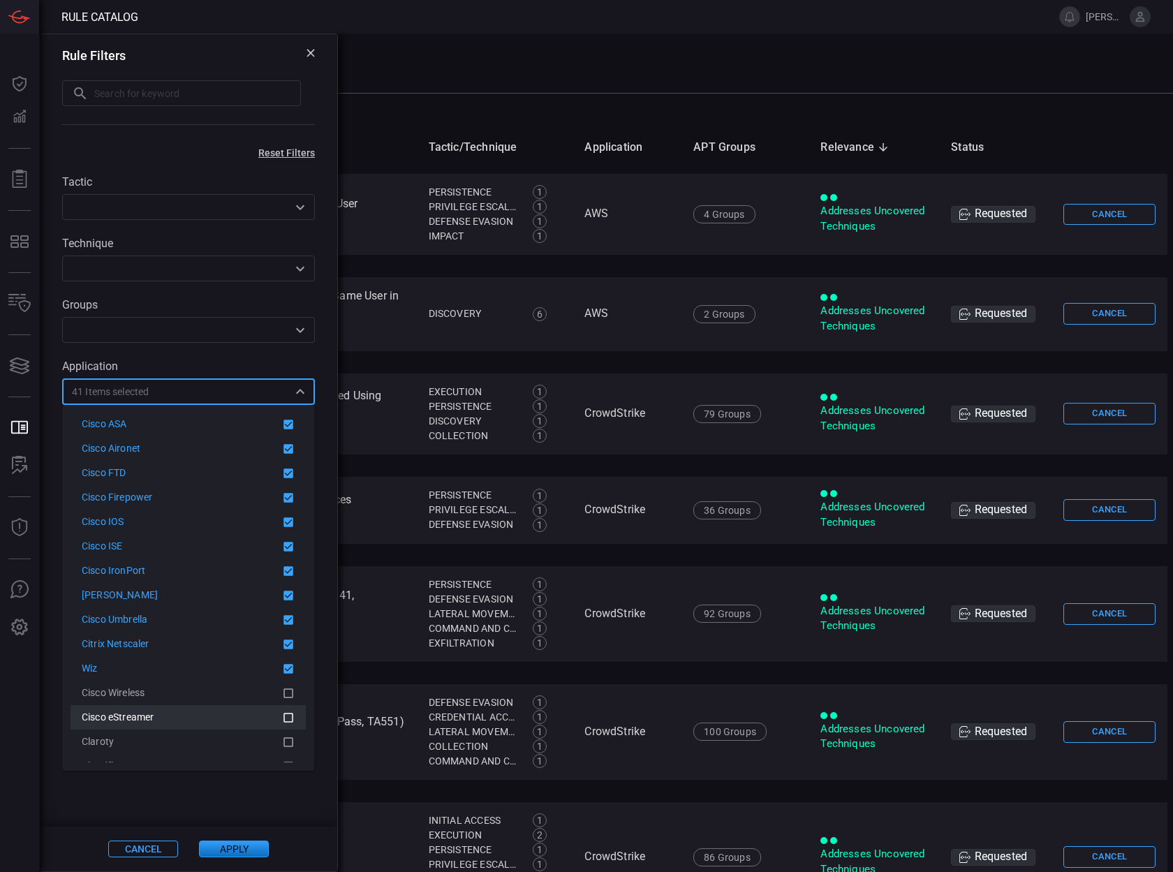
click at [236, 741] on div "Claroty" at bounding box center [182, 741] width 200 height 15
click at [234, 748] on div "Cisco eStreamer" at bounding box center [182, 741] width 200 height 15
click at [234, 748] on div "Cisco Wireless" at bounding box center [182, 741] width 200 height 15
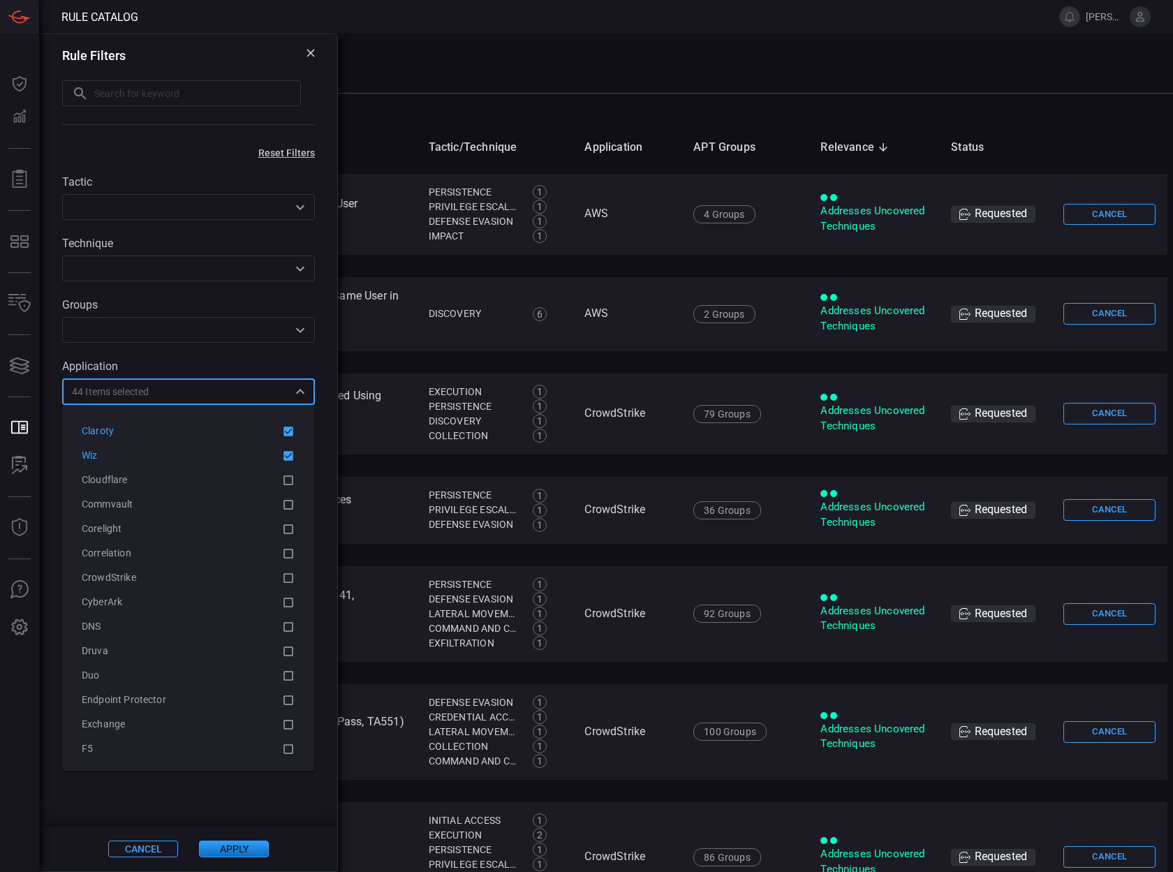
scroll to position [1053, 0]
click at [238, 653] on div "Duo" at bounding box center [182, 648] width 200 height 15
click at [238, 631] on div "Druva" at bounding box center [182, 623] width 200 height 15
click at [239, 660] on li "Endpoint Protector" at bounding box center [188, 672] width 235 height 24
click at [239, 660] on li "DNS" at bounding box center [188, 672] width 235 height 24
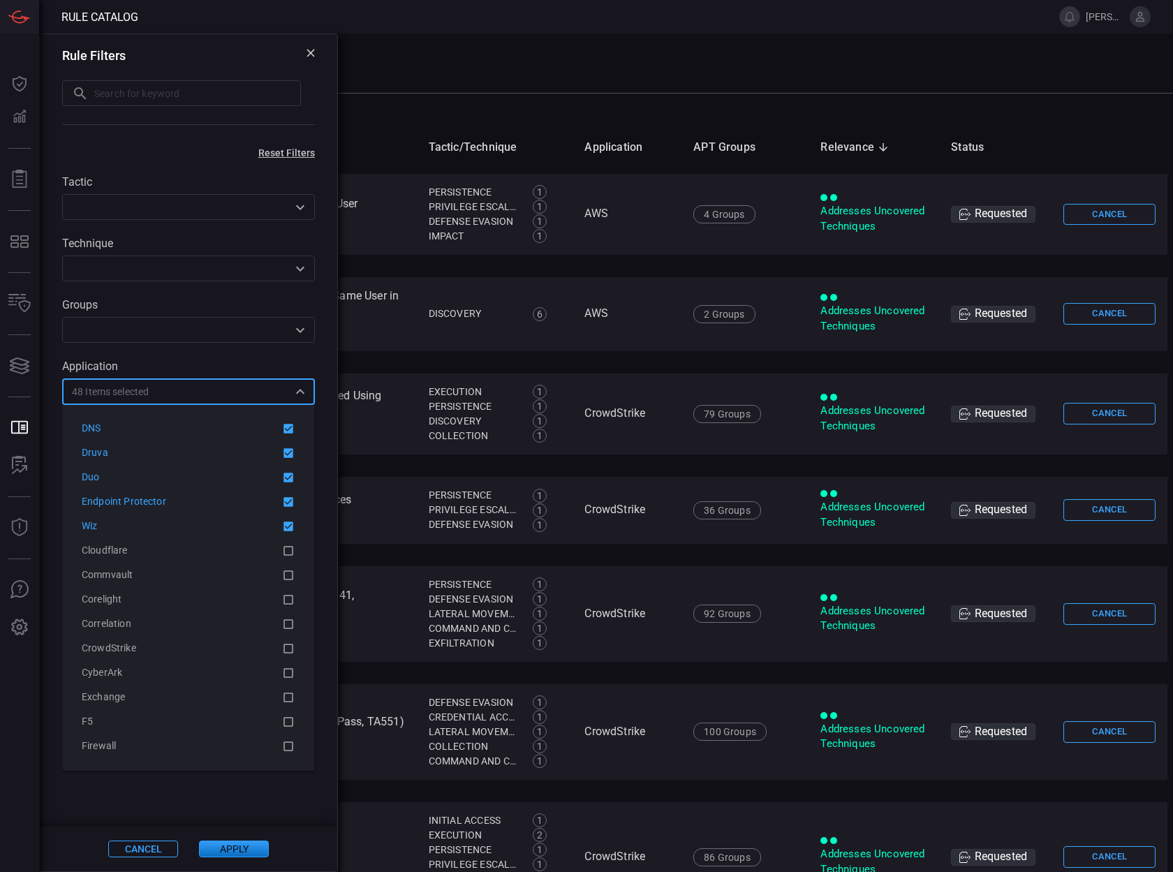
click at [239, 660] on li "CyberArk" at bounding box center [188, 672] width 235 height 24
click at [239, 660] on li "CrowdStrike" at bounding box center [188, 648] width 235 height 24
click at [239, 661] on li "Correlation" at bounding box center [188, 672] width 235 height 24
click at [239, 661] on li "Corelight" at bounding box center [188, 672] width 235 height 24
click at [239, 662] on li "Commvault" at bounding box center [188, 672] width 235 height 24
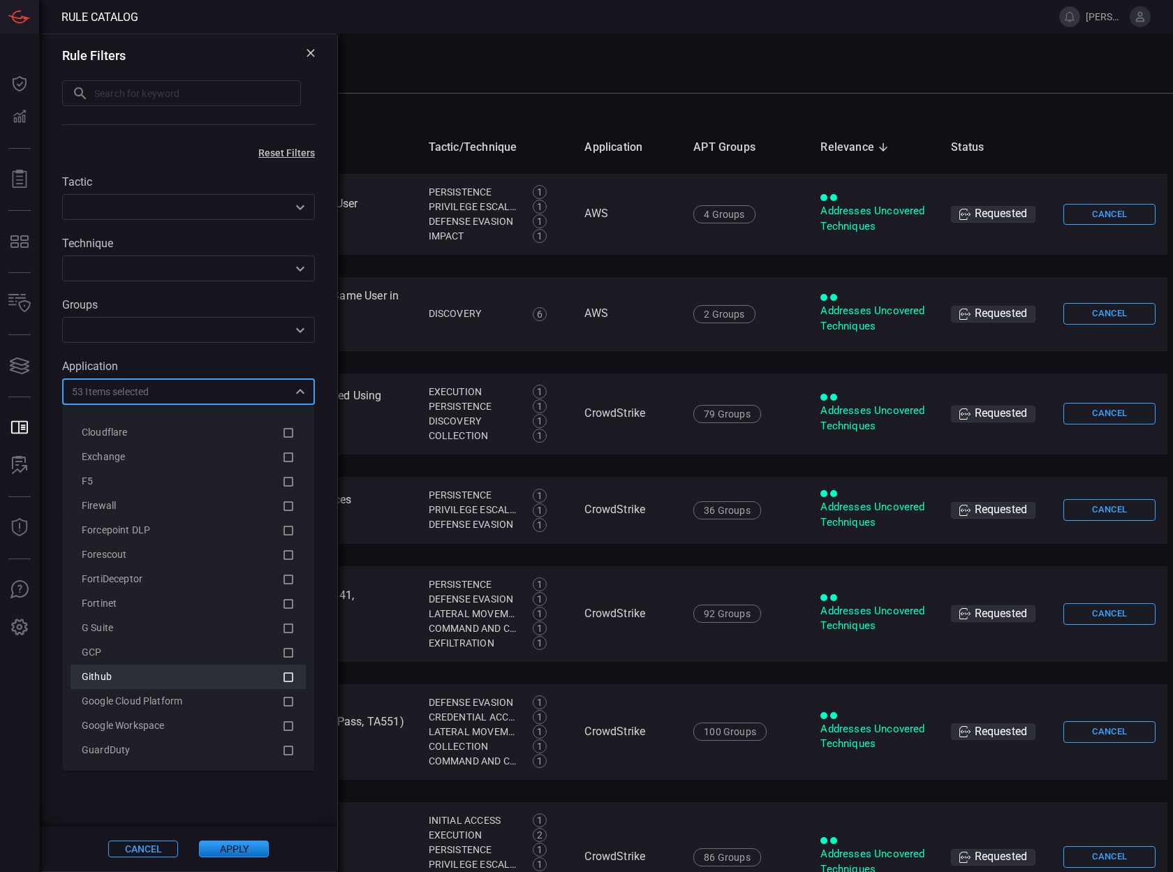
scroll to position [1271, 0]
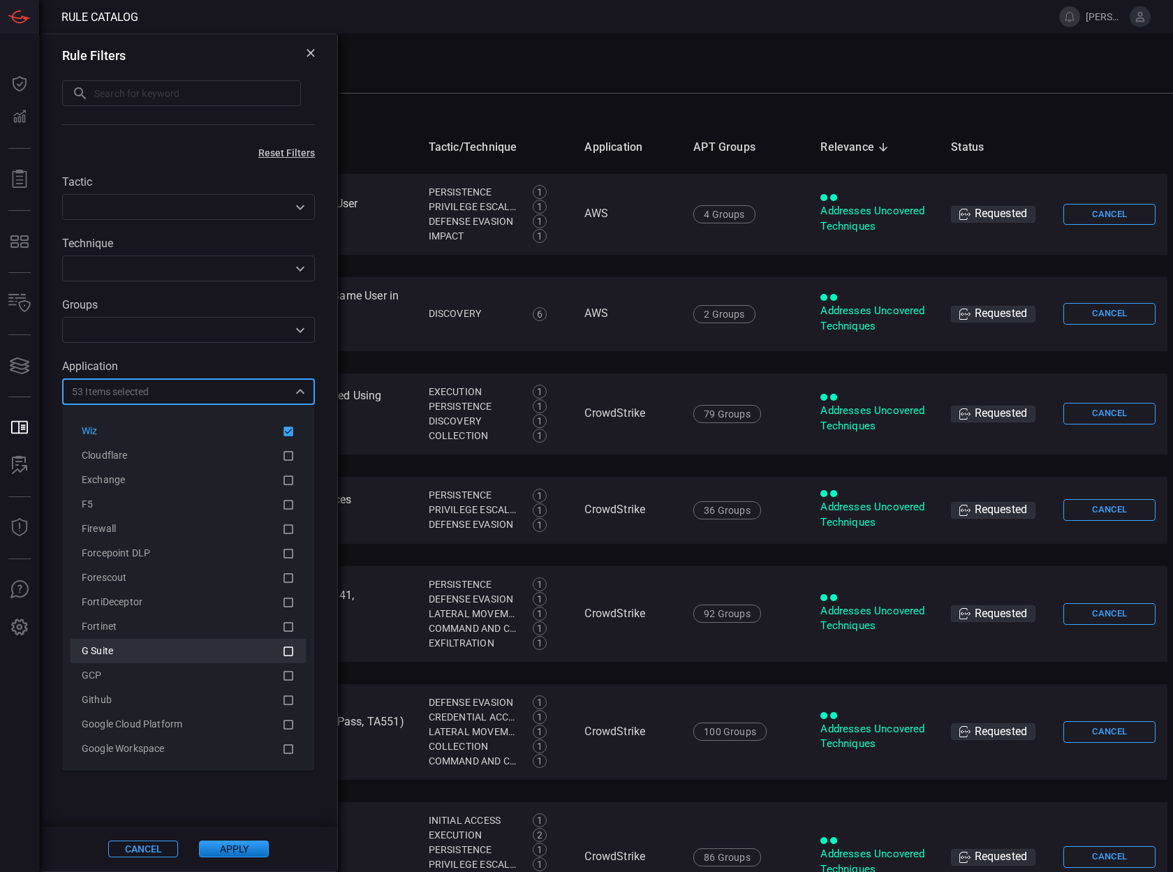
click at [230, 653] on div "G Suite" at bounding box center [182, 651] width 200 height 15
click at [230, 634] on div "Fortinet" at bounding box center [182, 626] width 200 height 15
click at [230, 653] on div "FortiDeceptor" at bounding box center [182, 651] width 200 height 15
click at [230, 653] on div "Forescout" at bounding box center [182, 651] width 200 height 15
click at [230, 634] on div "Forcepoint DLP" at bounding box center [182, 626] width 200 height 15
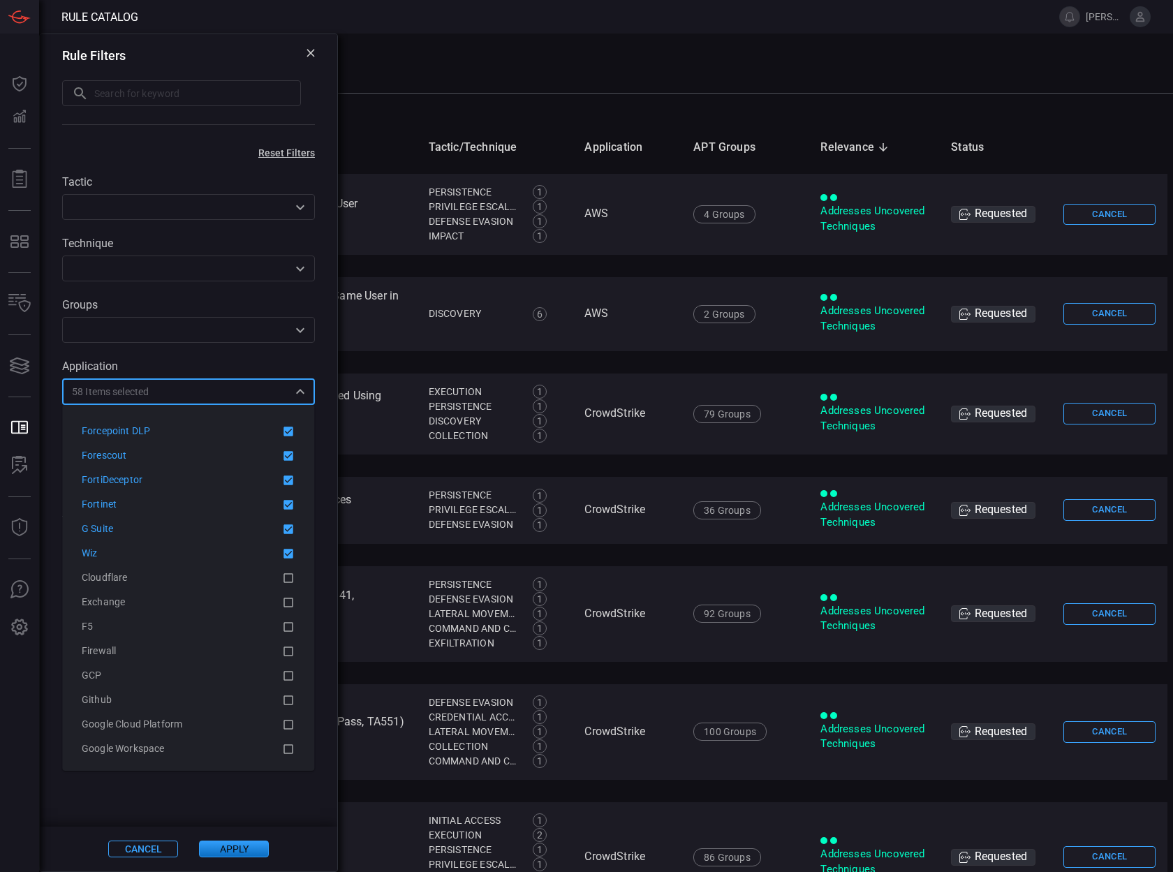
click at [230, 653] on div "Firewall" at bounding box center [182, 651] width 200 height 15
click at [232, 672] on div "GCP" at bounding box center [182, 675] width 200 height 15
click at [232, 675] on div "F5" at bounding box center [182, 675] width 200 height 15
click at [232, 675] on div "Exchange" at bounding box center [182, 675] width 200 height 15
click at [227, 693] on div "Github" at bounding box center [182, 700] width 200 height 15
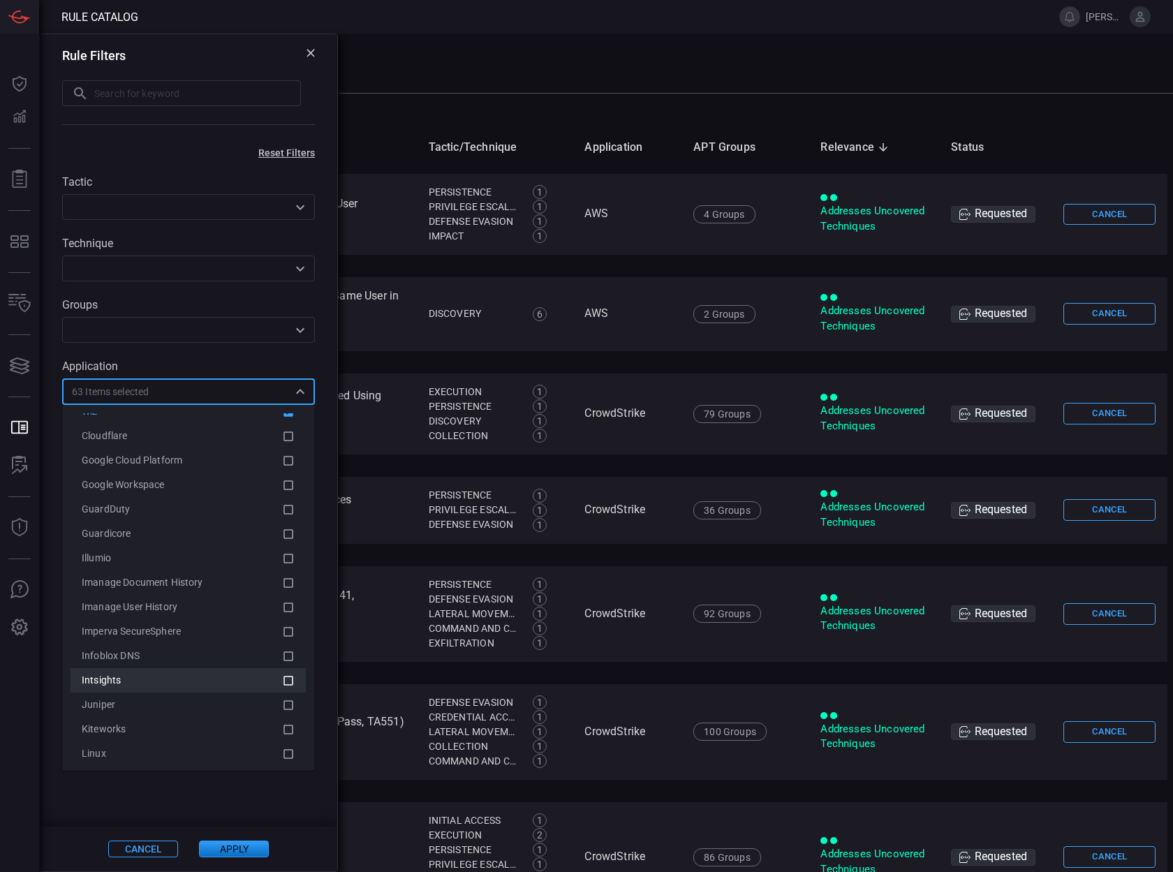
click at [231, 673] on div "Intsights" at bounding box center [182, 680] width 200 height 15
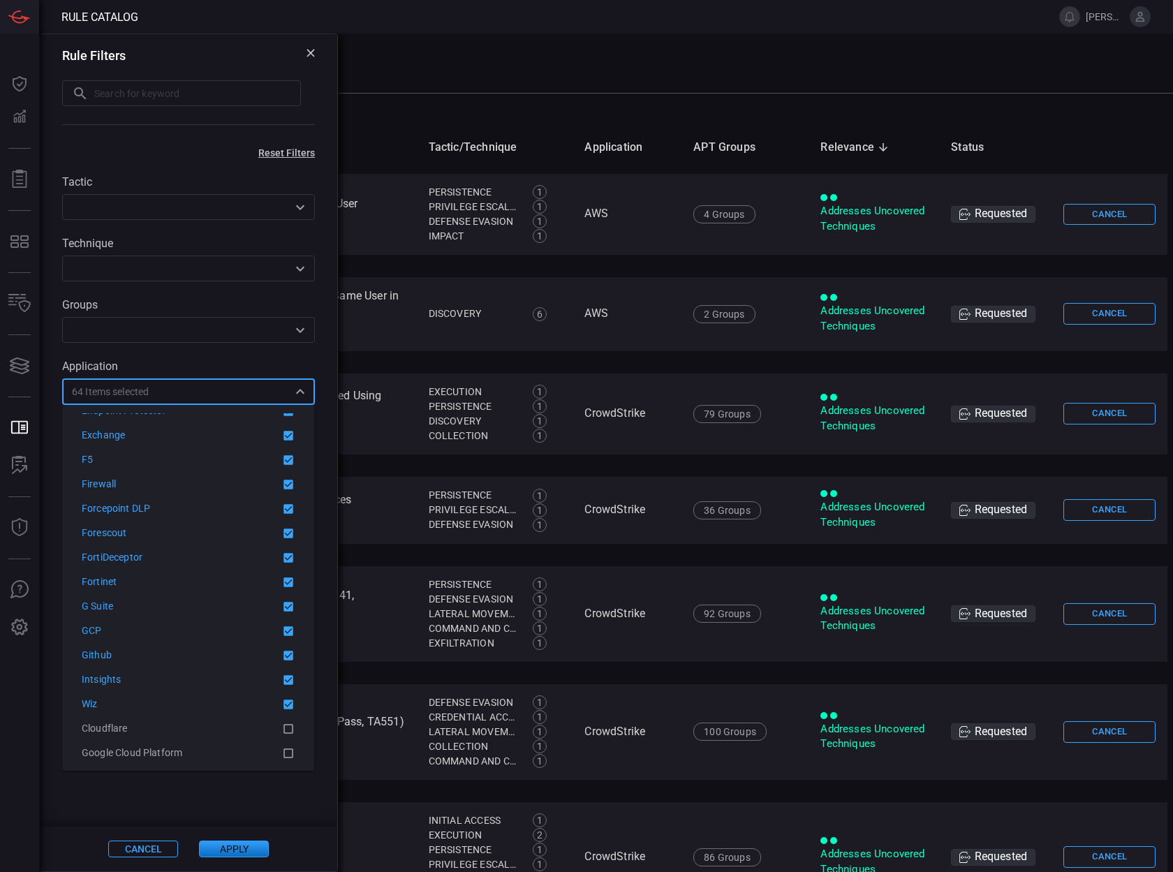
click at [231, 672] on div "Intsights" at bounding box center [182, 679] width 200 height 15
click at [232, 676] on div "Wiz" at bounding box center [182, 679] width 200 height 15
click at [231, 679] on div "Cloudflare" at bounding box center [182, 679] width 200 height 15
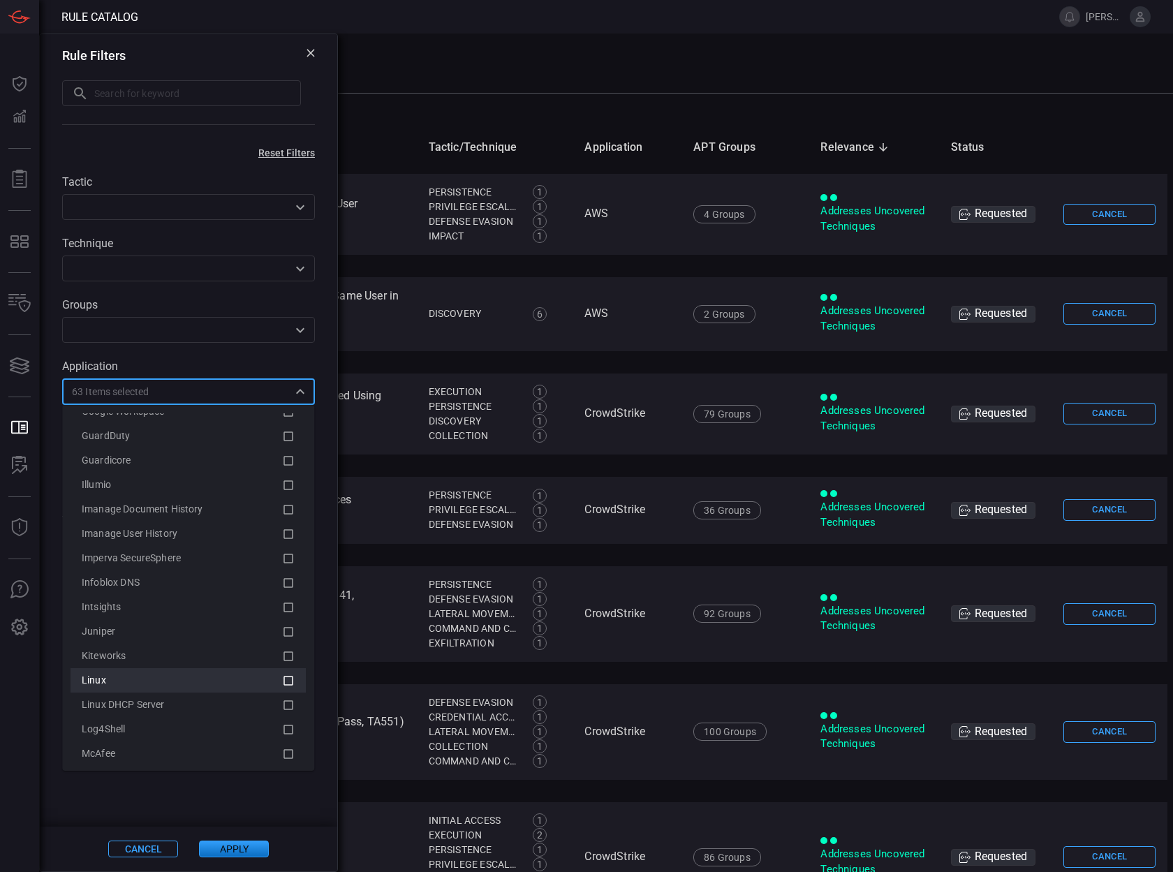
click at [230, 681] on div "Linux" at bounding box center [182, 680] width 200 height 15
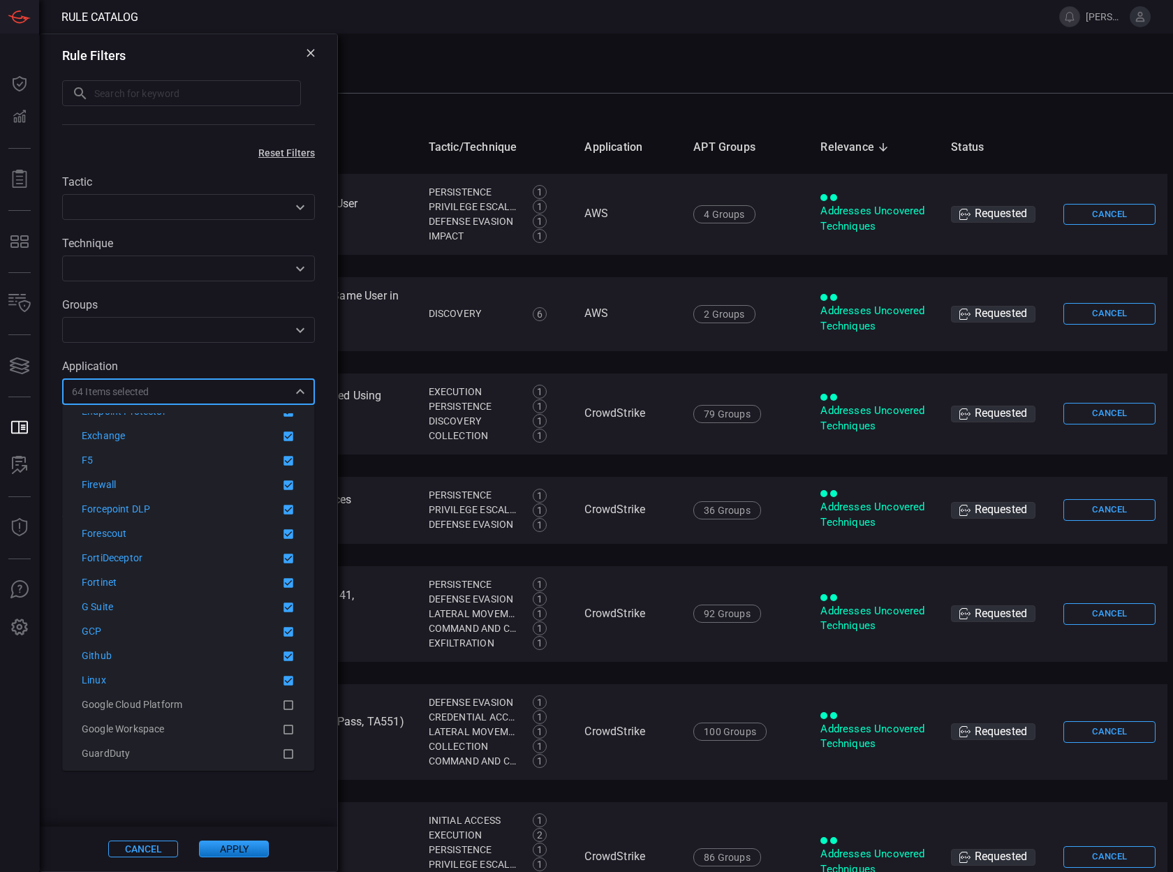
click at [230, 681] on div "Linux" at bounding box center [182, 680] width 200 height 15
click at [229, 685] on div "Google Cloud Platform" at bounding box center [182, 680] width 200 height 15
click at [221, 724] on div "GuardDuty" at bounding box center [182, 729] width 200 height 15
click at [219, 741] on ul "AWS AWS ALB AWS Cloudtrail & GuardDuty AWS S3 AWS WAF Akamai [GEOGRAPHIC_DATA] …" at bounding box center [188, 631] width 235 height 3005
click at [219, 743] on li "Guardicore" at bounding box center [188, 753] width 235 height 24
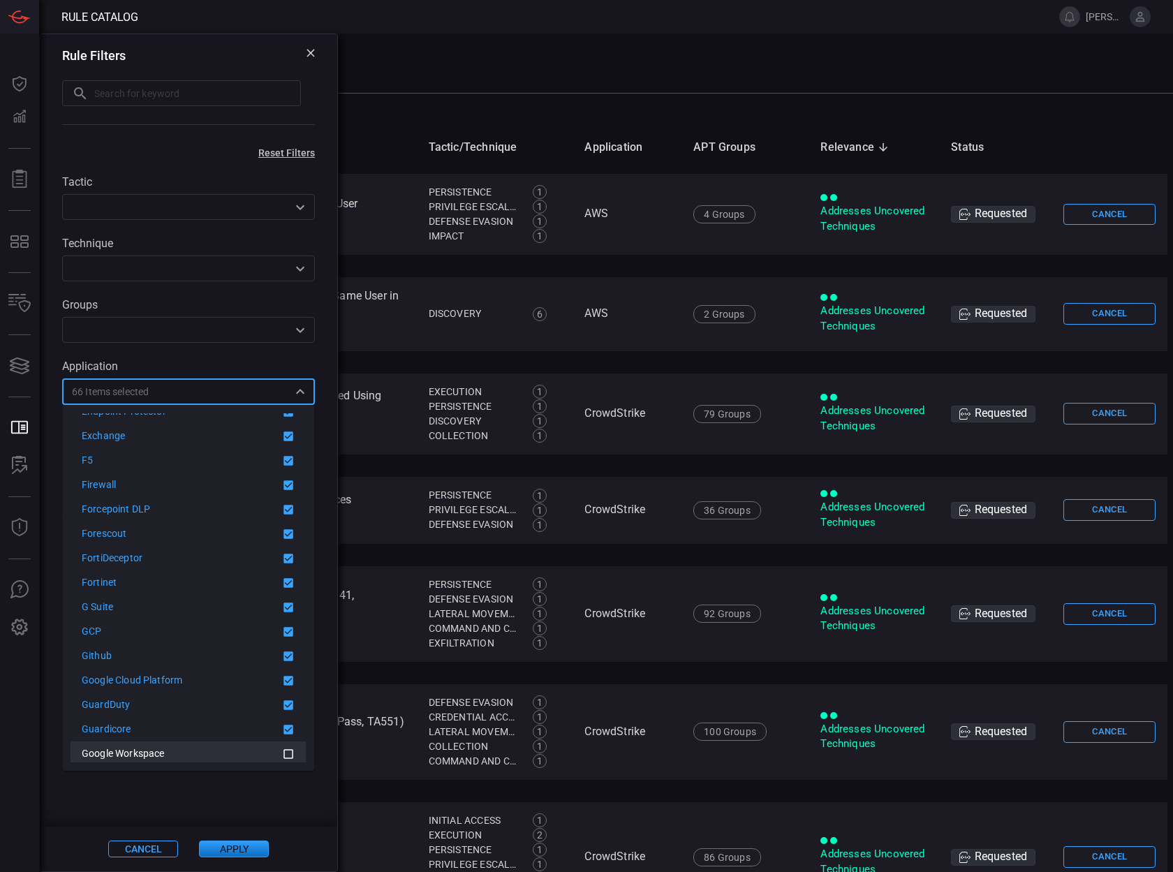
click at [219, 743] on li "Google Workspace" at bounding box center [188, 753] width 235 height 24
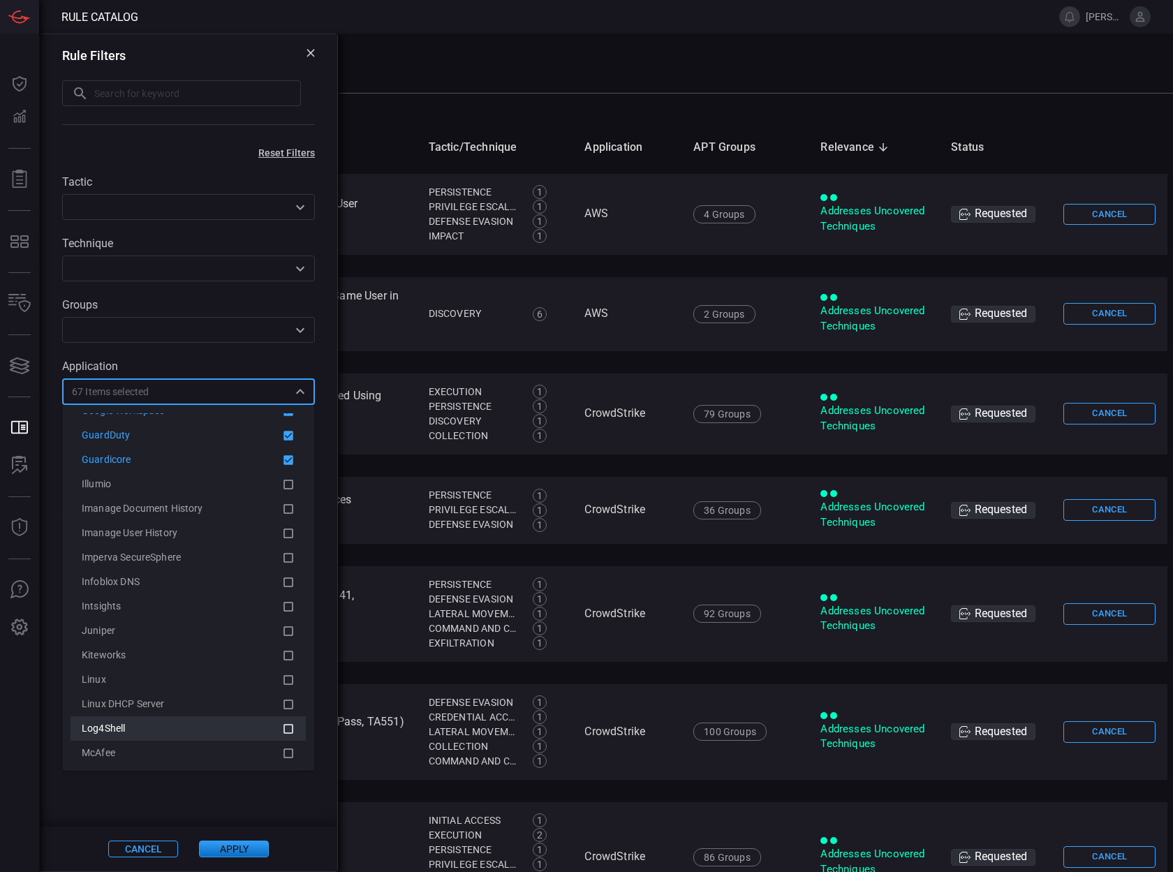
scroll to position [1620, 0]
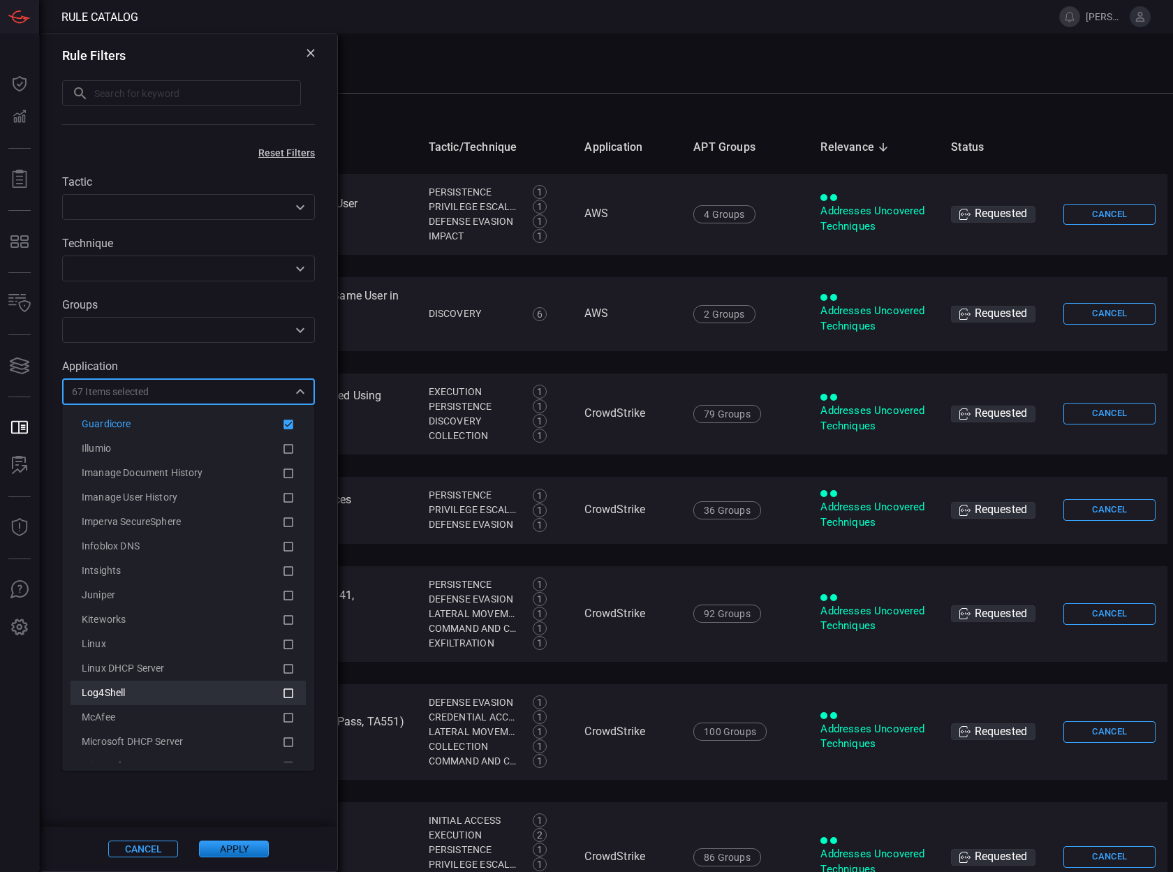
click at [224, 694] on div "Log4Shell" at bounding box center [182, 693] width 200 height 15
click at [224, 694] on div "Linux DHCP Server" at bounding box center [182, 693] width 200 height 15
click at [224, 694] on div "Linux" at bounding box center [182, 693] width 200 height 15
click at [225, 699] on div "Kiteworks" at bounding box center [182, 693] width 200 height 15
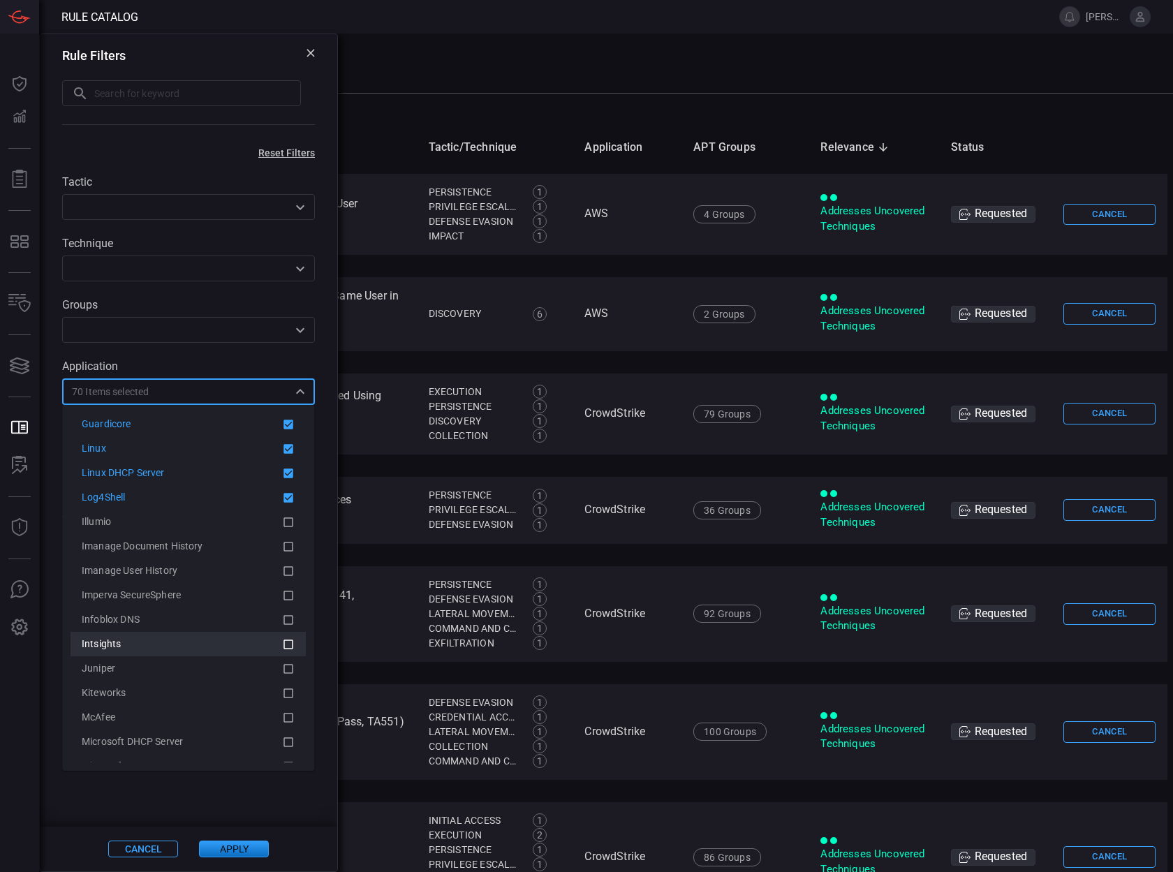
click at [225, 677] on div "Juniper" at bounding box center [188, 668] width 213 height 17
click at [225, 703] on li "Intsights" at bounding box center [188, 693] width 235 height 24
click at [225, 681] on li "Infoblox DNS" at bounding box center [188, 668] width 235 height 24
click at [225, 703] on li "Imperva SecureSphere" at bounding box center [188, 693] width 235 height 24
click at [225, 681] on li "Imanage User History" at bounding box center [188, 668] width 235 height 24
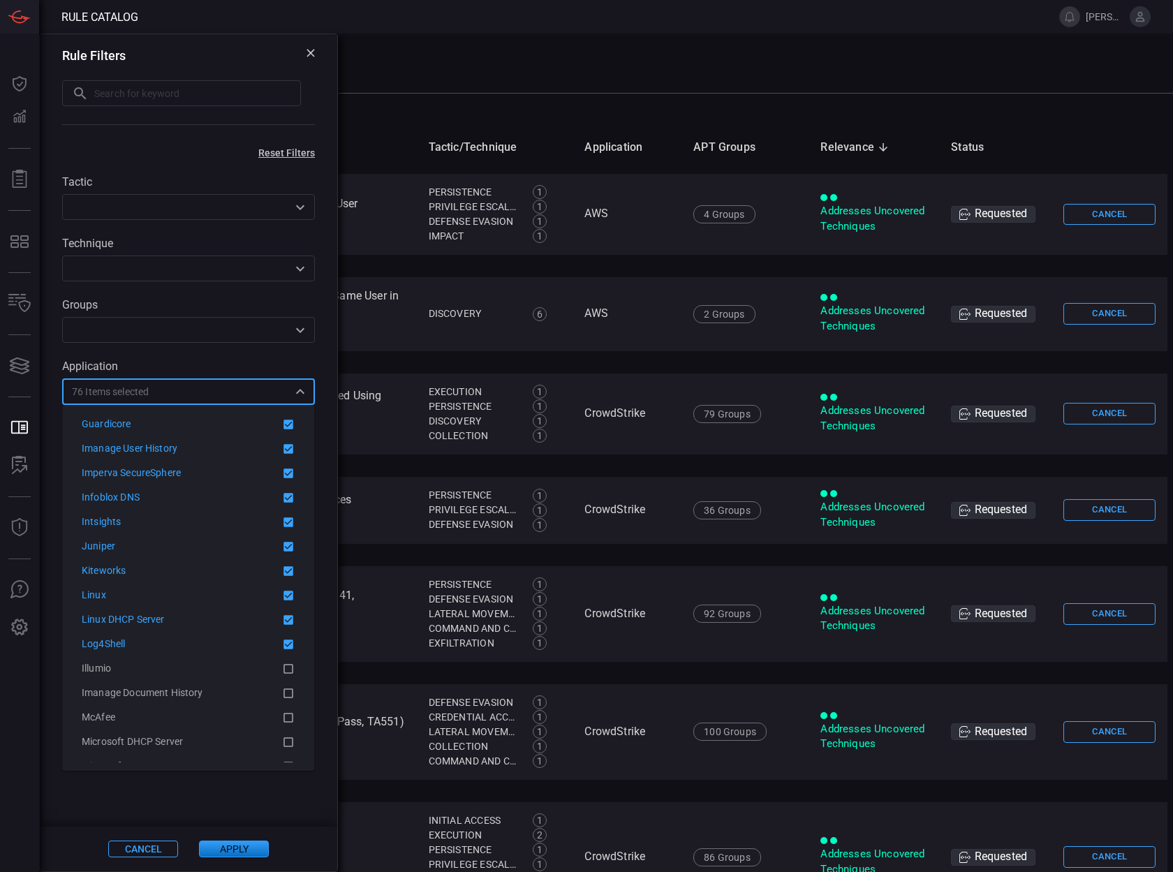
click at [225, 703] on li "Imanage Document History" at bounding box center [188, 693] width 235 height 24
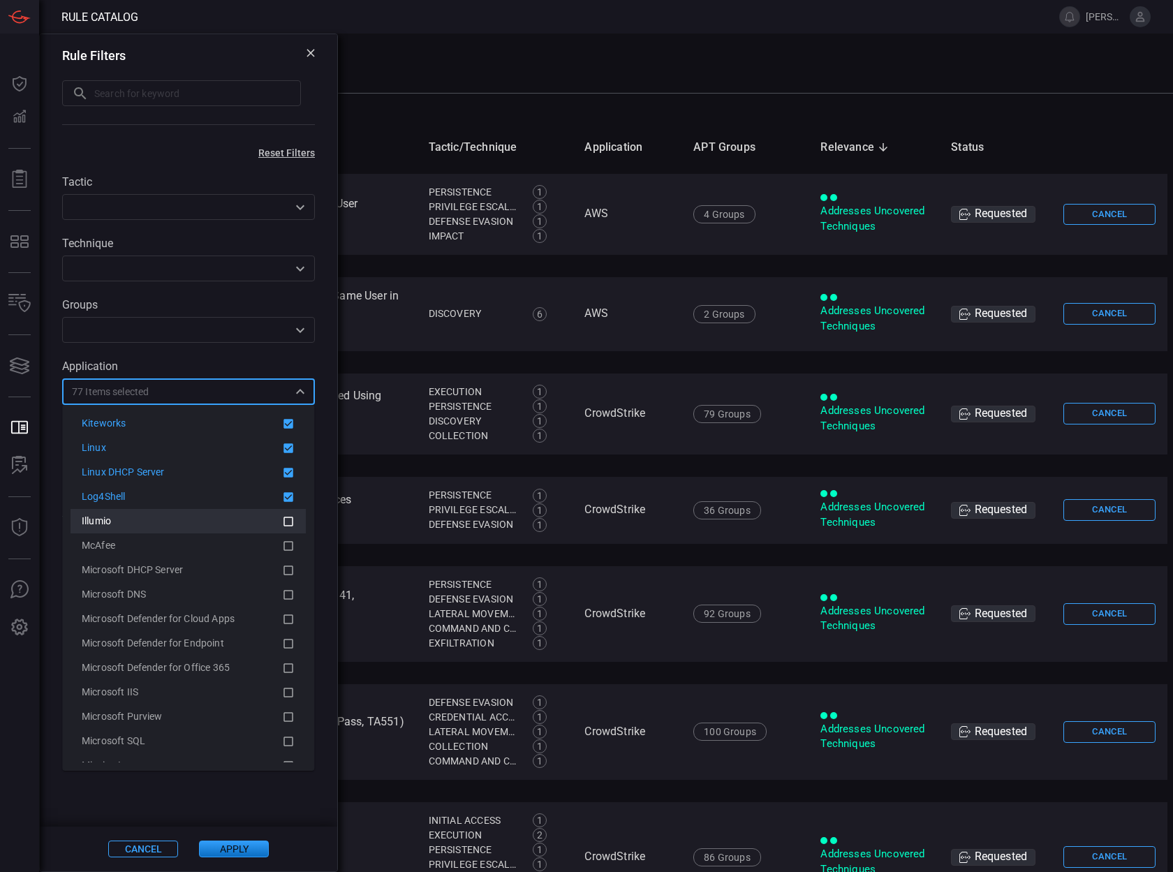
scroll to position [1874, 0]
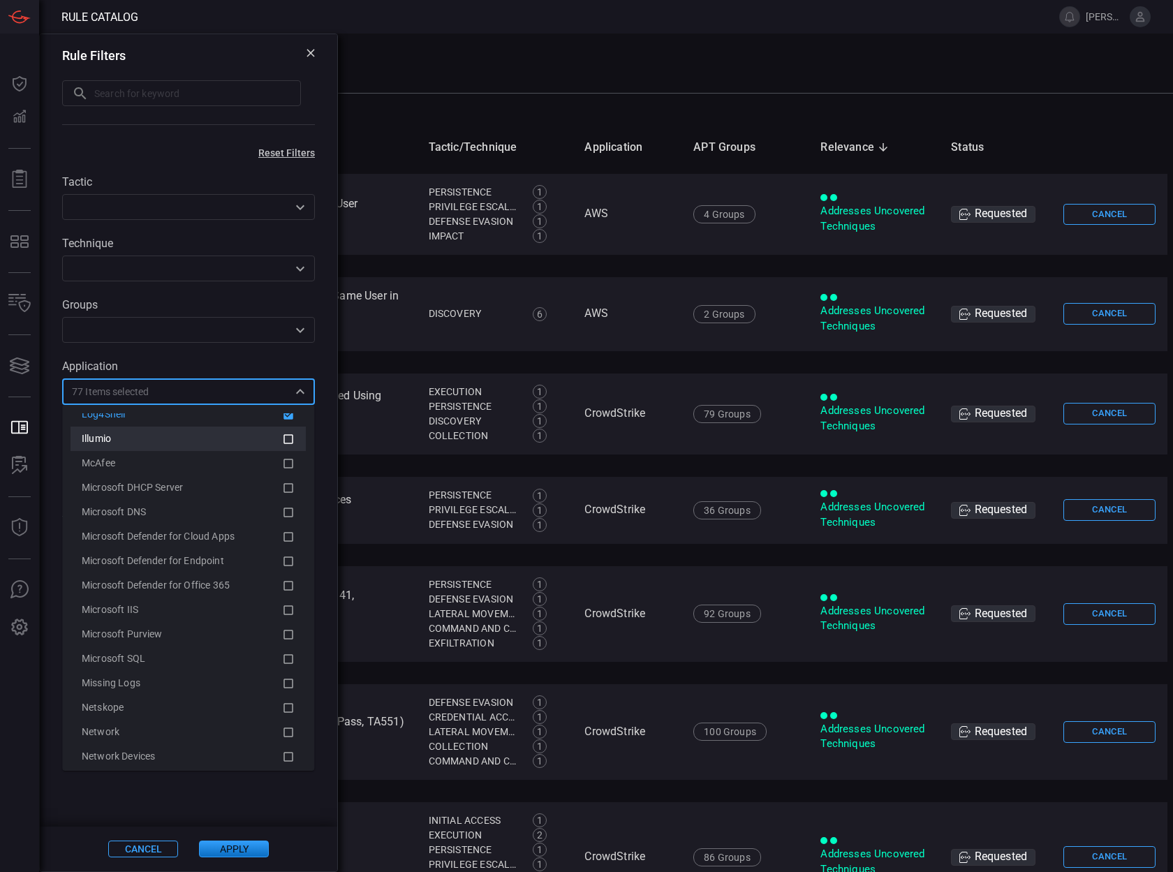
click at [225, 703] on div "Netskope" at bounding box center [182, 707] width 200 height 15
click at [225, 703] on div "Missing Logs" at bounding box center [182, 707] width 200 height 15
click at [225, 703] on div "Microsoft SQL" at bounding box center [182, 707] width 200 height 15
click at [225, 690] on div "Microsoft Purview" at bounding box center [182, 683] width 200 height 15
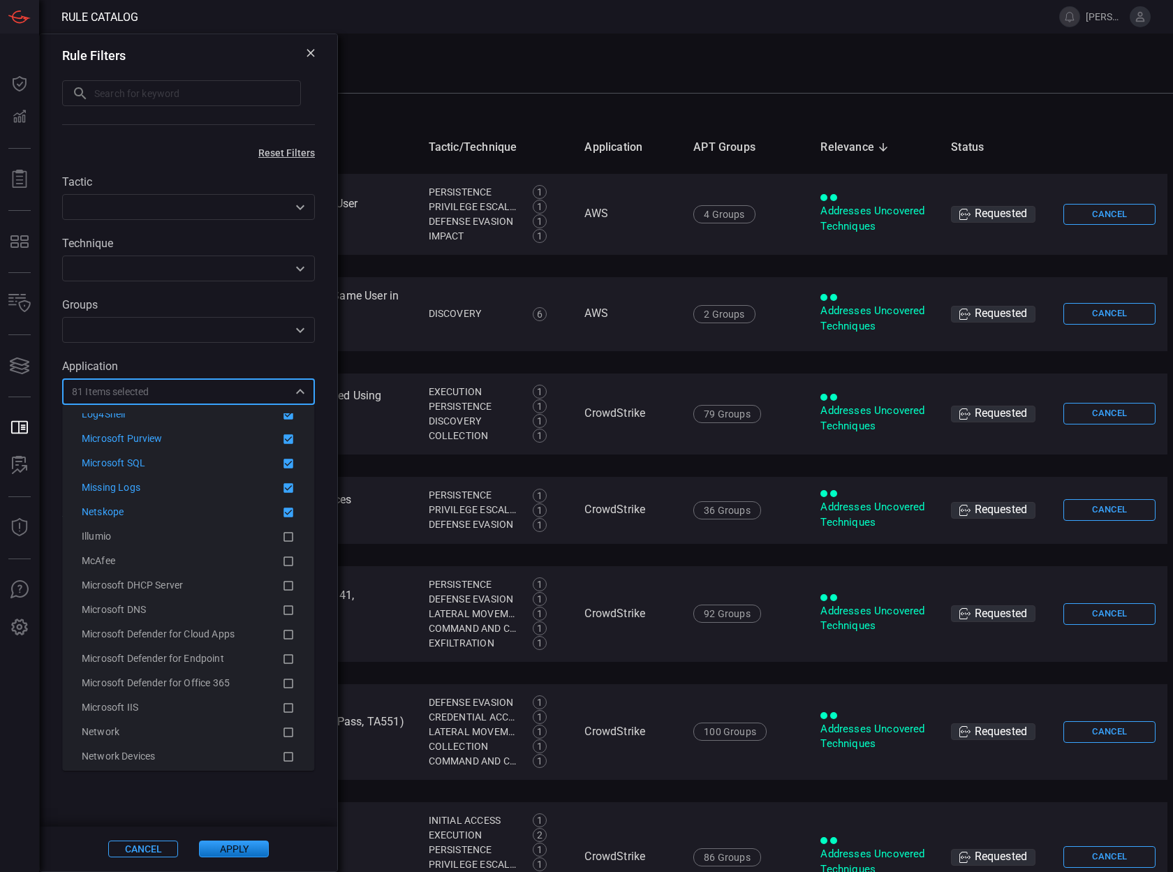
click at [225, 703] on div "Microsoft IIS" at bounding box center [182, 707] width 200 height 15
click at [225, 688] on span "Microsoft Defender for Office 365" at bounding box center [156, 682] width 148 height 11
click at [225, 703] on div "Microsoft Defender for Endpoint" at bounding box center [182, 707] width 200 height 15
click at [225, 703] on span "Microsoft Defender for Cloud Apps" at bounding box center [158, 707] width 153 height 11
click at [225, 703] on div "Microsoft DNS" at bounding box center [182, 707] width 200 height 15
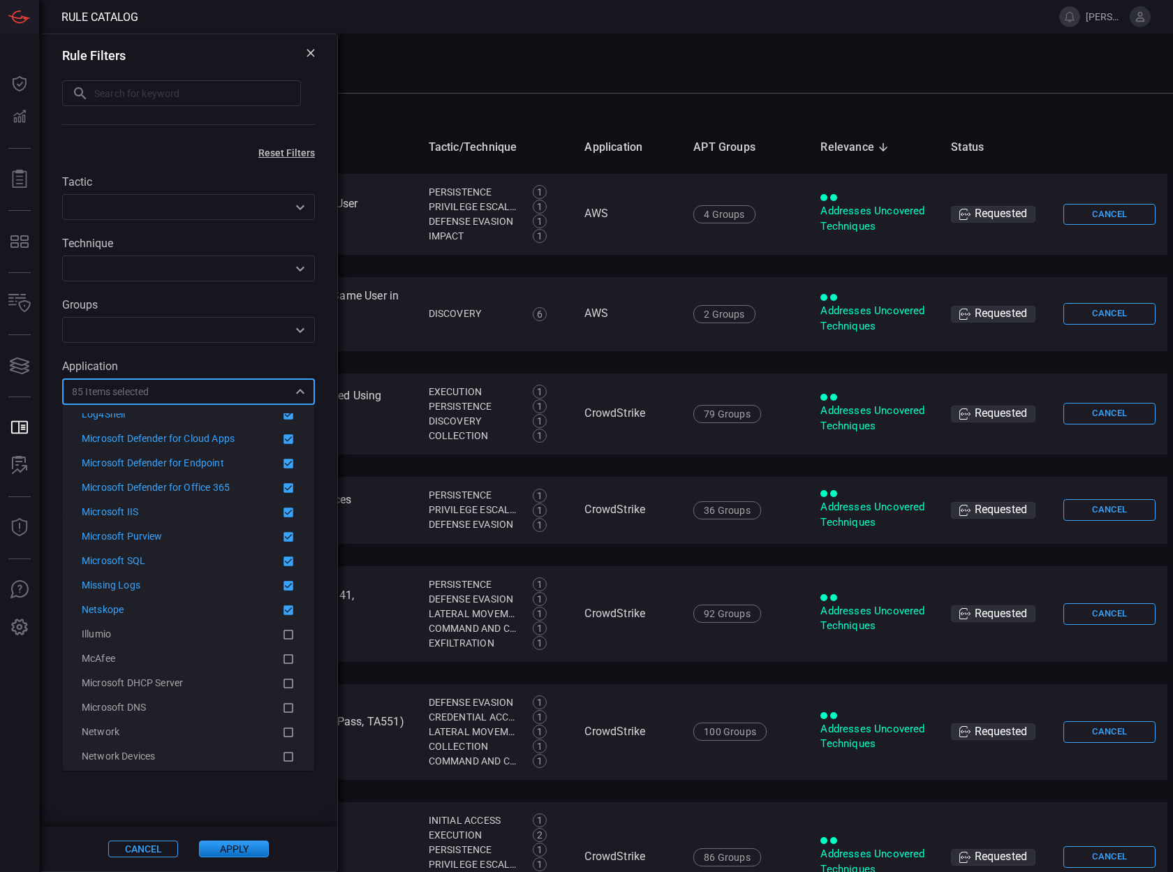
click at [225, 690] on div "Microsoft DHCP Server" at bounding box center [182, 683] width 200 height 15
click at [225, 703] on div "McAfee" at bounding box center [182, 707] width 200 height 15
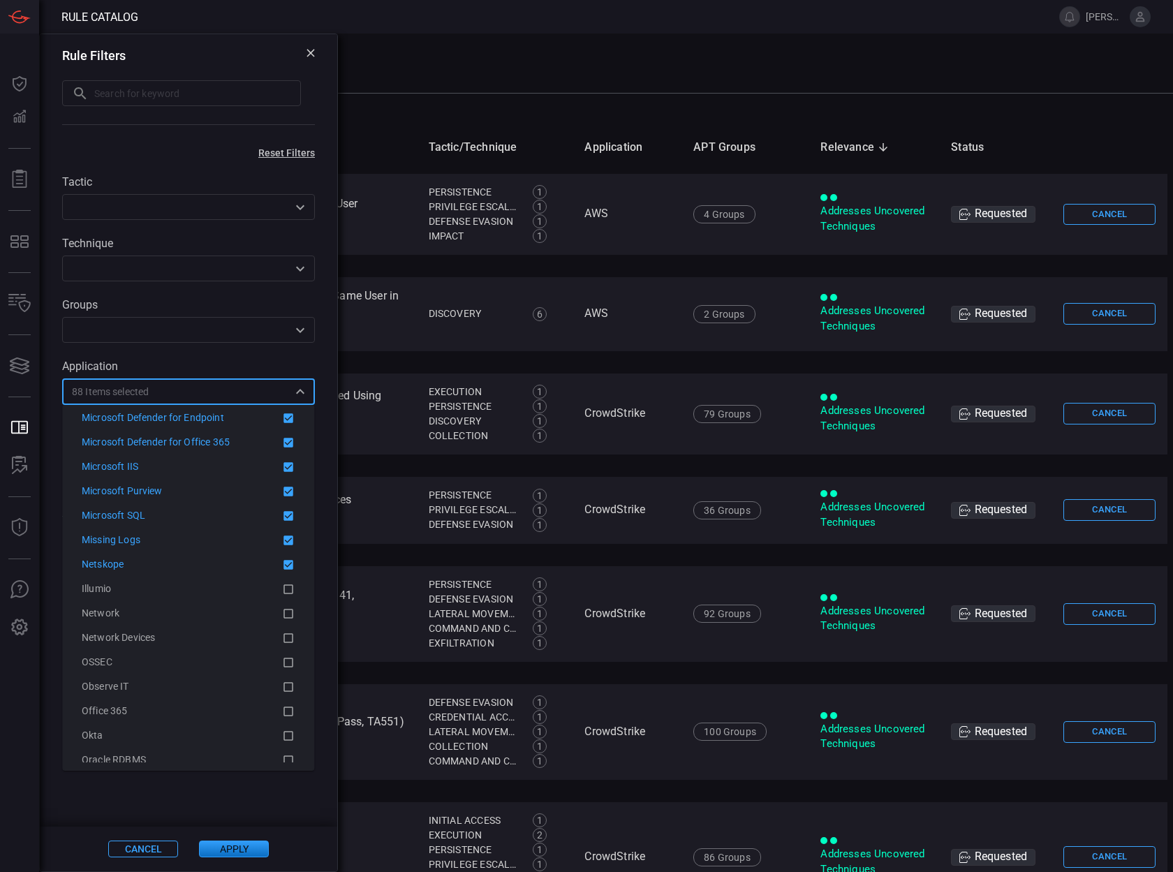
scroll to position [2017, 0]
click at [222, 739] on div "Oracle RDBMS" at bounding box center [182, 735] width 200 height 15
click at [222, 738] on div "Okta" at bounding box center [182, 735] width 200 height 15
click at [222, 738] on div "Office 365" at bounding box center [182, 735] width 200 height 15
click at [222, 718] on div "Observe IT" at bounding box center [182, 711] width 200 height 15
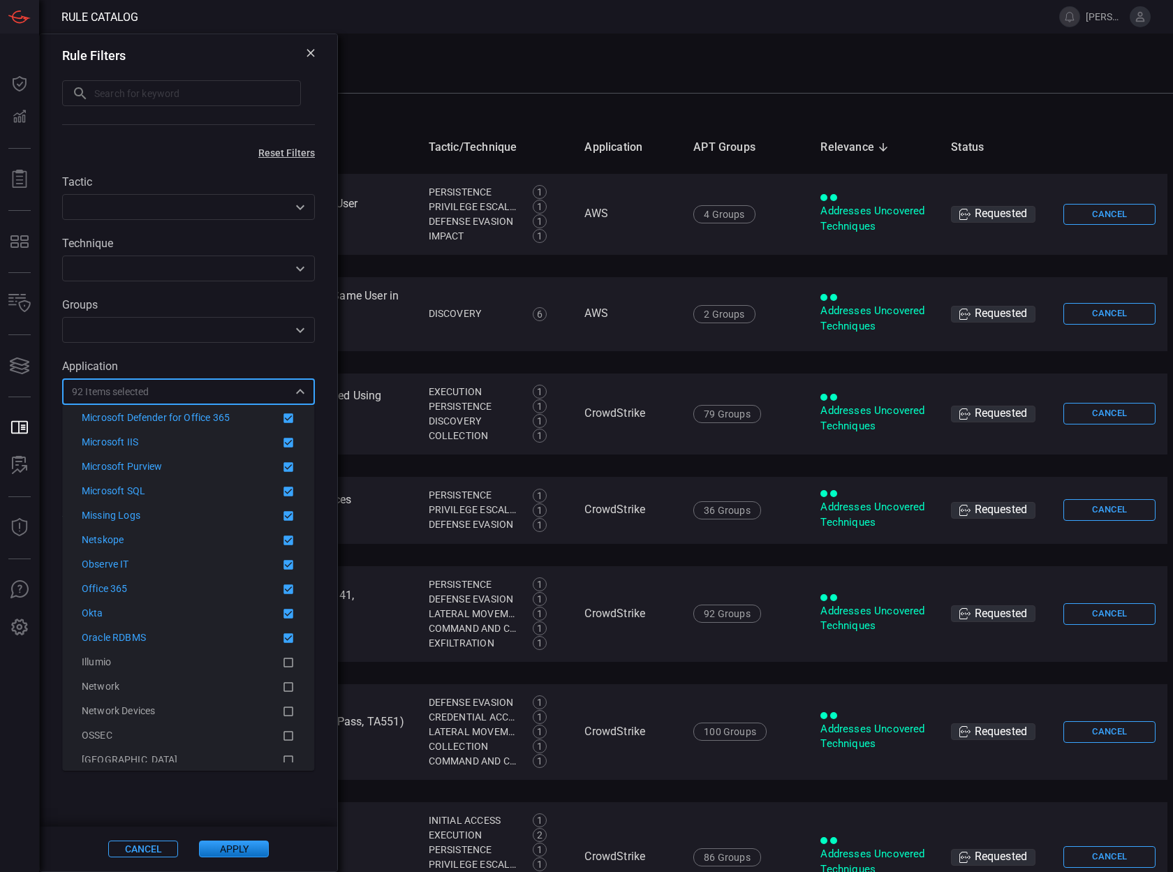
click at [222, 739] on div "OSSEC" at bounding box center [182, 735] width 200 height 15
click at [222, 739] on div "Network Devices" at bounding box center [182, 735] width 200 height 15
click at [222, 718] on div "Network" at bounding box center [182, 711] width 200 height 15
click at [222, 739] on div "Illumio" at bounding box center [182, 735] width 200 height 15
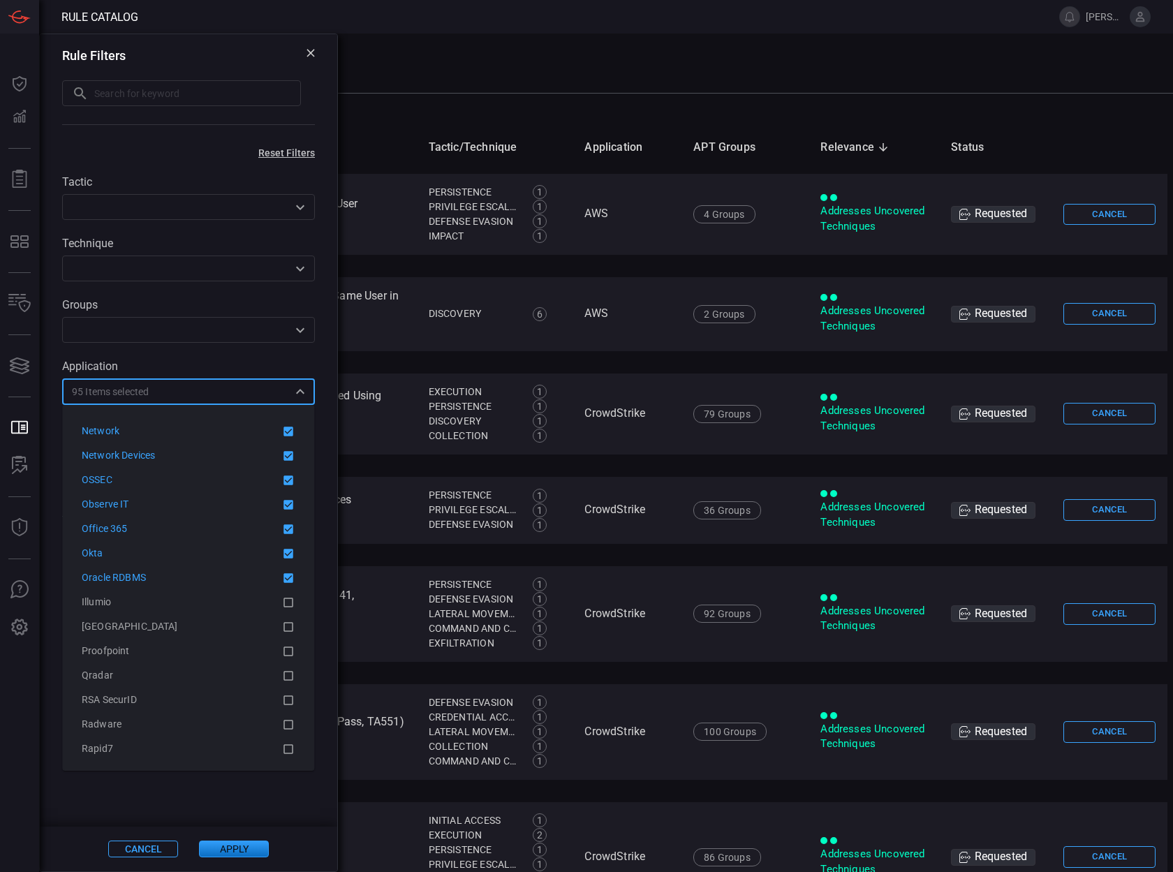
scroll to position [2295, 0]
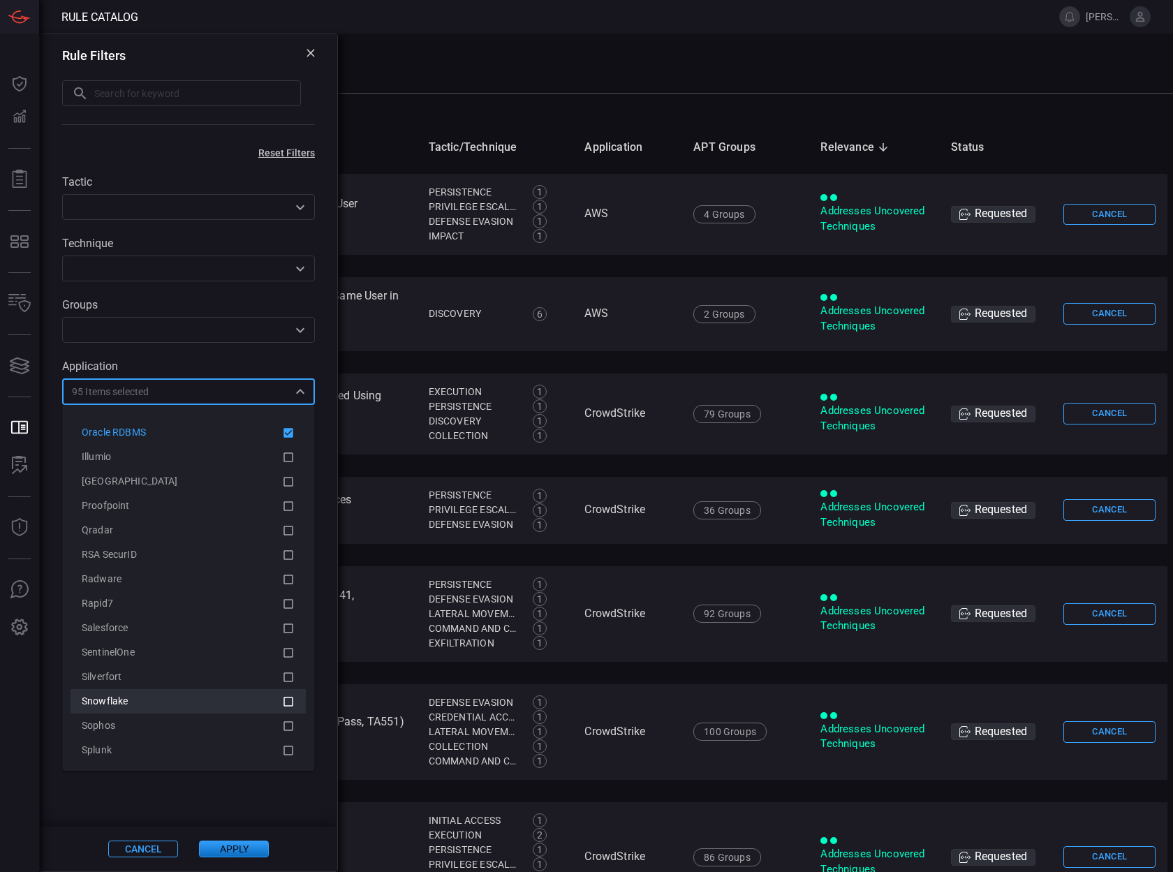
click at [229, 709] on div "Snowflake" at bounding box center [188, 701] width 213 height 17
click at [229, 709] on div "Silverfort" at bounding box center [188, 701] width 213 height 17
click at [229, 686] on div "SentinelOne" at bounding box center [188, 677] width 213 height 17
click at [229, 709] on div "Salesforce" at bounding box center [188, 701] width 213 height 17
click at [229, 686] on div "Rapid7" at bounding box center [188, 677] width 213 height 17
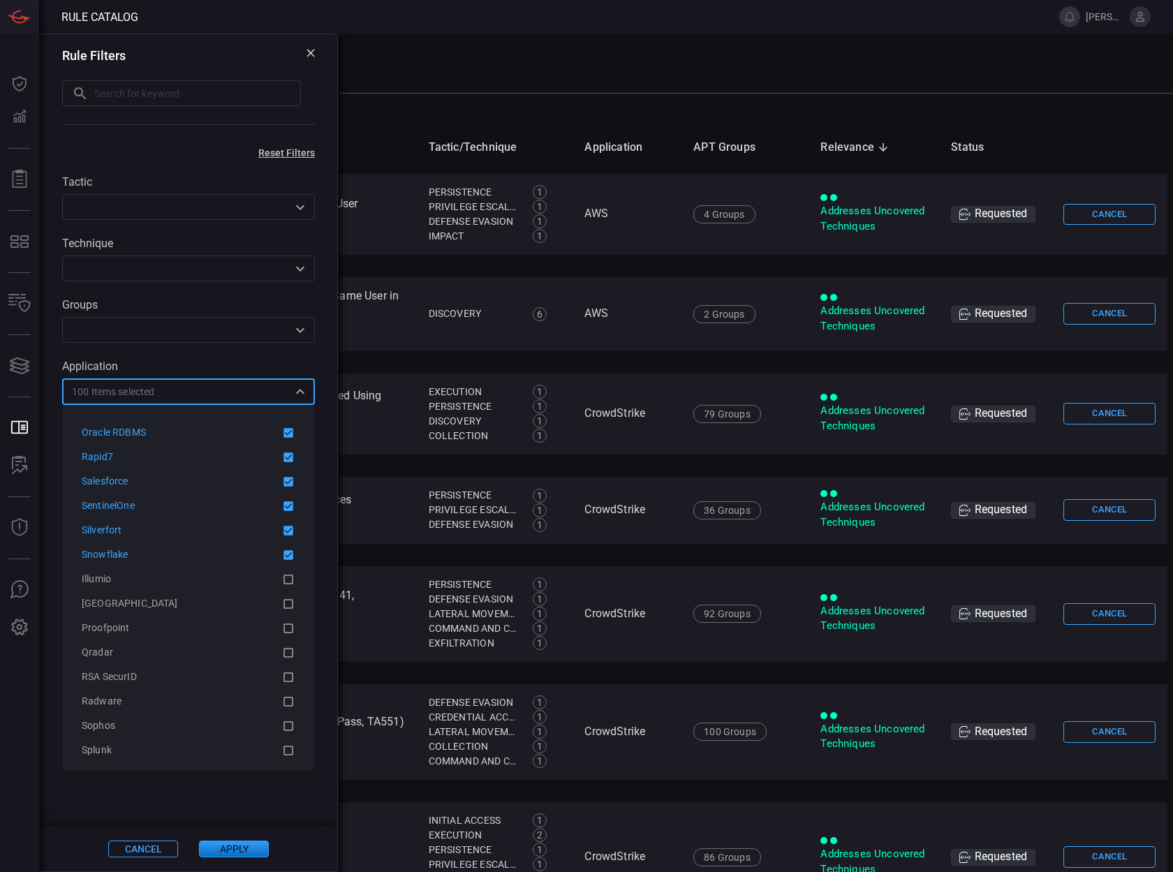
click at [229, 709] on div "Radware" at bounding box center [188, 701] width 213 height 17
click at [229, 709] on div "RSA SecurID" at bounding box center [188, 701] width 213 height 17
click at [229, 686] on div "Qradar" at bounding box center [188, 677] width 213 height 17
click at [229, 709] on div "Proofpoint" at bounding box center [188, 701] width 213 height 17
click at [229, 709] on div "[GEOGRAPHIC_DATA]" at bounding box center [188, 701] width 213 height 17
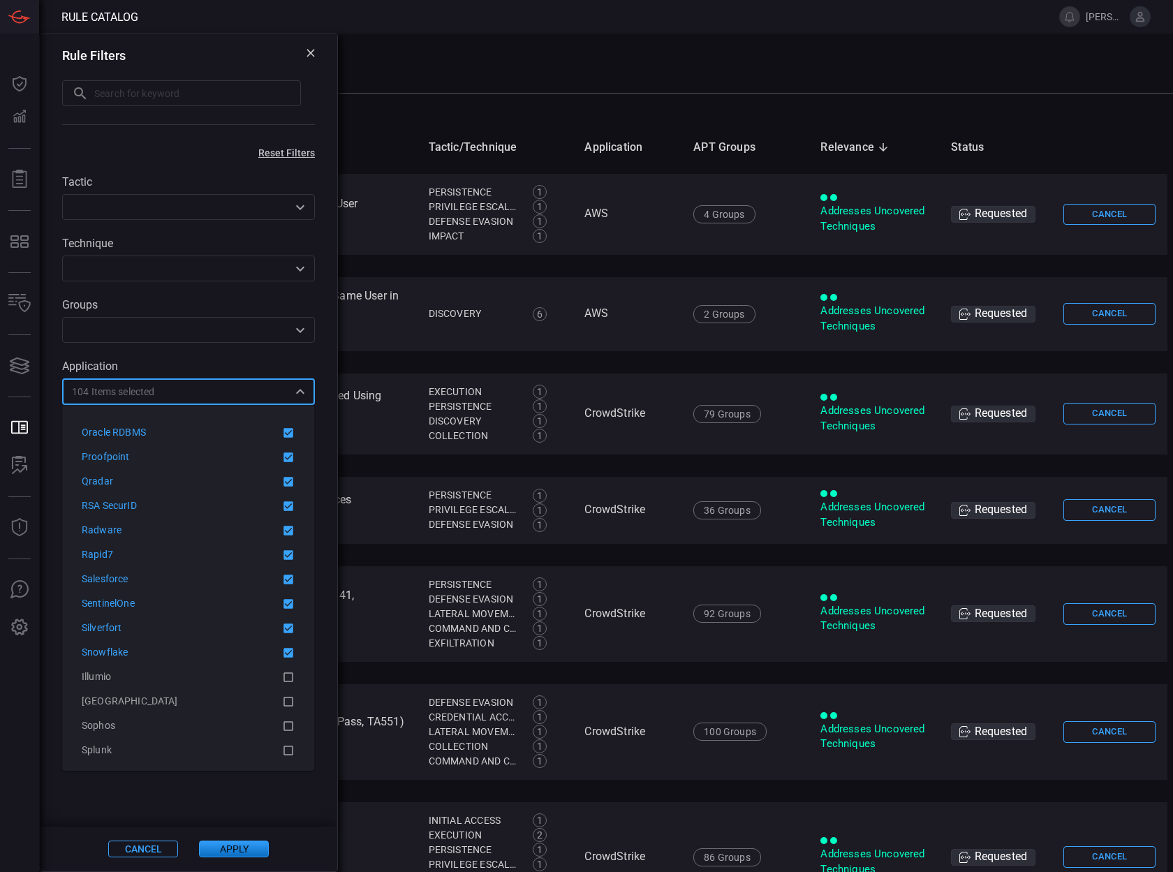
click at [229, 686] on div "Illumio" at bounding box center [188, 677] width 213 height 17
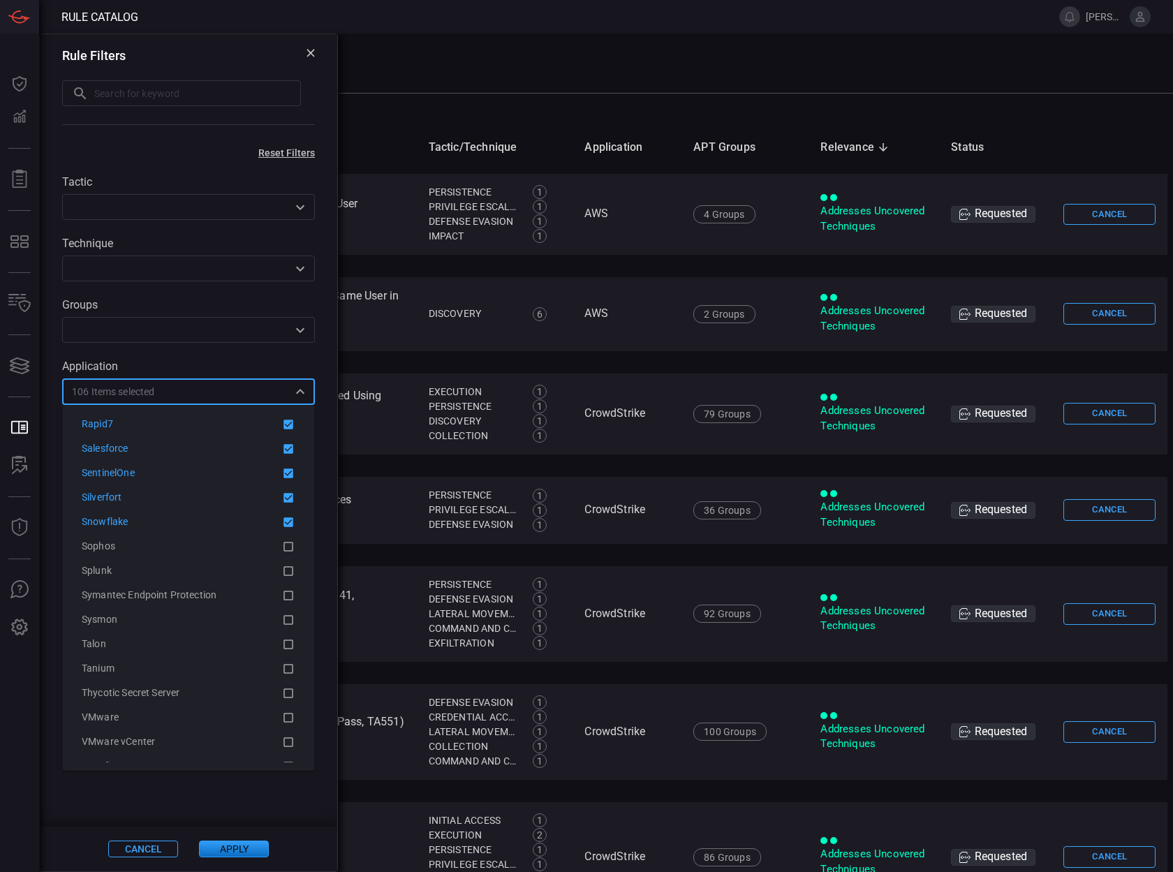
scroll to position [2484, 0]
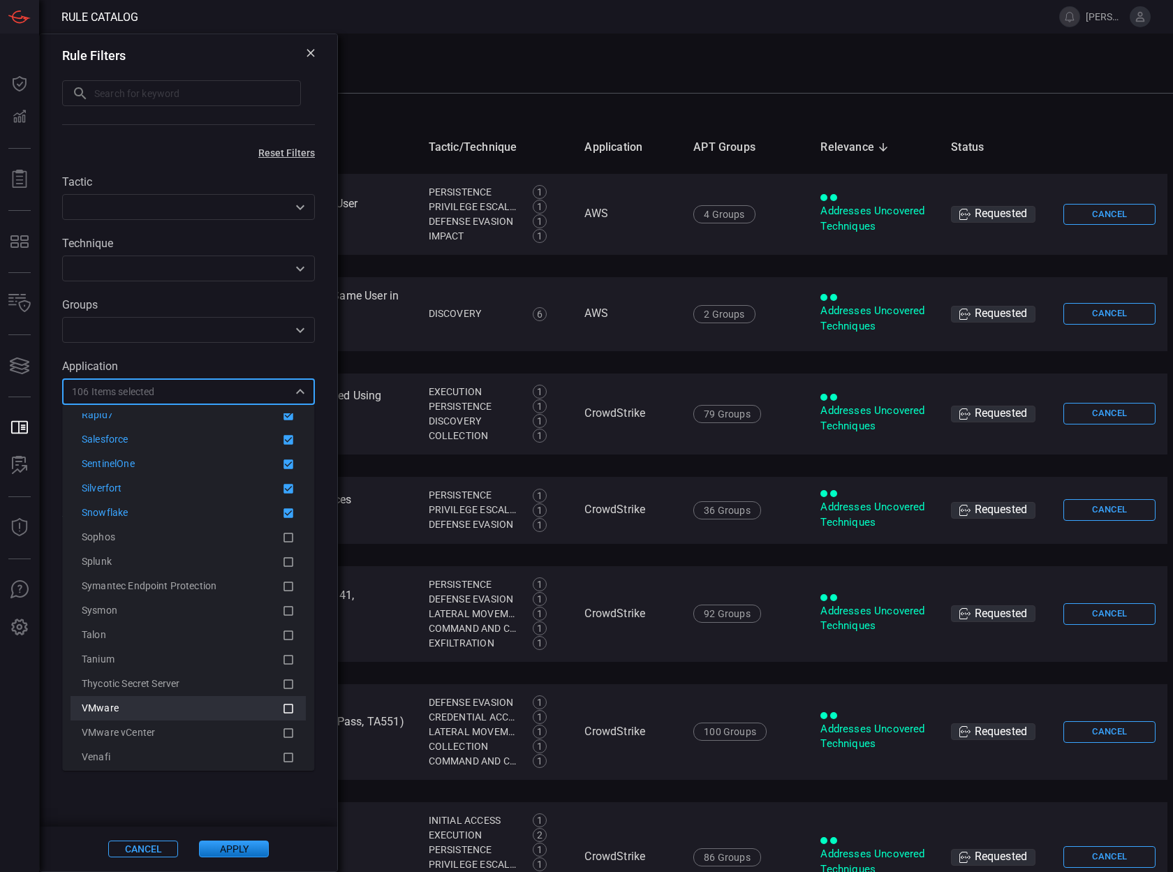
click at [225, 718] on li "VMware" at bounding box center [188, 708] width 235 height 24
click at [225, 718] on li "Thycotic Secret Server" at bounding box center [188, 708] width 235 height 24
click at [225, 696] on li "Tanium" at bounding box center [188, 684] width 235 height 24
click at [225, 718] on li "Talon" at bounding box center [188, 708] width 235 height 24
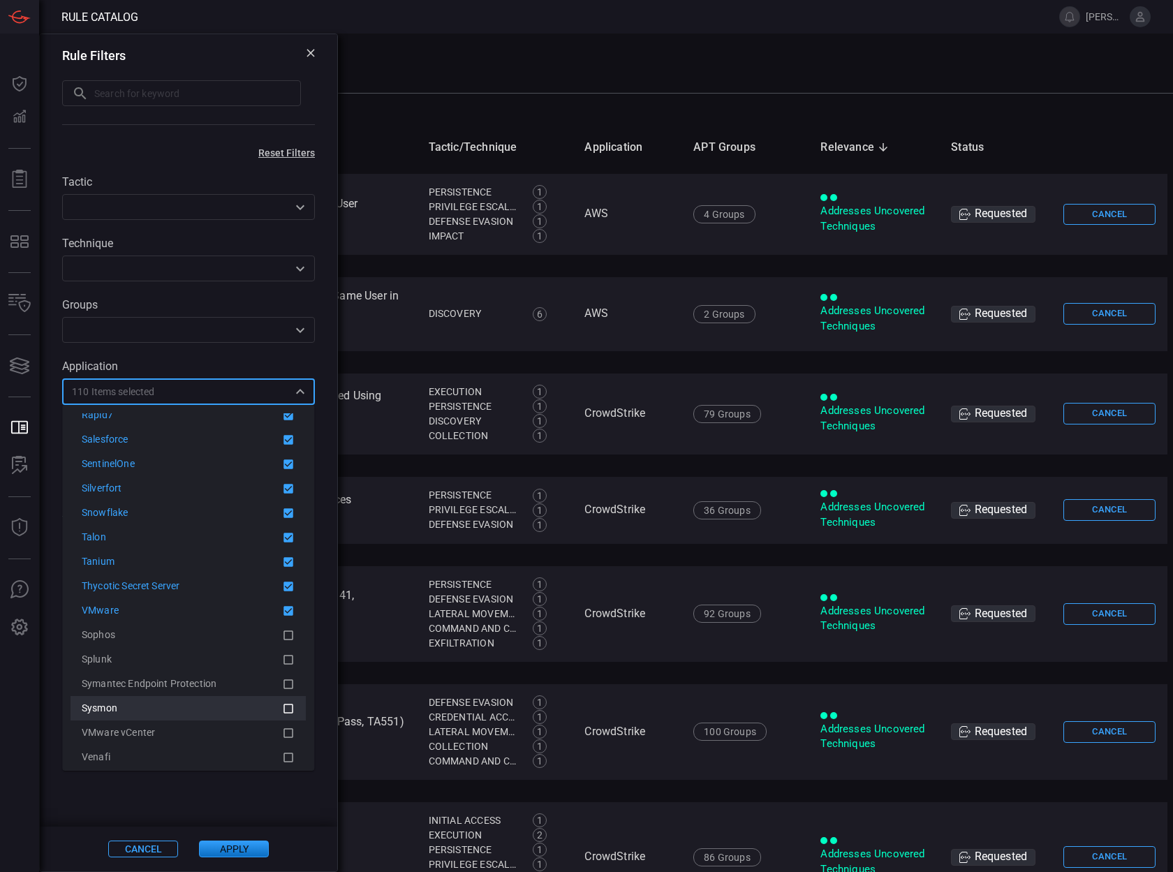
click at [225, 722] on li "VMware vCenter" at bounding box center [188, 732] width 235 height 24
click at [224, 726] on div "Sysmon" at bounding box center [182, 732] width 200 height 15
click at [224, 726] on div "Symantec Endpoint Protection" at bounding box center [182, 732] width 200 height 15
click at [224, 716] on div "Splunk" at bounding box center [182, 708] width 200 height 15
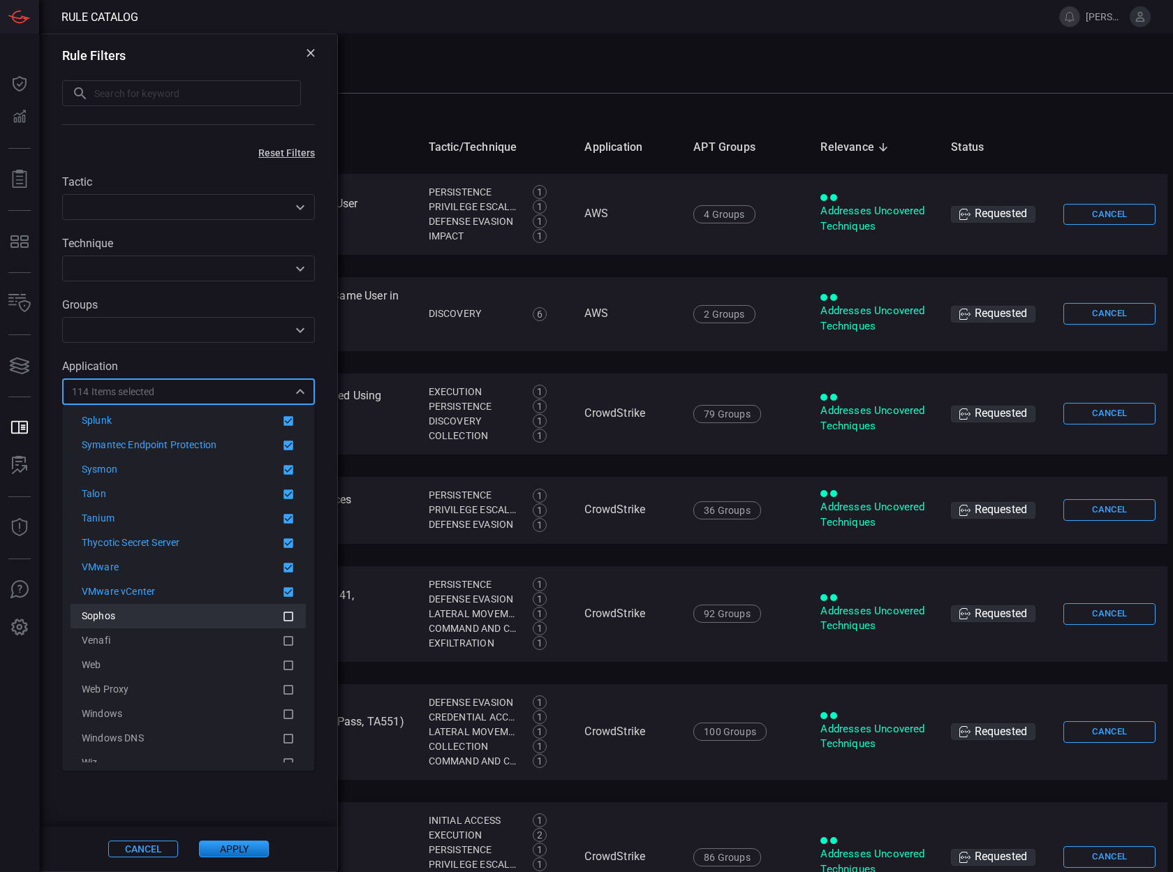
scroll to position [2667, 0]
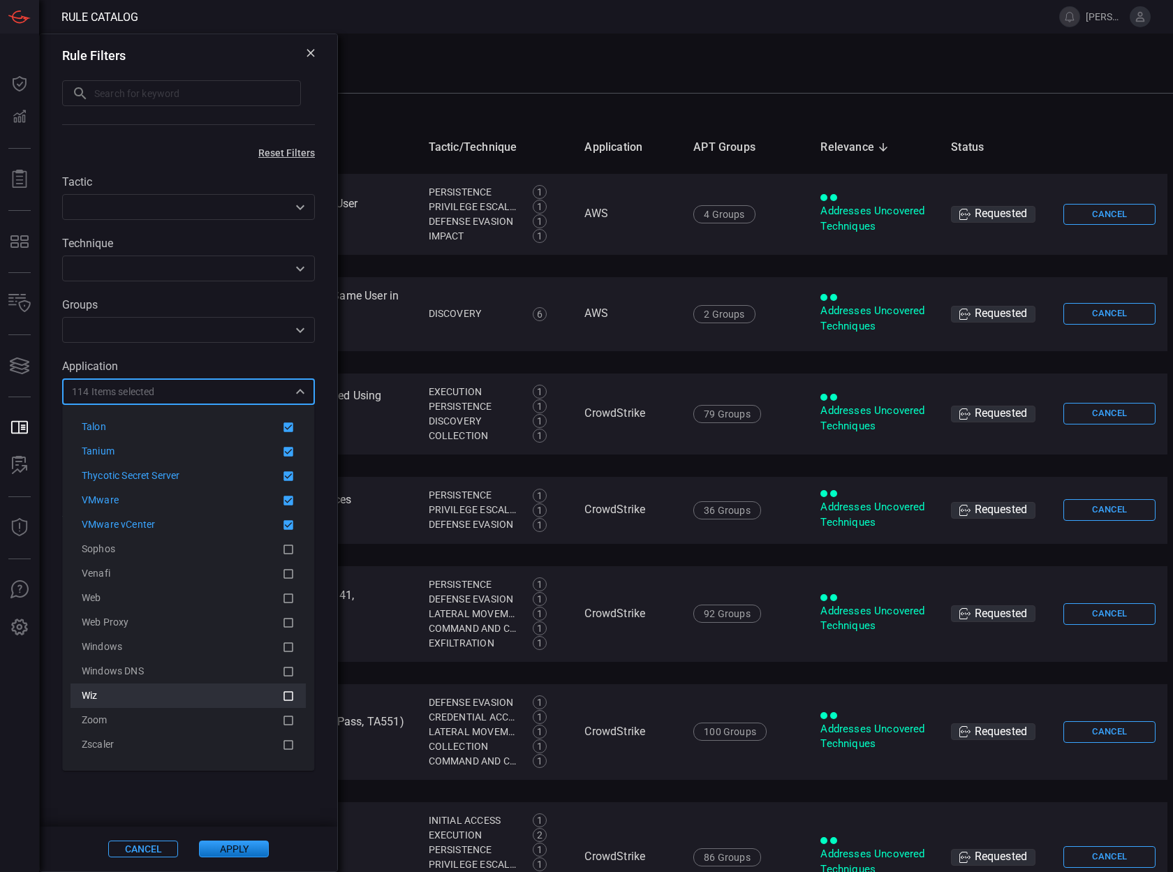
click at [221, 713] on div "Zoom" at bounding box center [182, 720] width 200 height 15
click at [224, 719] on div "Wiz" at bounding box center [182, 720] width 200 height 15
click at [224, 723] on div "Windows DNS" at bounding box center [182, 720] width 200 height 15
click at [224, 727] on div "Windows" at bounding box center [182, 720] width 200 height 15
click at [224, 703] on div "Web Proxy" at bounding box center [182, 695] width 200 height 15
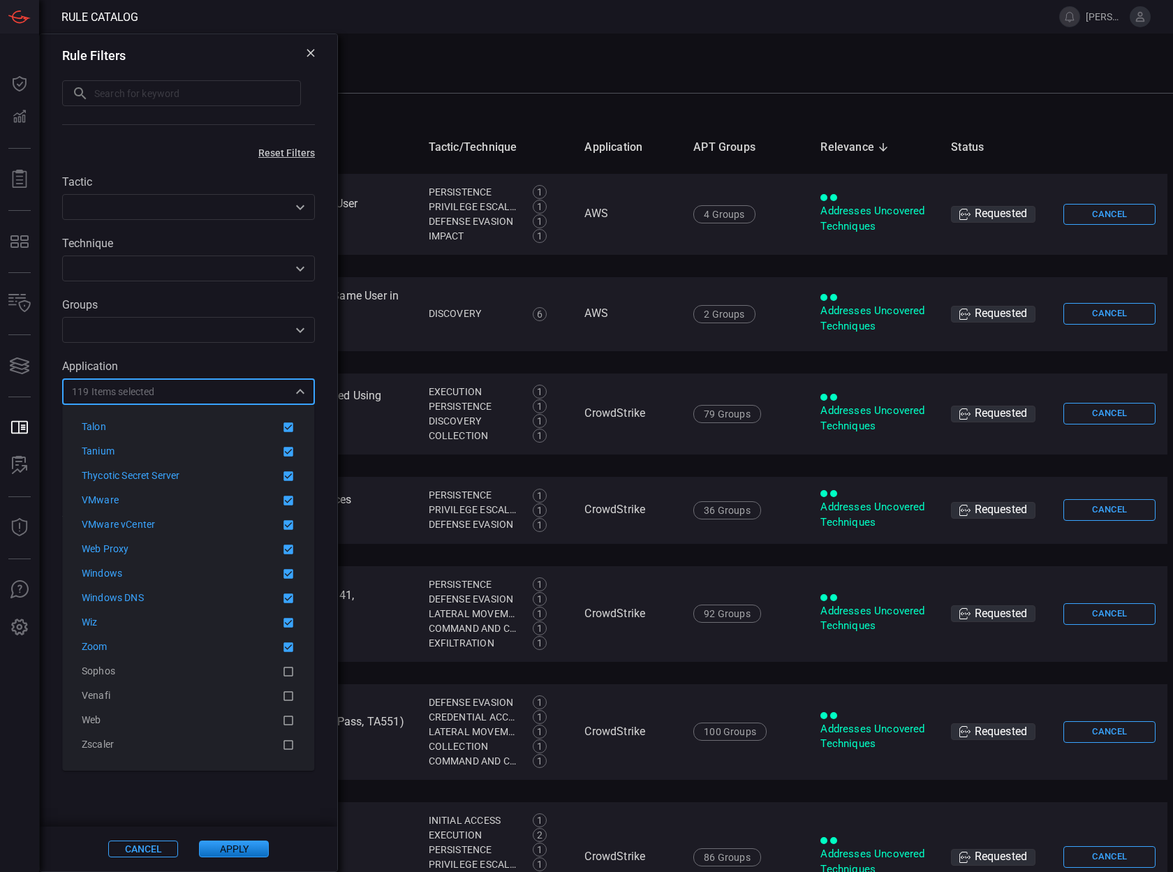
click at [224, 727] on div "Web" at bounding box center [182, 720] width 200 height 15
click at [224, 727] on div "Venafi" at bounding box center [182, 720] width 200 height 15
click at [224, 727] on div "Sophos" at bounding box center [182, 720] width 200 height 15
click at [211, 748] on div "Zscaler" at bounding box center [182, 744] width 200 height 15
click at [239, 854] on button "Apply" at bounding box center [234, 849] width 70 height 17
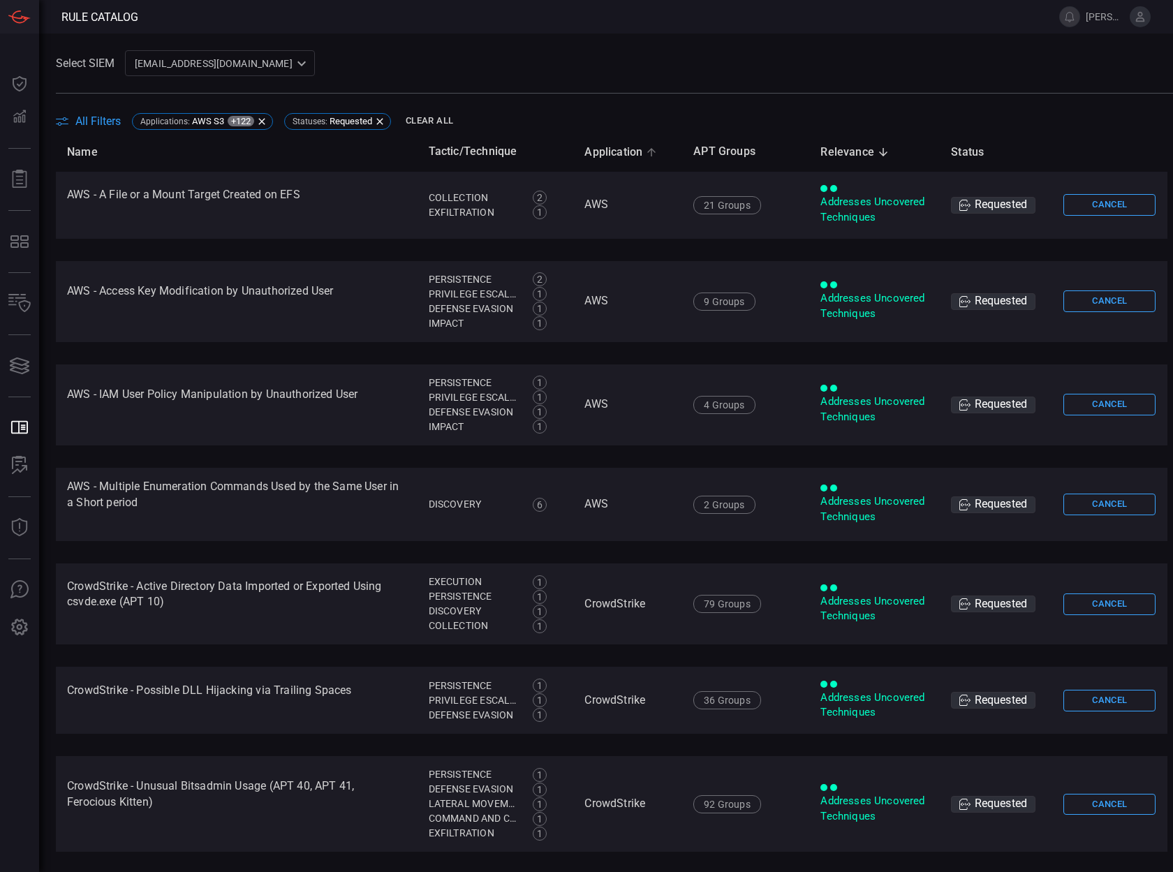
click at [584, 156] on span "Application" at bounding box center [622, 152] width 76 height 17
